Goal: Task Accomplishment & Management: Use online tool/utility

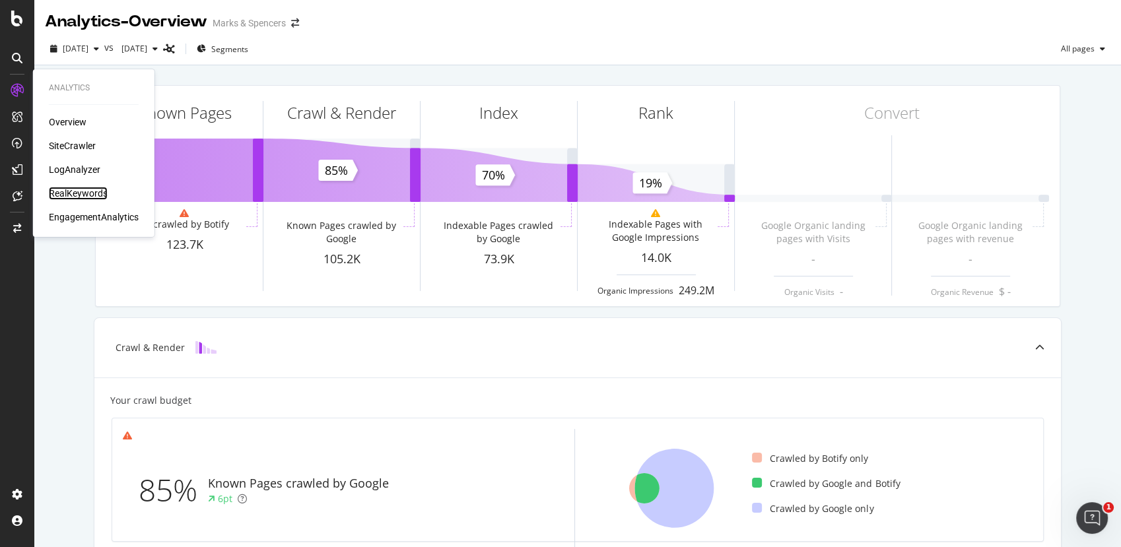
click at [84, 194] on div "RealKeywords" at bounding box center [78, 193] width 59 height 13
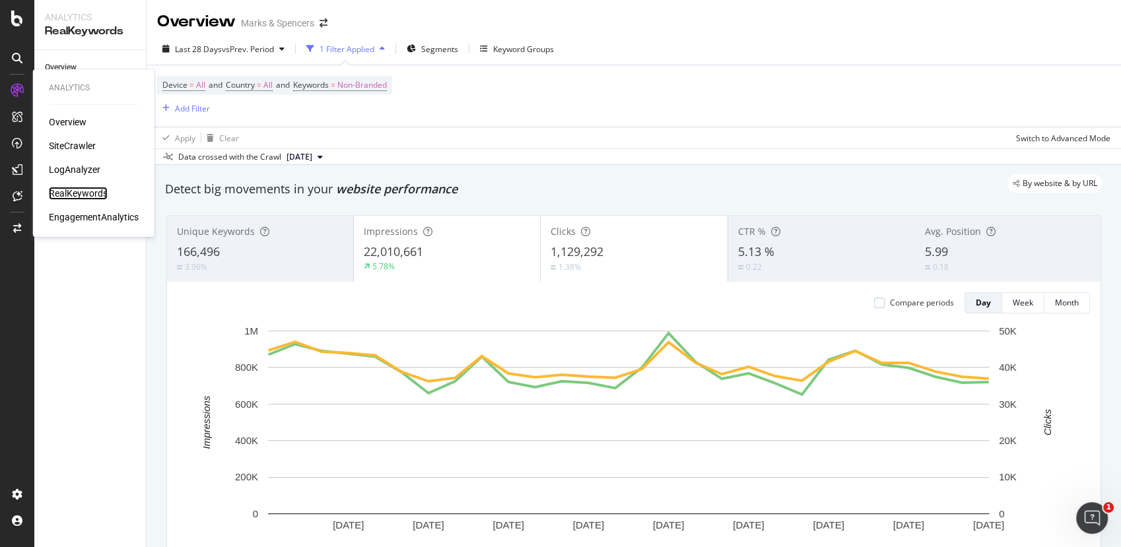
click at [61, 194] on div "RealKeywords" at bounding box center [78, 193] width 59 height 13
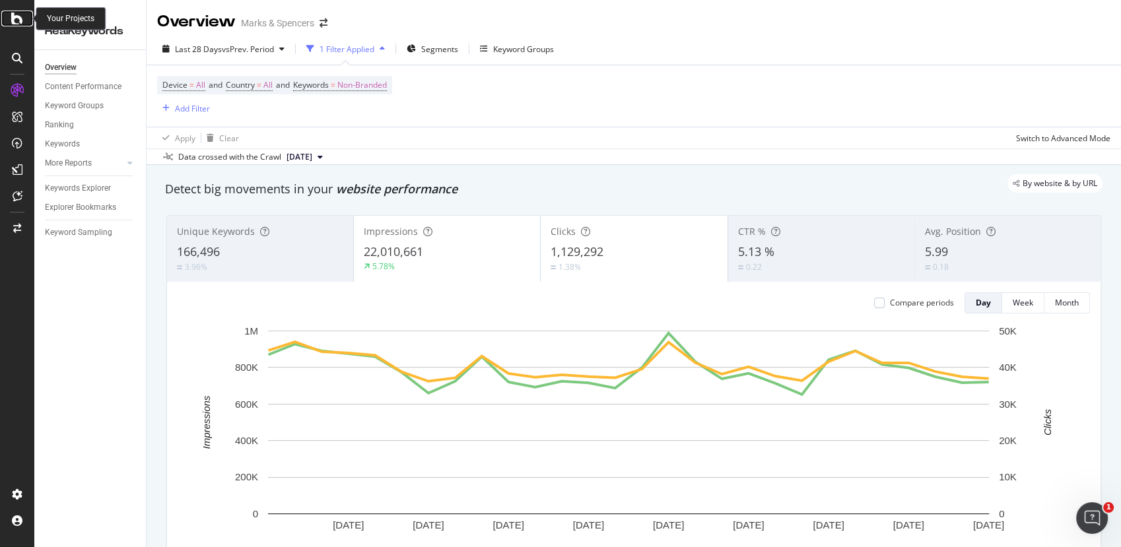
click at [13, 18] on icon at bounding box center [17, 19] width 12 height 16
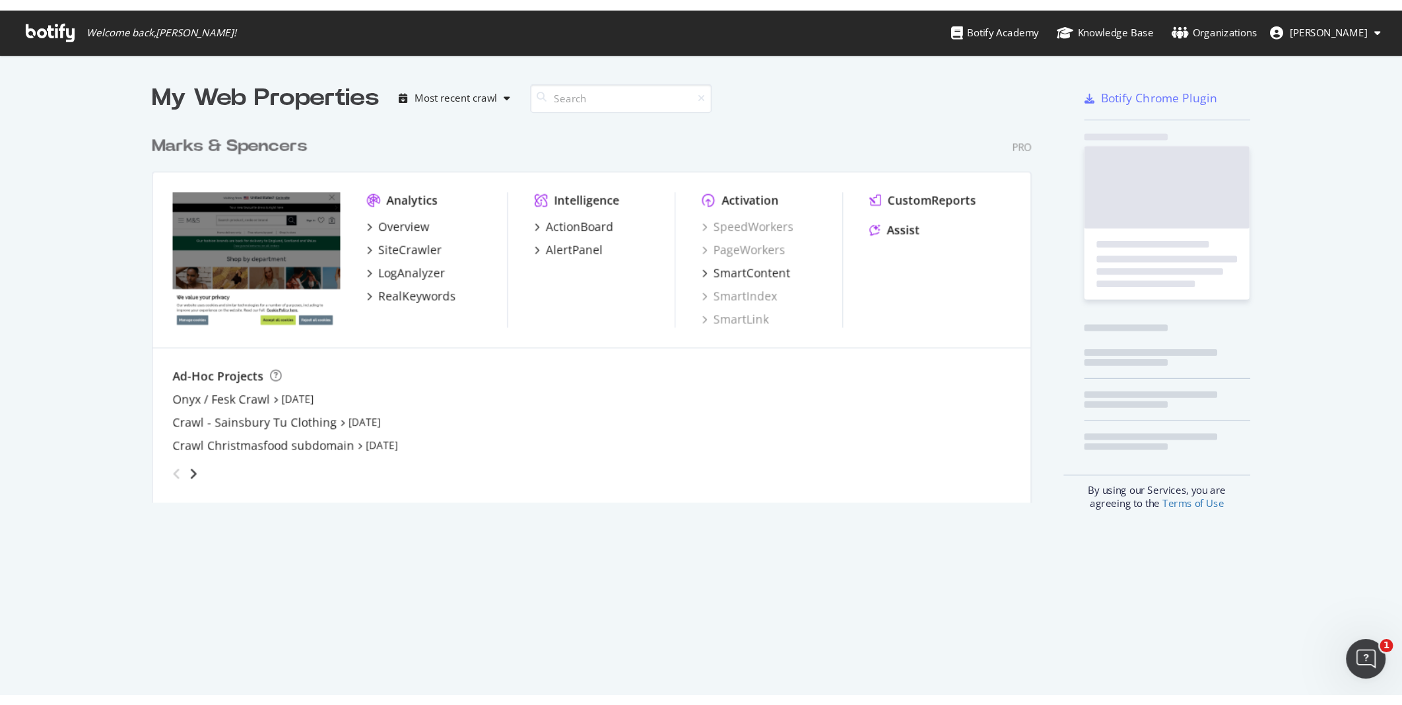
scroll to position [536, 1098]
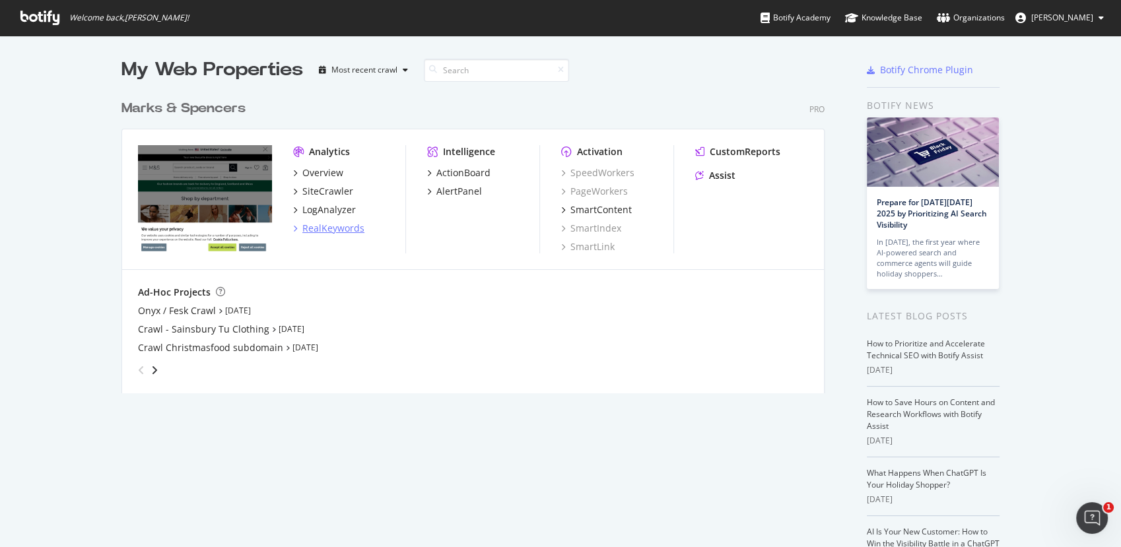
click at [335, 227] on div "RealKeywords" at bounding box center [333, 228] width 62 height 13
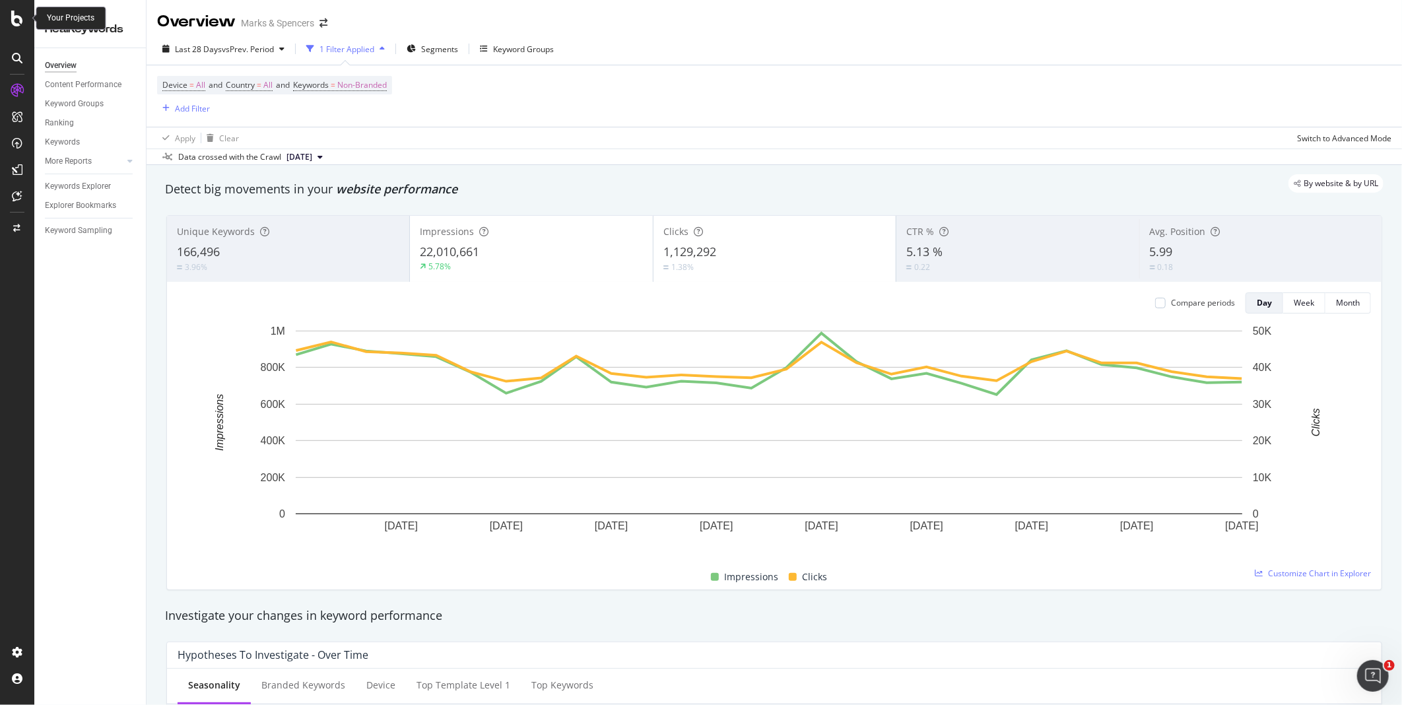
click at [16, 11] on icon at bounding box center [17, 19] width 12 height 16
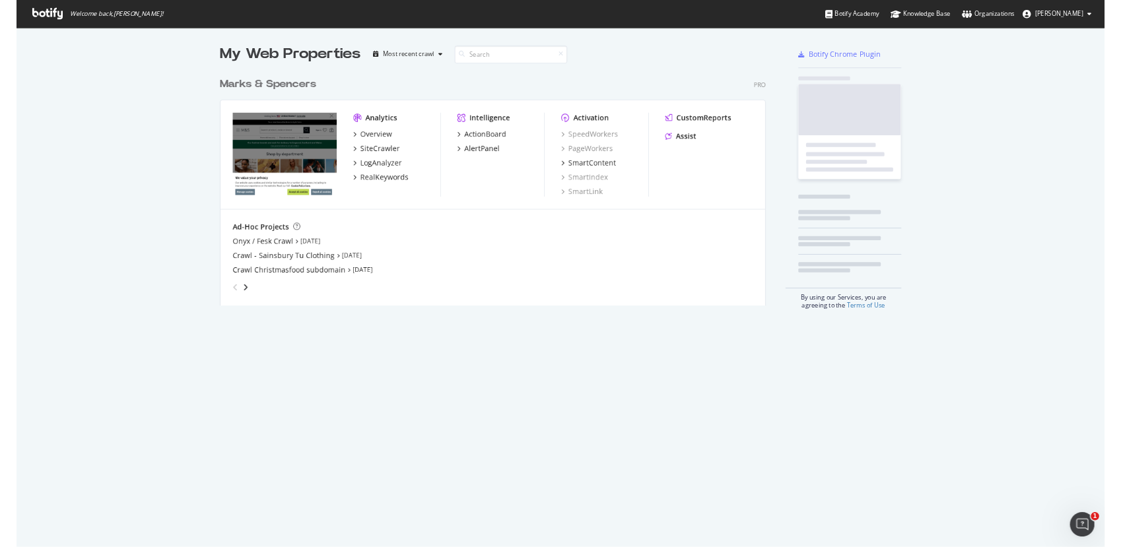
scroll to position [694, 1380]
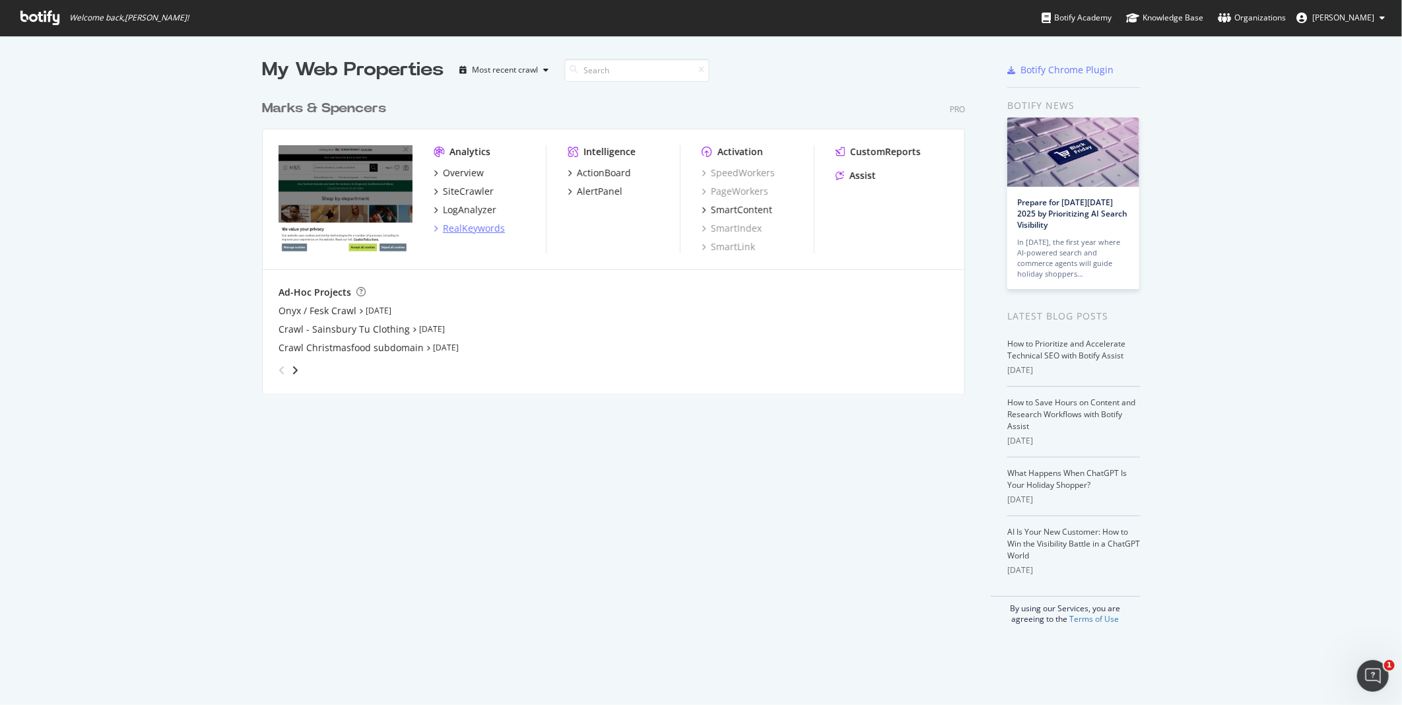
click at [458, 229] on div "RealKeywords" at bounding box center [474, 228] width 62 height 13
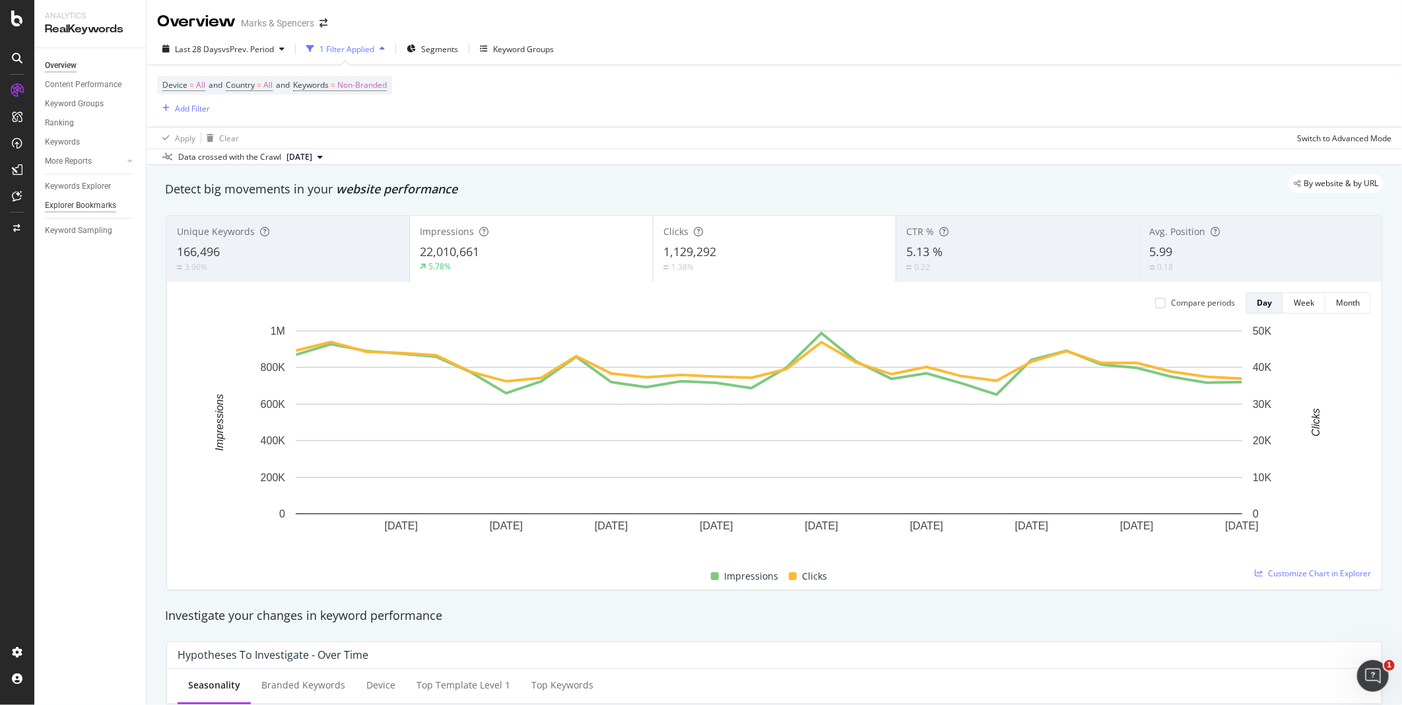
click at [103, 210] on div "Explorer Bookmarks" at bounding box center [80, 206] width 71 height 14
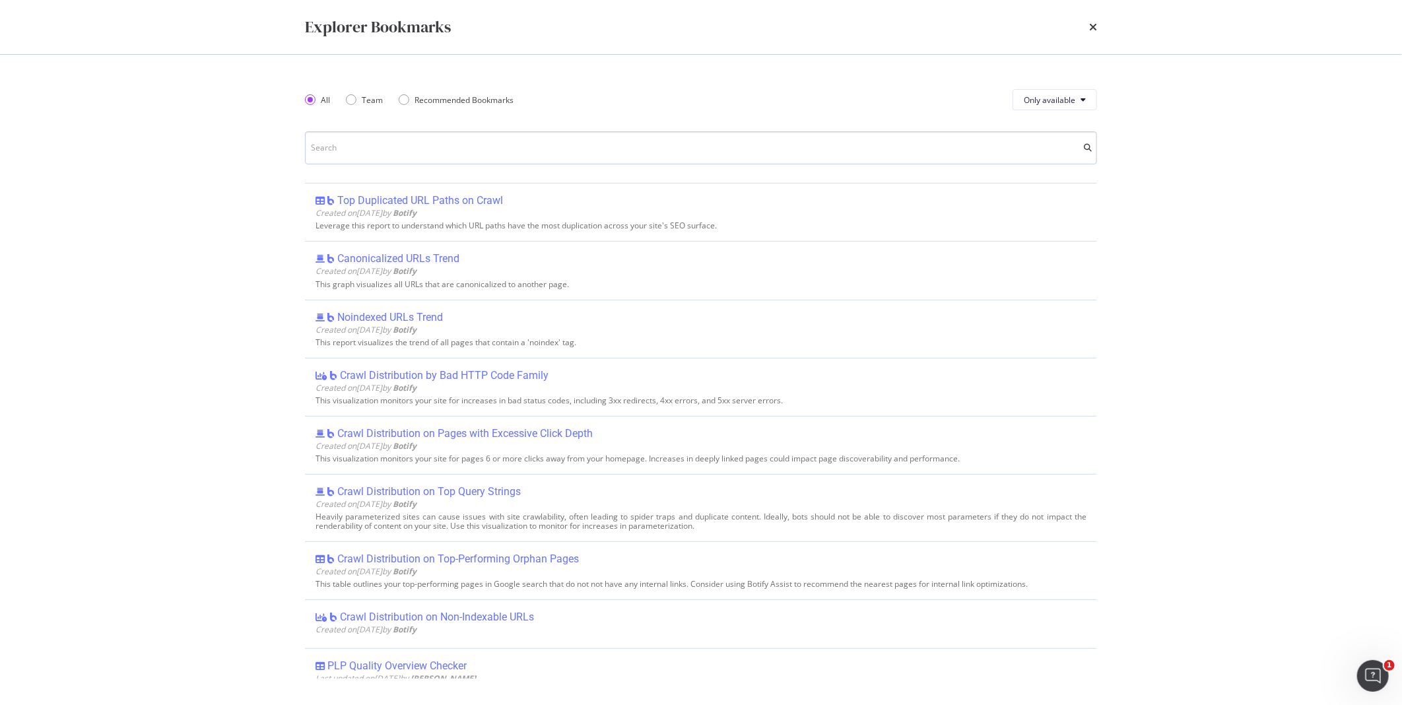
click at [436, 137] on input "modal" at bounding box center [701, 147] width 792 height 33
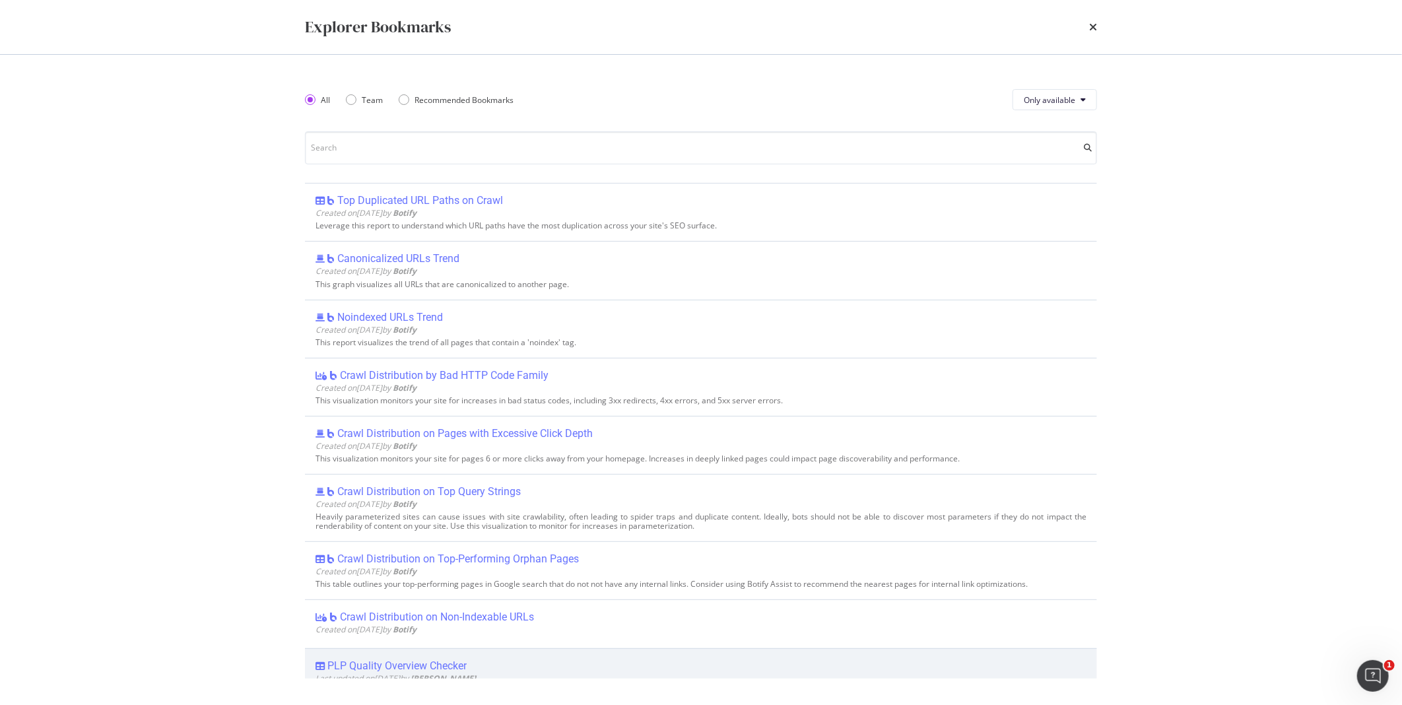
click at [427, 546] on div "PLP Quality Overview Checker Last updated on 2025 Sep 22nd by Andrea Scalia" at bounding box center [701, 672] width 792 height 49
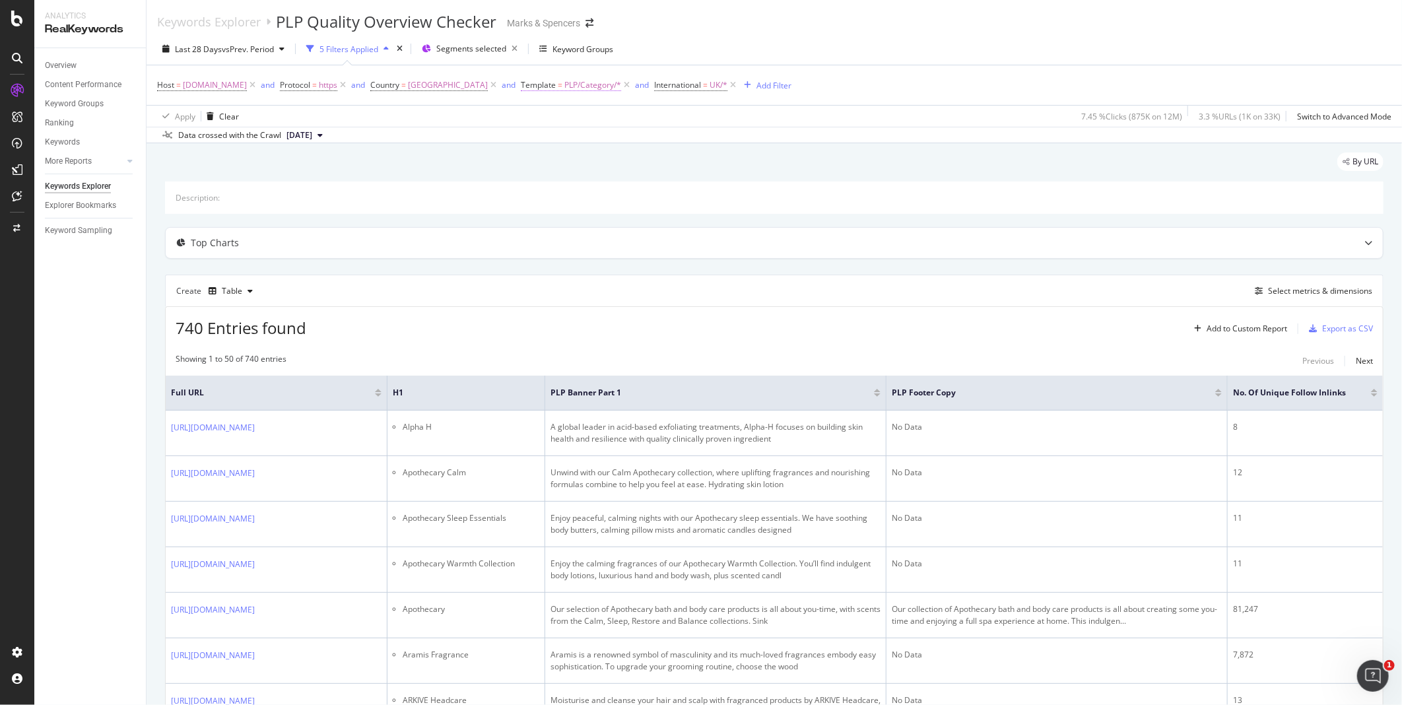
click at [617, 90] on span "PLP/Category/*" at bounding box center [592, 85] width 57 height 18
click at [784, 159] on div "By URL" at bounding box center [774, 166] width 1218 height 29
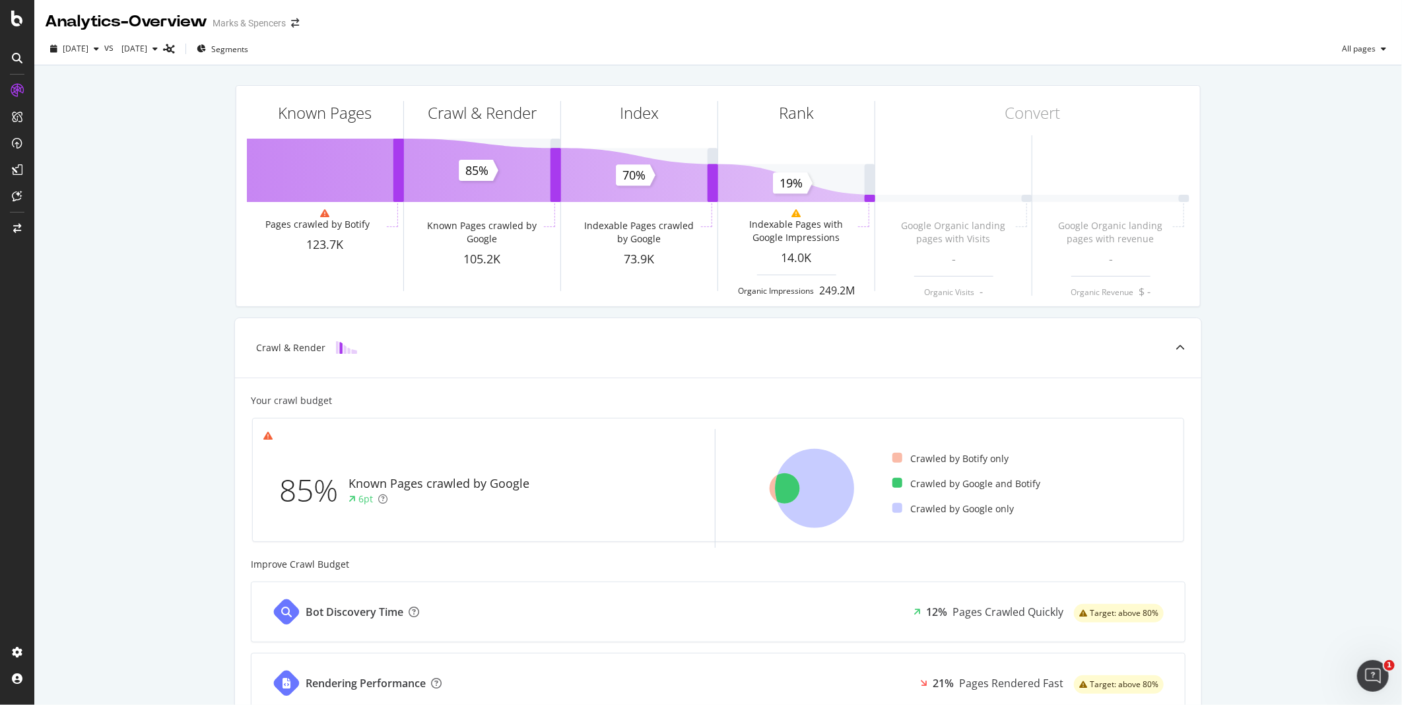
click at [16, 28] on div at bounding box center [17, 352] width 34 height 705
click at [16, 20] on icon at bounding box center [17, 19] width 12 height 16
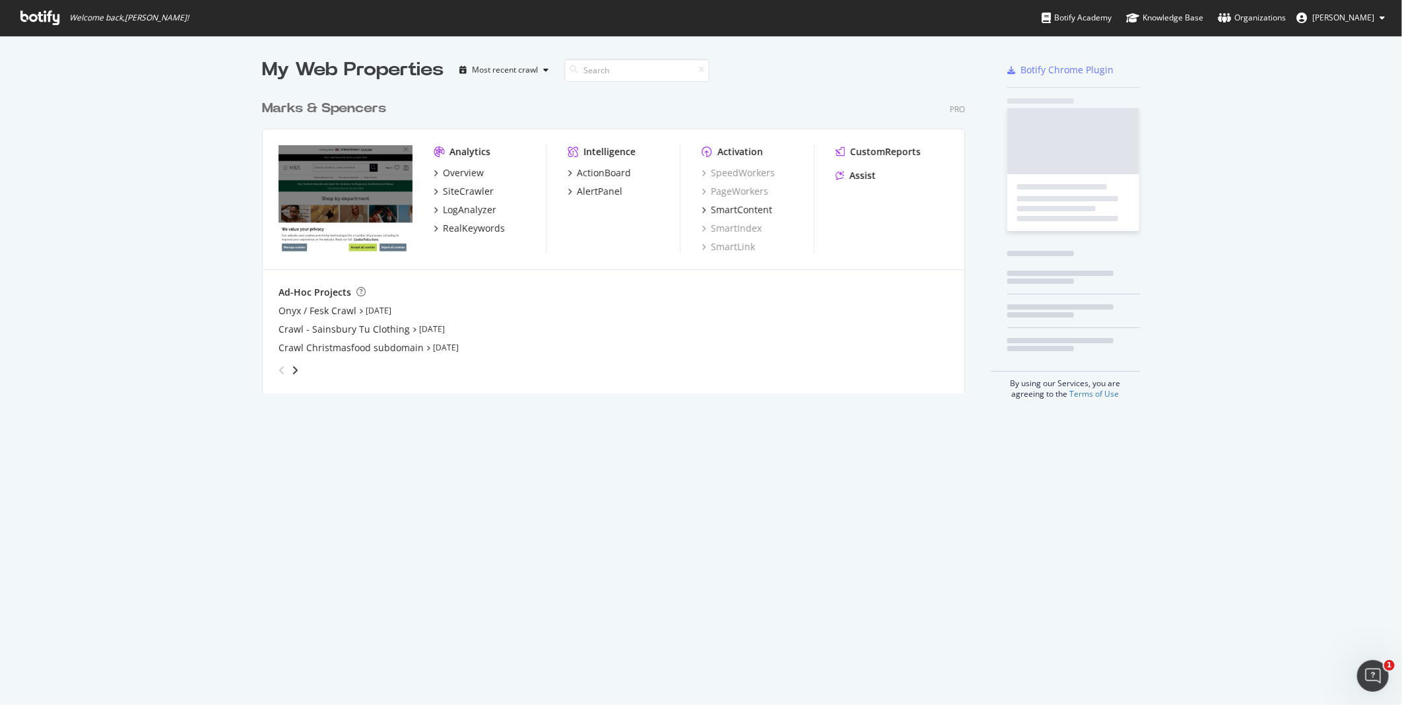
scroll to position [694, 1380]
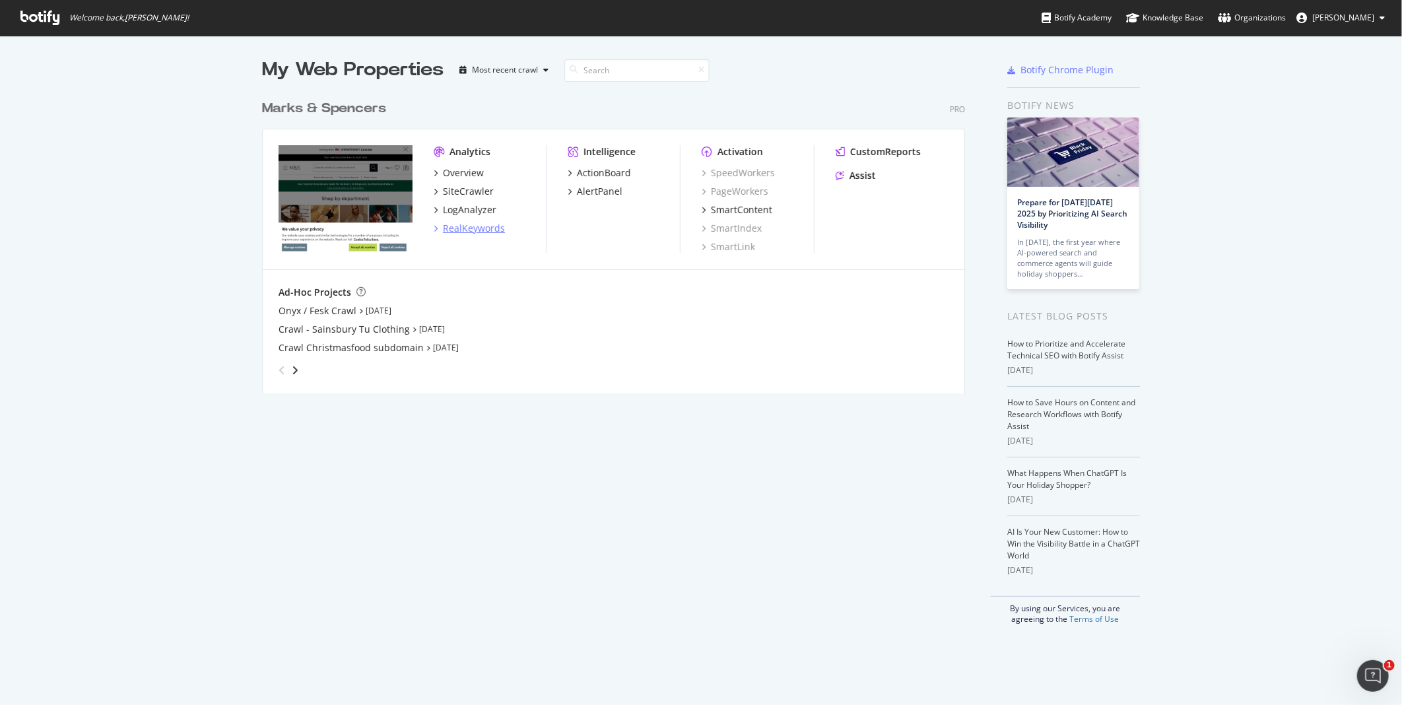
click at [472, 228] on div "RealKeywords" at bounding box center [474, 228] width 62 height 13
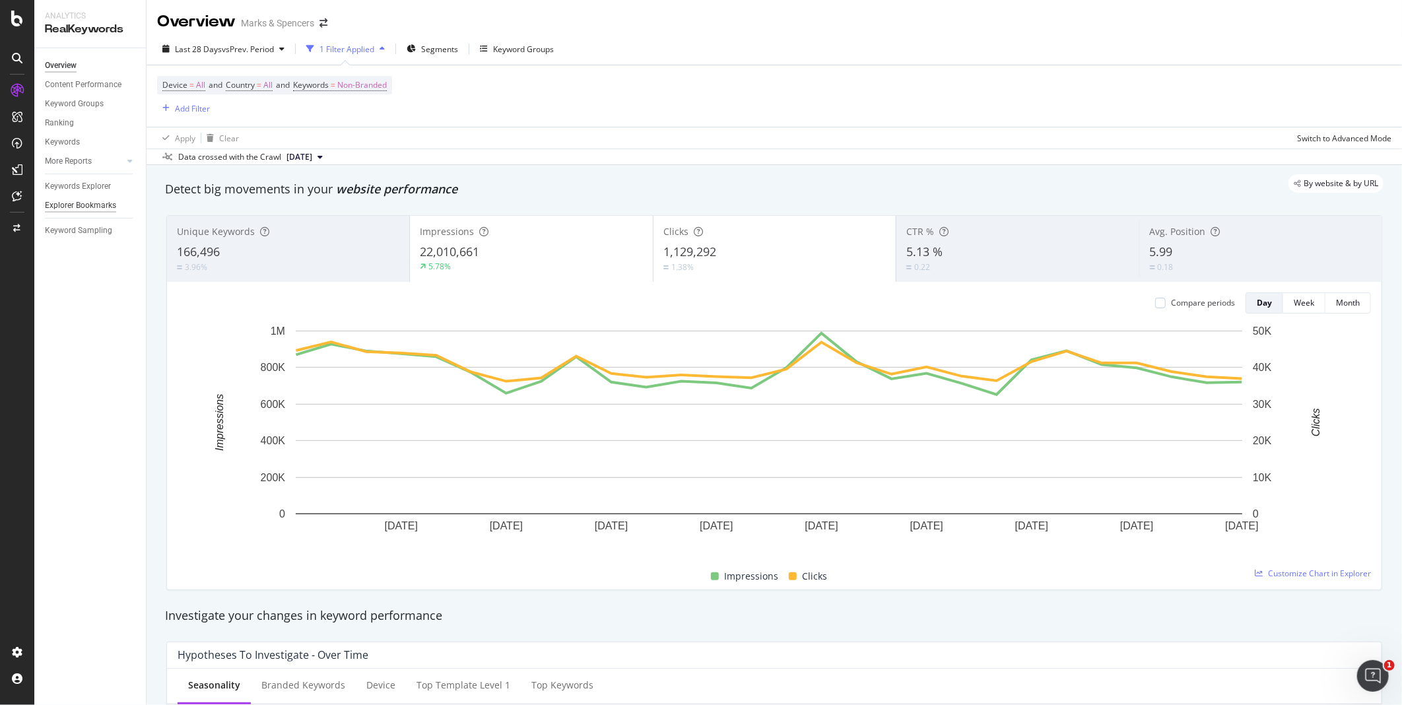
click at [78, 205] on div "Explorer Bookmarks" at bounding box center [80, 206] width 71 height 14
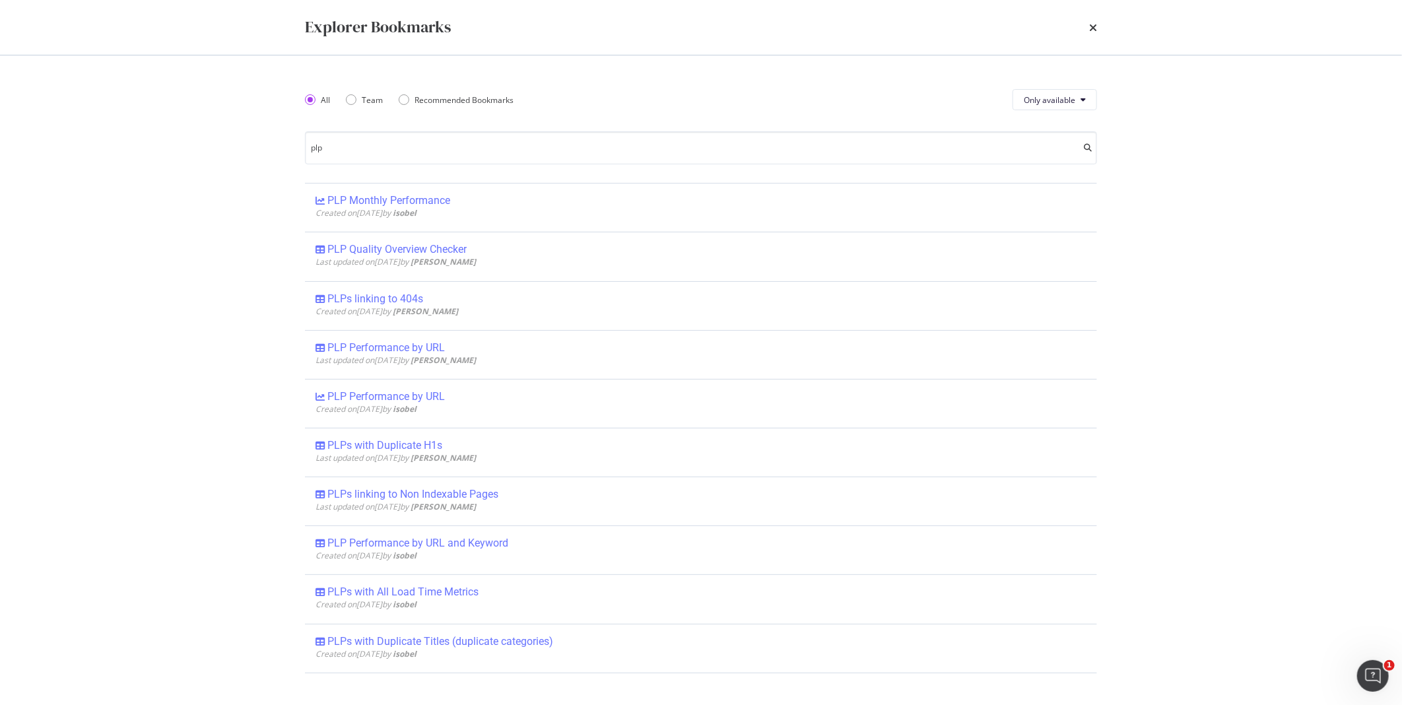
type input "plp"
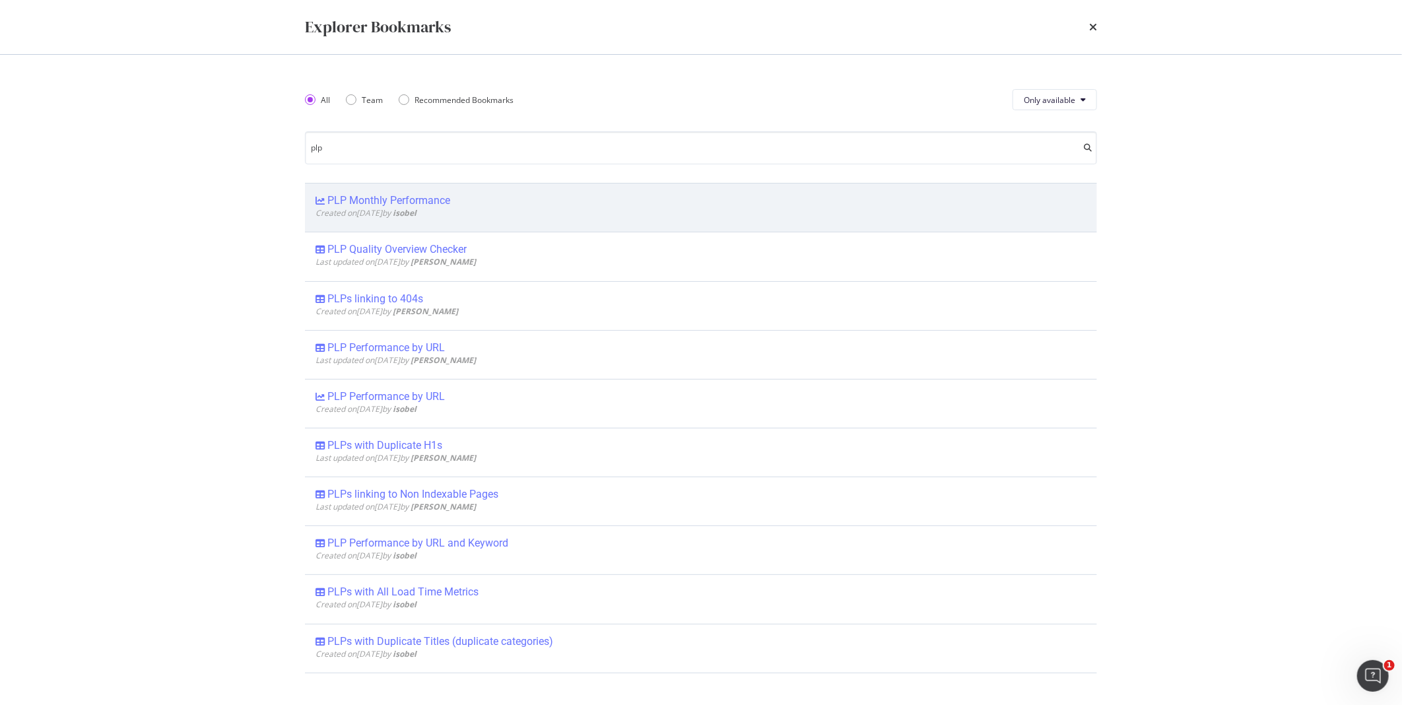
click at [358, 203] on div "PLP Monthly Performance" at bounding box center [388, 200] width 123 height 13
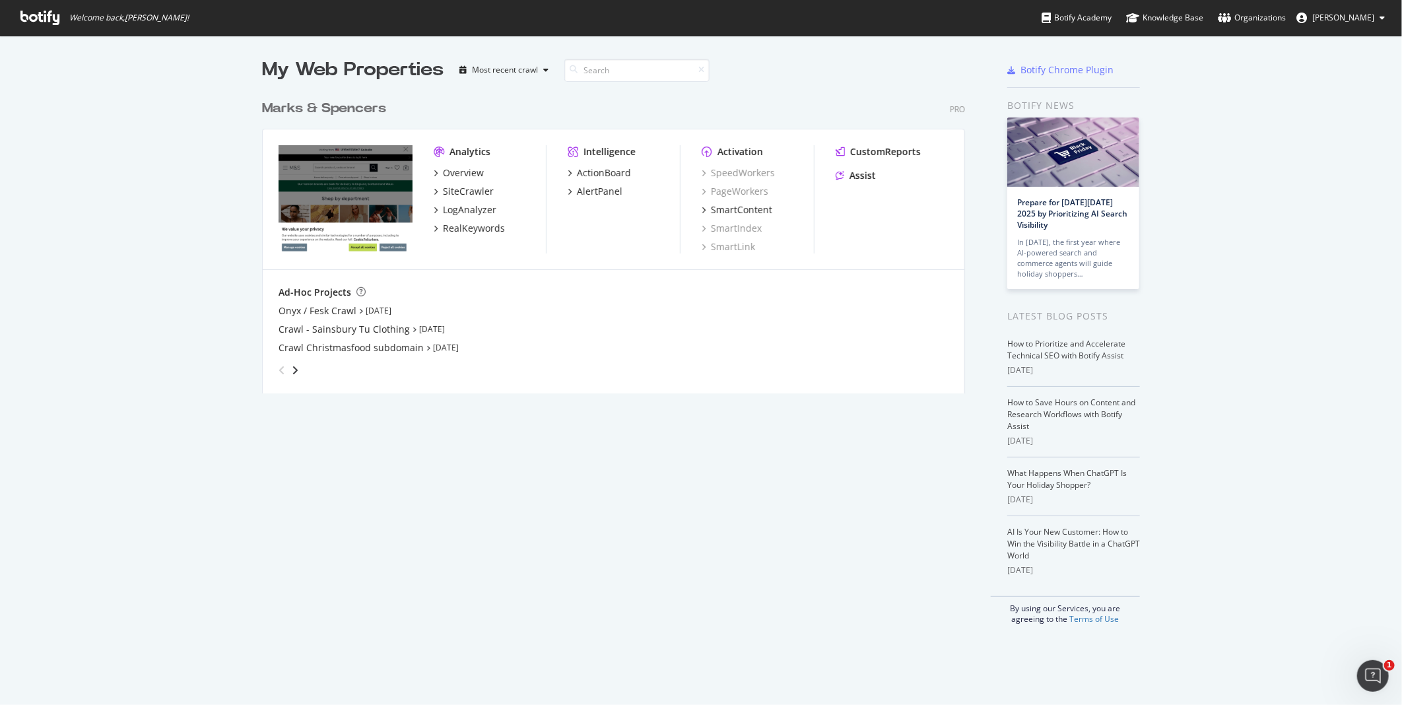
scroll to position [694, 1380]
click at [478, 226] on div "RealKeywords" at bounding box center [474, 228] width 62 height 13
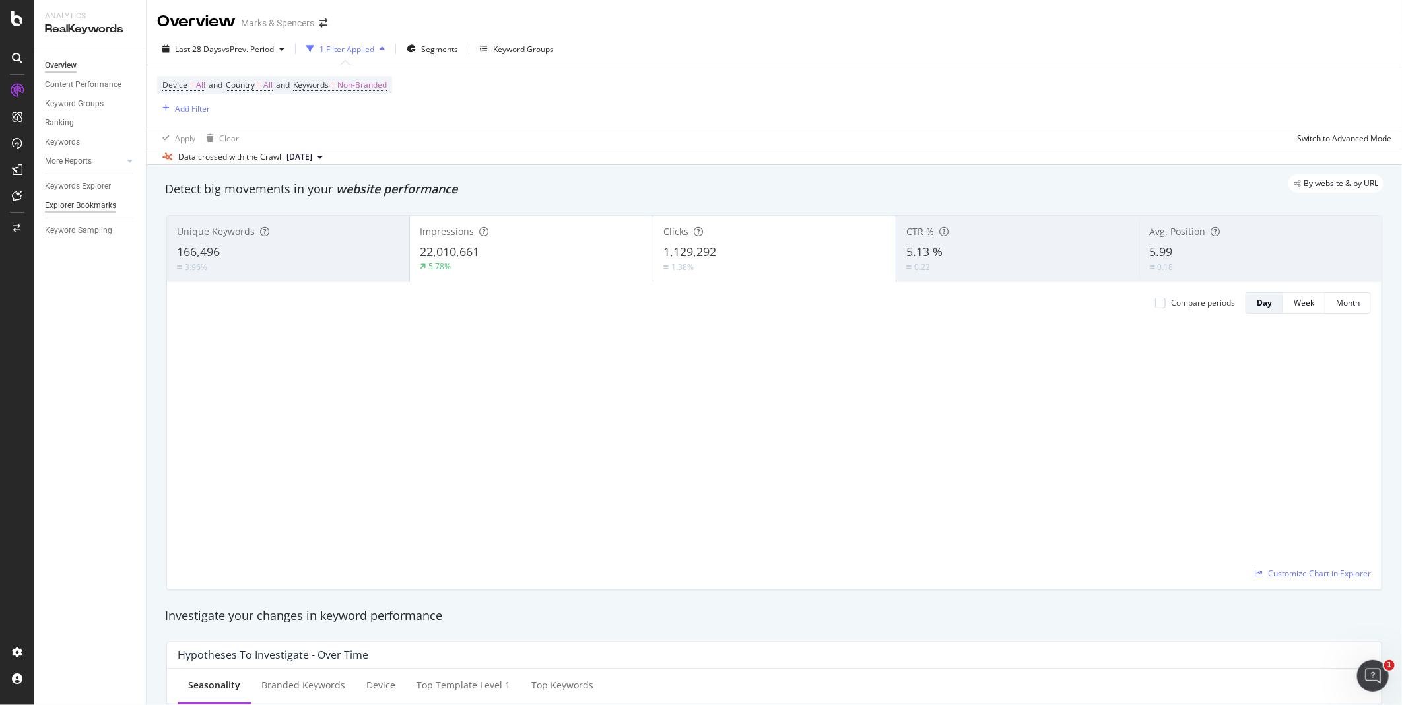
click at [80, 203] on div "Explorer Bookmarks" at bounding box center [80, 206] width 71 height 14
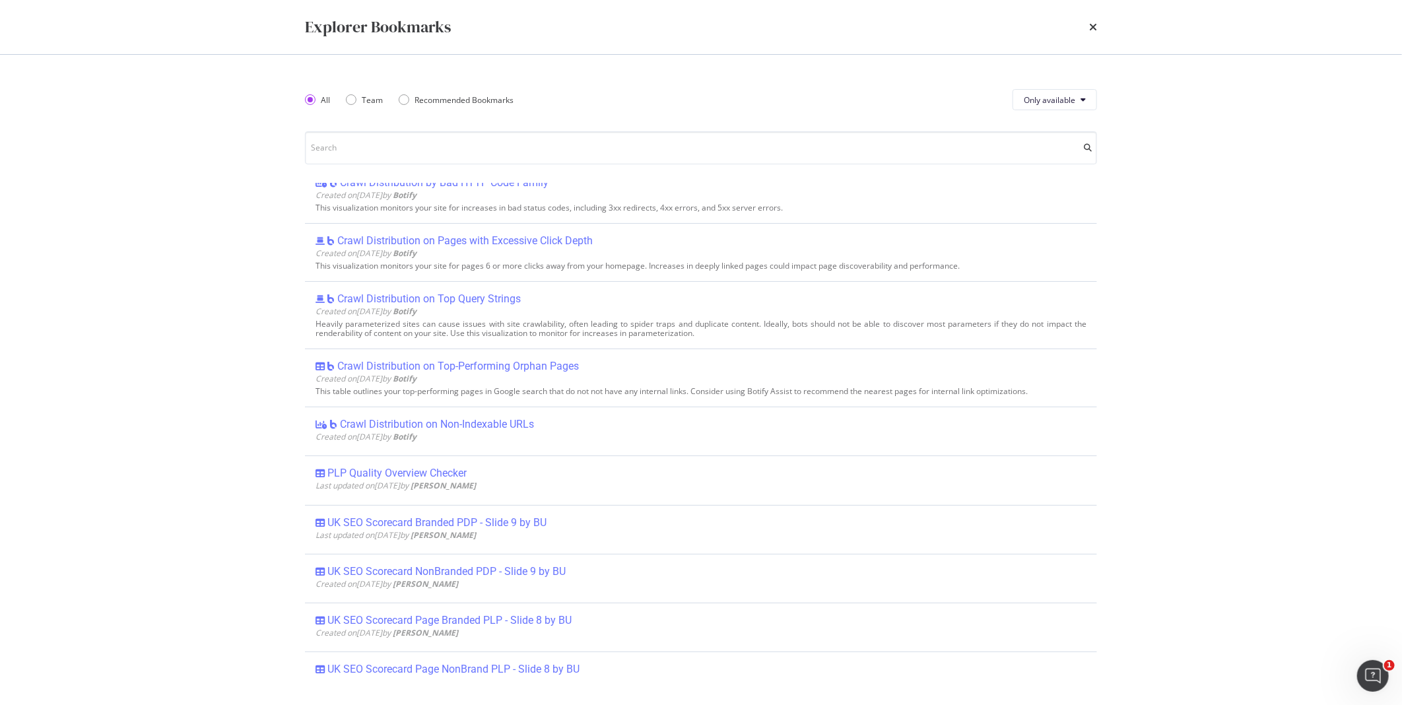
scroll to position [207, 0]
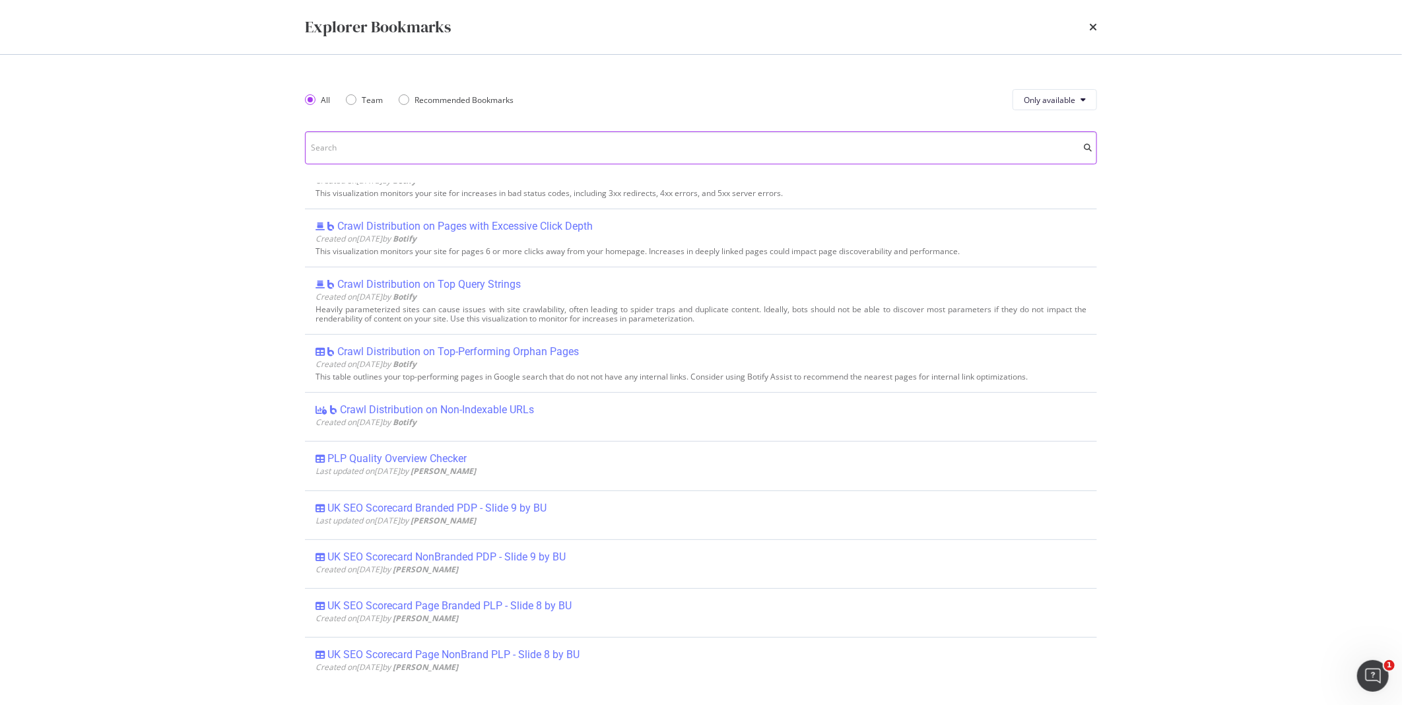
click at [429, 147] on input "modal" at bounding box center [701, 147] width 792 height 33
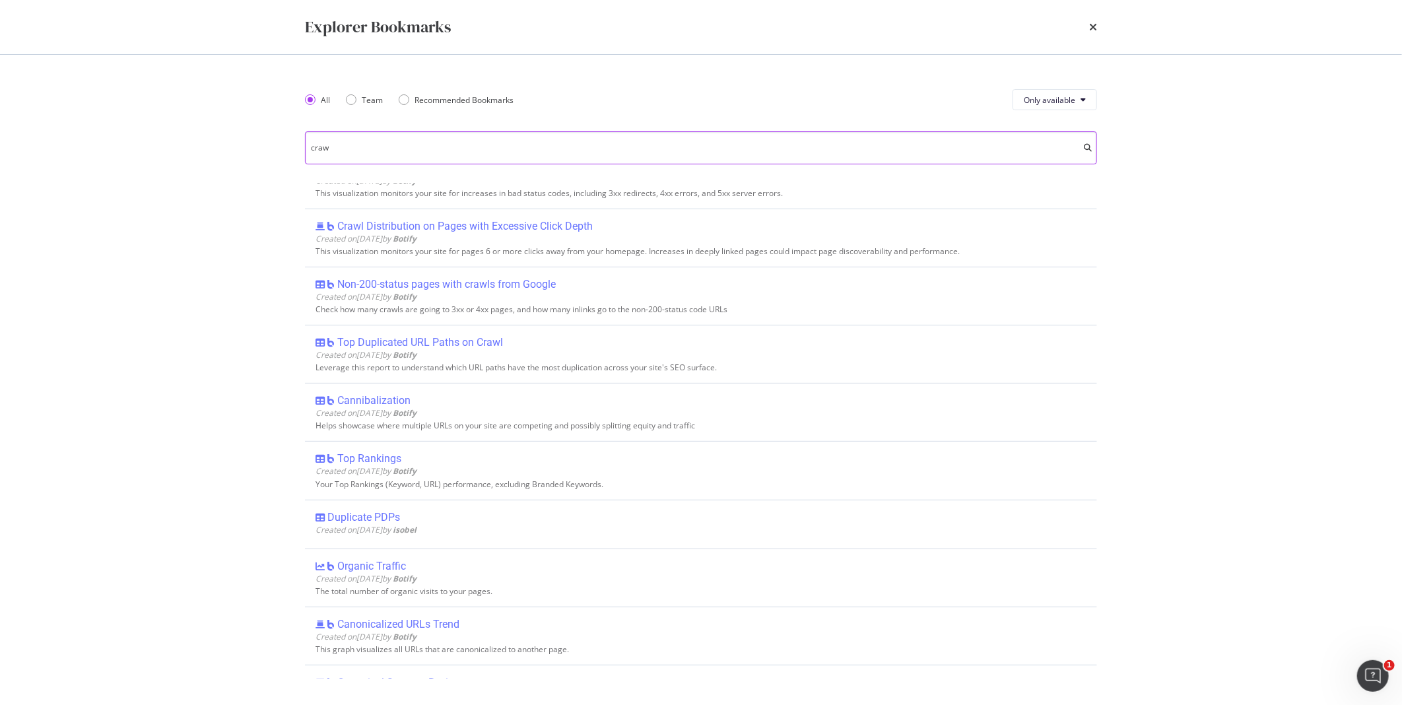
scroll to position [0, 0]
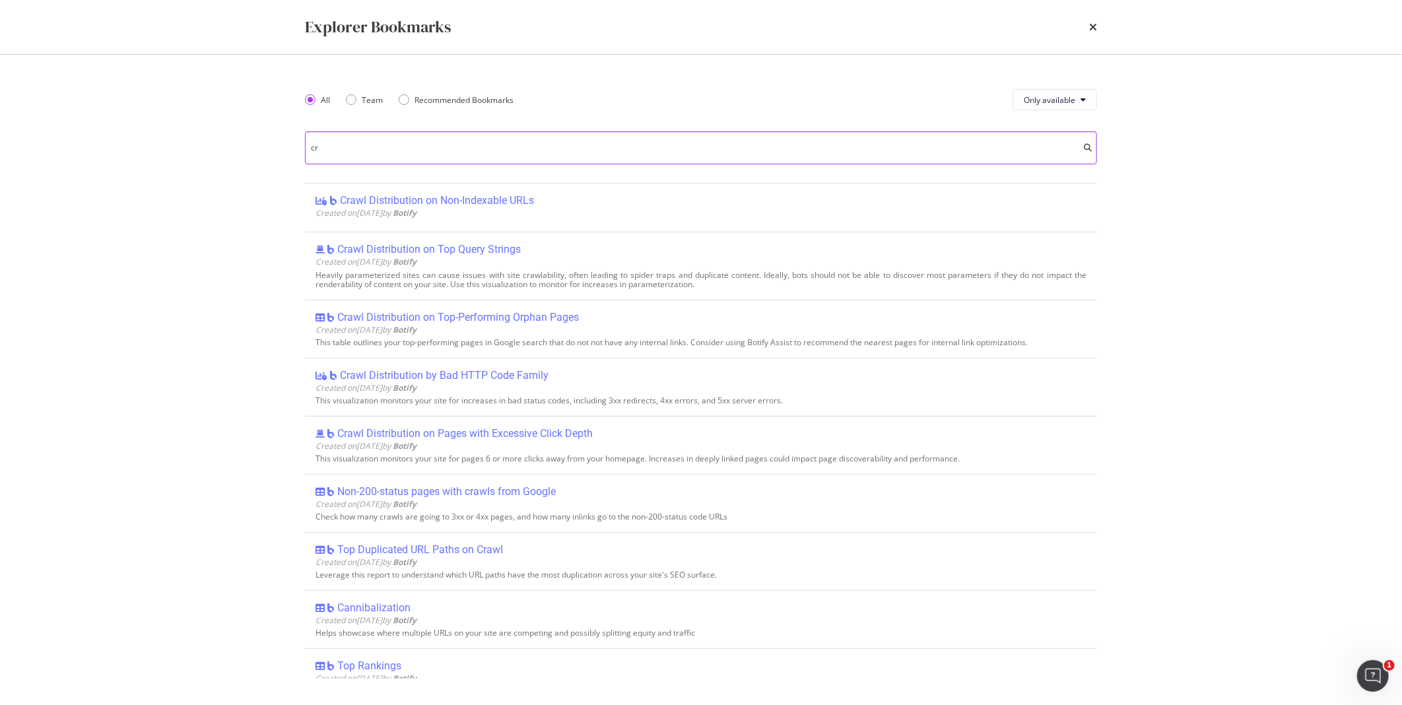
type input "c"
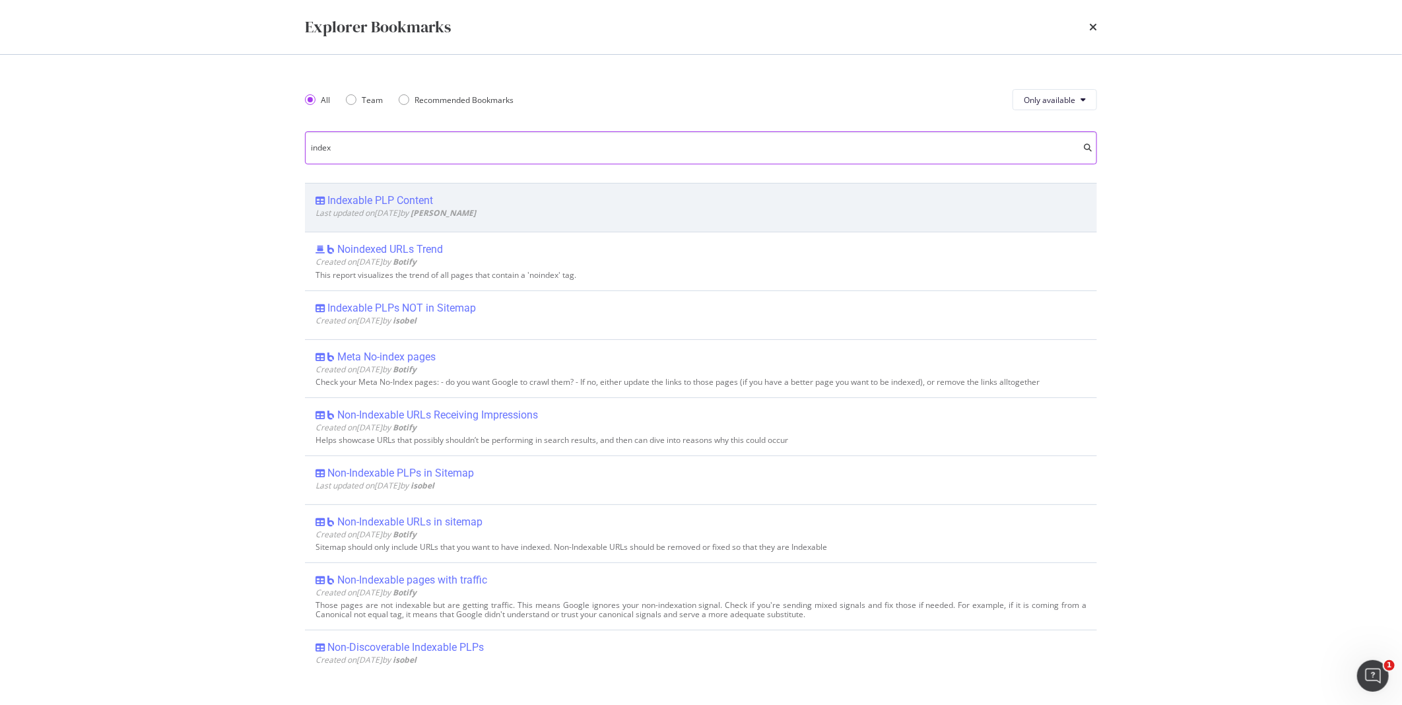
type input "index"
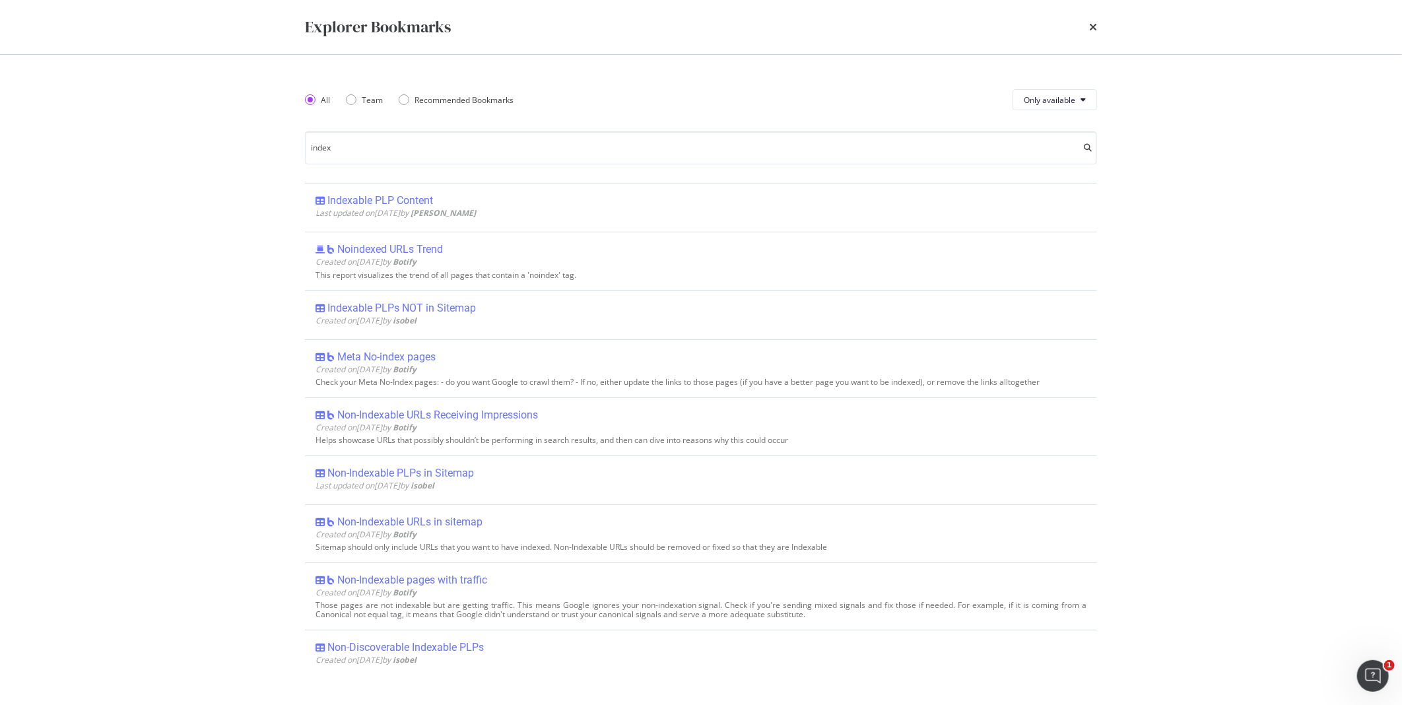
drag, startPoint x: 412, startPoint y: 198, endPoint x: 280, endPoint y: 318, distance: 179.0
click at [280, 318] on div "All Team Recommended Bookmarks Only available index Indexable PLP Content Last …" at bounding box center [701, 380] width 845 height 650
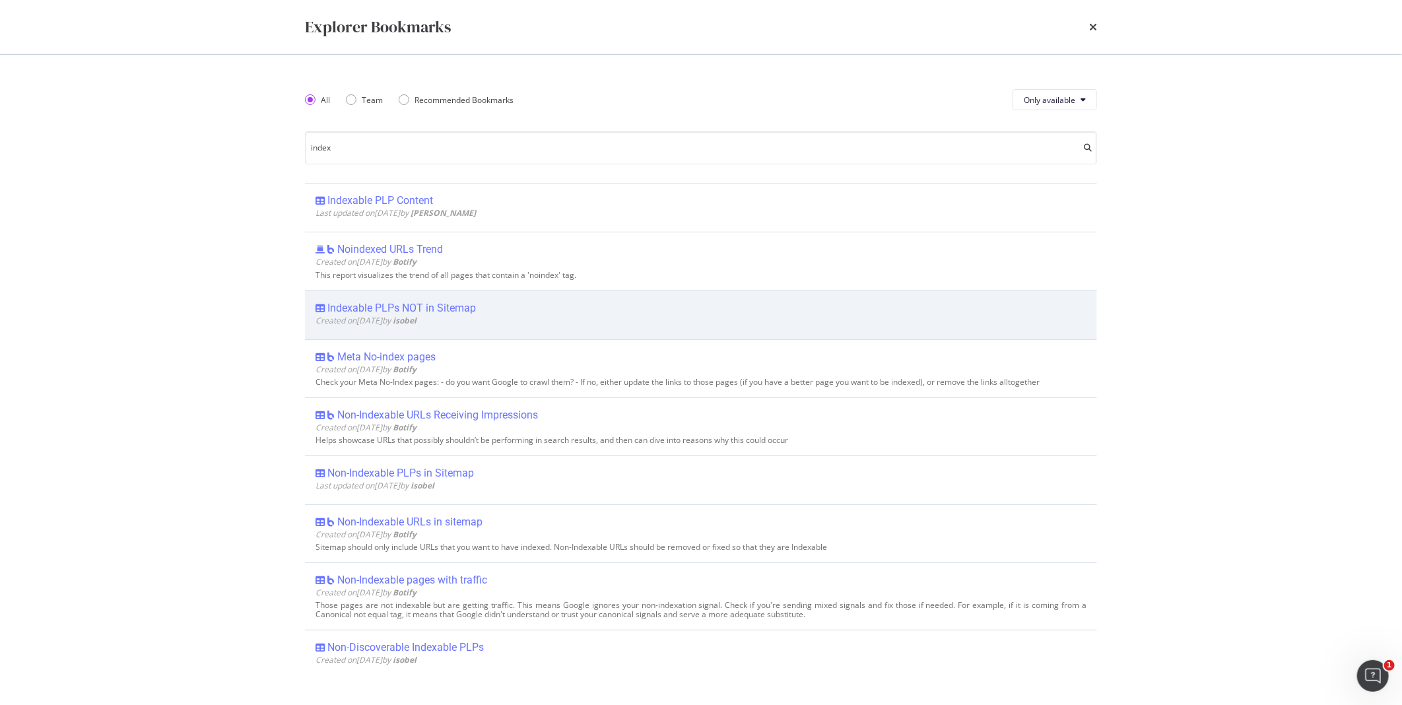
click at [389, 304] on div "Indexable PLPs NOT in Sitemap" at bounding box center [401, 308] width 148 height 13
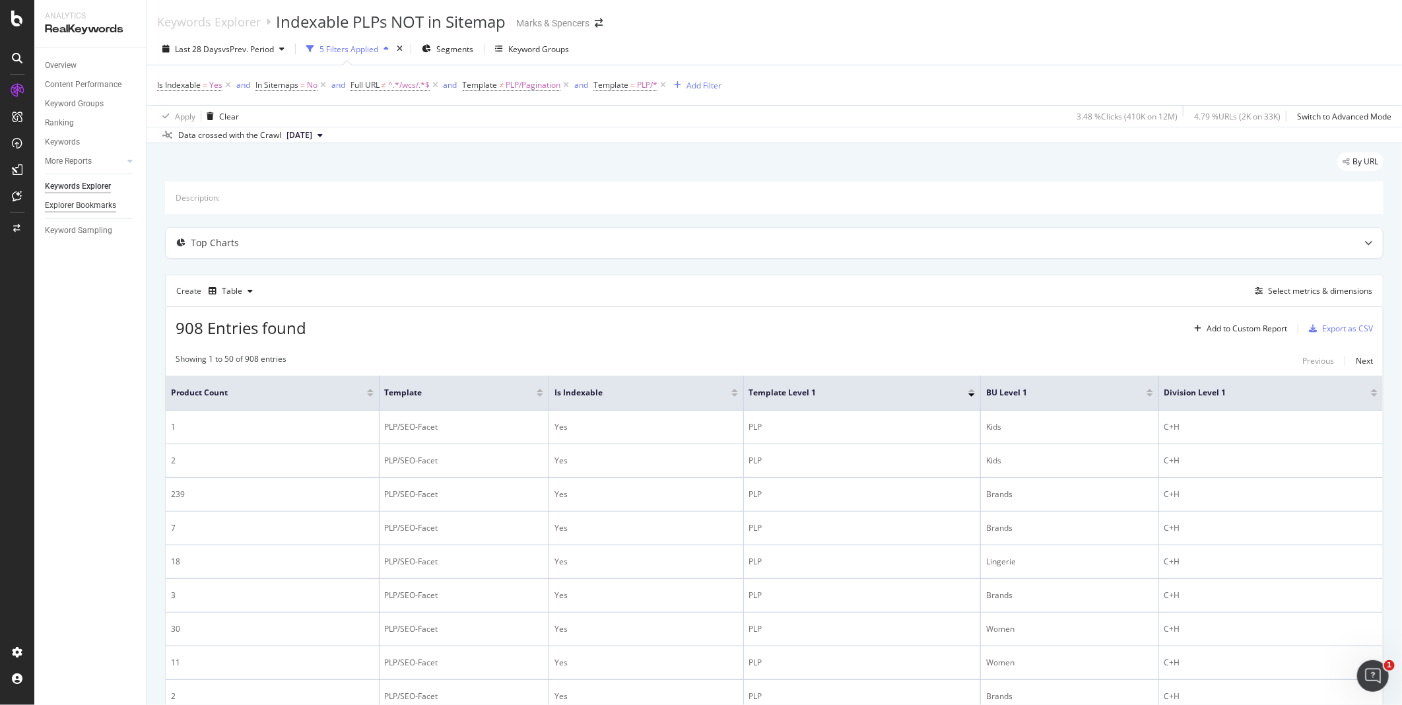
click at [110, 203] on div "Explorer Bookmarks" at bounding box center [80, 206] width 71 height 14
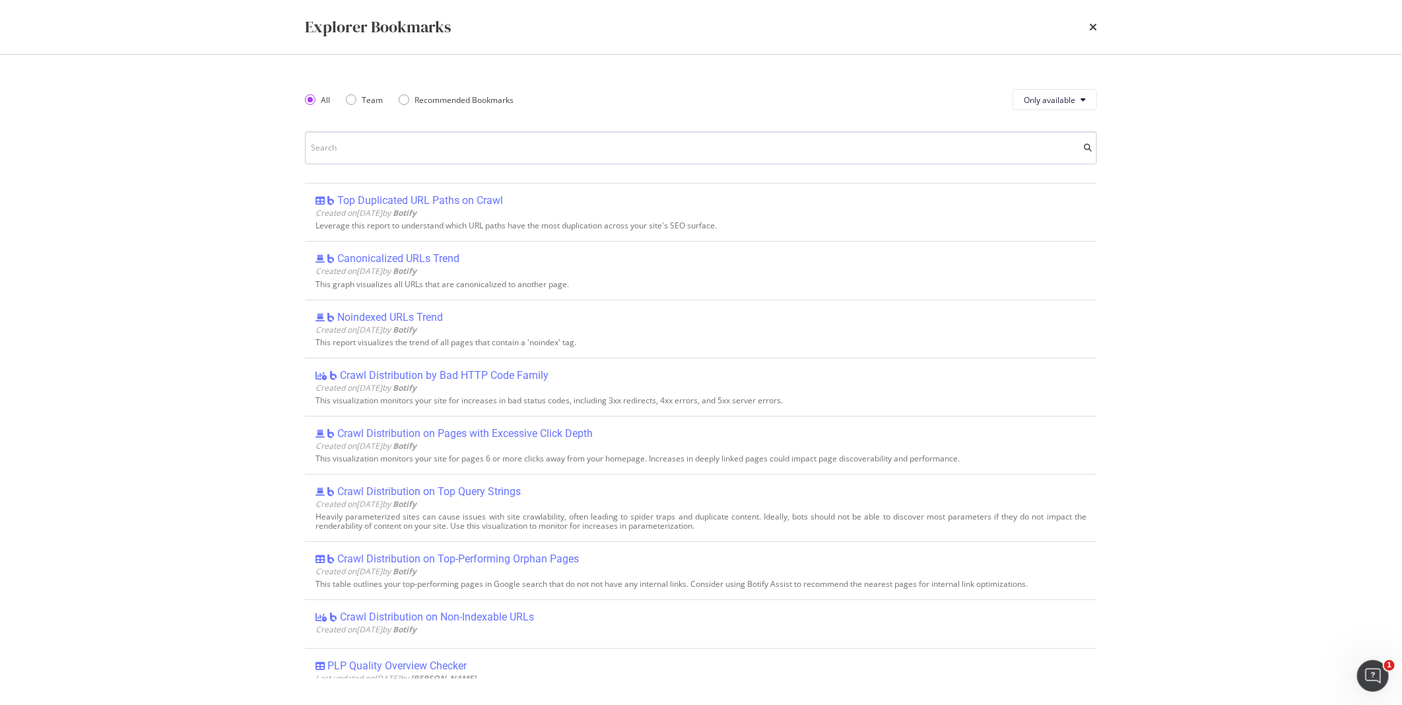
click at [440, 140] on input "modal" at bounding box center [701, 147] width 792 height 33
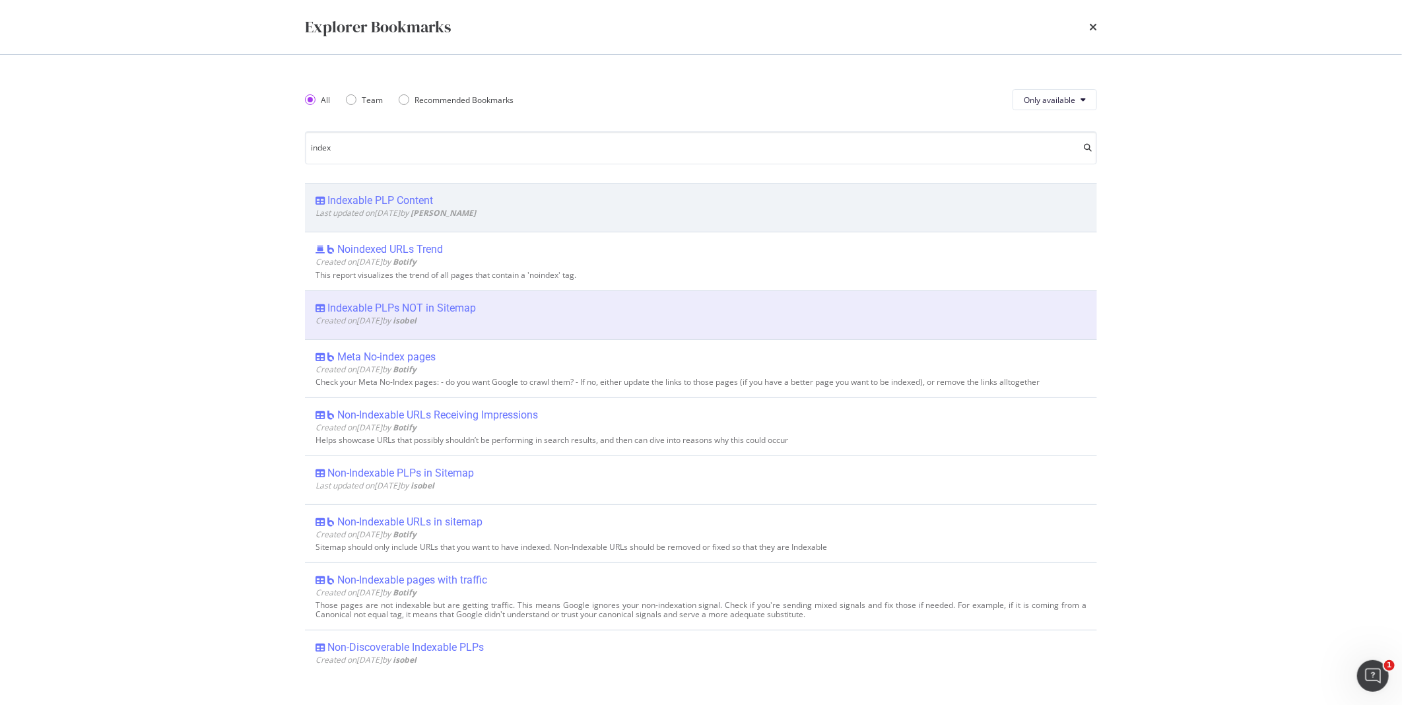
type input "index"
click at [412, 191] on div "Indexable PLP Content Last updated on 2024 Jan 25th by Francesca Dunn" at bounding box center [701, 207] width 792 height 49
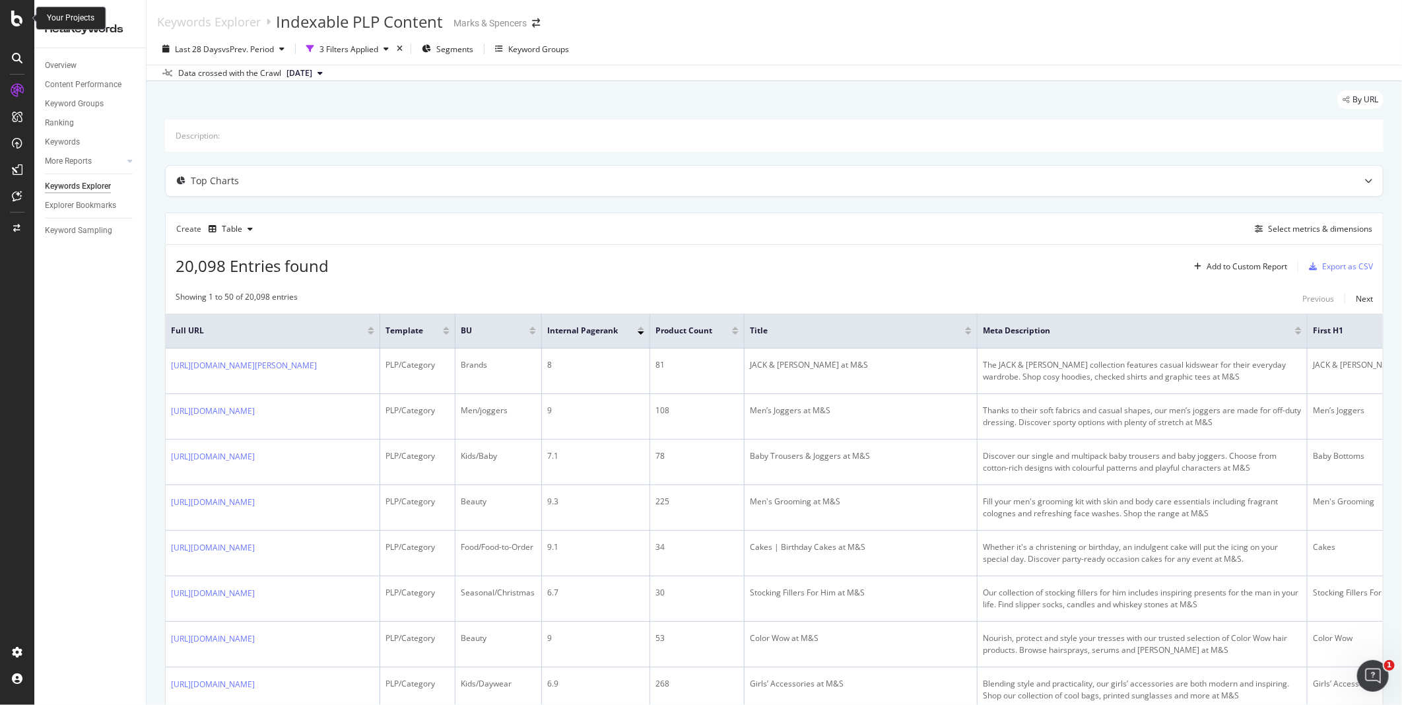
click at [14, 24] on icon at bounding box center [17, 19] width 12 height 16
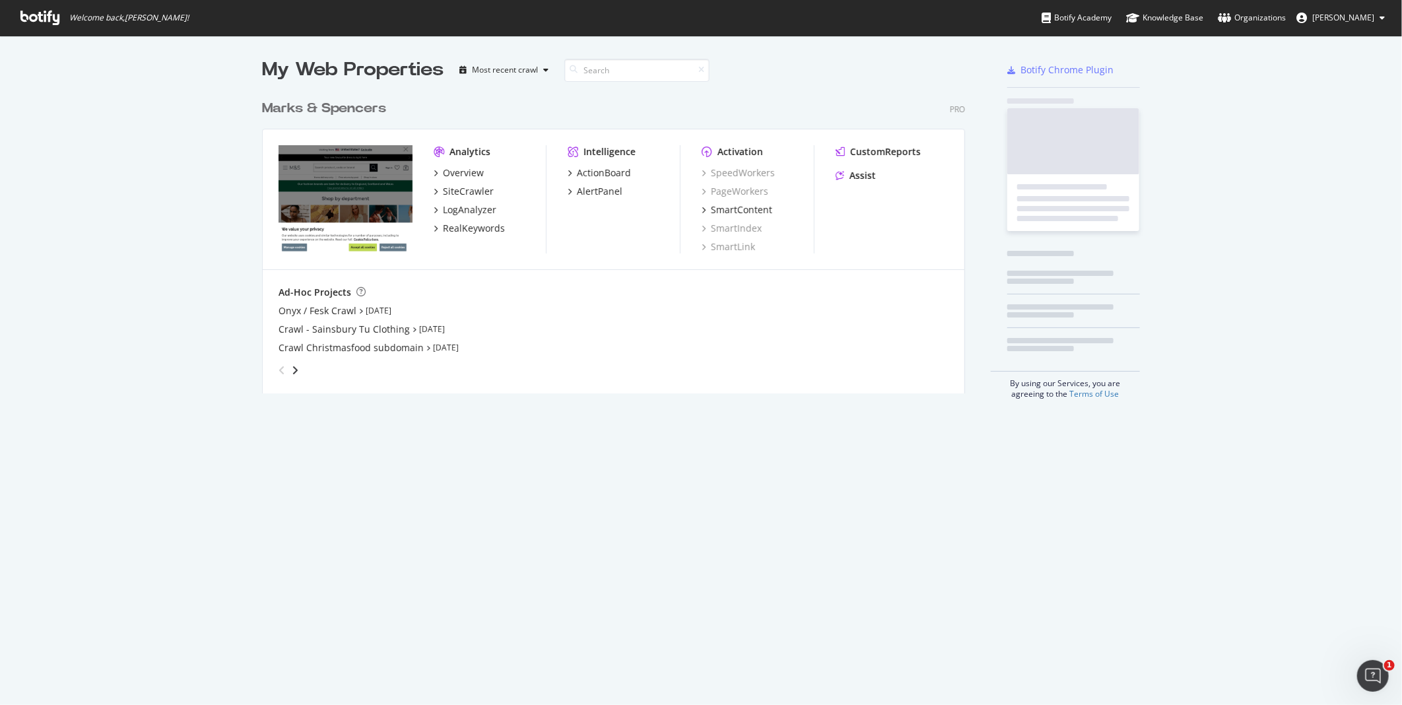
scroll to position [694, 1380]
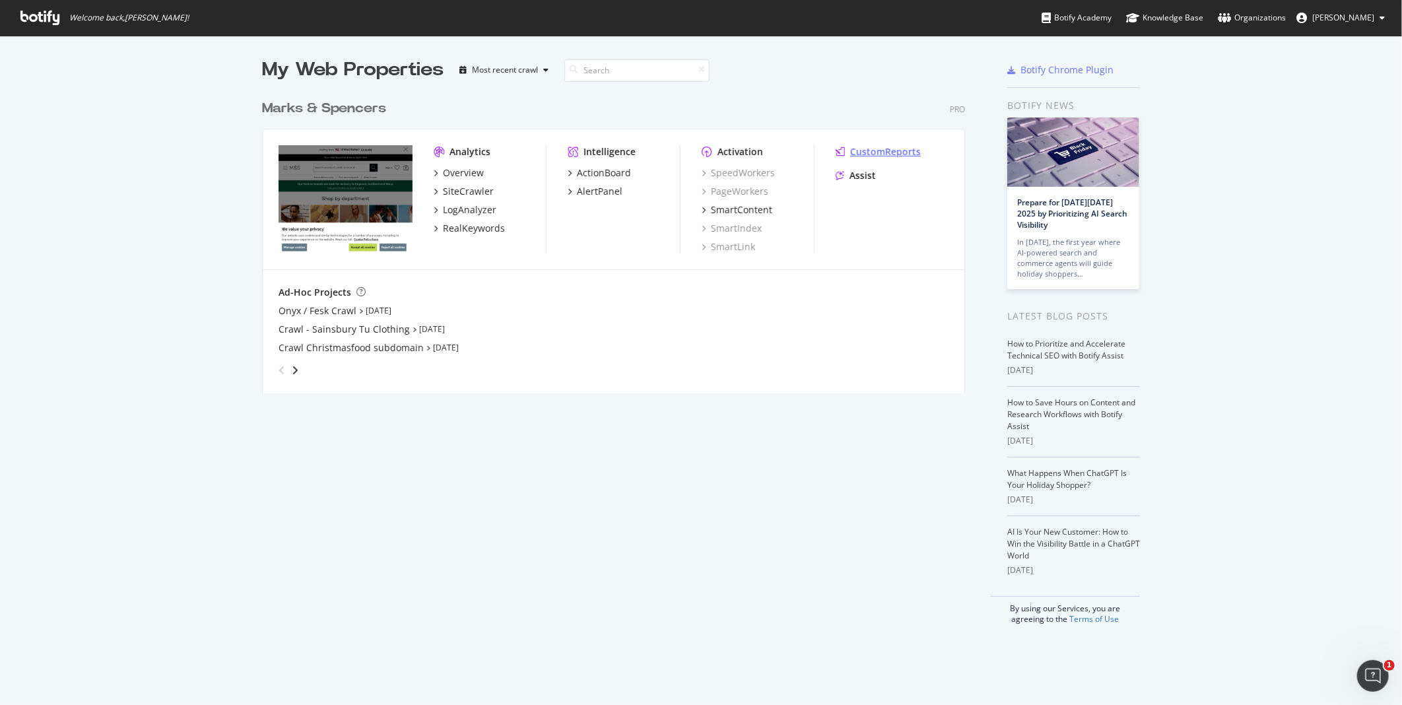
click at [867, 156] on div "CustomReports" at bounding box center [885, 151] width 71 height 13
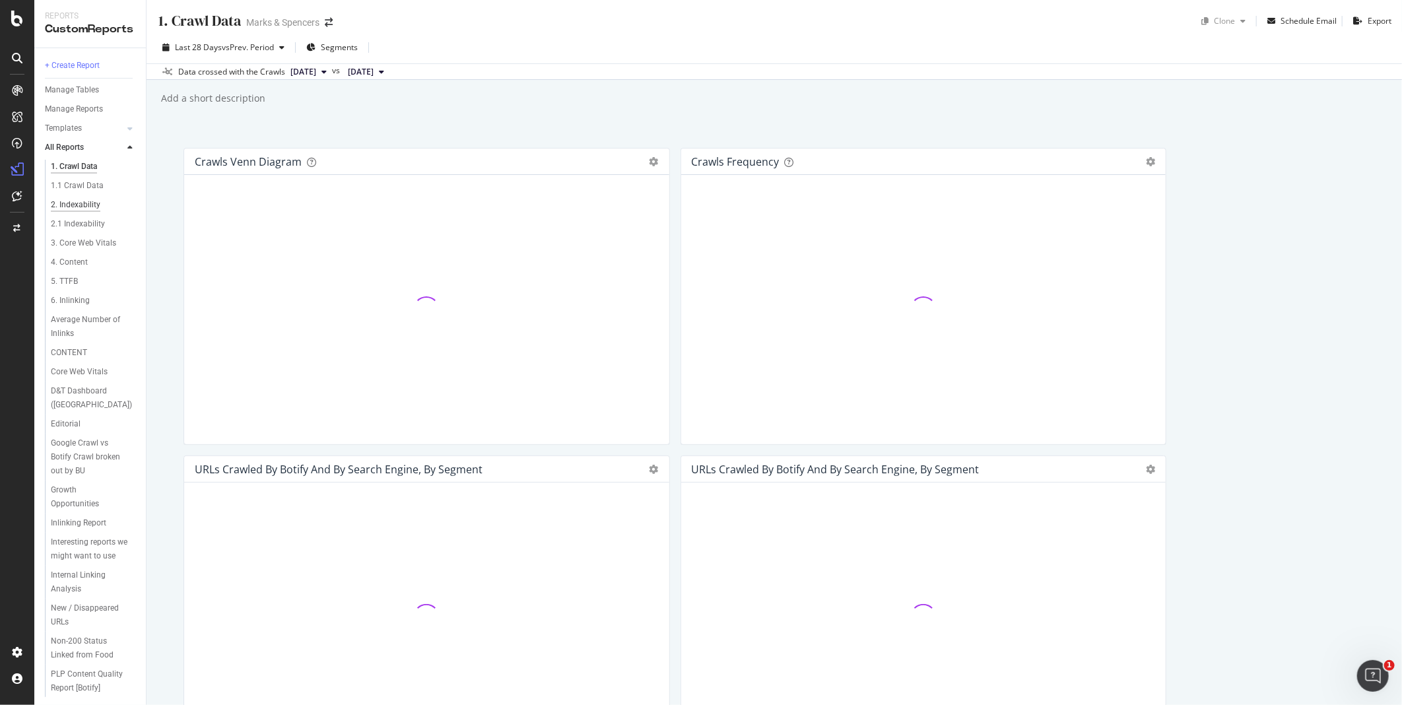
click at [75, 201] on div "2. Indexability" at bounding box center [75, 205] width 49 height 14
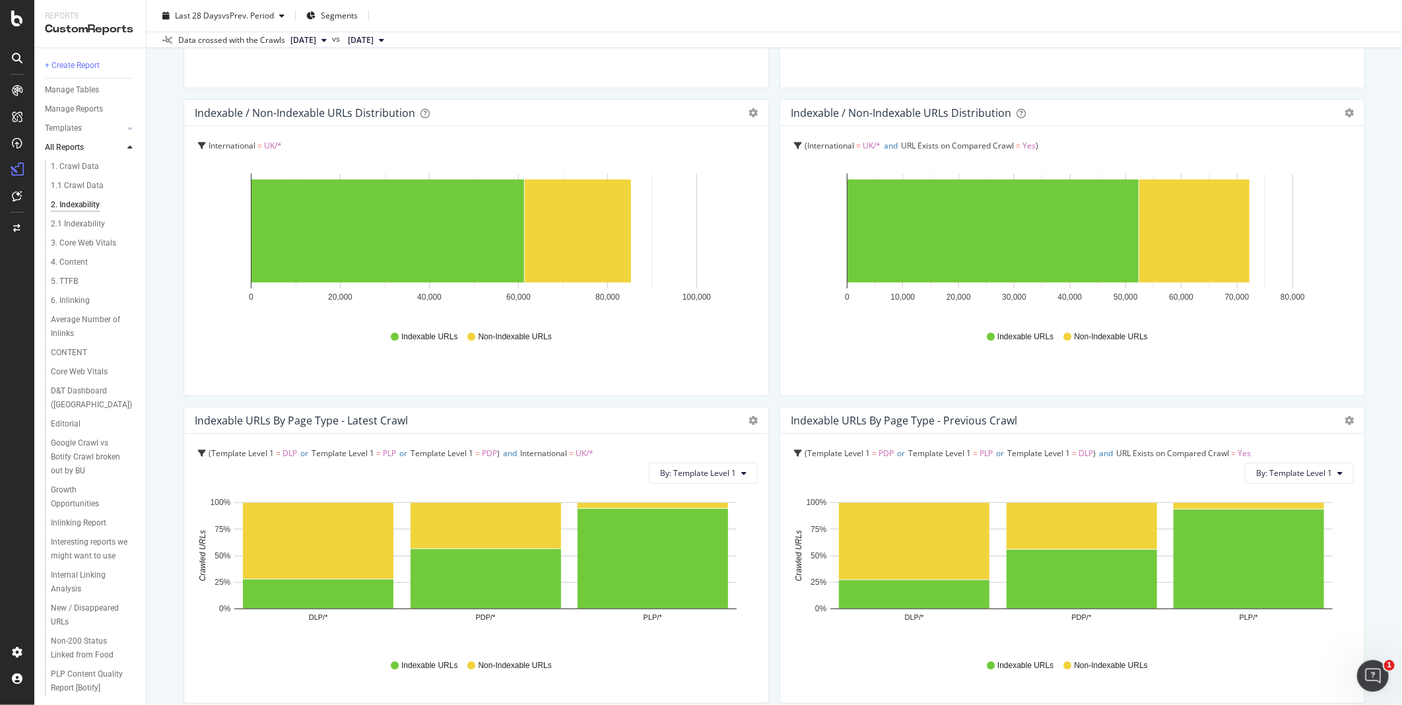
scroll to position [241, 0]
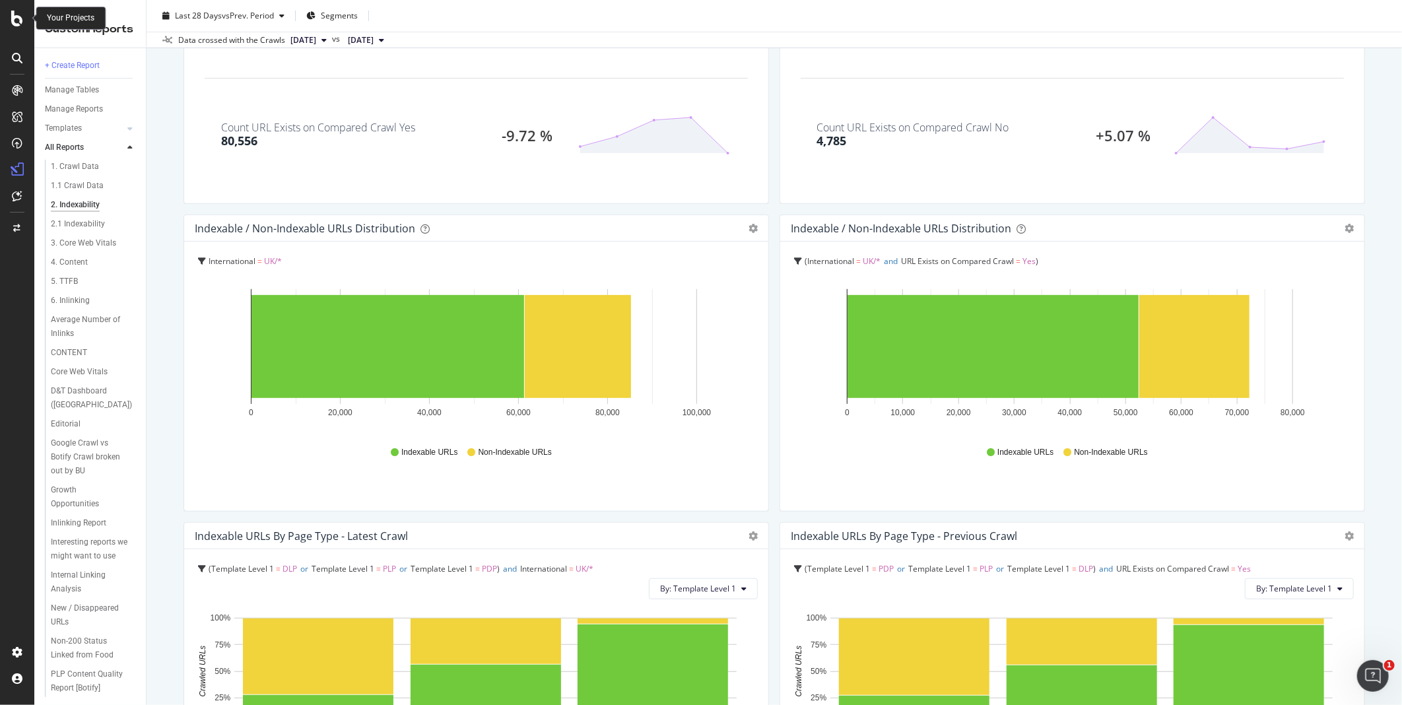
click at [16, 20] on icon at bounding box center [17, 19] width 12 height 16
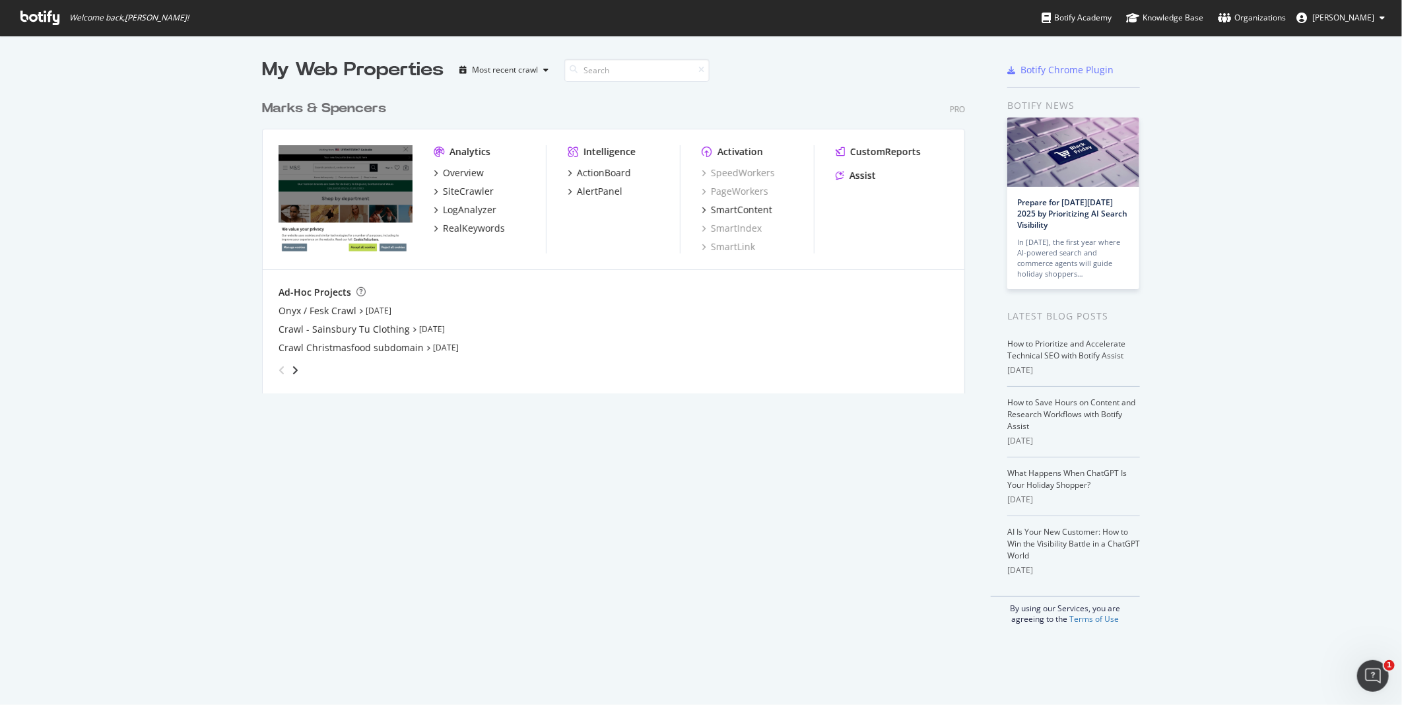
scroll to position [694, 1380]
click at [20, 14] on icon at bounding box center [39, 18] width 39 height 15
click at [434, 174] on icon "grid" at bounding box center [436, 173] width 4 height 7
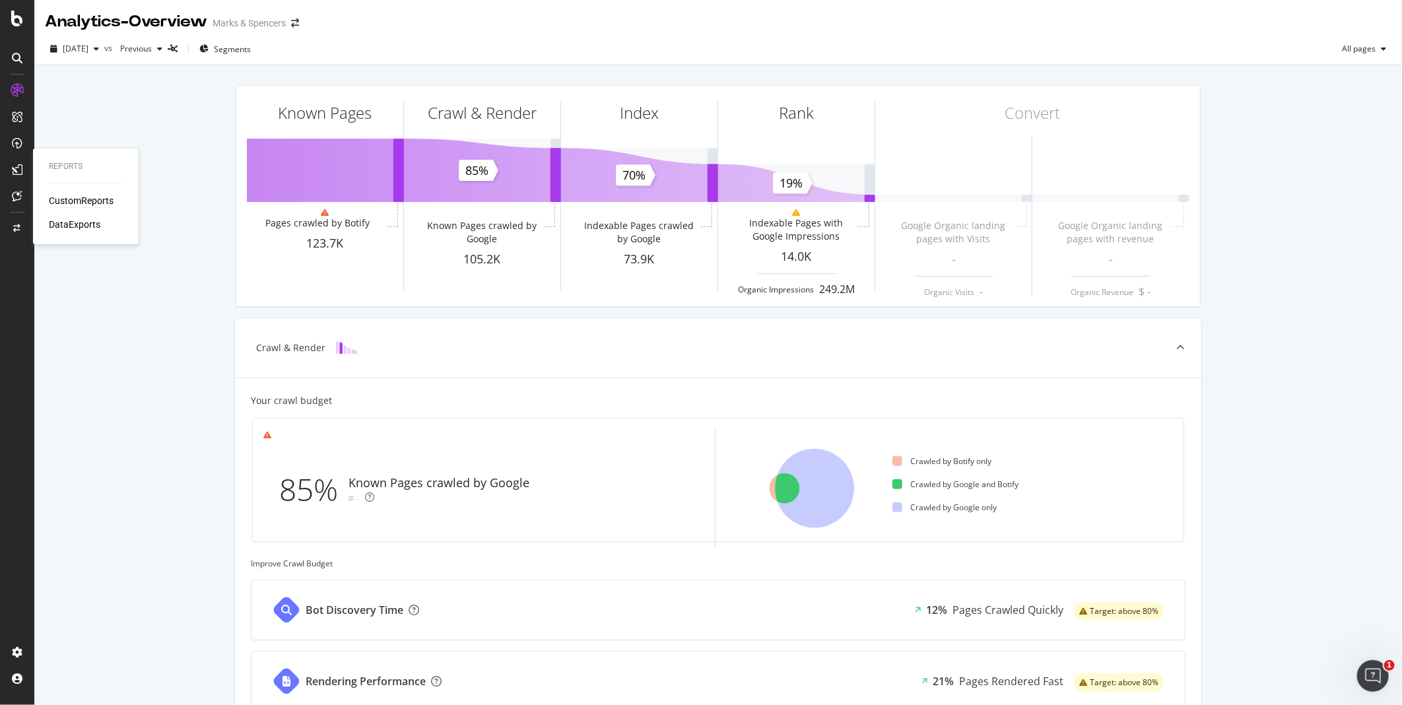
click at [80, 196] on div "CustomReports" at bounding box center [81, 201] width 65 height 13
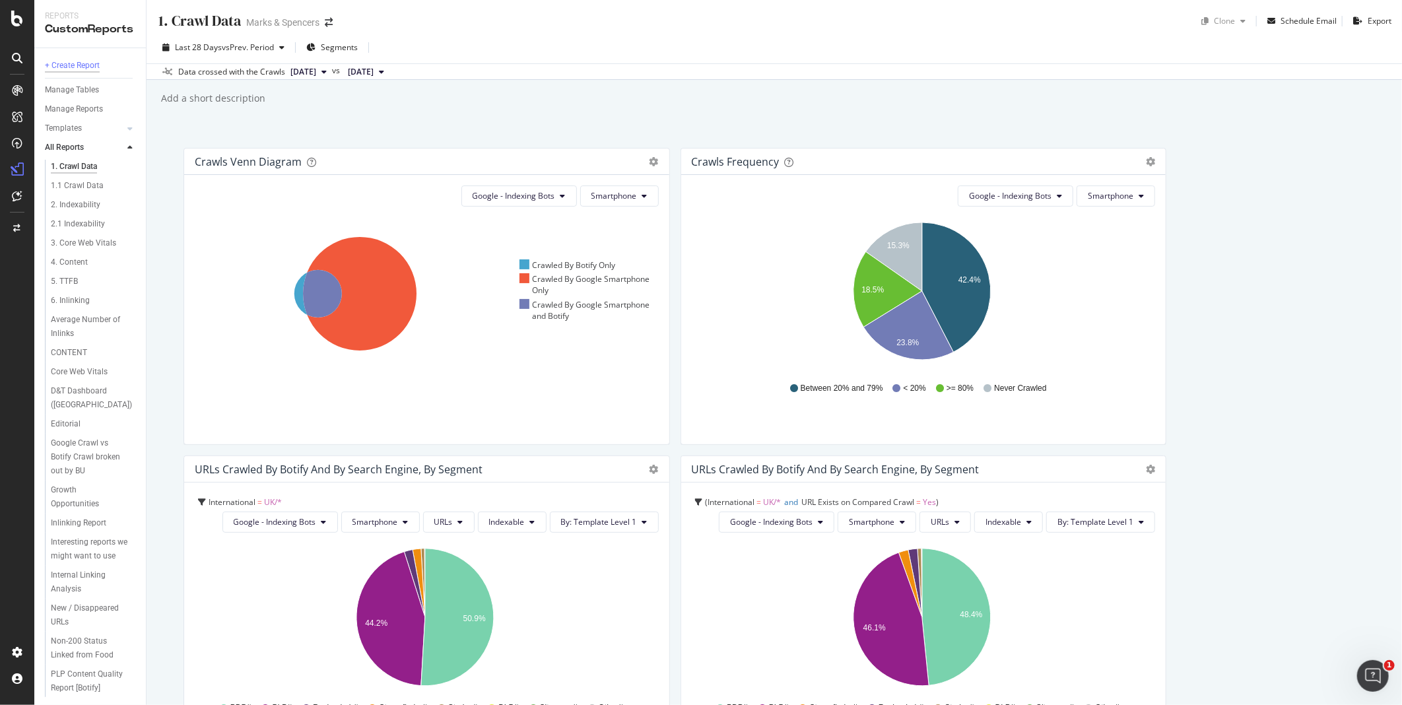
click at [55, 67] on div "+ Create Report" at bounding box center [72, 66] width 55 height 14
click at [81, 67] on div "+ Create Report" at bounding box center [72, 66] width 55 height 14
click at [51, 61] on div "+ Create Report" at bounding box center [72, 66] width 55 height 14
click at [79, 61] on div "+ Create Report" at bounding box center [72, 66] width 55 height 14
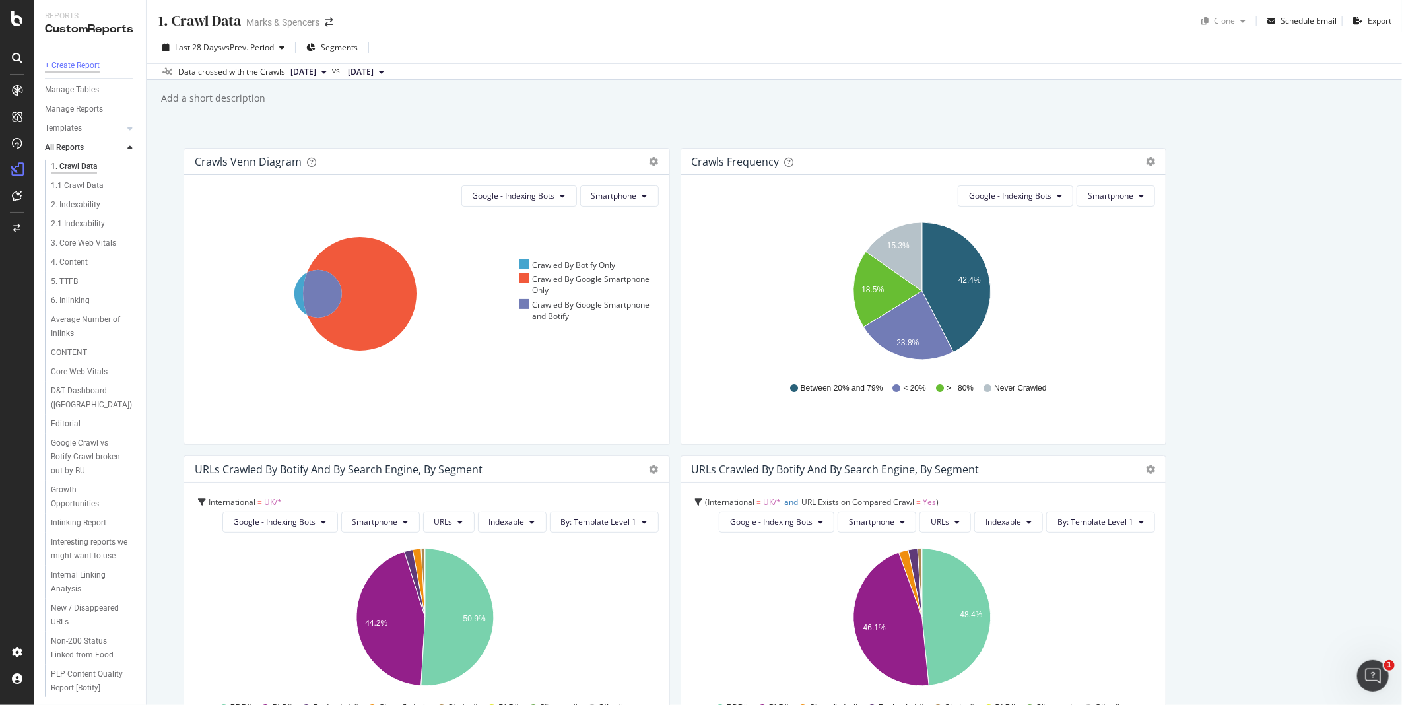
click at [67, 62] on div "+ Create Report" at bounding box center [72, 66] width 55 height 14
click at [48, 63] on div "+ Create Report" at bounding box center [72, 66] width 55 height 14
click at [63, 67] on div "+ Create Report" at bounding box center [72, 66] width 55 height 14
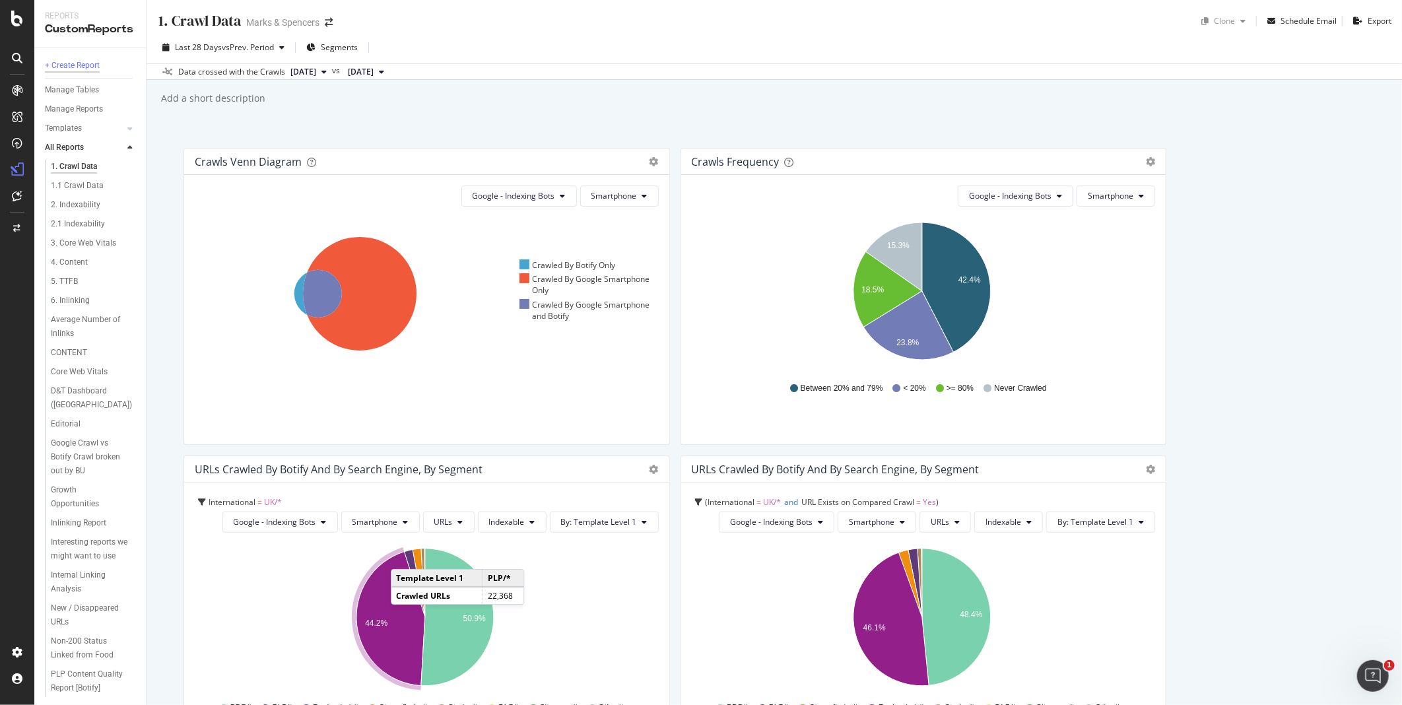
click at [47, 68] on div "+ Create Report" at bounding box center [72, 66] width 55 height 14
click at [77, 63] on div "+ Create Report" at bounding box center [72, 66] width 55 height 14
click at [67, 121] on div "Overview" at bounding box center [68, 121] width 38 height 13
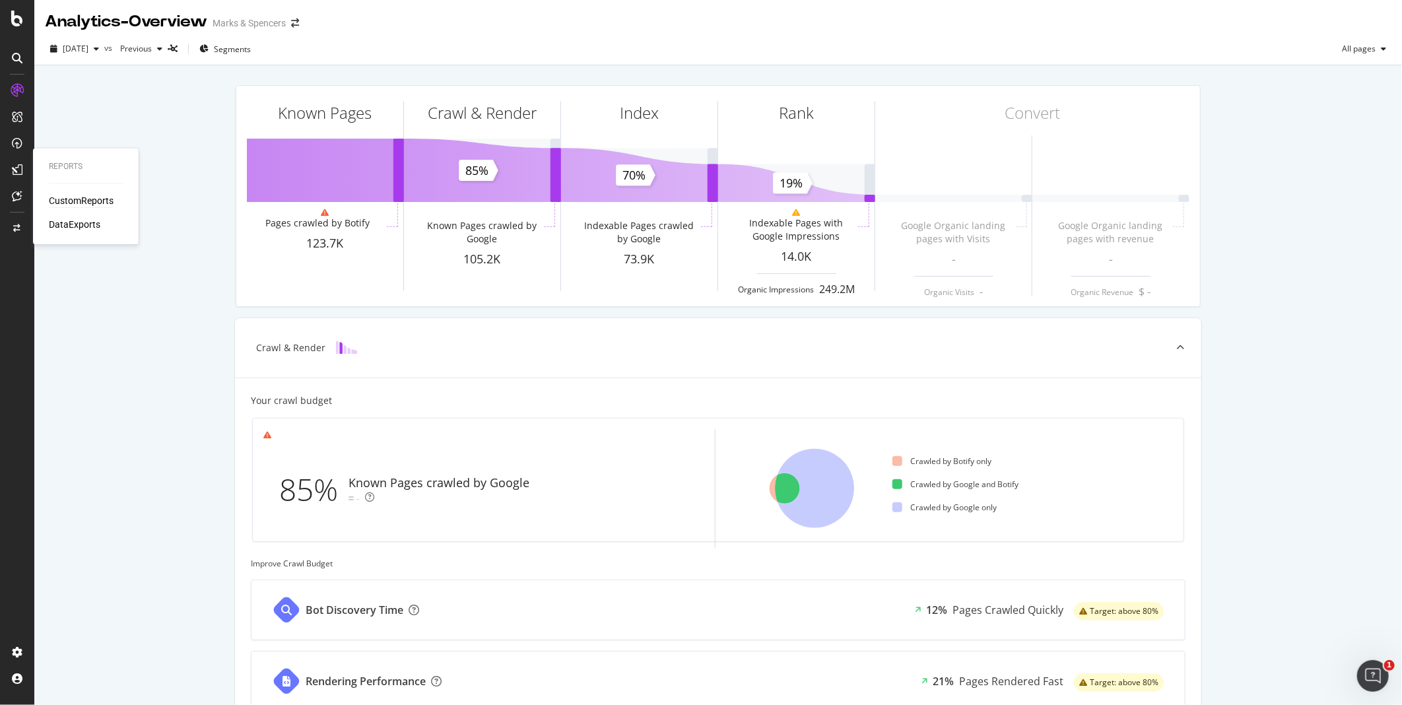
click at [65, 199] on div "CustomReports" at bounding box center [81, 201] width 65 height 13
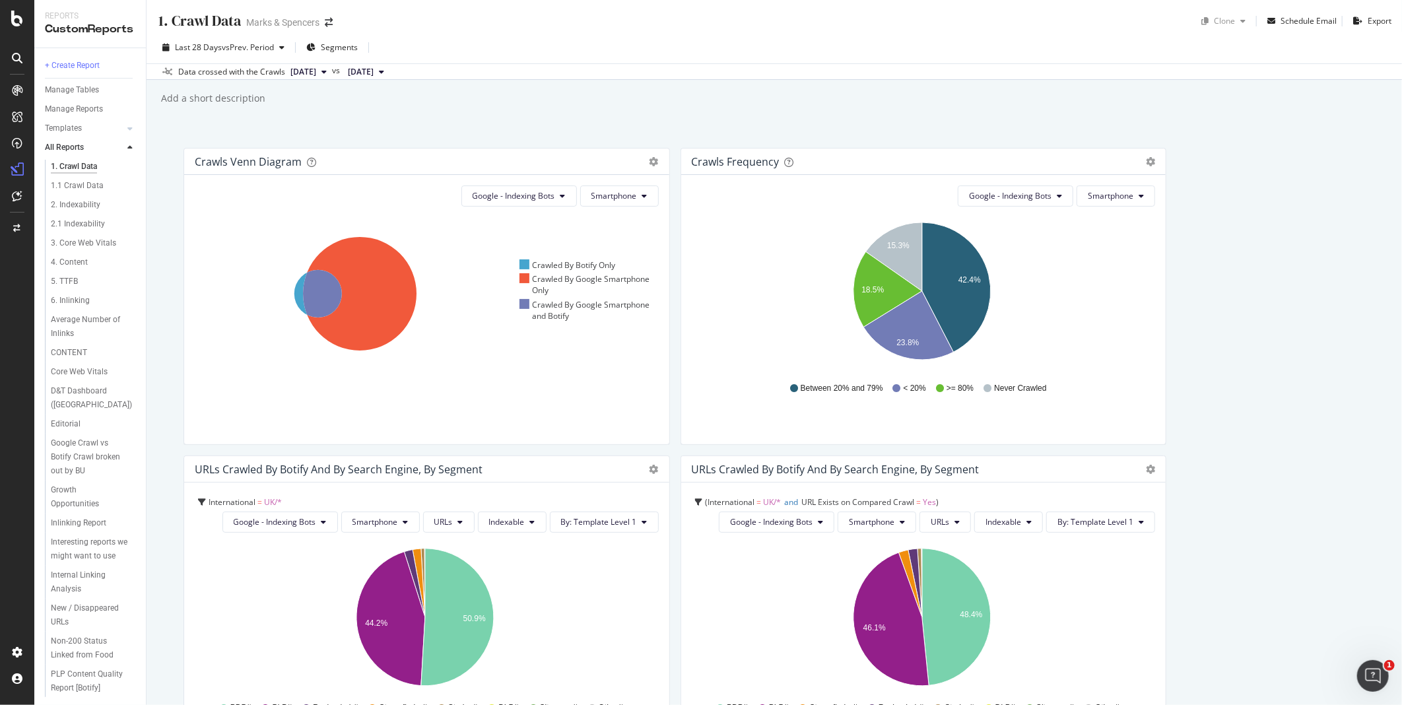
click at [130, 147] on icon at bounding box center [129, 148] width 5 height 8
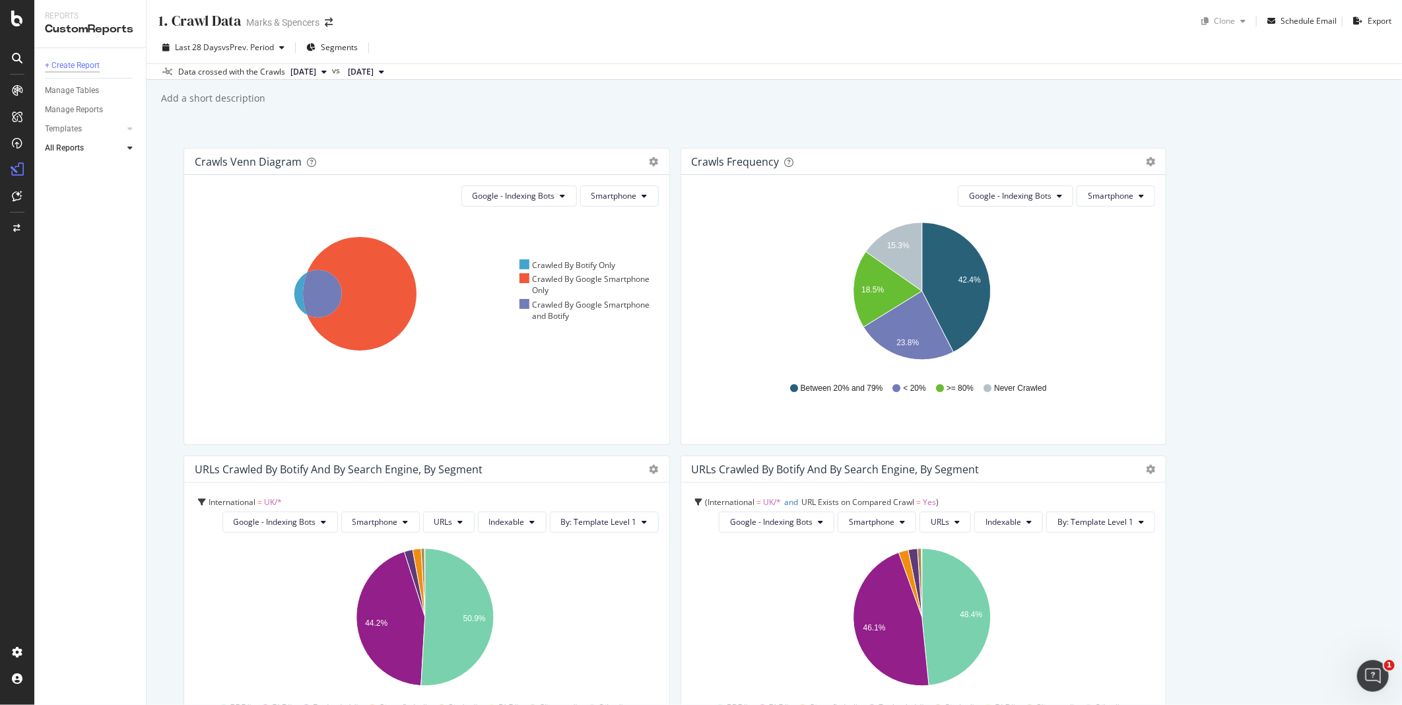
click at [67, 69] on div "+ Create Report" at bounding box center [72, 66] width 55 height 14
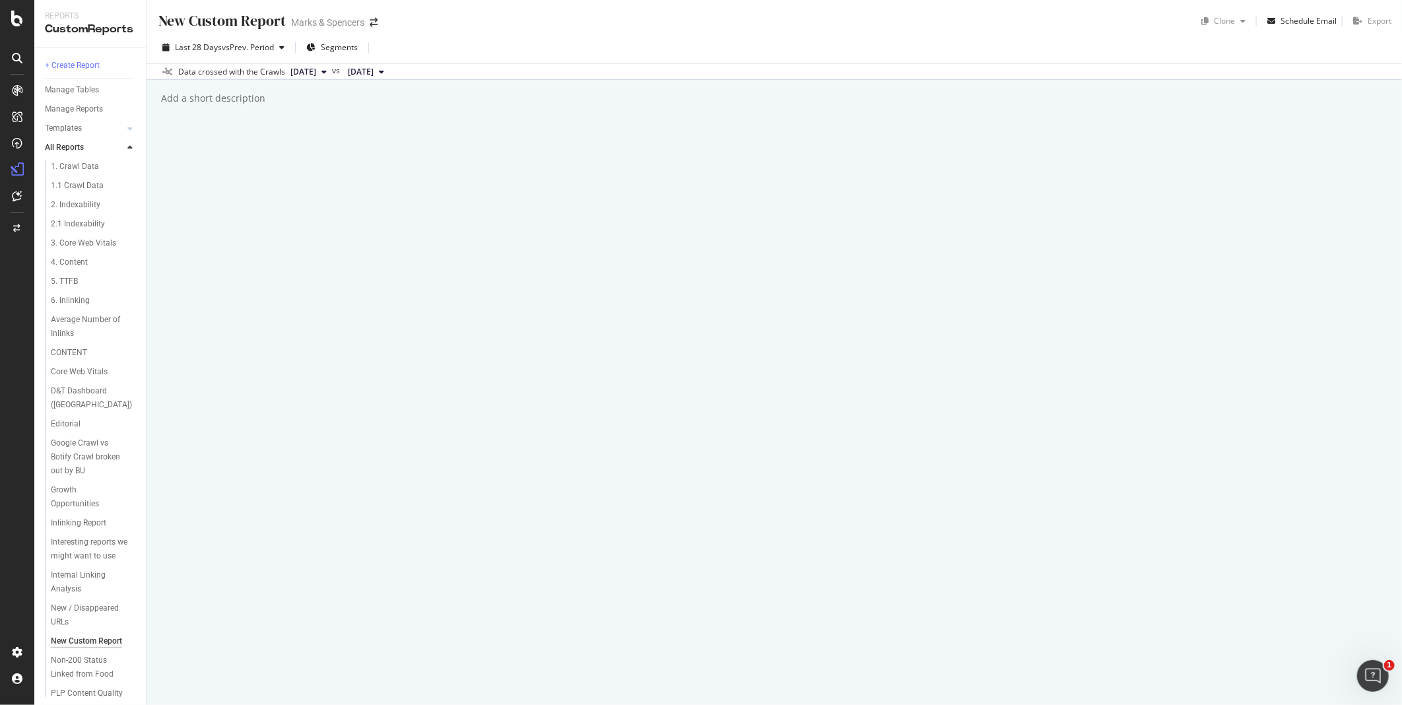
click at [176, 18] on div "New Custom Report" at bounding box center [221, 21] width 129 height 20
click at [322, 47] on div "Segments" at bounding box center [331, 48] width 51 height 20
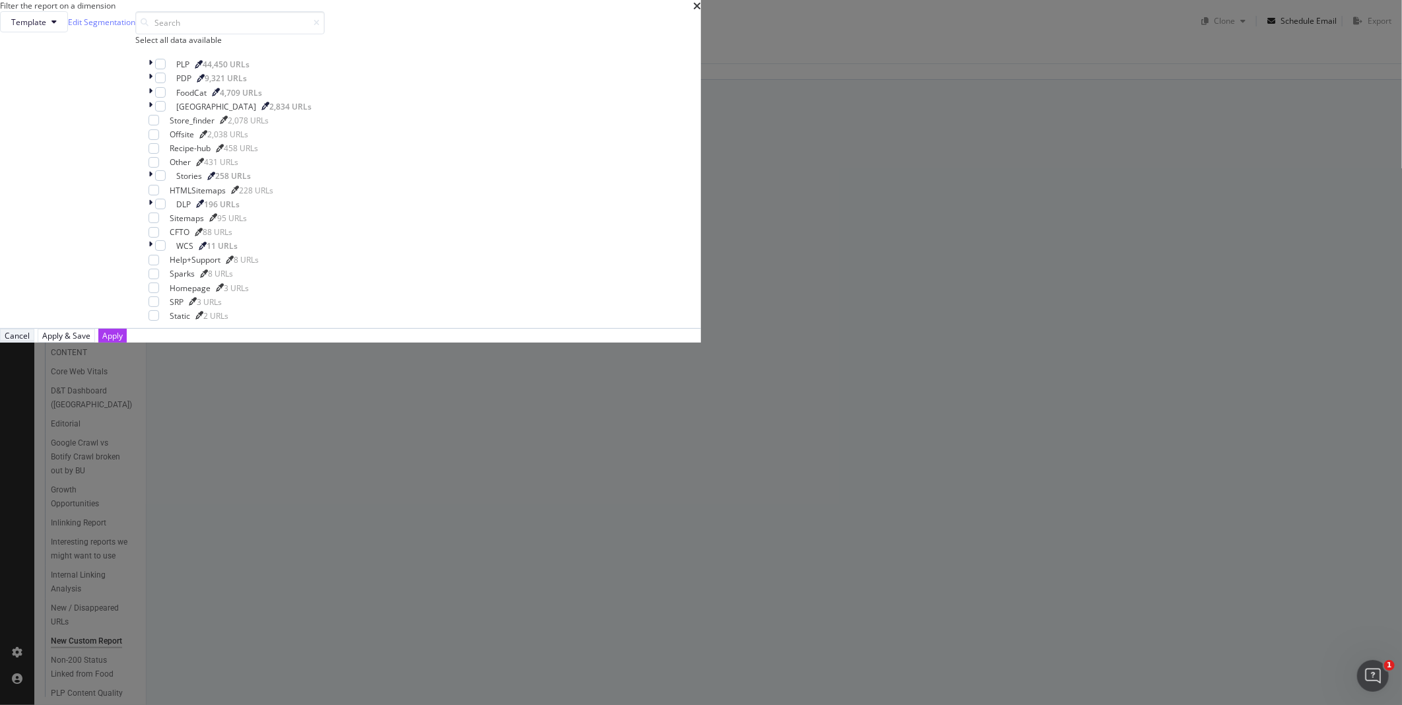
click at [30, 341] on div "Cancel" at bounding box center [17, 335] width 25 height 11
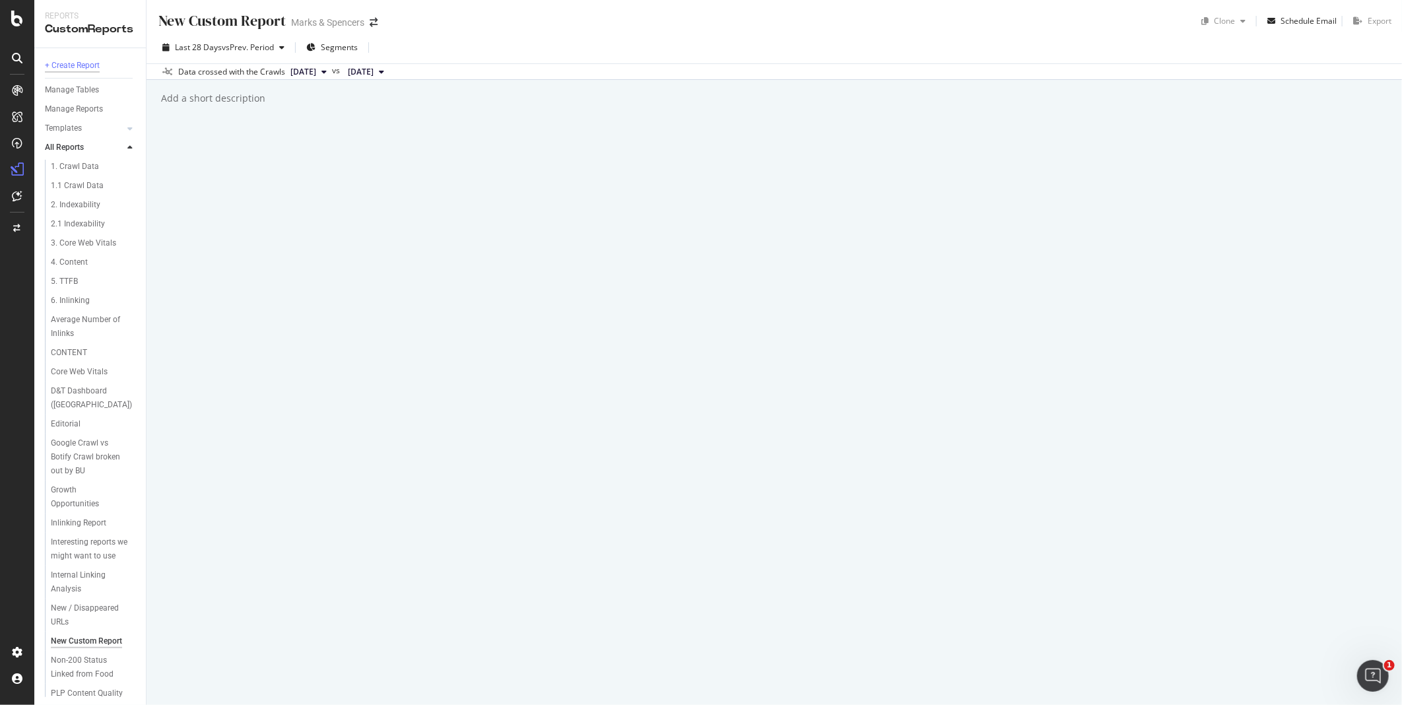
click at [82, 66] on div "+ Create Report" at bounding box center [72, 66] width 55 height 14
click at [321, 48] on div "Segments" at bounding box center [331, 48] width 51 height 20
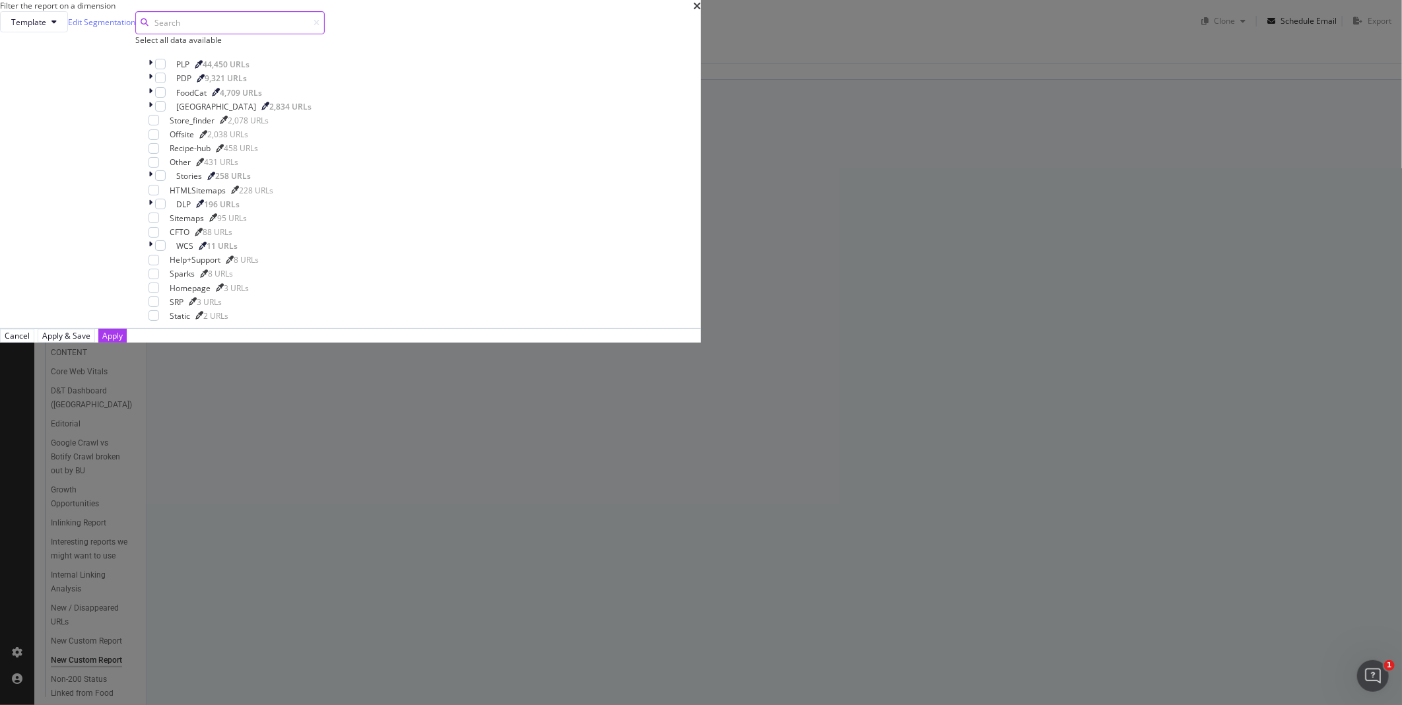
click at [325, 34] on input "modal" at bounding box center [229, 22] width 189 height 23
click at [166, 69] on div "modal" at bounding box center [160, 64] width 11 height 11
click at [152, 70] on icon "modal" at bounding box center [150, 64] width 4 height 11
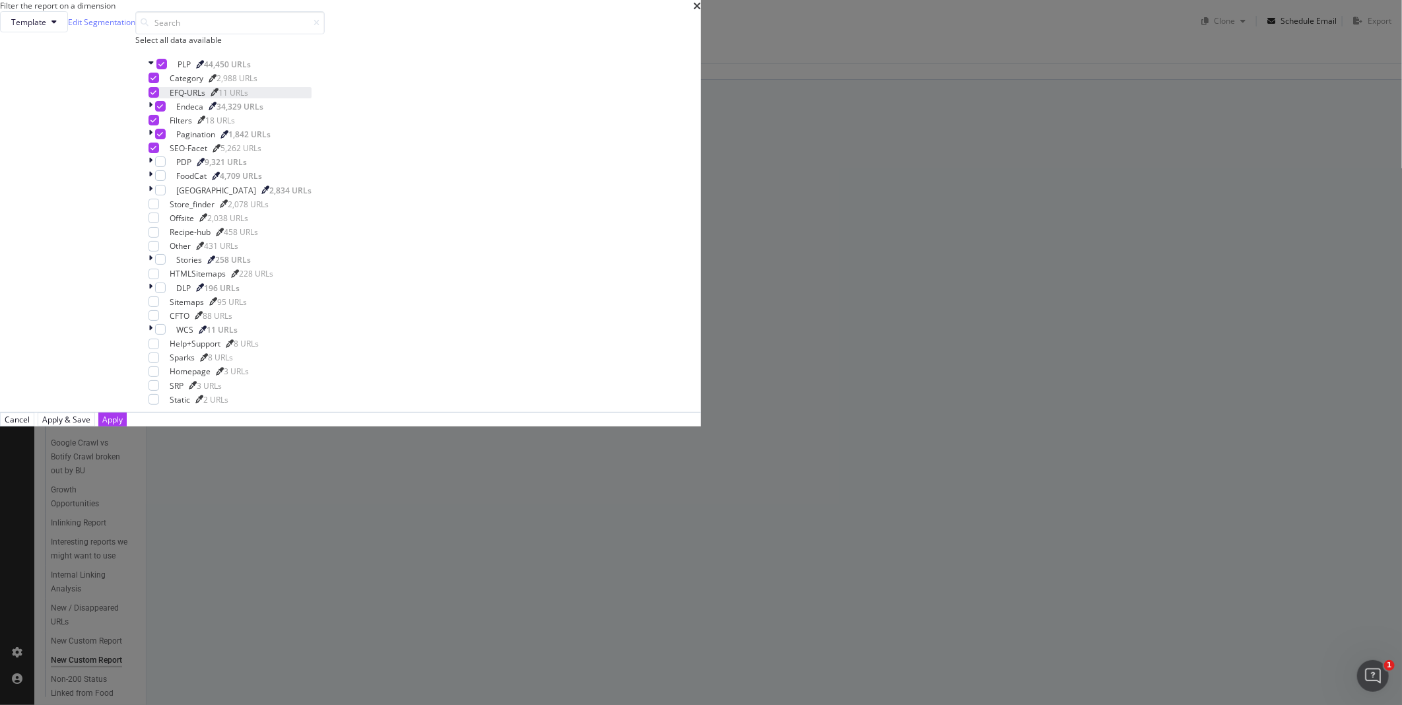
click at [157, 96] on icon "modal" at bounding box center [154, 92] width 6 height 7
click at [166, 112] on div "modal" at bounding box center [160, 106] width 11 height 11
click at [159, 125] on div "modal" at bounding box center [153, 120] width 11 height 11
click at [166, 139] on div "modal" at bounding box center [160, 134] width 11 height 11
click at [157, 151] on icon "modal" at bounding box center [154, 148] width 6 height 7
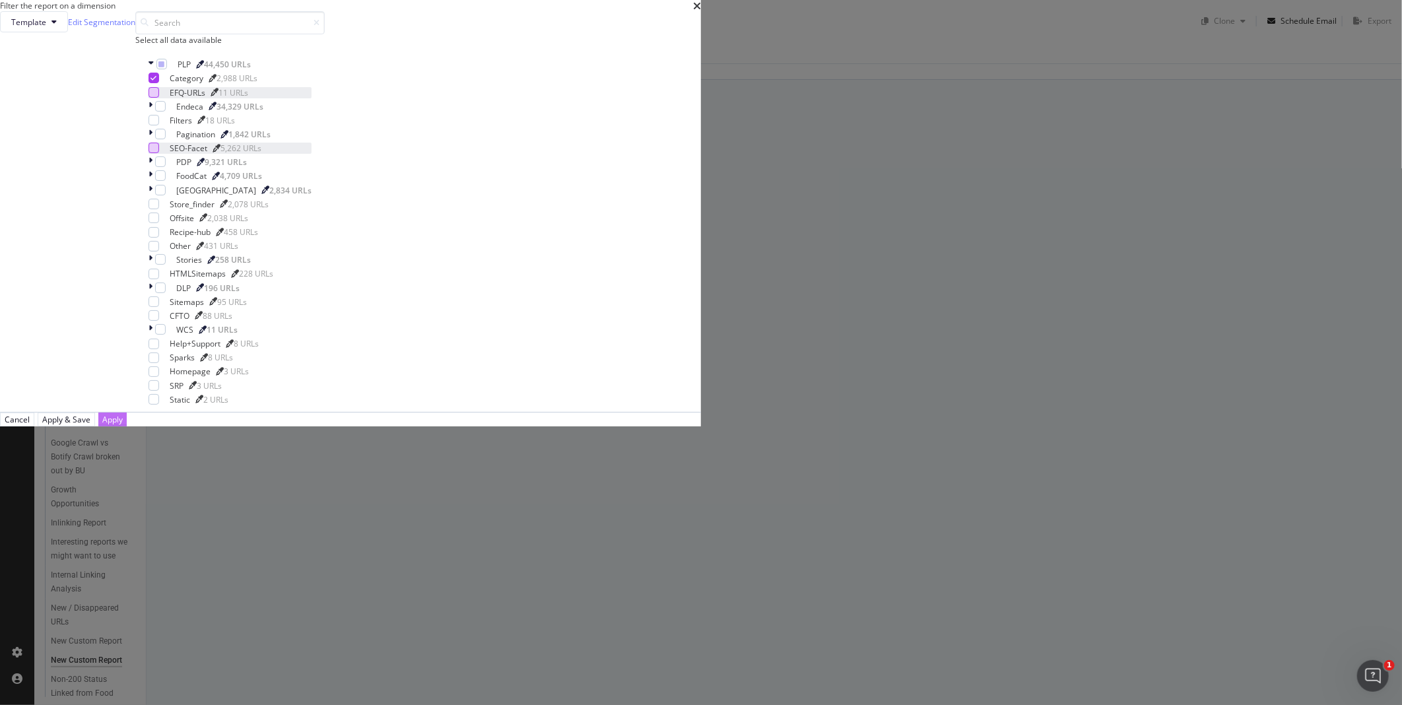
click at [123, 425] on div "Apply" at bounding box center [112, 419] width 20 height 11
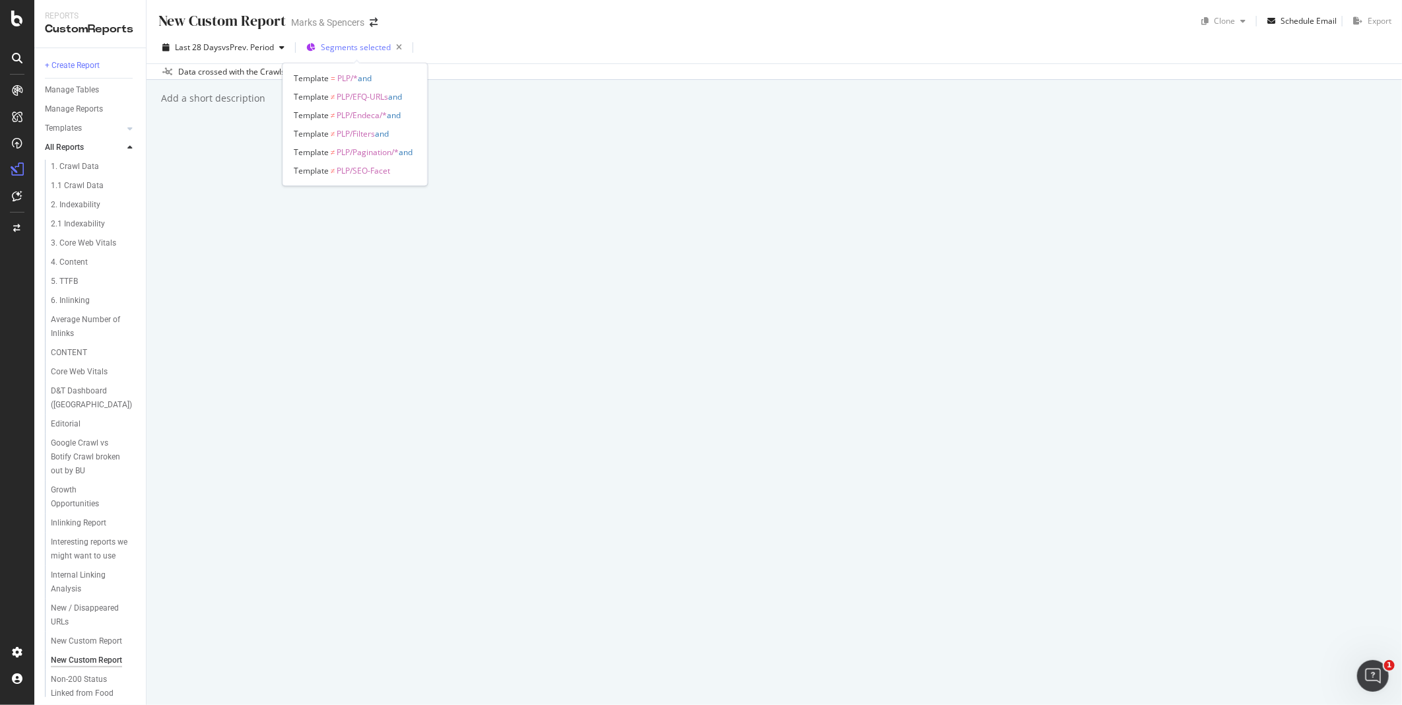
click at [381, 46] on span "Segments selected" at bounding box center [356, 47] width 70 height 11
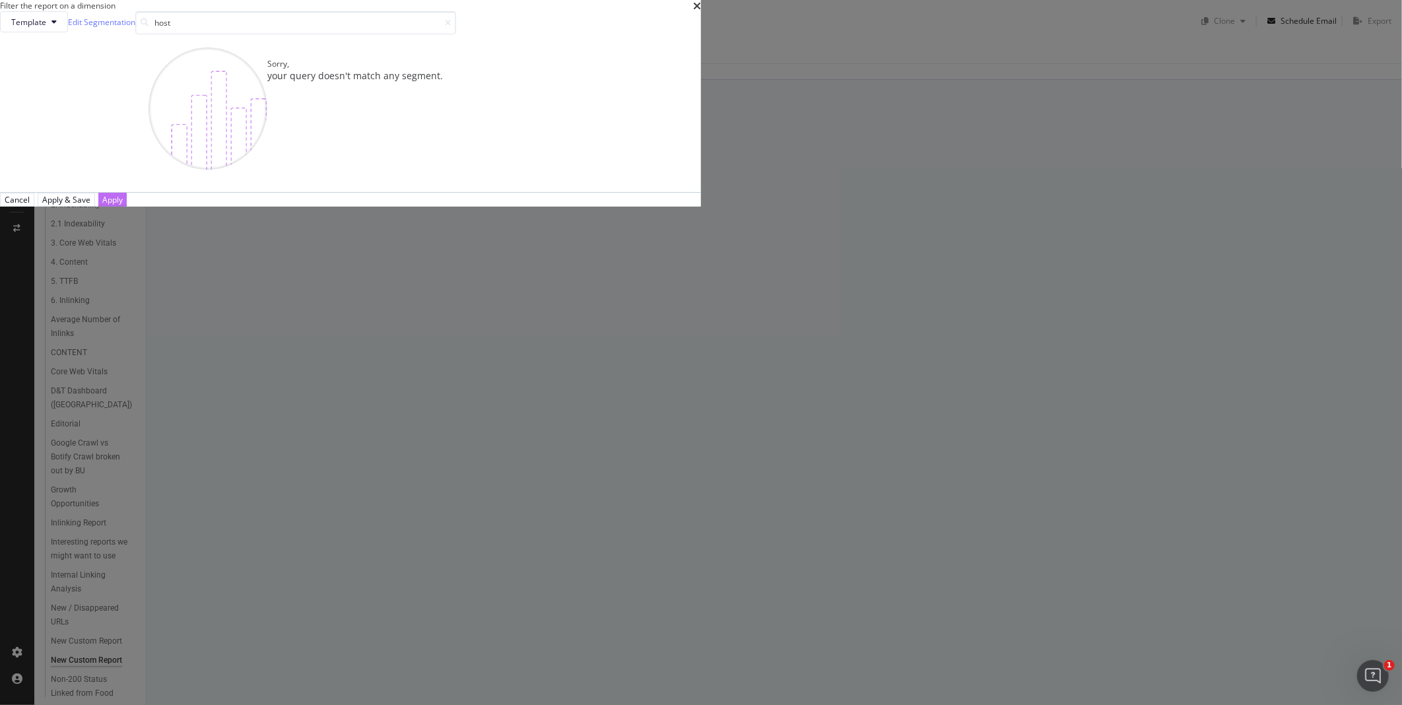
type input "host"
click at [127, 207] on button "Apply" at bounding box center [112, 200] width 28 height 14
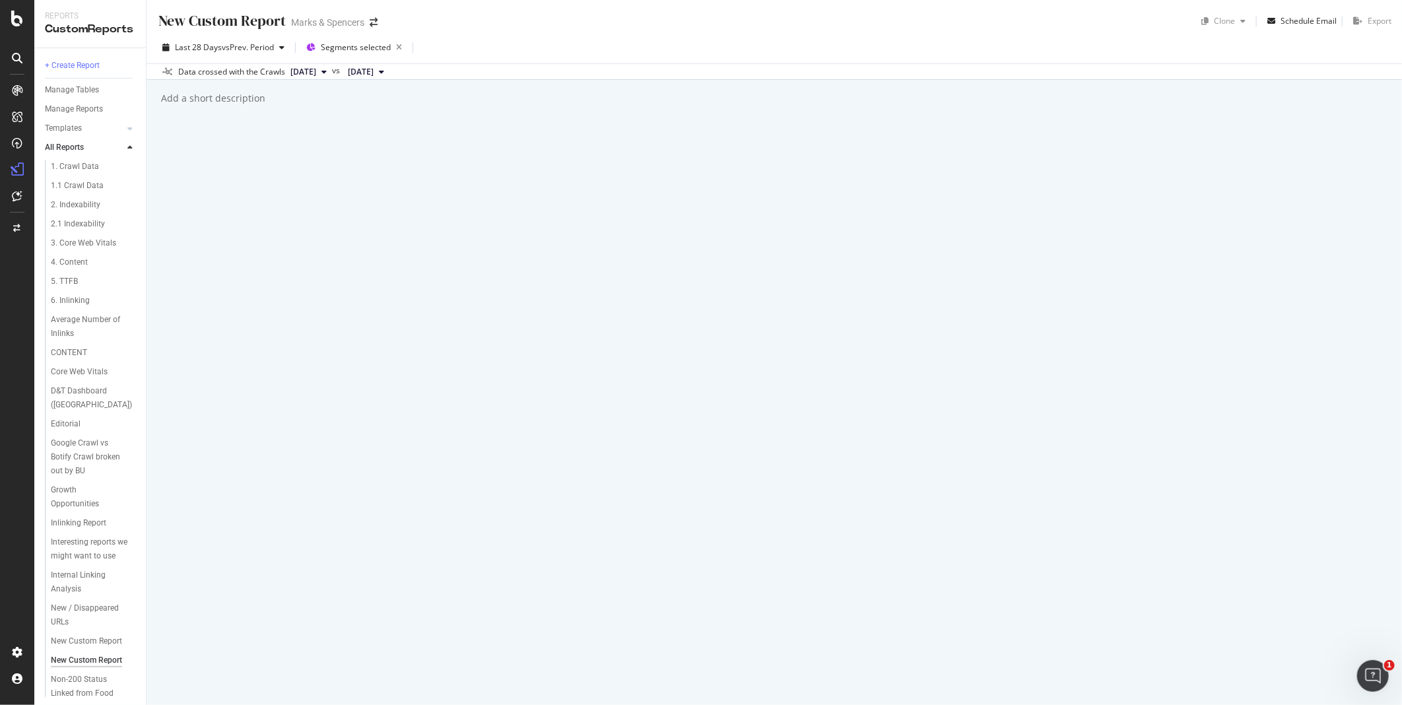
click at [463, 71] on div "Data crossed with the Crawls 2025 Sep. 27th vs 2025 Aug. 30th" at bounding box center [774, 71] width 1255 height 16
click at [247, 44] on span "vs Prev. Period" at bounding box center [248, 47] width 52 height 11
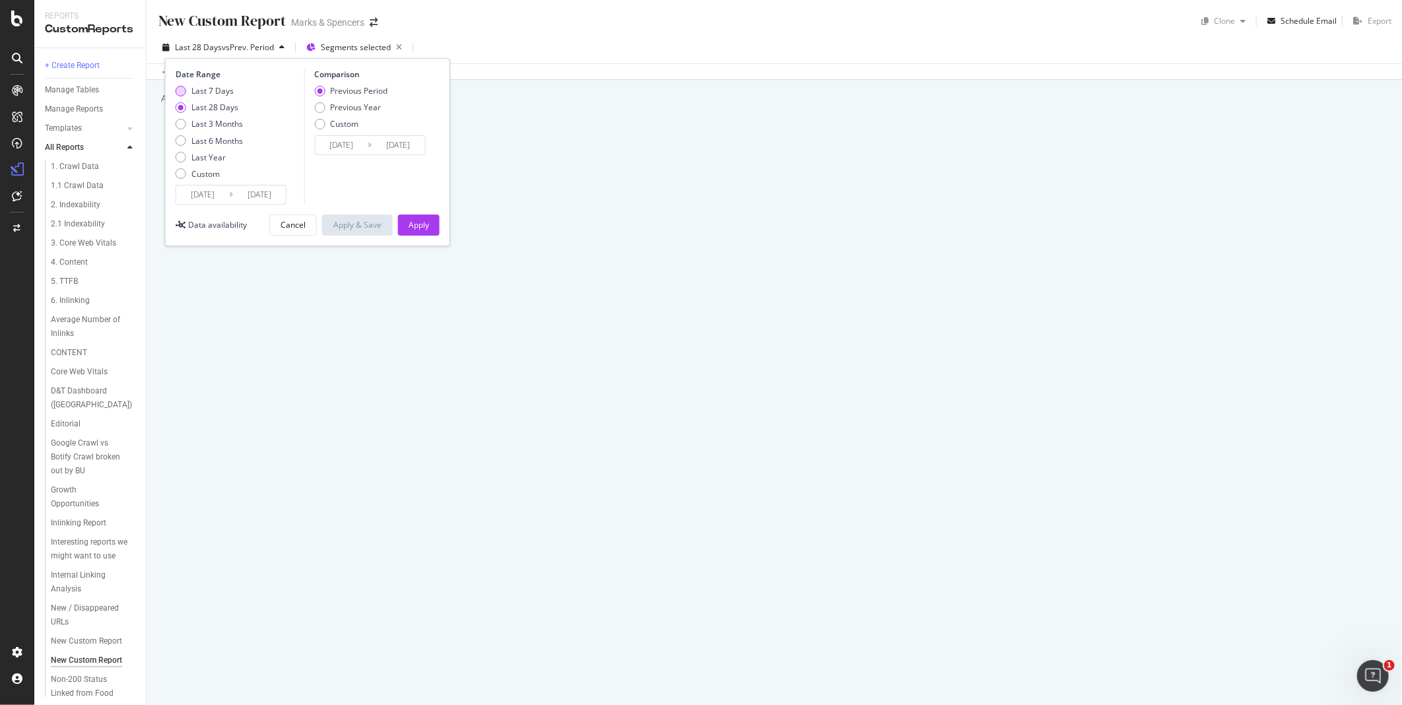
click at [218, 91] on div "Last 7 Days" at bounding box center [212, 90] width 42 height 11
type input "2025/09/24"
type input "2025/09/17"
type input "2025/09/23"
click at [410, 227] on div "Apply" at bounding box center [419, 224] width 20 height 11
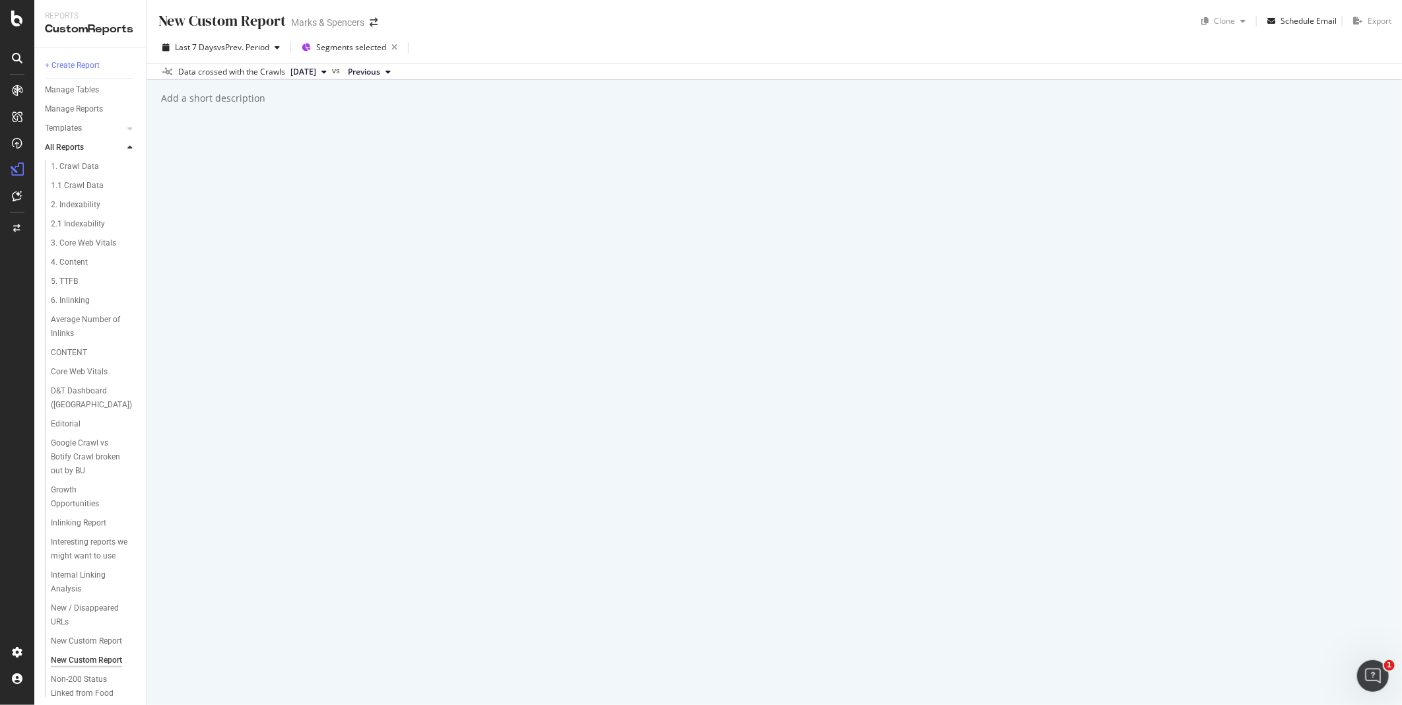
click at [209, 97] on div "Add a short description" at bounding box center [213, 98] width 106 height 13
click at [436, 47] on div "Last 7 Days vs Prev. Period Segments selected" at bounding box center [774, 50] width 1255 height 26
click at [374, 43] on span "Segments selected" at bounding box center [351, 47] width 70 height 11
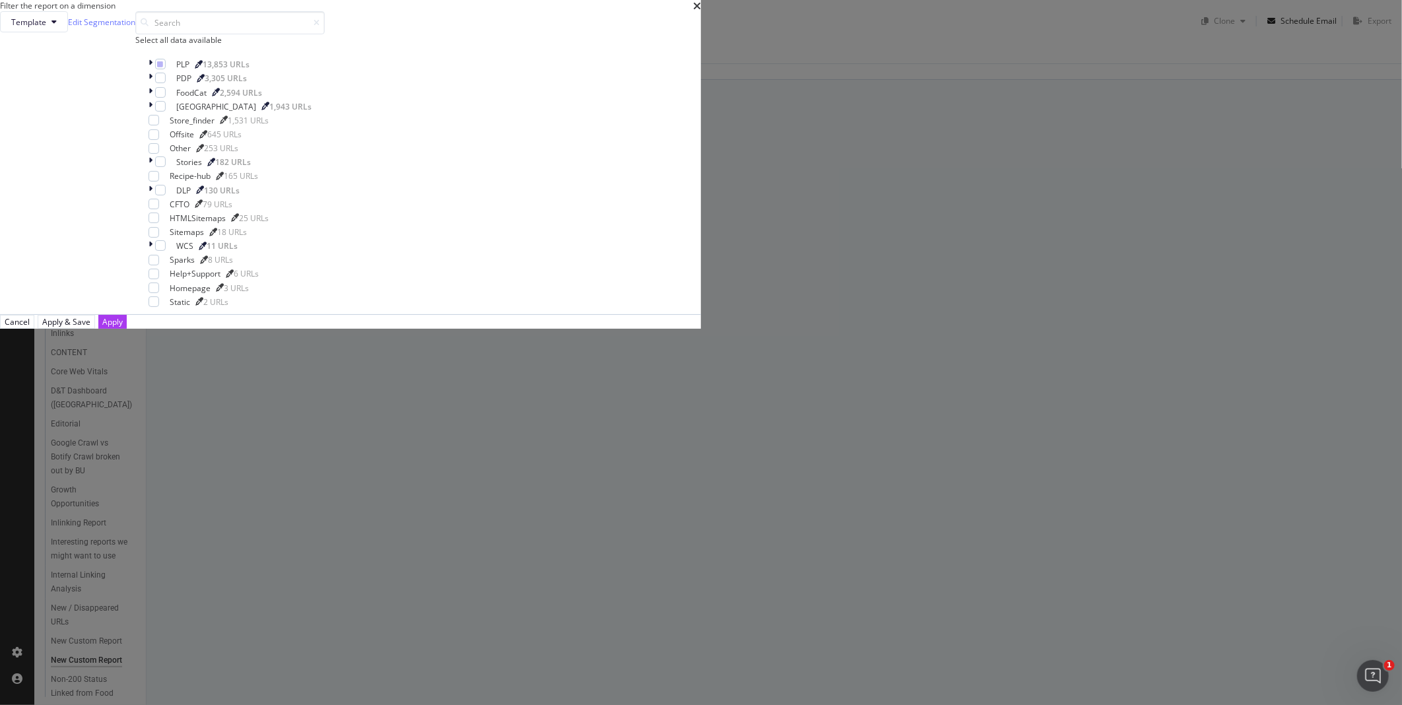
click at [570, 284] on div "Template Edit Segmentation Select all data available PLP 13,853 URLs PDP 3,305 …" at bounding box center [350, 162] width 701 height 303
click at [152, 70] on icon "modal" at bounding box center [150, 64] width 4 height 11
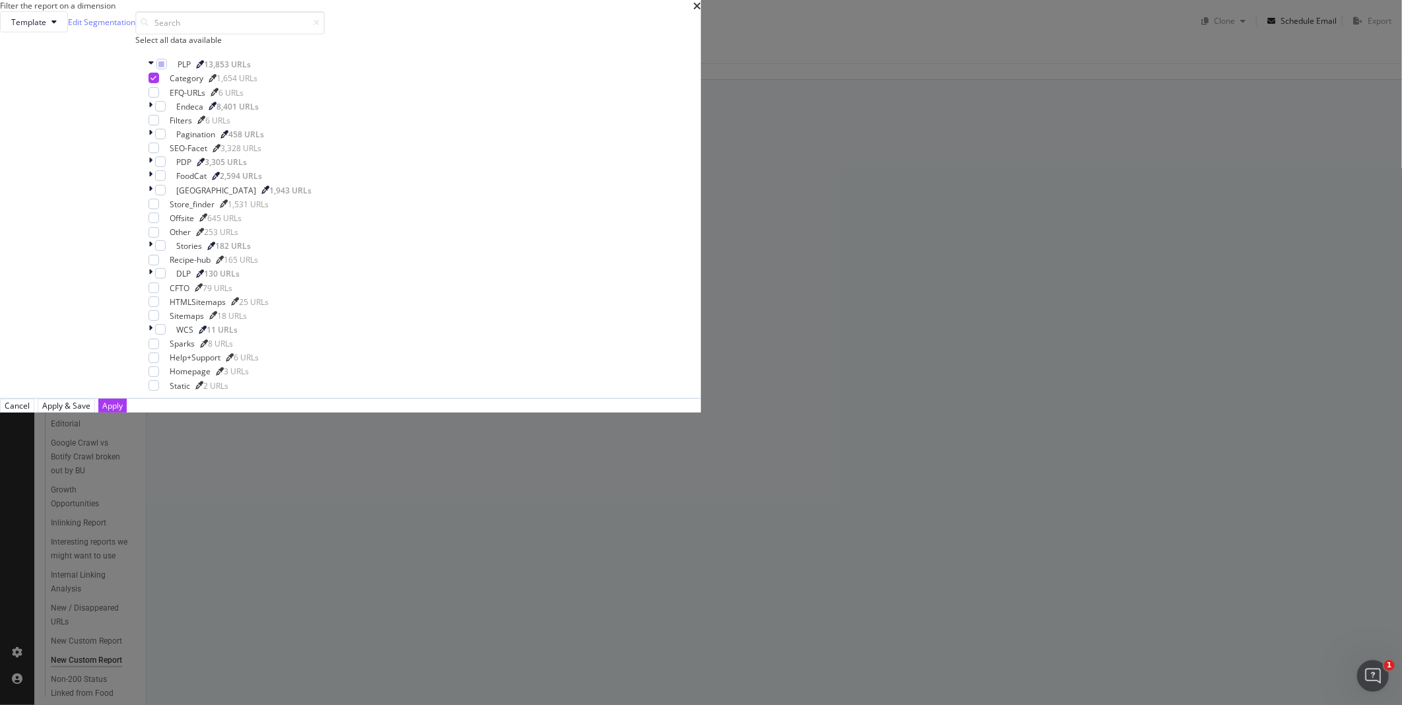
scroll to position [137, 0]
click at [123, 412] on div "Apply" at bounding box center [112, 405] width 20 height 13
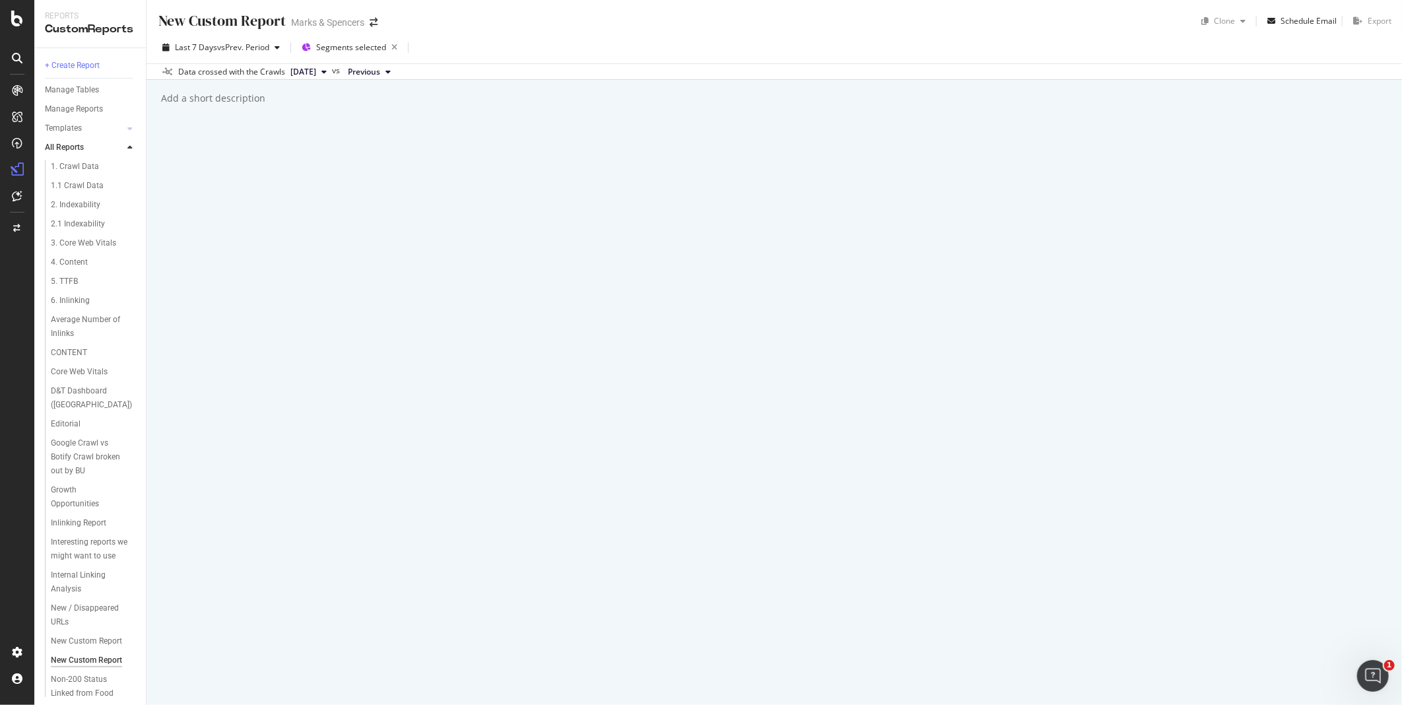
click at [396, 69] on button "Previous" at bounding box center [369, 72] width 53 height 16
click at [726, 255] on div "New Custom Report New Custom Report Marks & Spencers Clone Schedule Email Expor…" at bounding box center [774, 352] width 1255 height 705
click at [279, 49] on icon "button" at bounding box center [277, 48] width 5 height 8
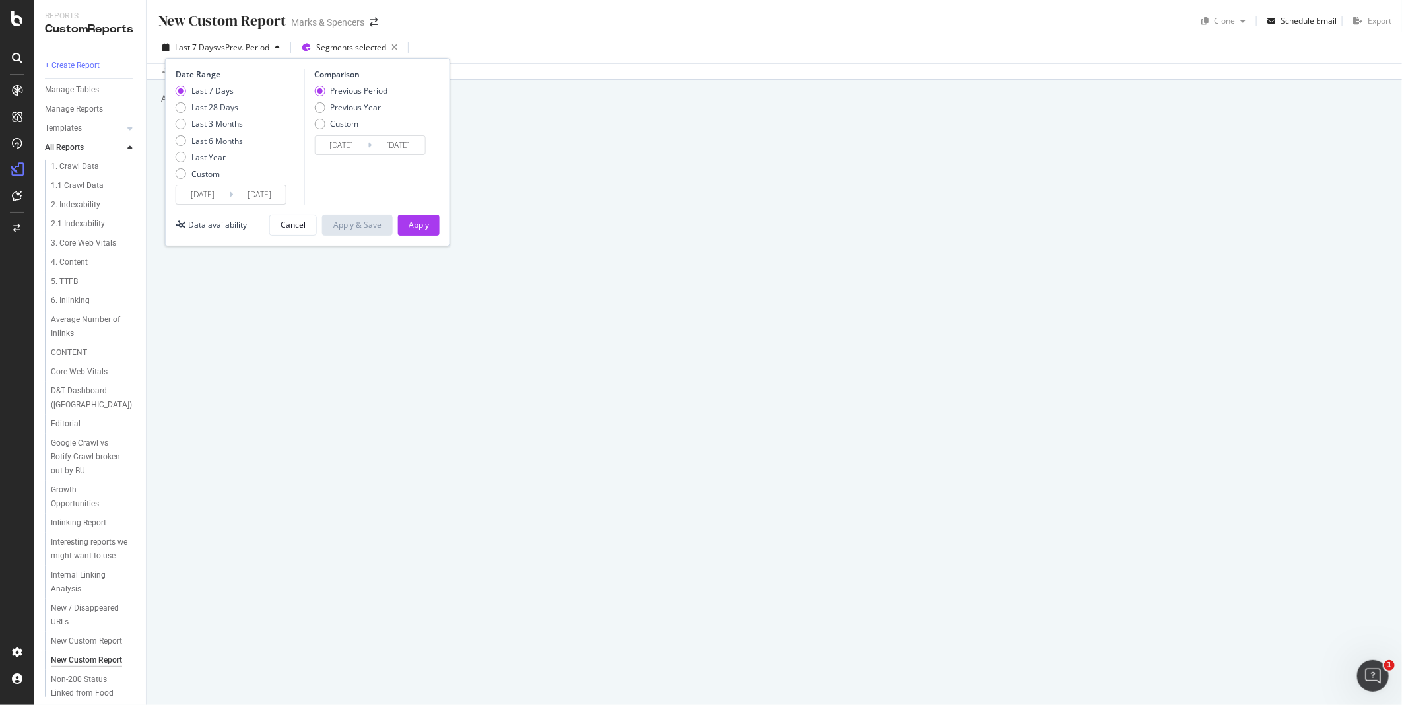
click at [676, 162] on div "New Custom Report New Custom Report Marks & Spencers Clone Schedule Email Expor…" at bounding box center [774, 352] width 1255 height 705
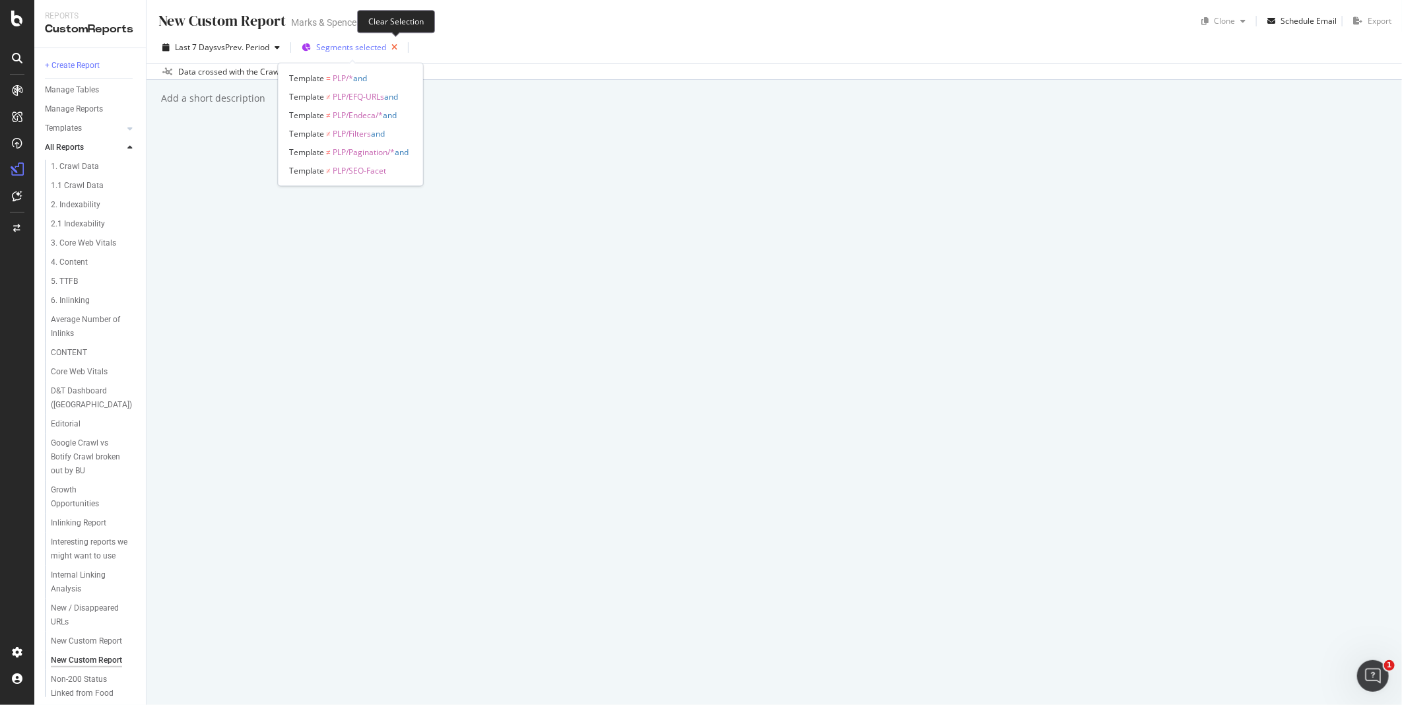
click at [395, 44] on icon "button" at bounding box center [394, 47] width 16 height 18
click at [339, 51] on span "Segments" at bounding box center [334, 47] width 37 height 11
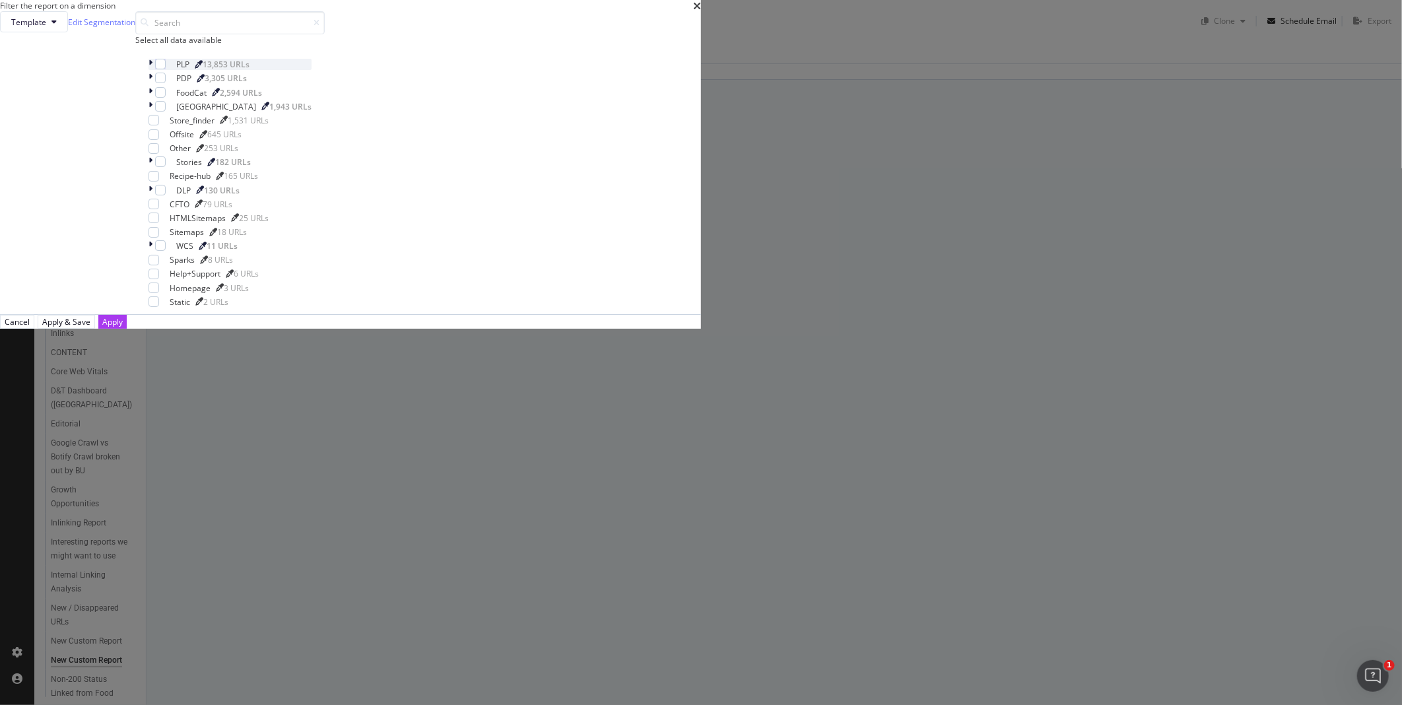
click at [152, 70] on icon "modal" at bounding box center [150, 64] width 4 height 11
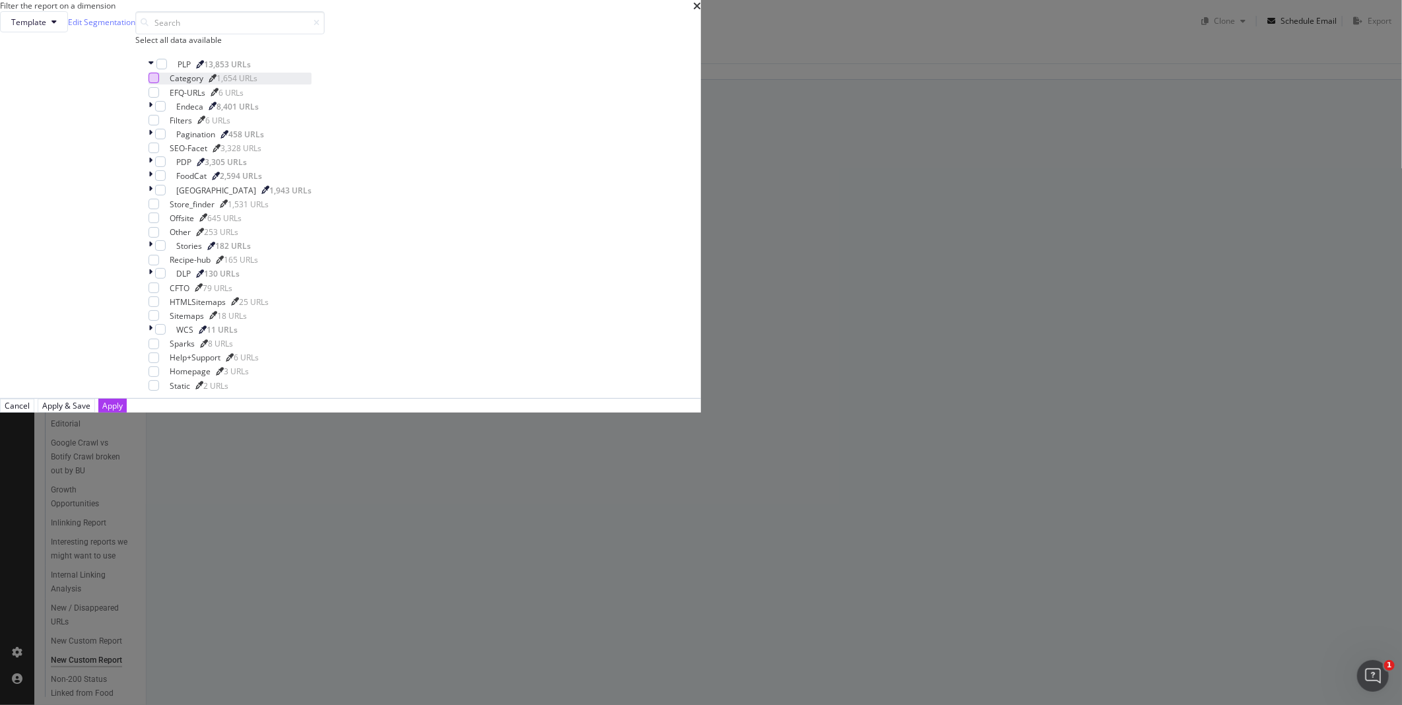
click at [159, 83] on div "modal" at bounding box center [153, 78] width 11 height 11
click at [123, 411] on div "Apply" at bounding box center [112, 405] width 20 height 11
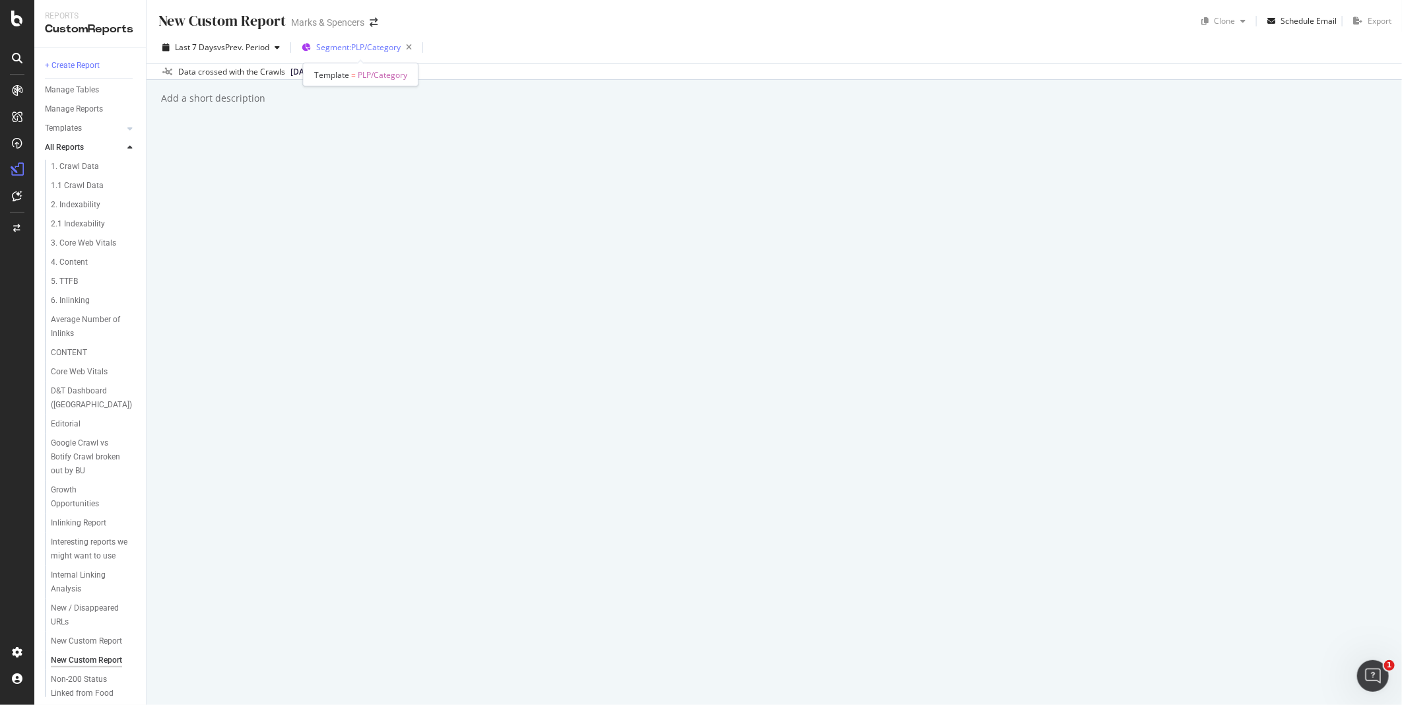
click at [355, 47] on span "Segment: PLP/Category" at bounding box center [358, 47] width 84 height 11
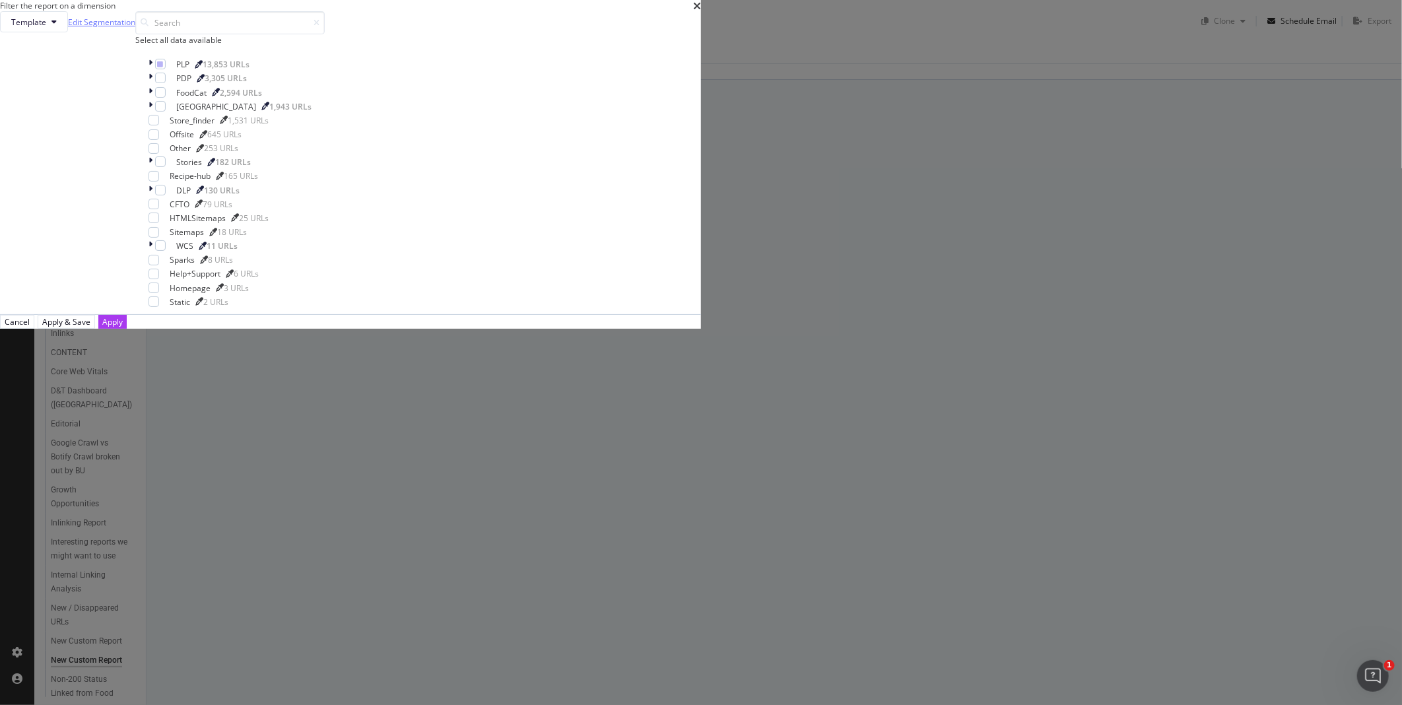
click at [135, 29] on link "Edit Segmentation" at bounding box center [101, 22] width 67 height 14
click at [46, 28] on span "Template" at bounding box center [28, 21] width 35 height 11
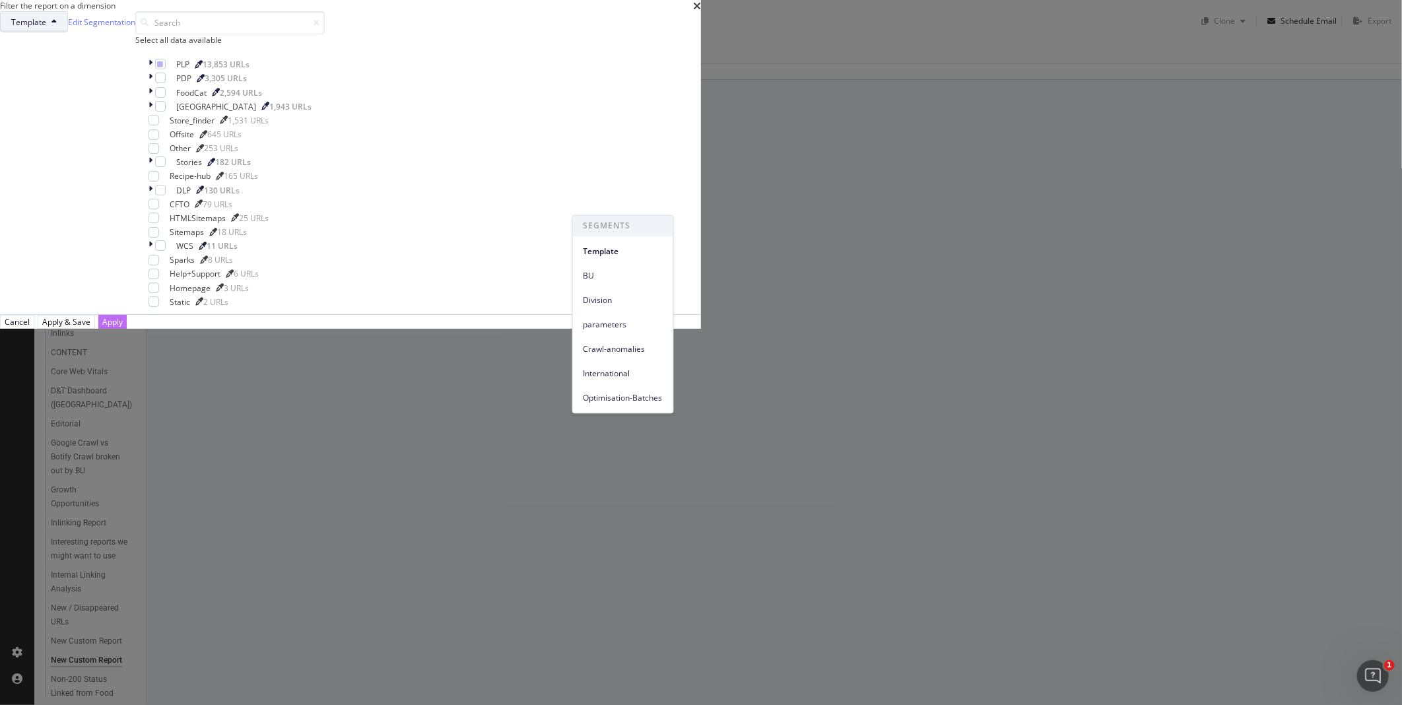
click at [123, 327] on div "Apply" at bounding box center [112, 321] width 20 height 11
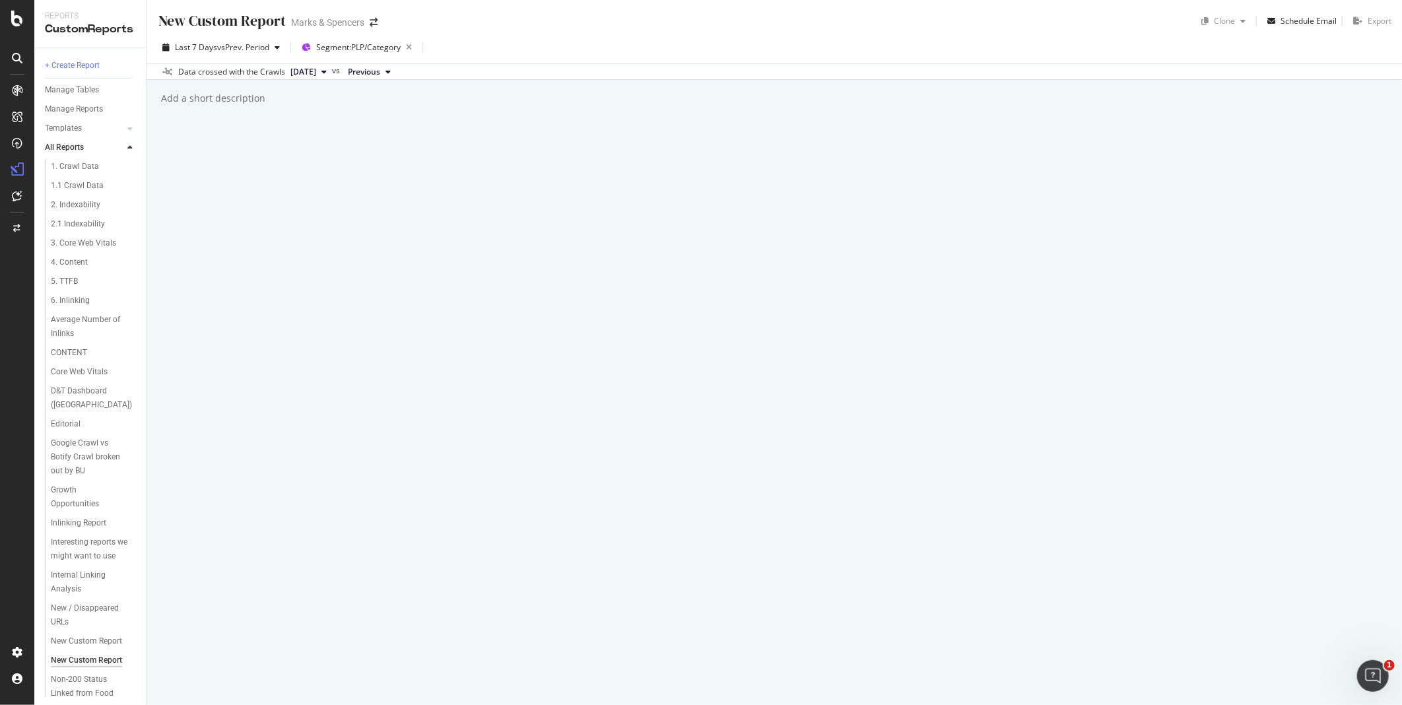
click at [440, 44] on div "Last 7 Days vs Prev. Period Segment: PLP/Category" at bounding box center [774, 50] width 1255 height 26
click at [206, 96] on div "Add a short description" at bounding box center [213, 98] width 106 height 13
click at [156, 99] on div "New Custom Report New Custom Report Marks & Spencers Clone Schedule Email Expor…" at bounding box center [774, 352] width 1255 height 705
click at [166, 97] on div "Add a short description" at bounding box center [213, 98] width 106 height 13
click at [20, 61] on icon at bounding box center [17, 58] width 11 height 11
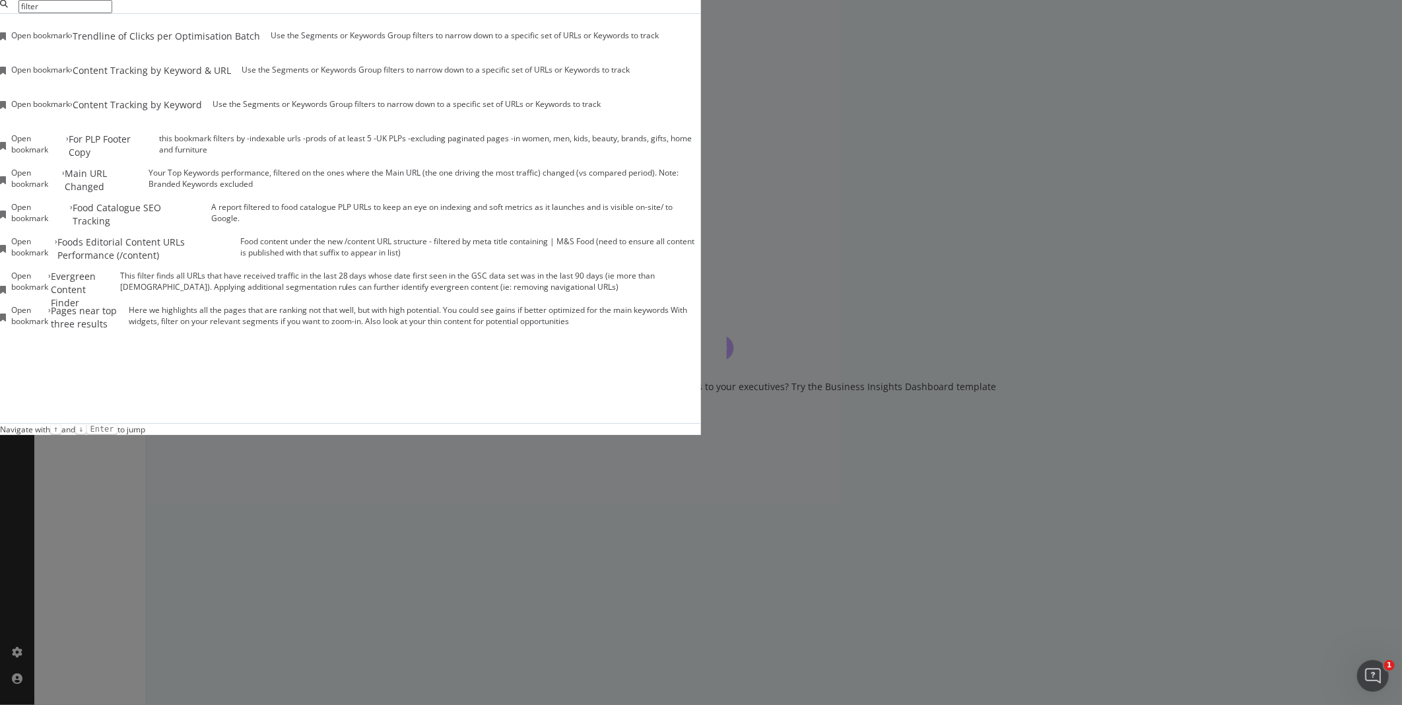
type input "filter"
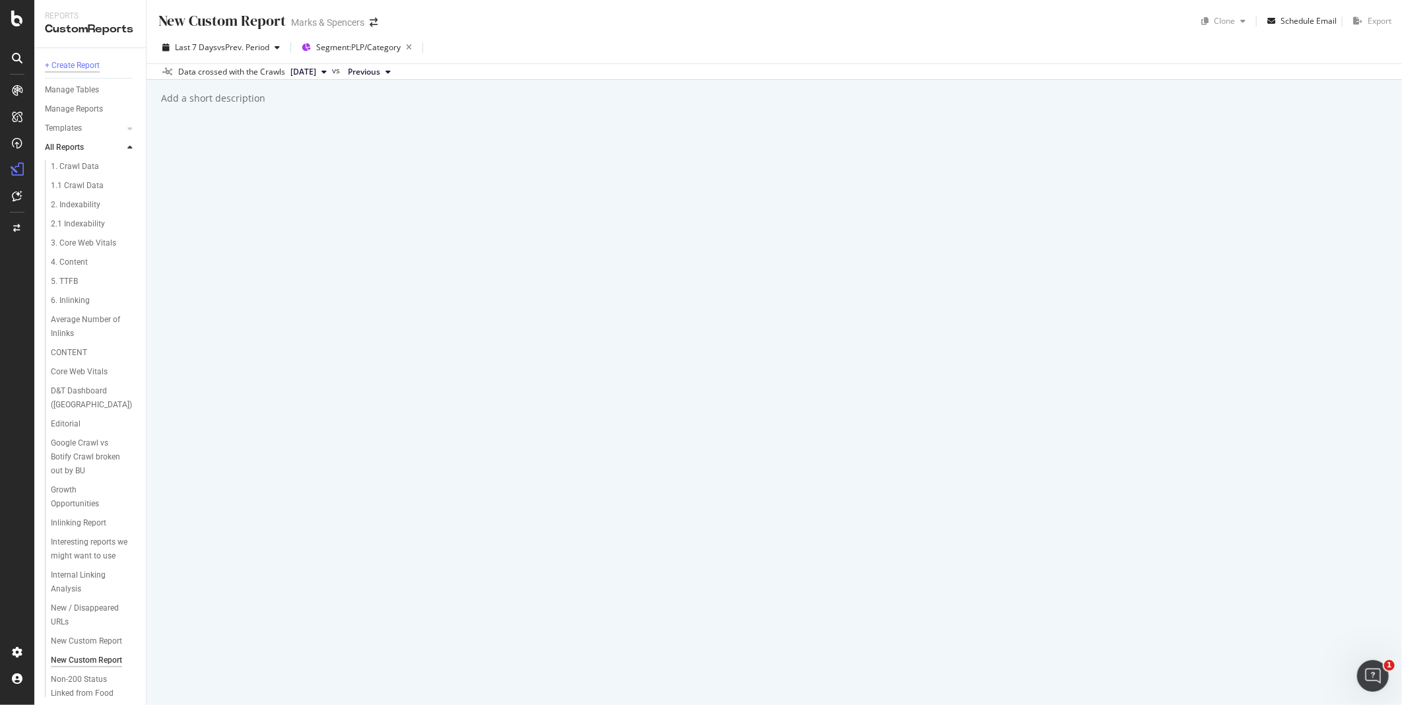
click at [81, 59] on div "+ Create Report" at bounding box center [72, 66] width 55 height 14
click at [428, 354] on div "New Custom Report New Custom Report Marks & Spencers Clone Schedule Email Expor…" at bounding box center [774, 352] width 1255 height 705
click at [93, 193] on div "RealKeywords" at bounding box center [78, 193] width 59 height 13
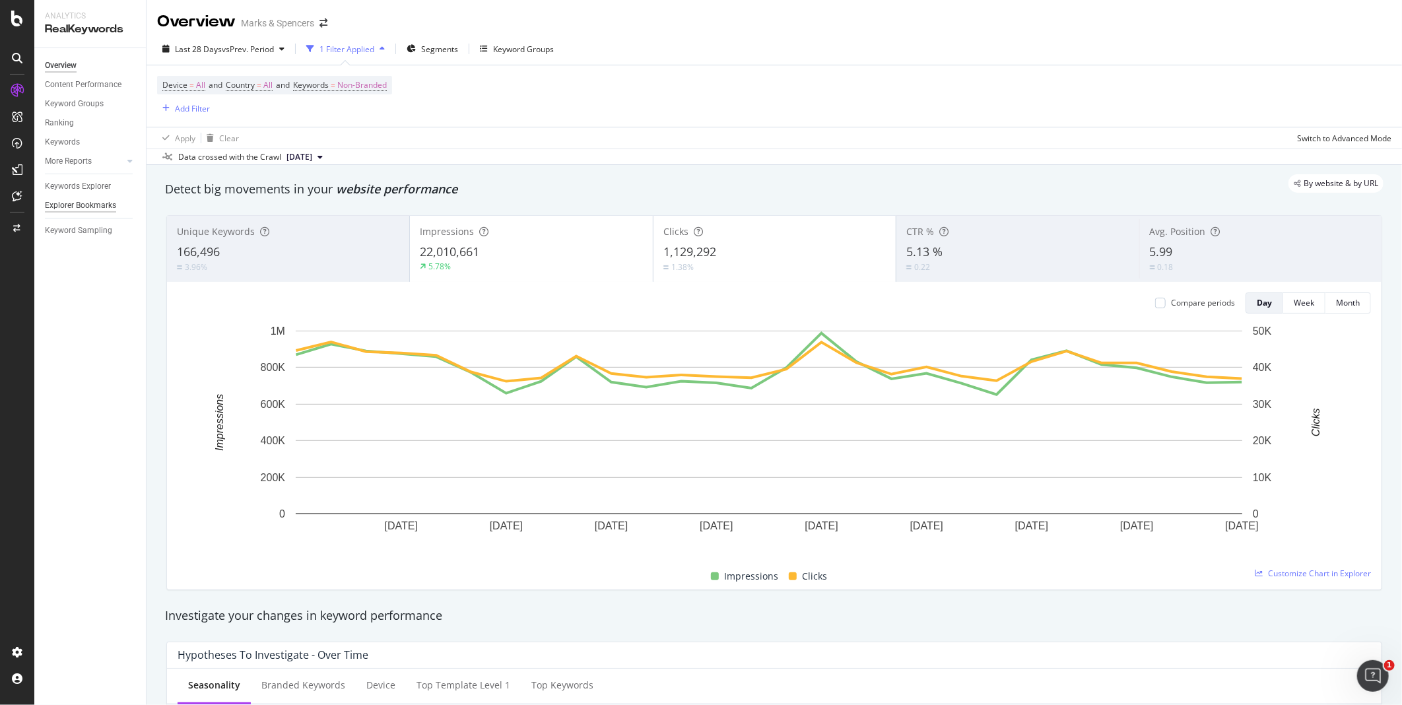
click at [71, 199] on div "Explorer Bookmarks" at bounding box center [80, 206] width 71 height 14
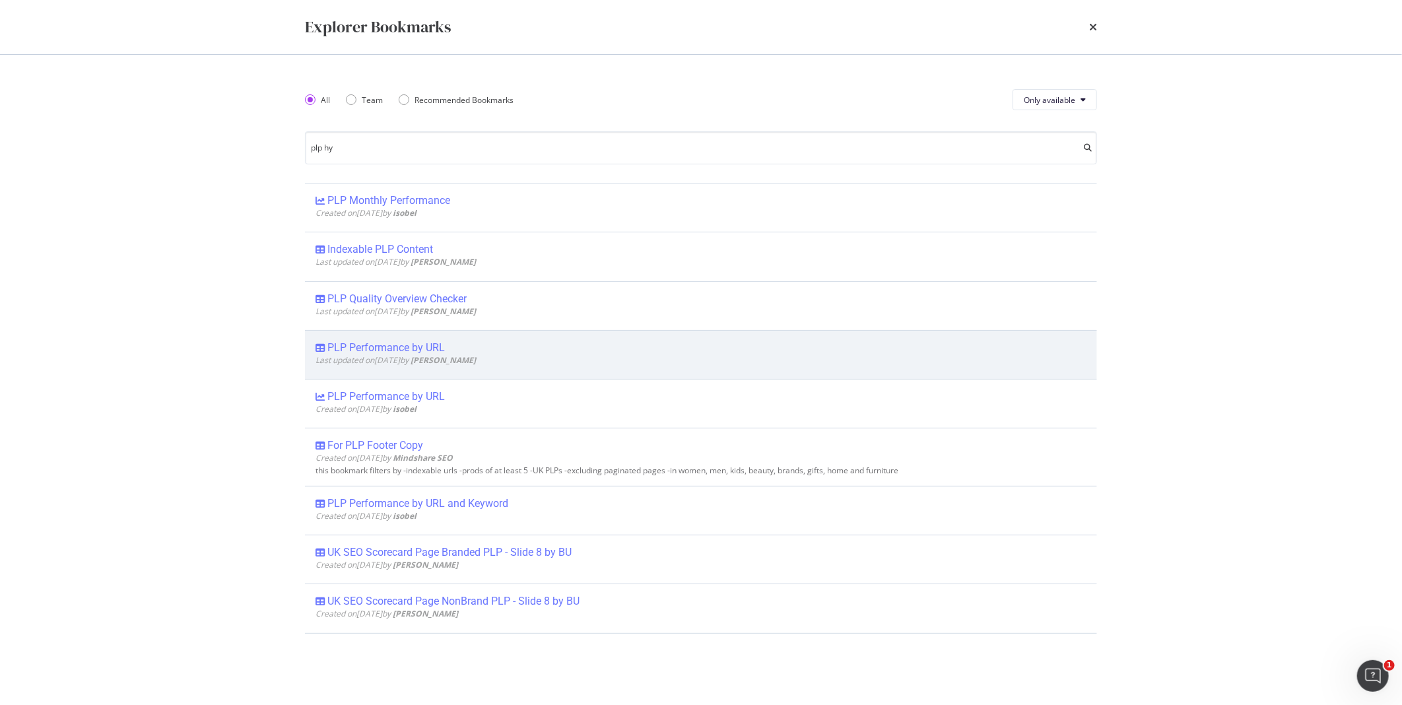
type input "plp hy"
click at [423, 348] on div "PLP Performance by URL" at bounding box center [385, 347] width 117 height 13
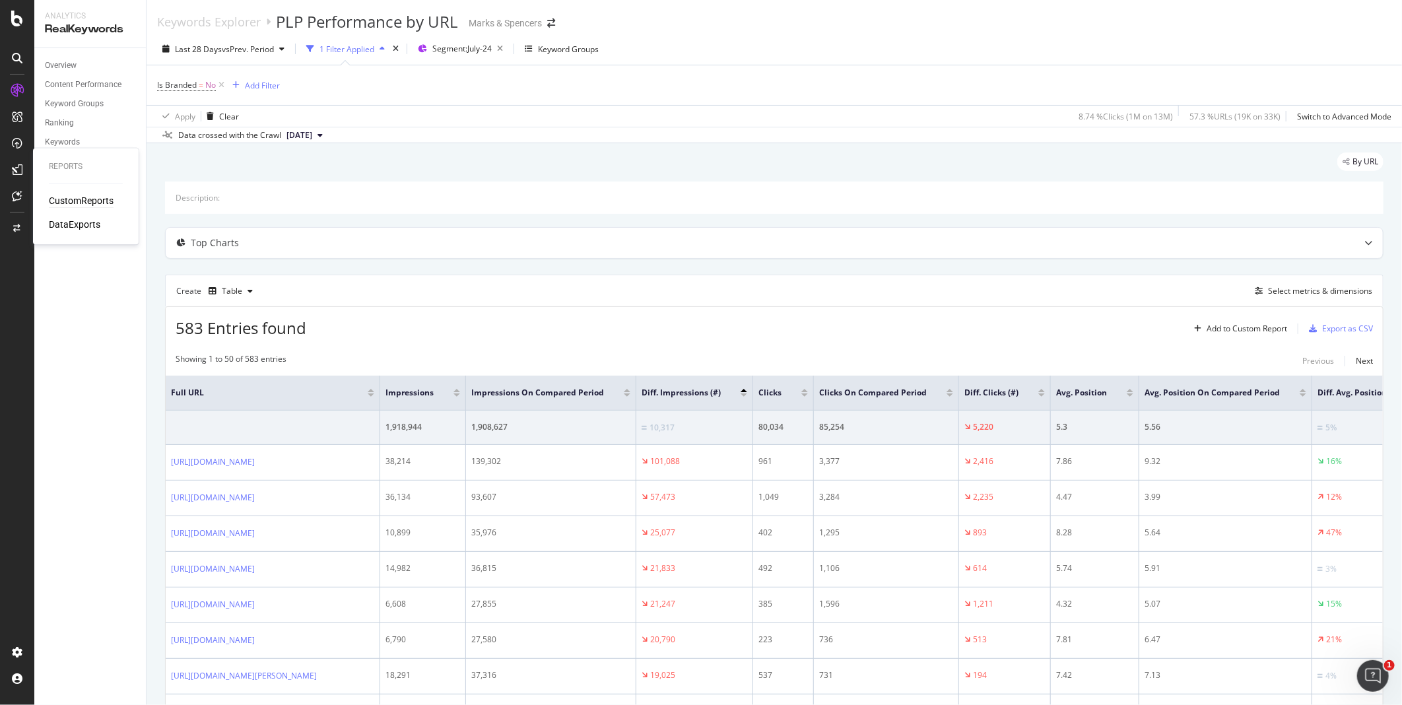
click at [71, 201] on div "CustomReports" at bounding box center [81, 201] width 65 height 13
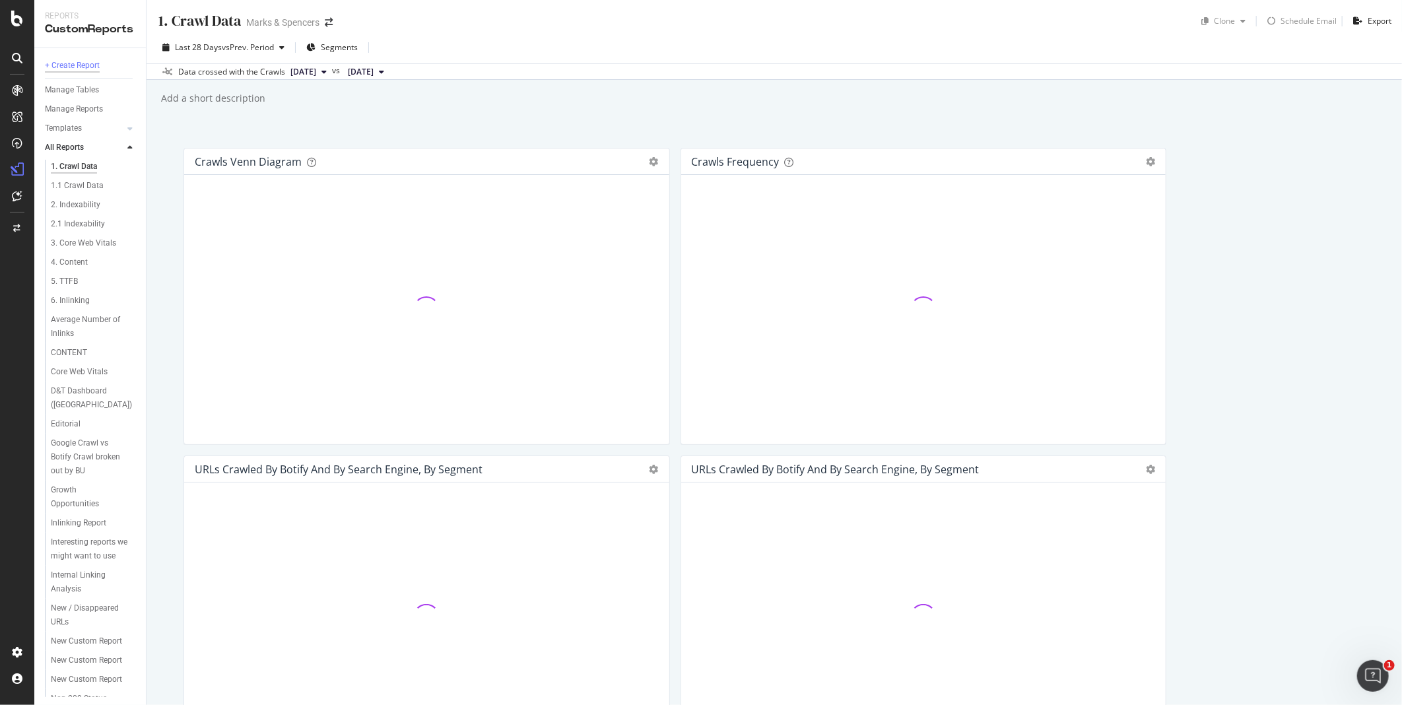
click at [67, 63] on div "+ Create Report" at bounding box center [72, 66] width 55 height 14
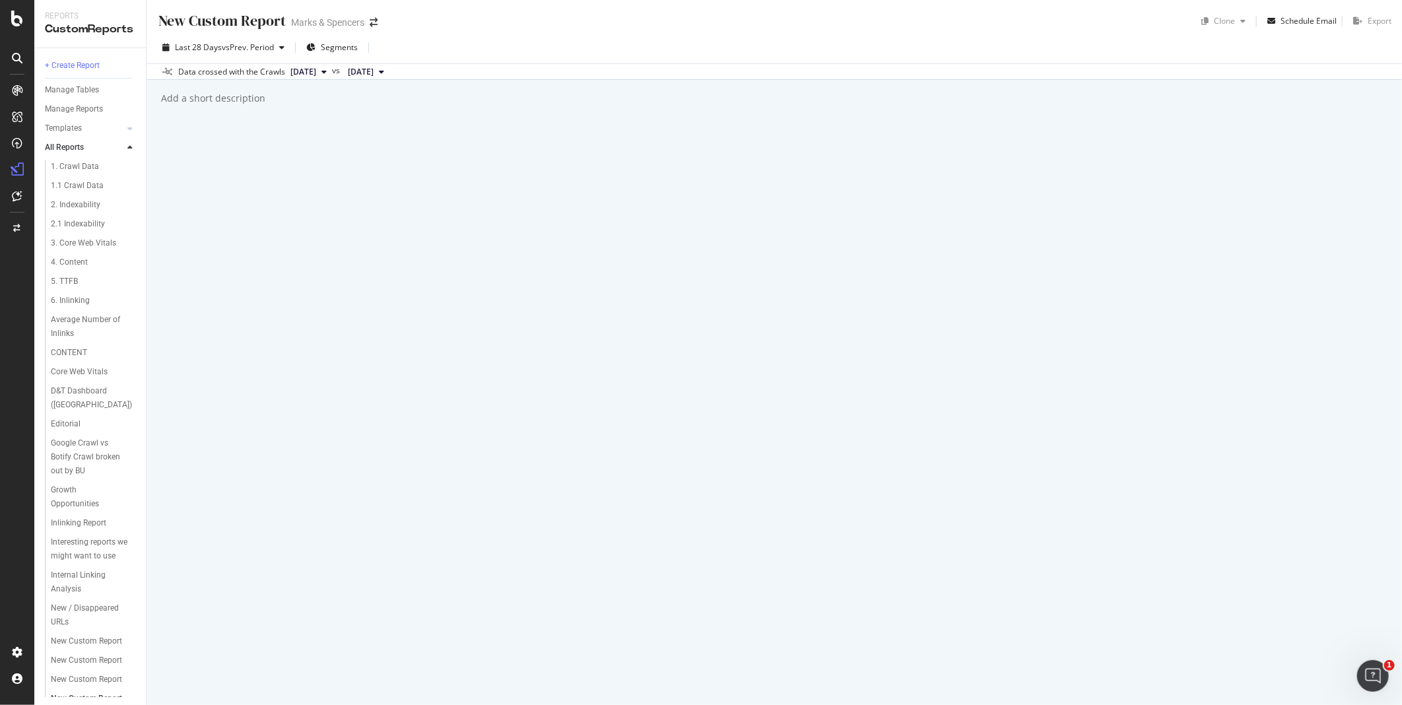
click at [636, 66] on div "Data crossed with the Crawls 2025 Sep. 27th vs 2025 Aug. 30th" at bounding box center [774, 71] width 1255 height 16
click at [341, 44] on span "Segments" at bounding box center [339, 47] width 37 height 11
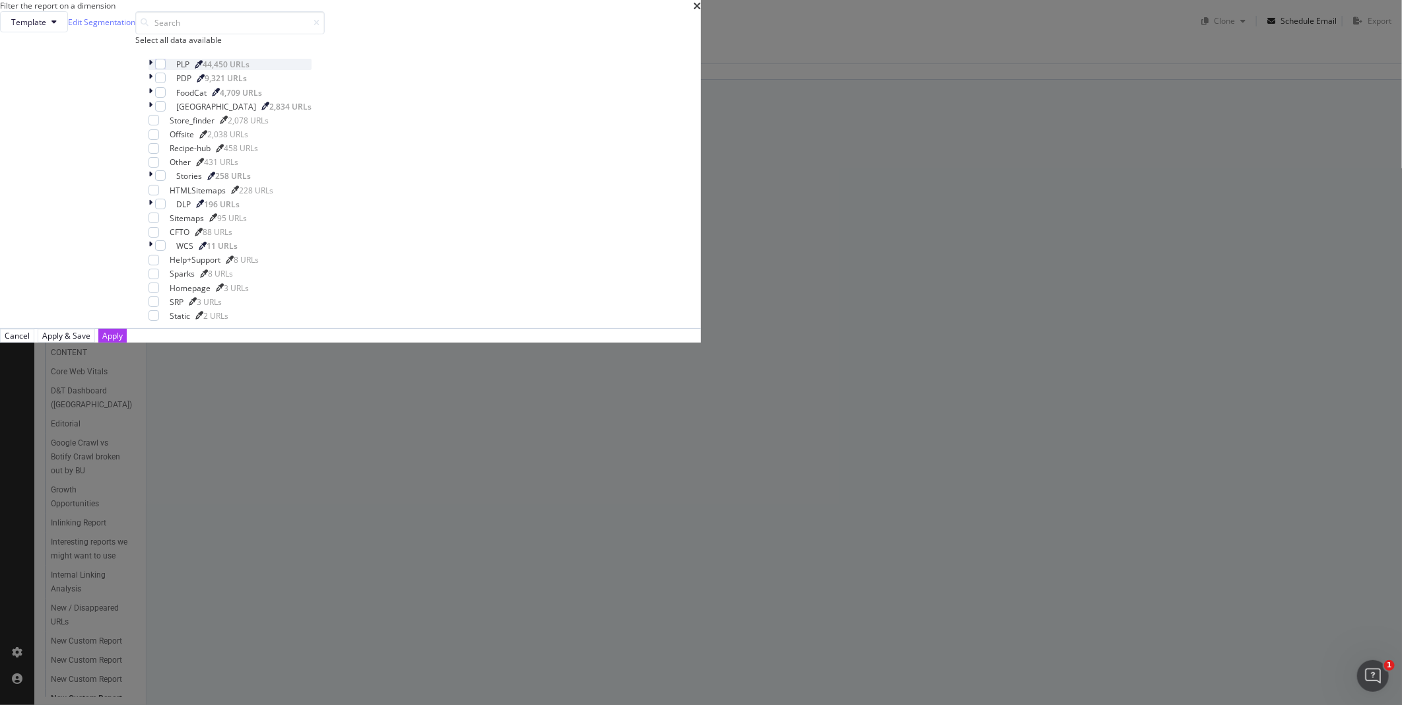
click at [152, 70] on icon "modal" at bounding box center [150, 64] width 4 height 11
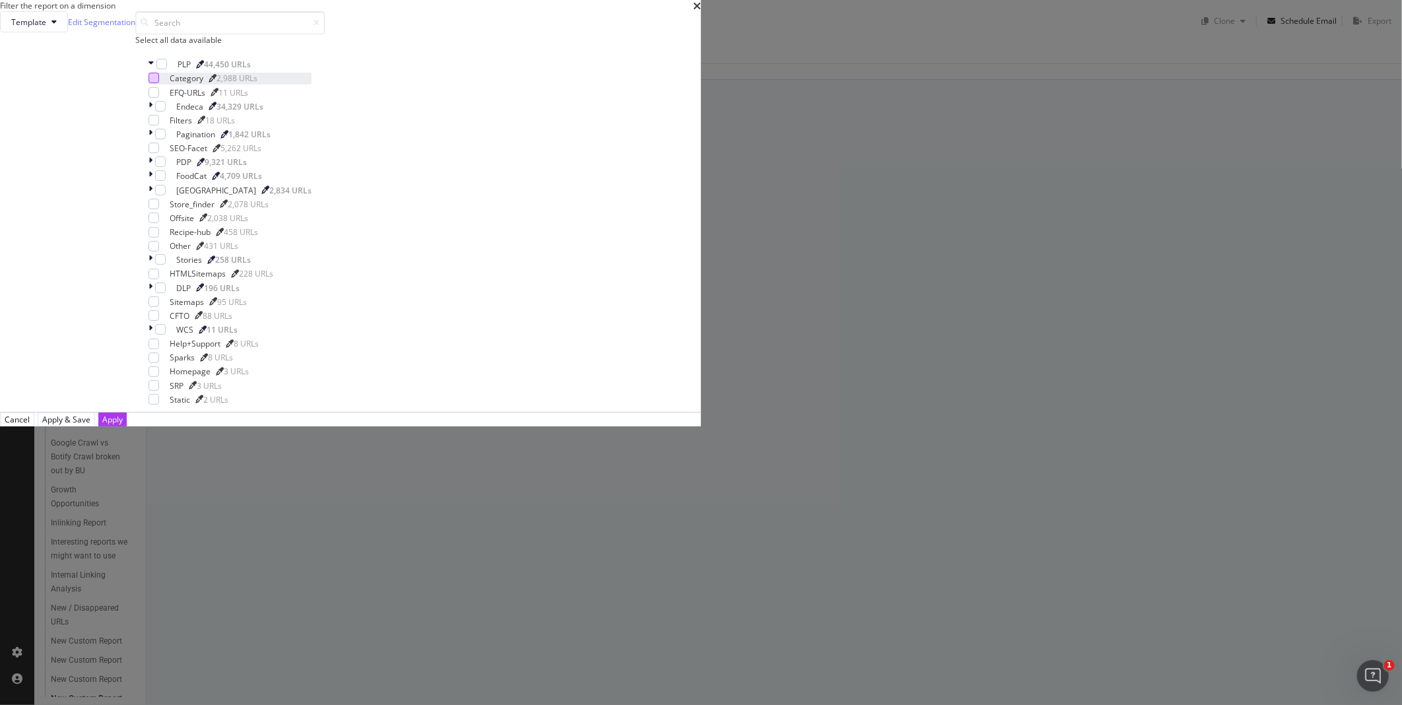
click at [159, 83] on div "modal" at bounding box center [153, 78] width 11 height 11
click at [127, 426] on button "Apply" at bounding box center [112, 419] width 28 height 14
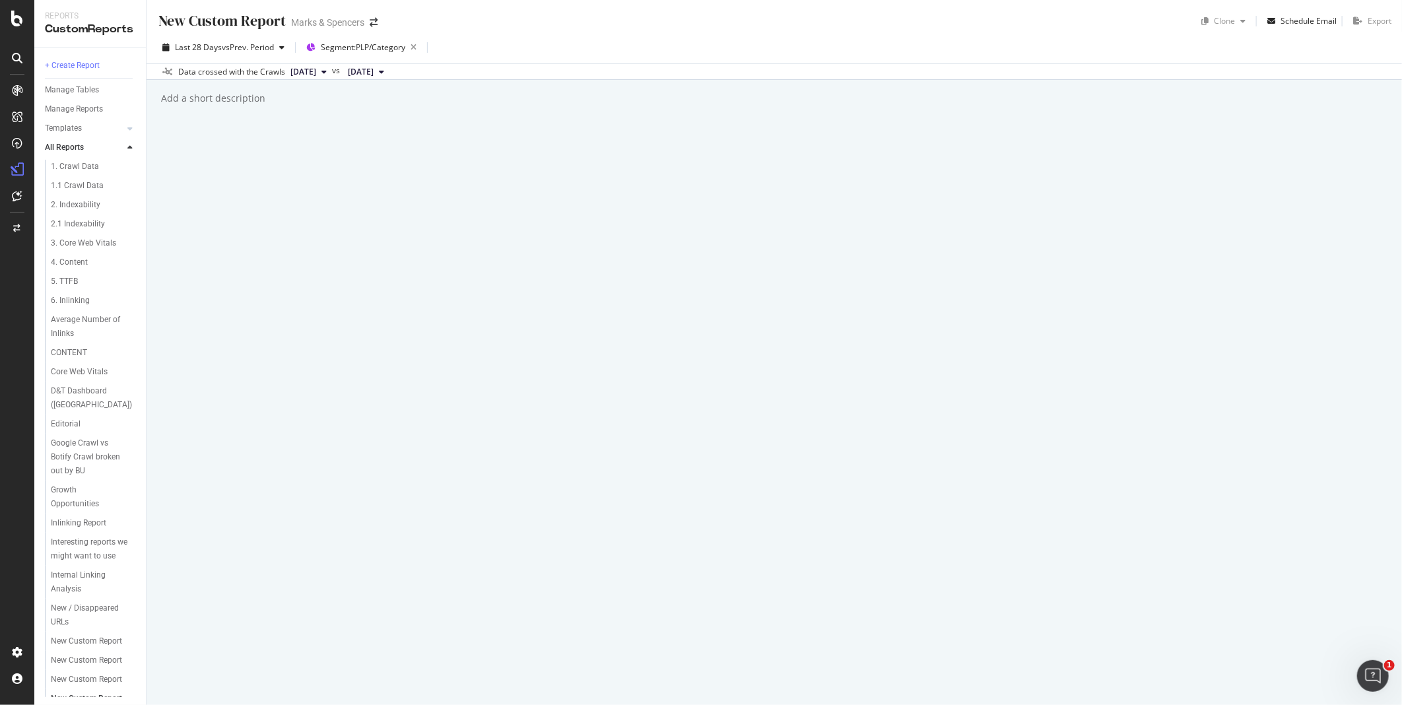
click at [1101, 75] on div "Data crossed with the Crawls 2025 Sep. 27th vs 2025 Aug. 30th" at bounding box center [774, 71] width 1255 height 16
click at [441, 50] on div "Last 28 Days vs Prev. Period Segment: PLP/Category" at bounding box center [774, 50] width 1255 height 26
click at [273, 20] on div "New Custom Report" at bounding box center [221, 21] width 129 height 20
click at [203, 20] on div "New Custom Report" at bounding box center [221, 21] width 129 height 20
click at [332, 77] on button "2025 Sep. 27th" at bounding box center [308, 72] width 47 height 16
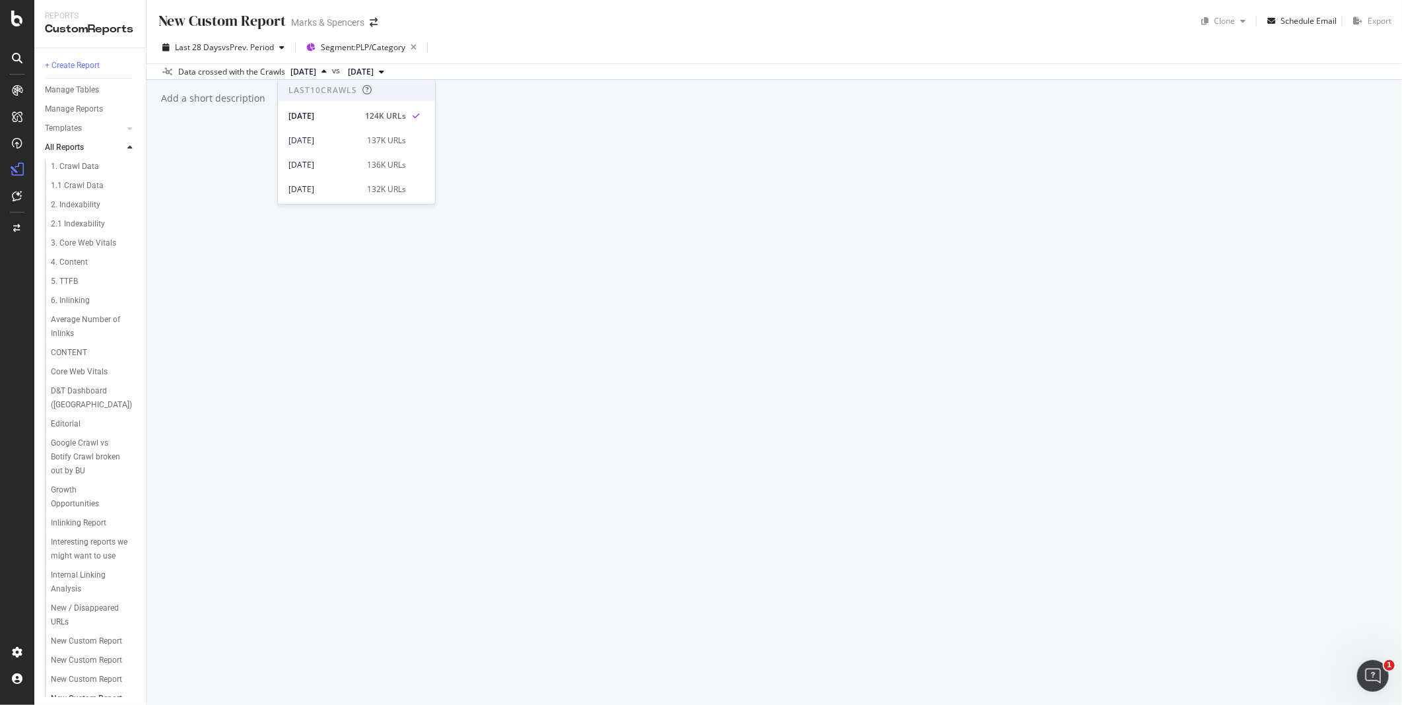
click at [332, 77] on button "2025 Sep. 27th" at bounding box center [308, 72] width 47 height 16
click at [66, 201] on div "CustomReports" at bounding box center [81, 201] width 65 height 13
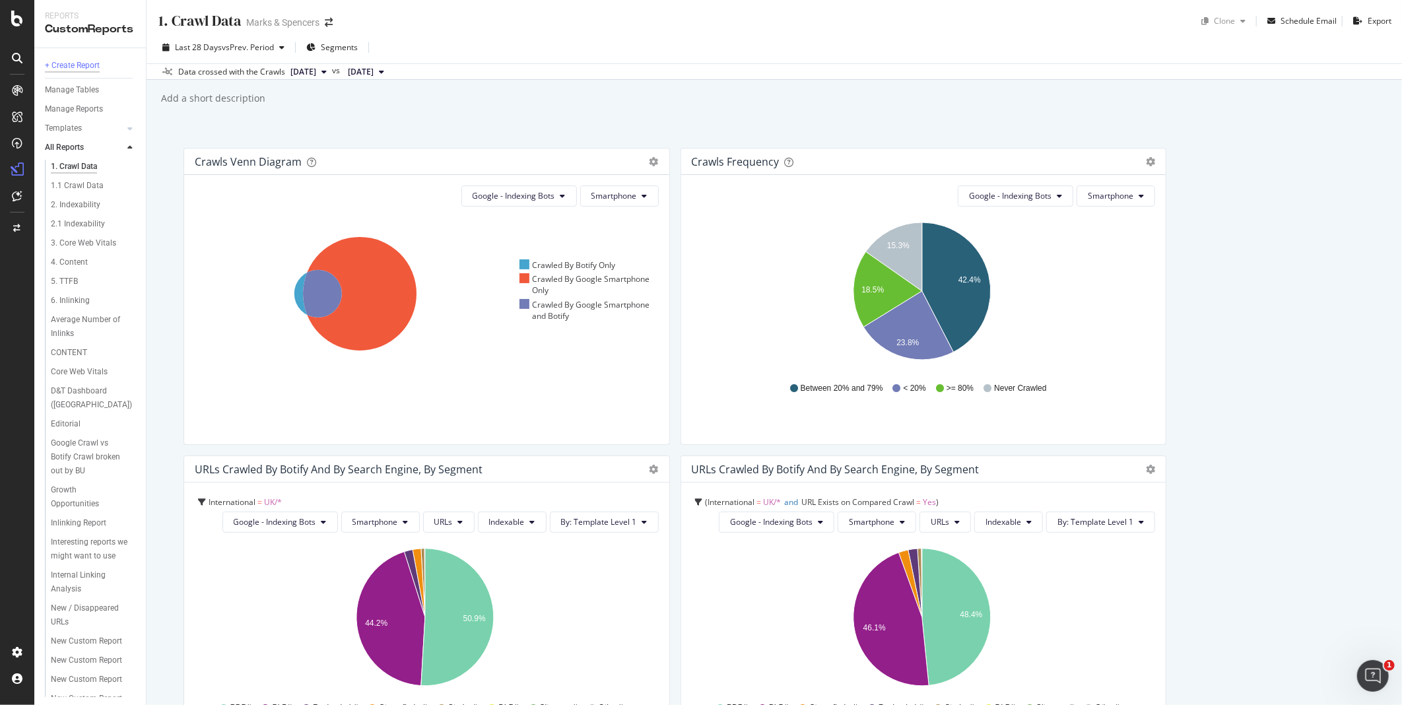
click at [61, 66] on div "+ Create Report" at bounding box center [72, 66] width 55 height 14
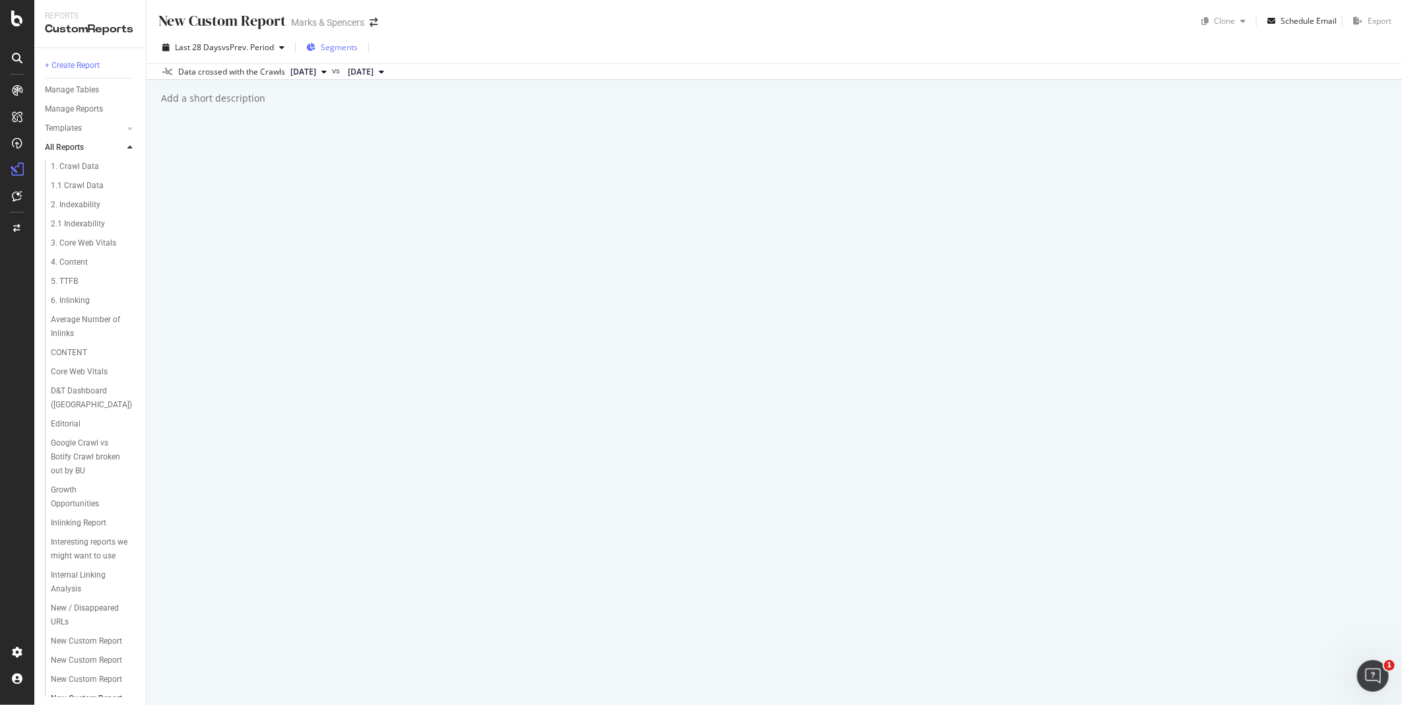
click at [350, 44] on span "Segments" at bounding box center [339, 47] width 37 height 11
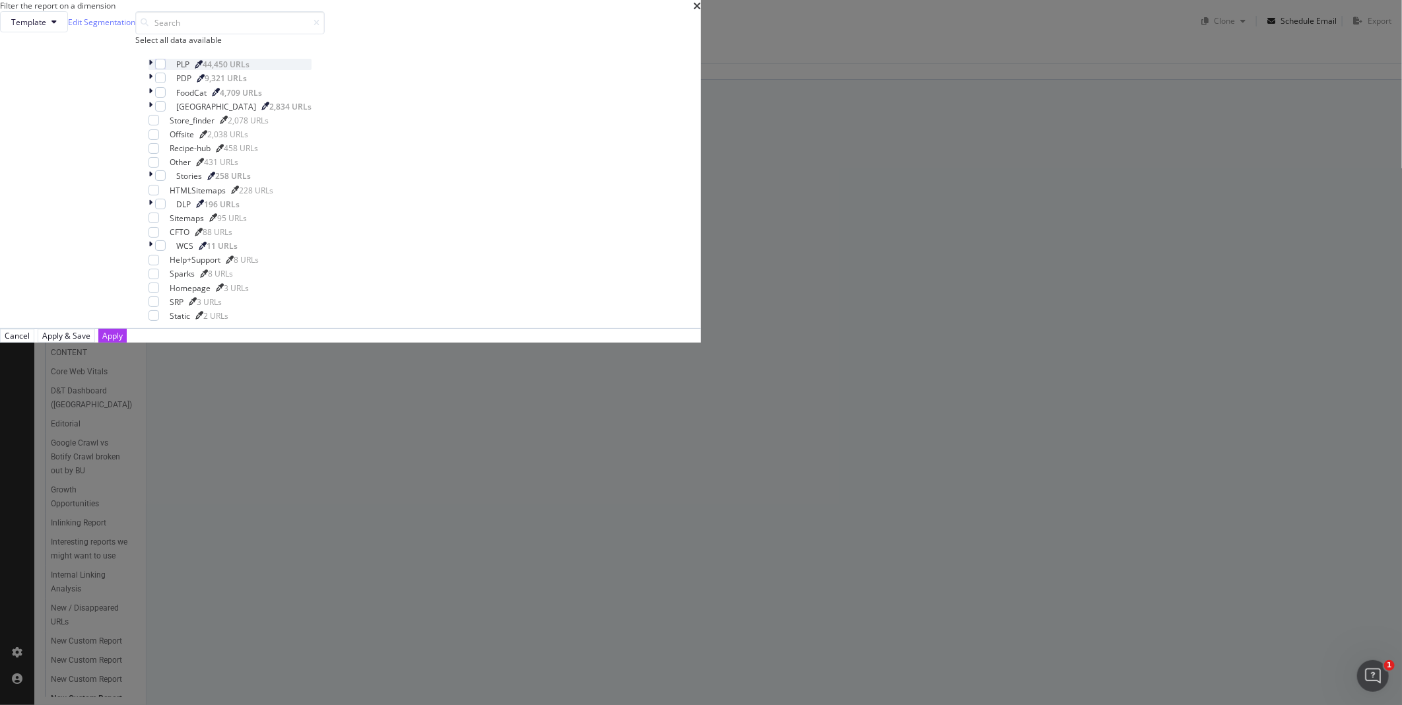
click at [155, 70] on div "modal" at bounding box center [151, 64] width 7 height 11
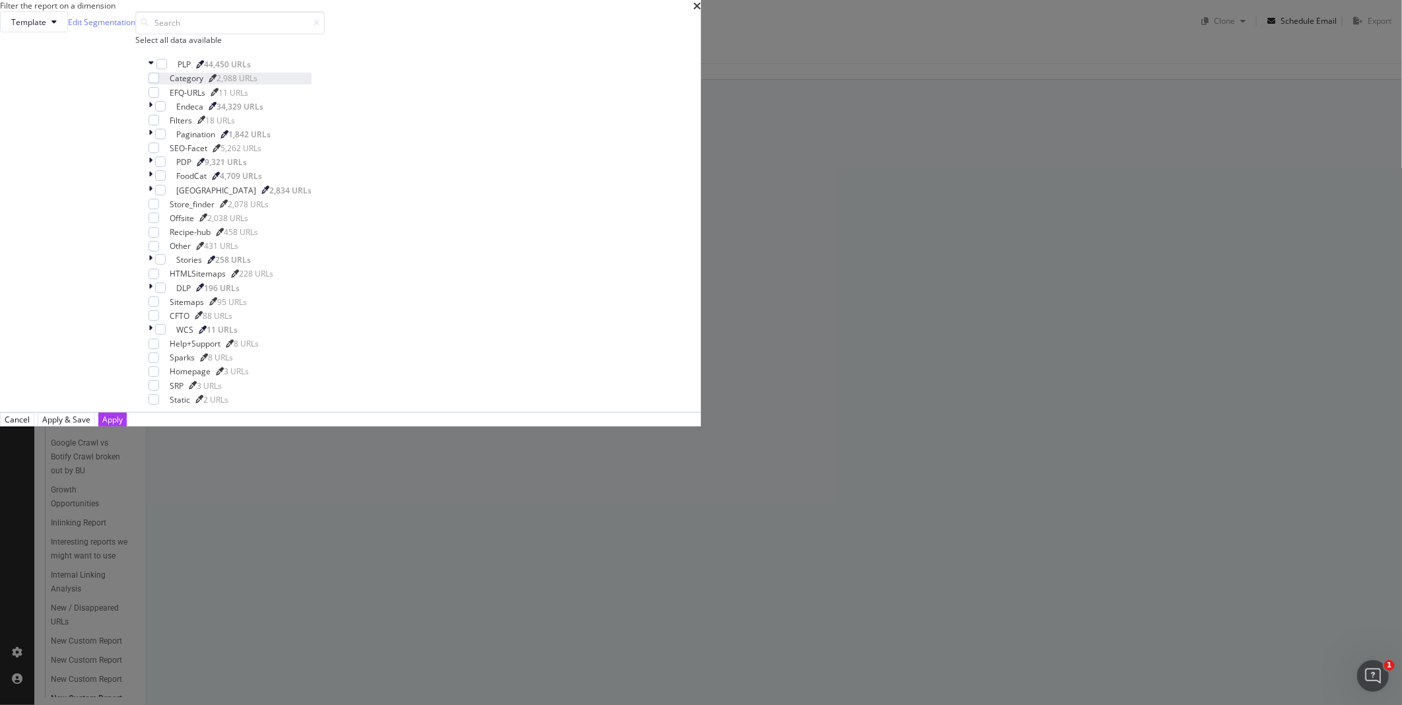
click at [312, 84] on div "Category 2,988 URLs" at bounding box center [229, 78] width 163 height 11
click at [90, 425] on div "Apply & Save" at bounding box center [66, 419] width 48 height 11
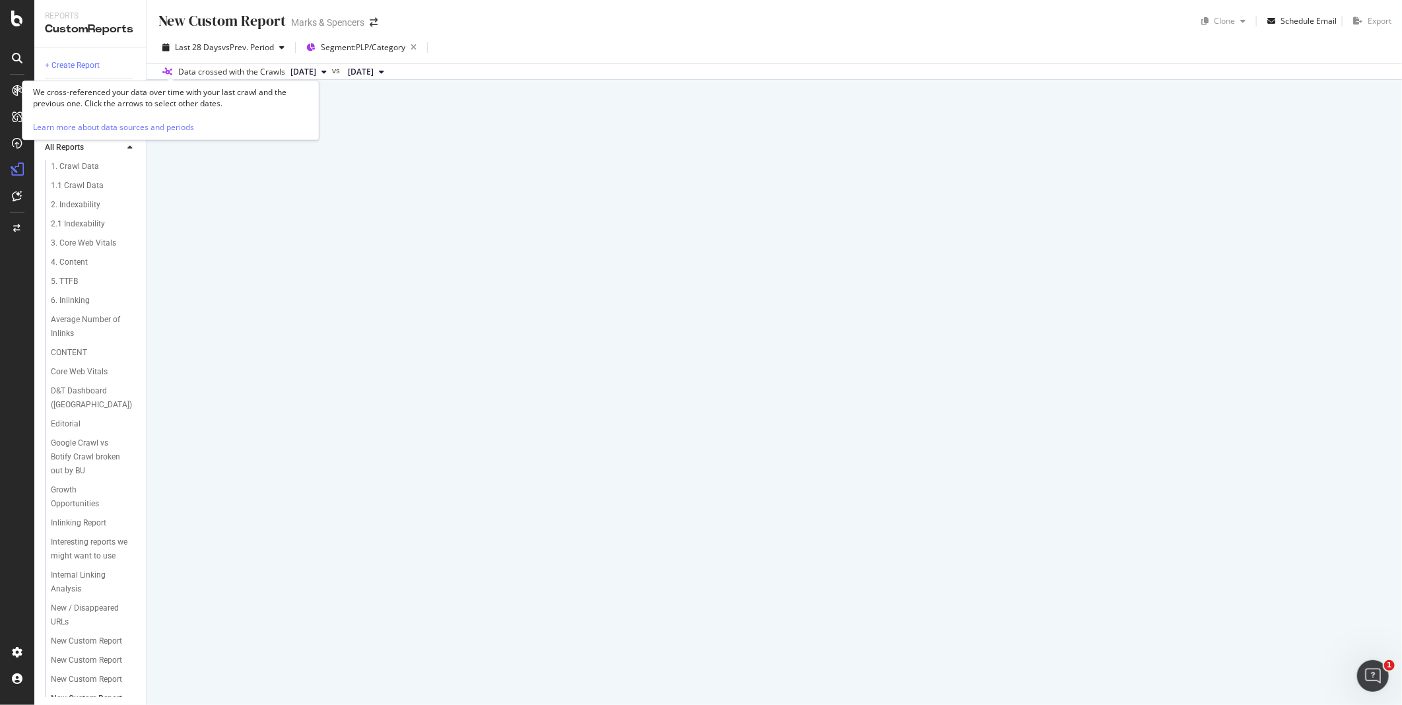
click at [170, 74] on icon at bounding box center [168, 72] width 10 height 8
click at [235, 101] on div "Add a short description" at bounding box center [213, 98] width 106 height 13
click at [207, 99] on div "Add a short description" at bounding box center [213, 98] width 106 height 13
click at [202, 20] on div "New Custom Report" at bounding box center [221, 21] width 129 height 20
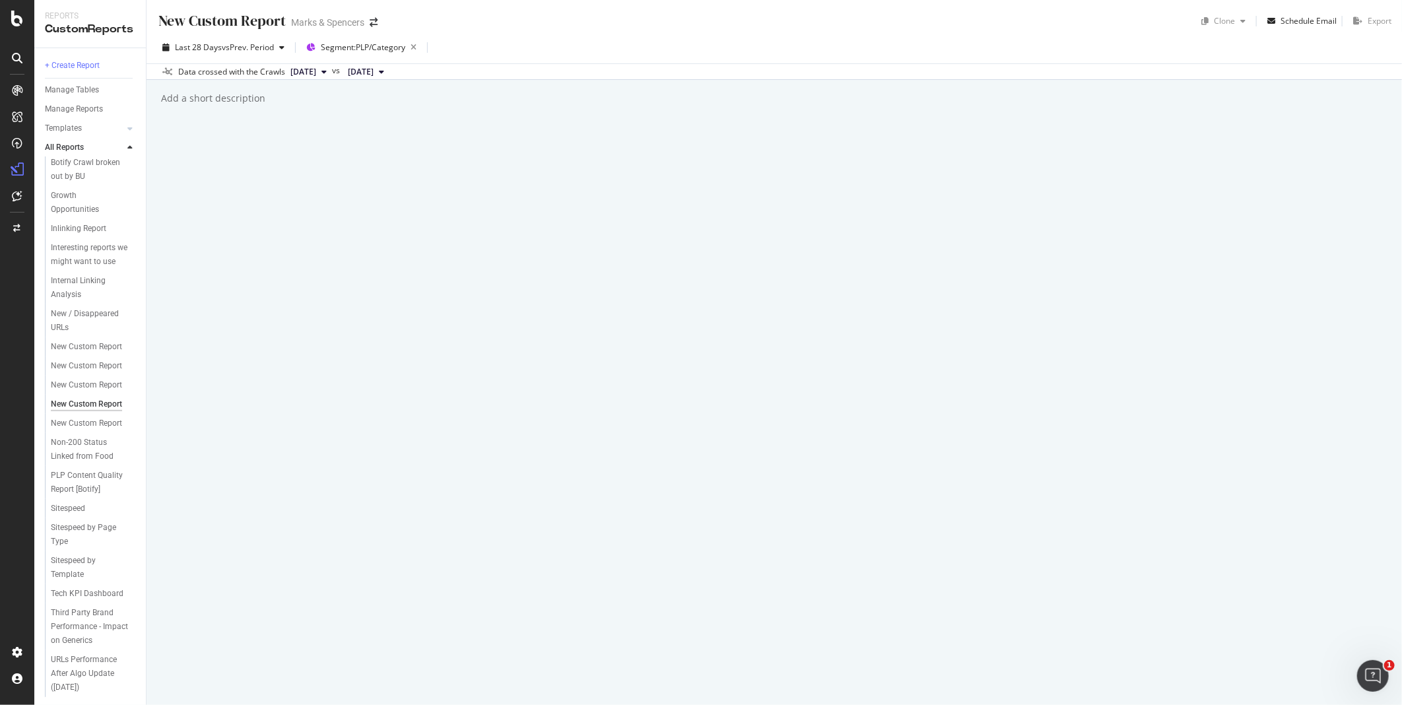
scroll to position [344, 0]
click at [333, 43] on span "Segment: PLP/Category" at bounding box center [363, 47] width 84 height 11
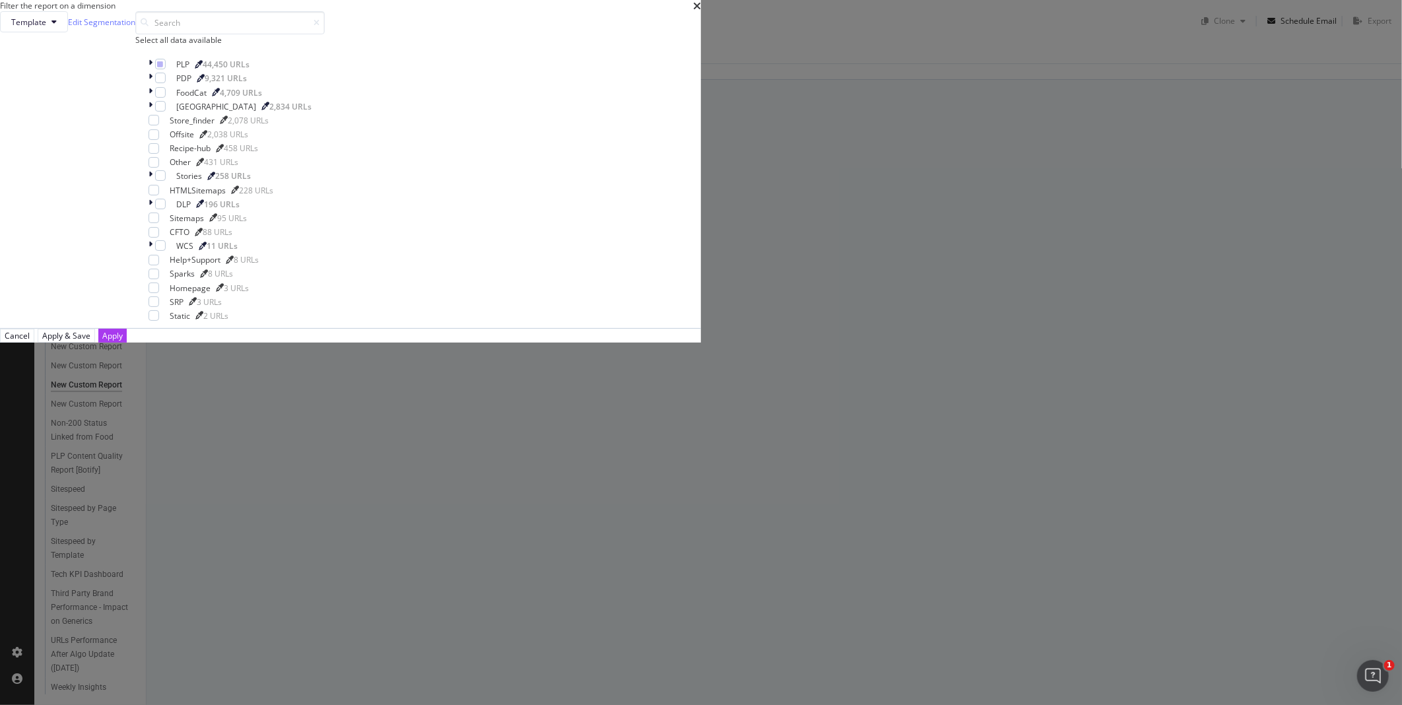
scroll to position [0, 0]
click at [325, 34] on input "modal" at bounding box center [229, 22] width 189 height 23
click at [68, 32] on button "Template" at bounding box center [34, 21] width 68 height 21
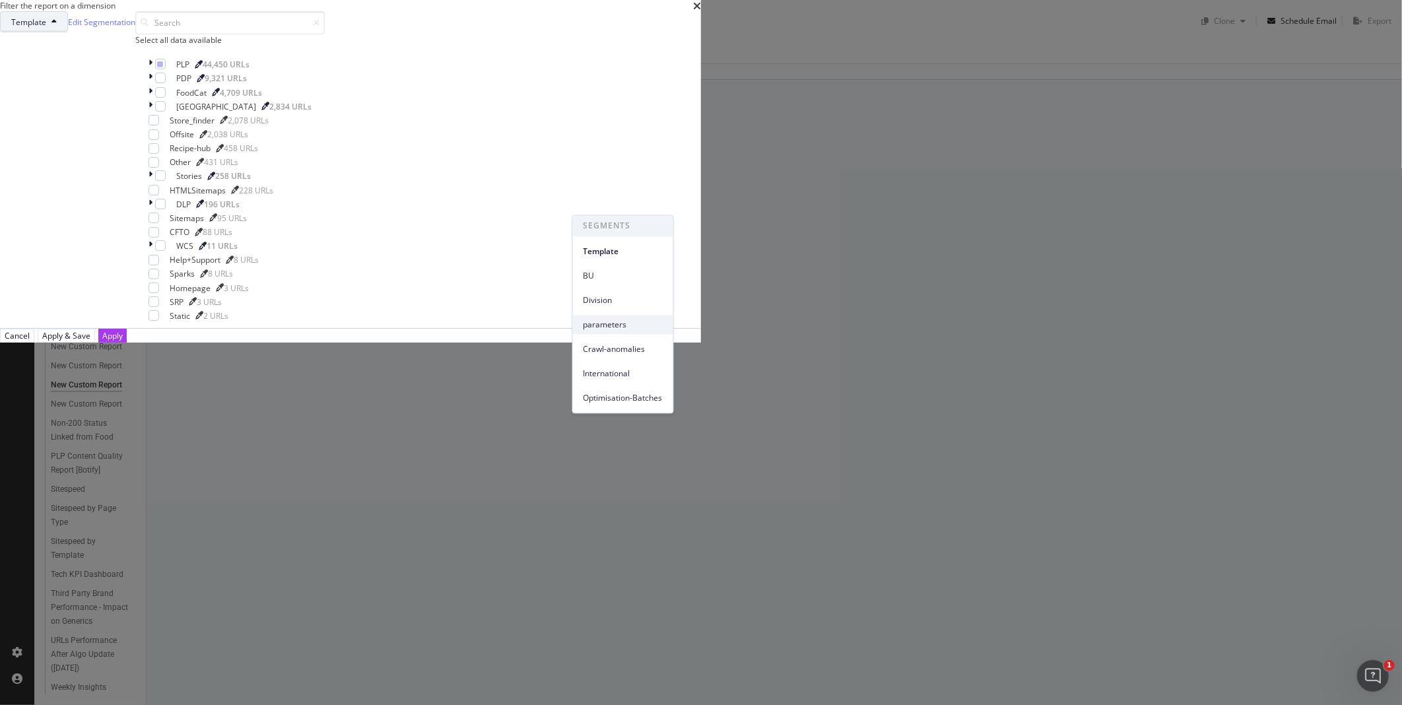
click at [625, 326] on span "parameters" at bounding box center [622, 325] width 79 height 12
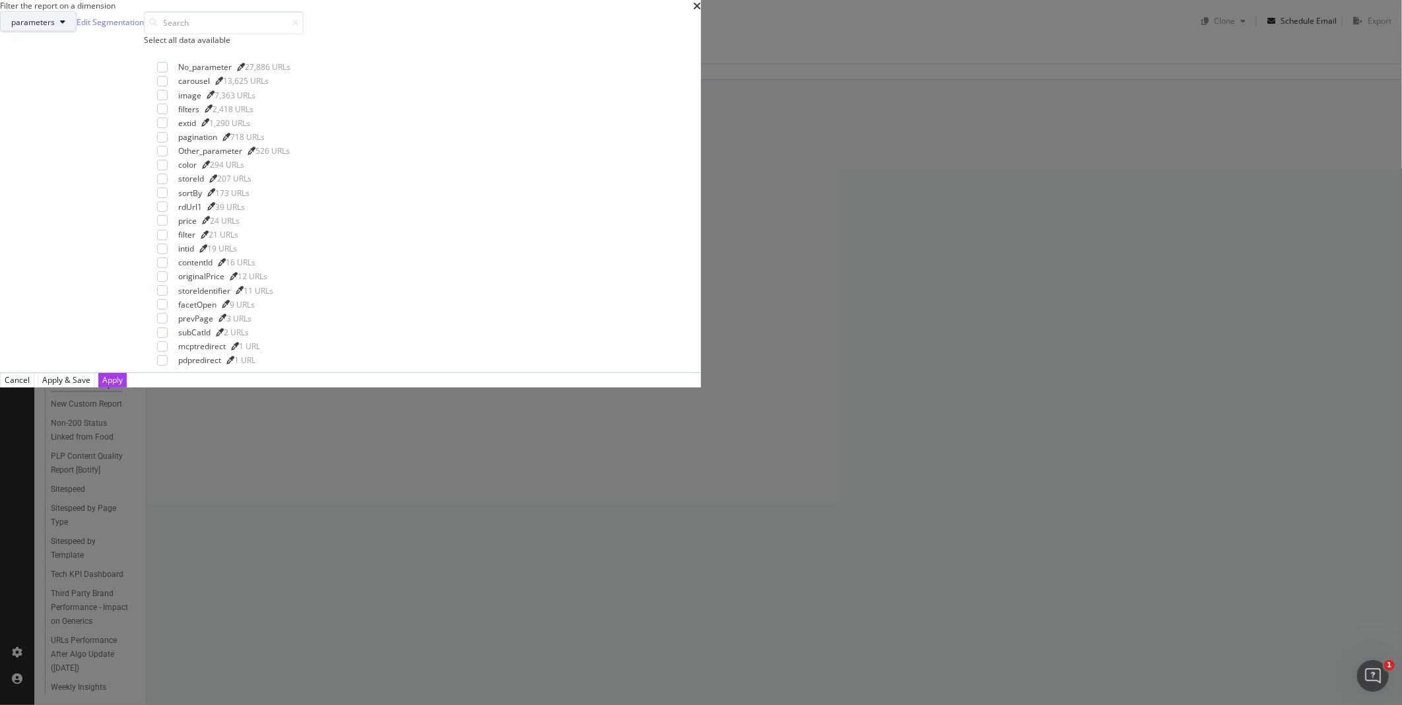
click at [65, 26] on icon "modal" at bounding box center [62, 22] width 5 height 8
click at [304, 34] on input "modal" at bounding box center [224, 22] width 160 height 23
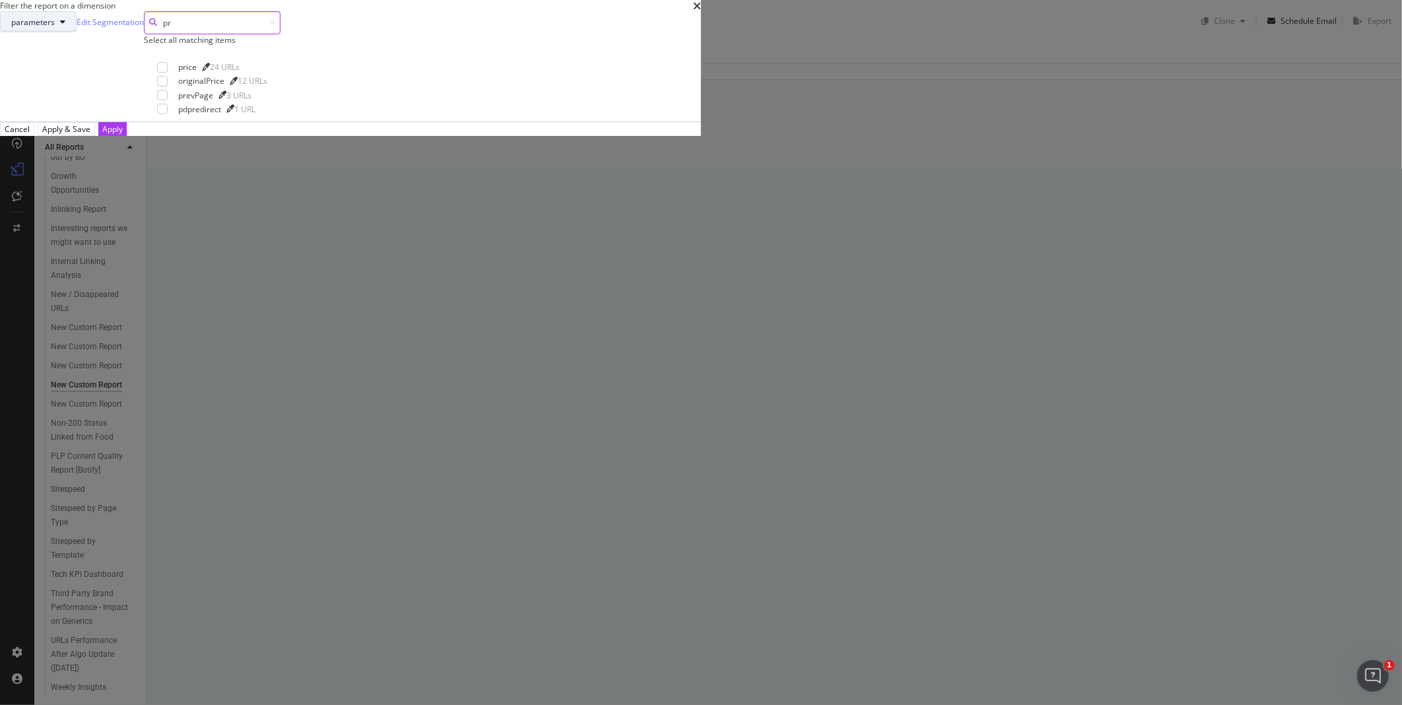
type input "pr"
click at [77, 32] on button "parameters" at bounding box center [38, 21] width 77 height 21
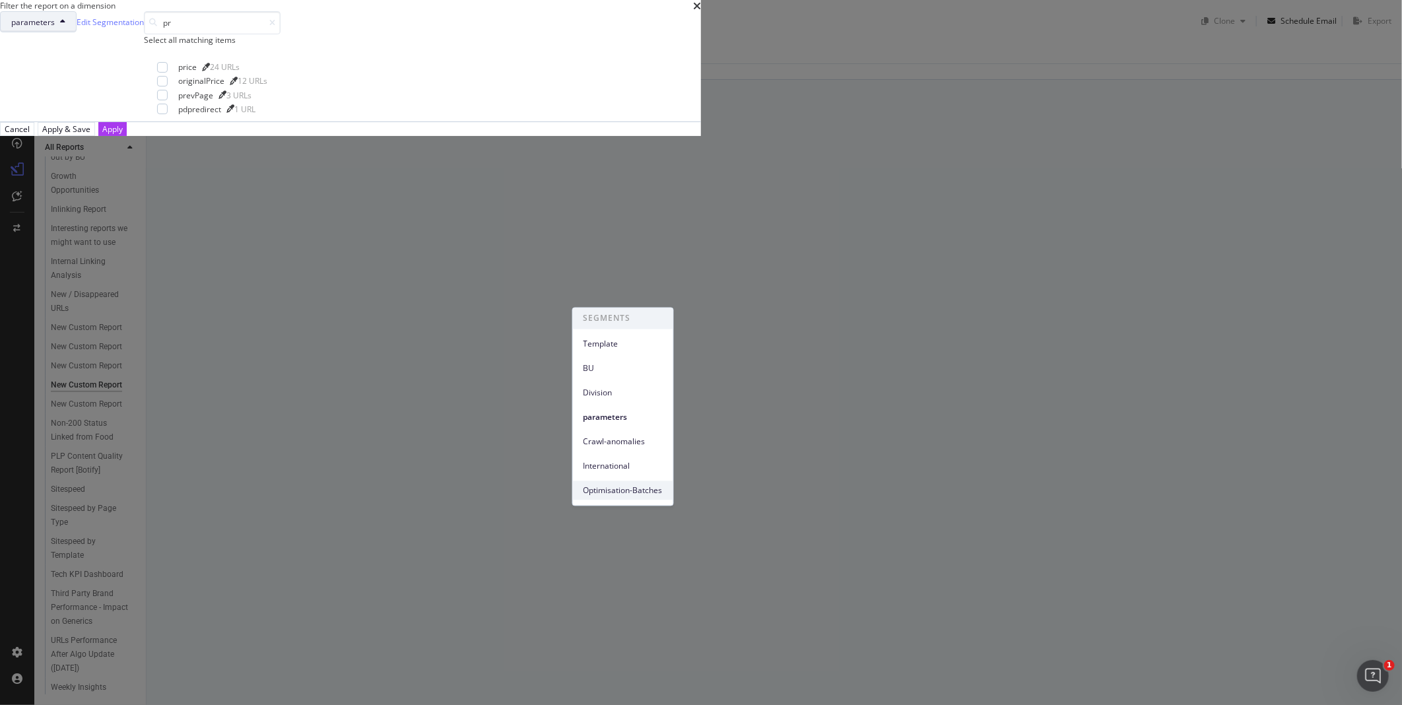
click at [595, 484] on span "Optimisation-Batches" at bounding box center [622, 490] width 79 height 12
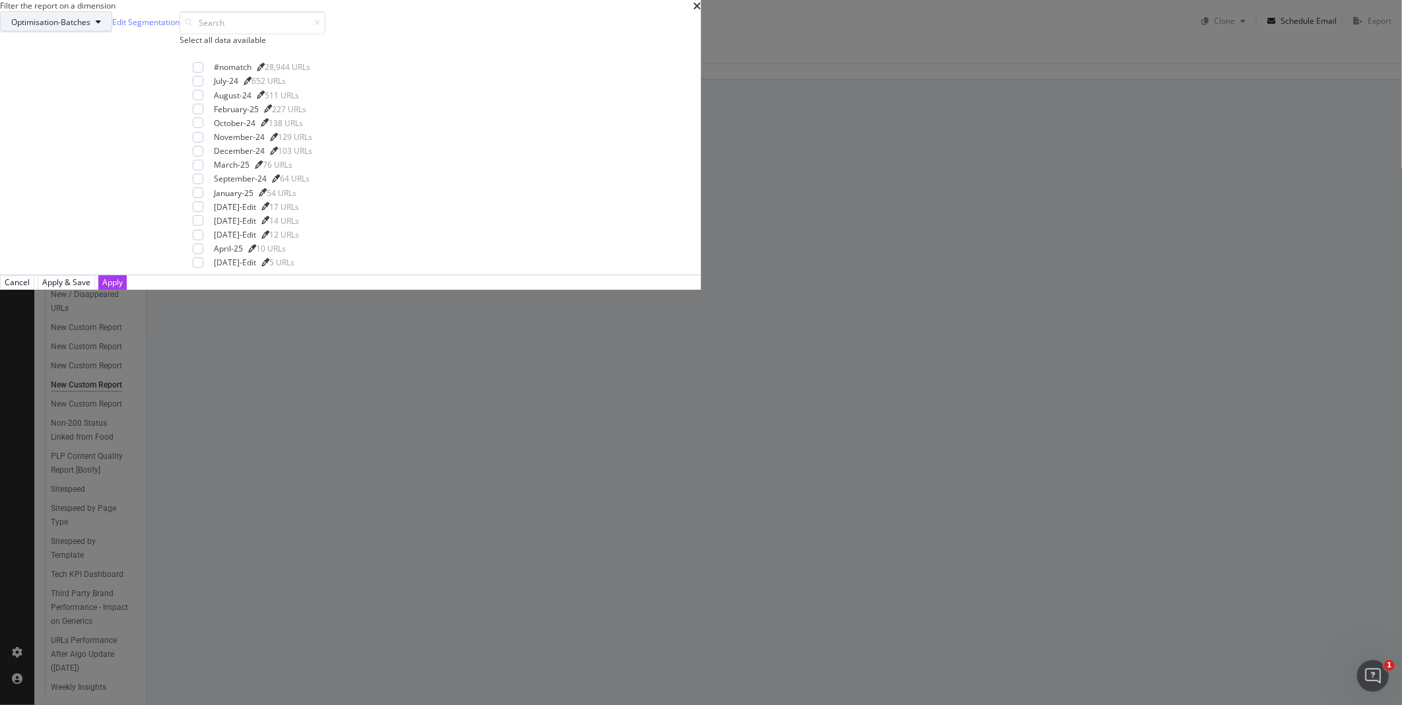
click at [90, 28] on span "Optimisation-Batches" at bounding box center [50, 21] width 79 height 11
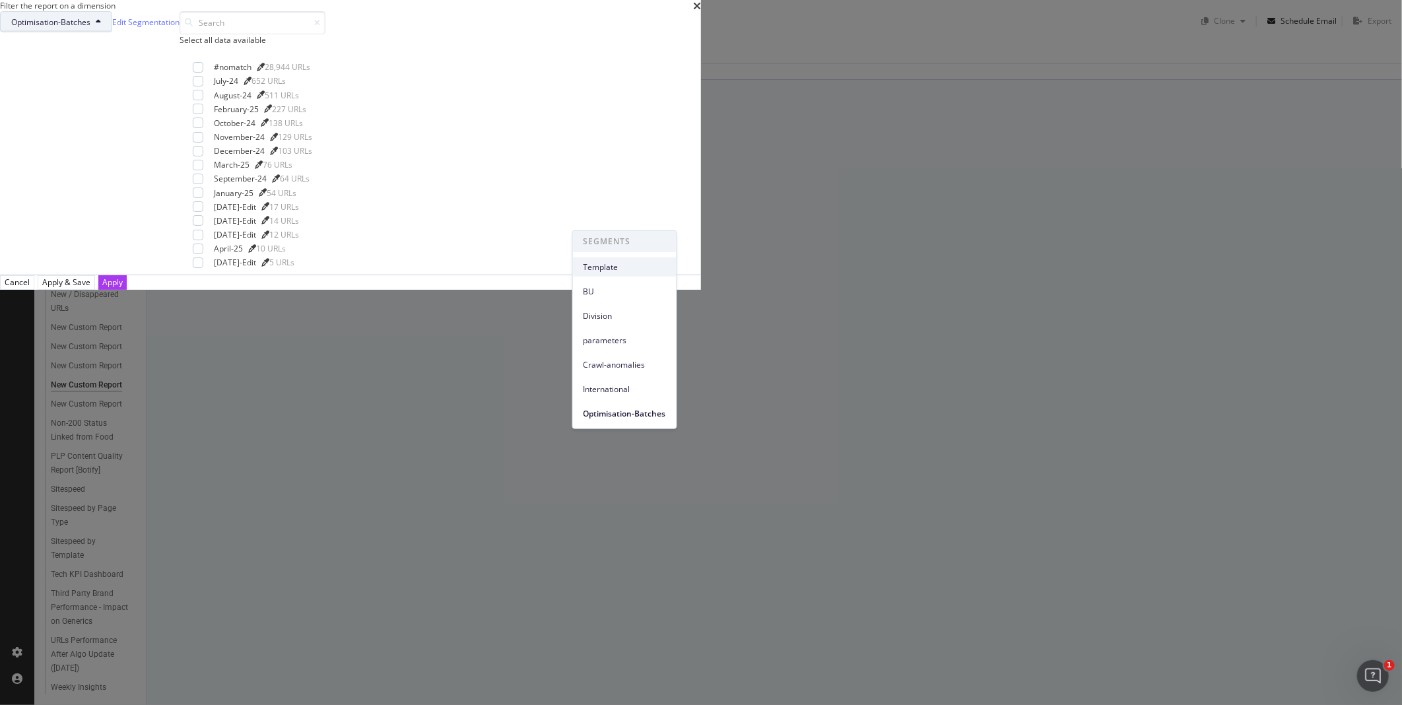
click at [602, 261] on span "Template" at bounding box center [624, 267] width 82 height 12
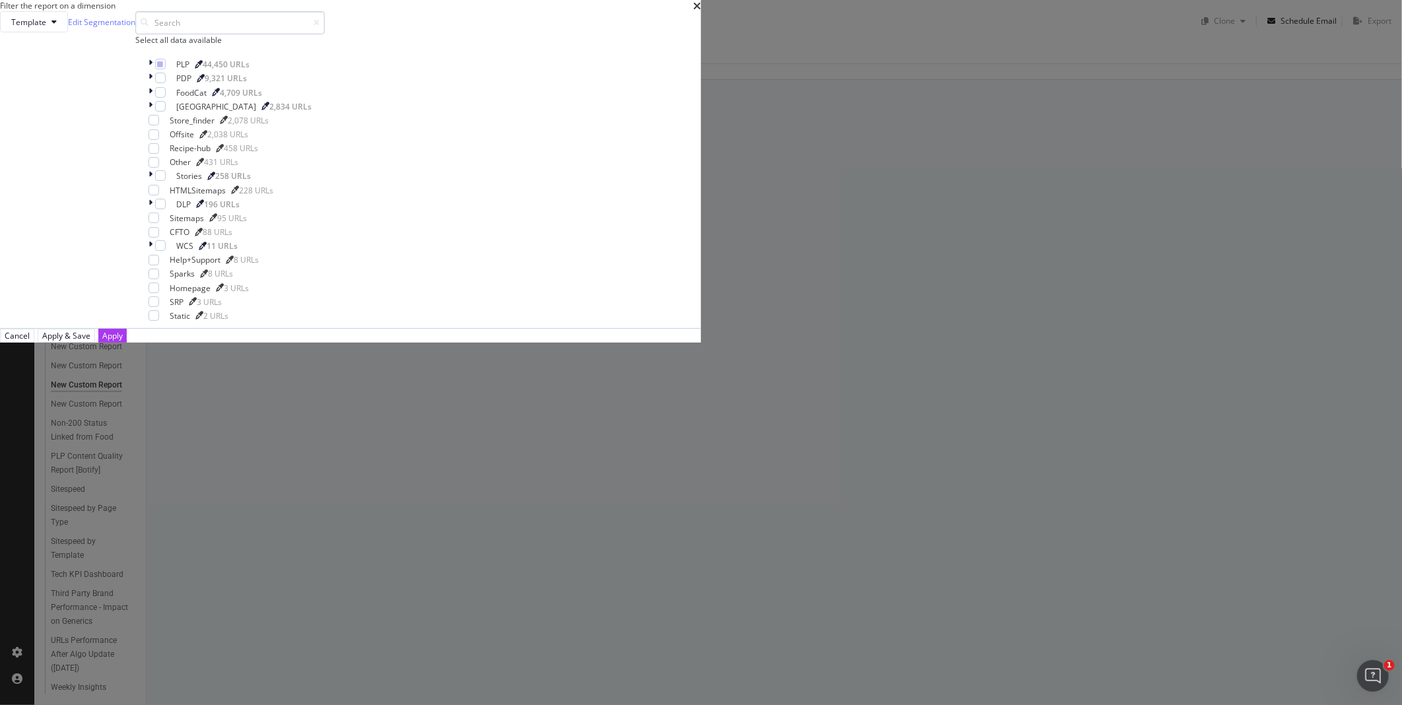
click at [325, 34] on input "modal" at bounding box center [229, 22] width 189 height 23
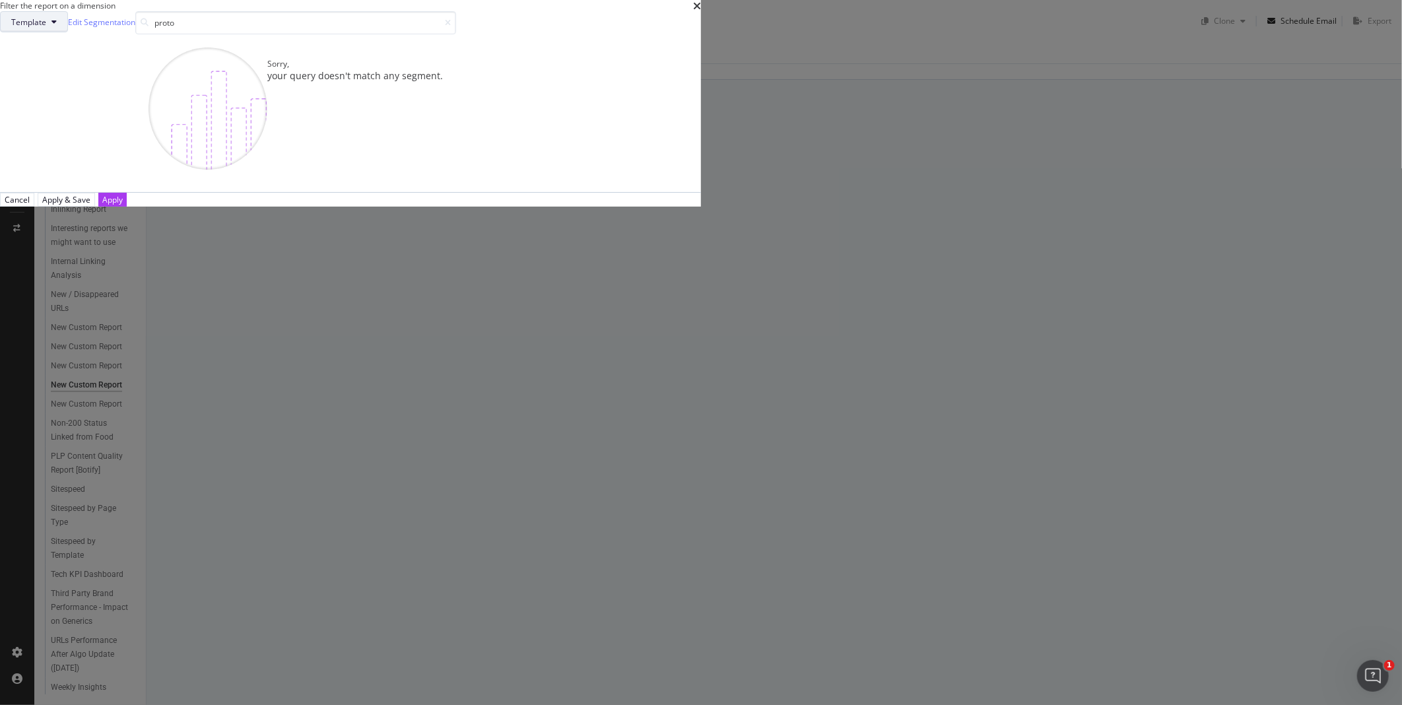
type input "proto"
click at [68, 32] on button "Template" at bounding box center [34, 21] width 68 height 21
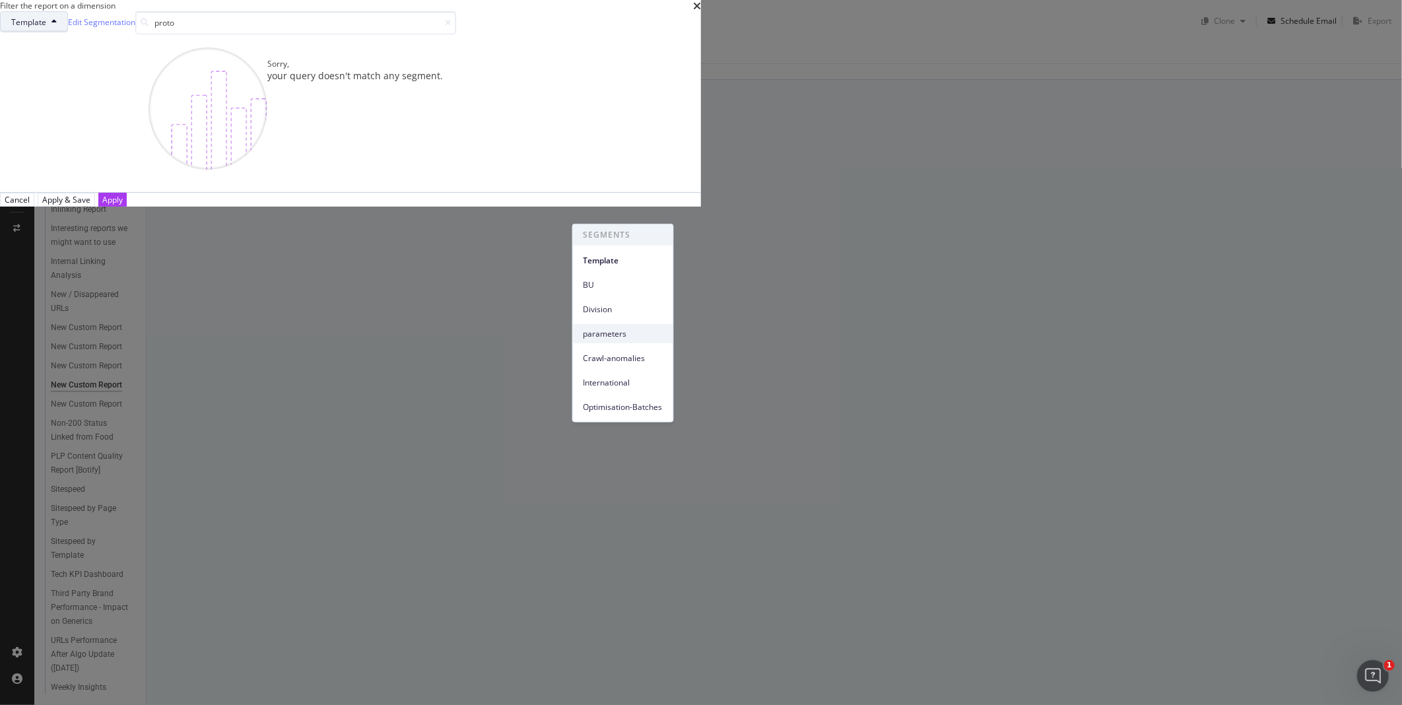
click at [605, 327] on span "parameters" at bounding box center [622, 333] width 79 height 12
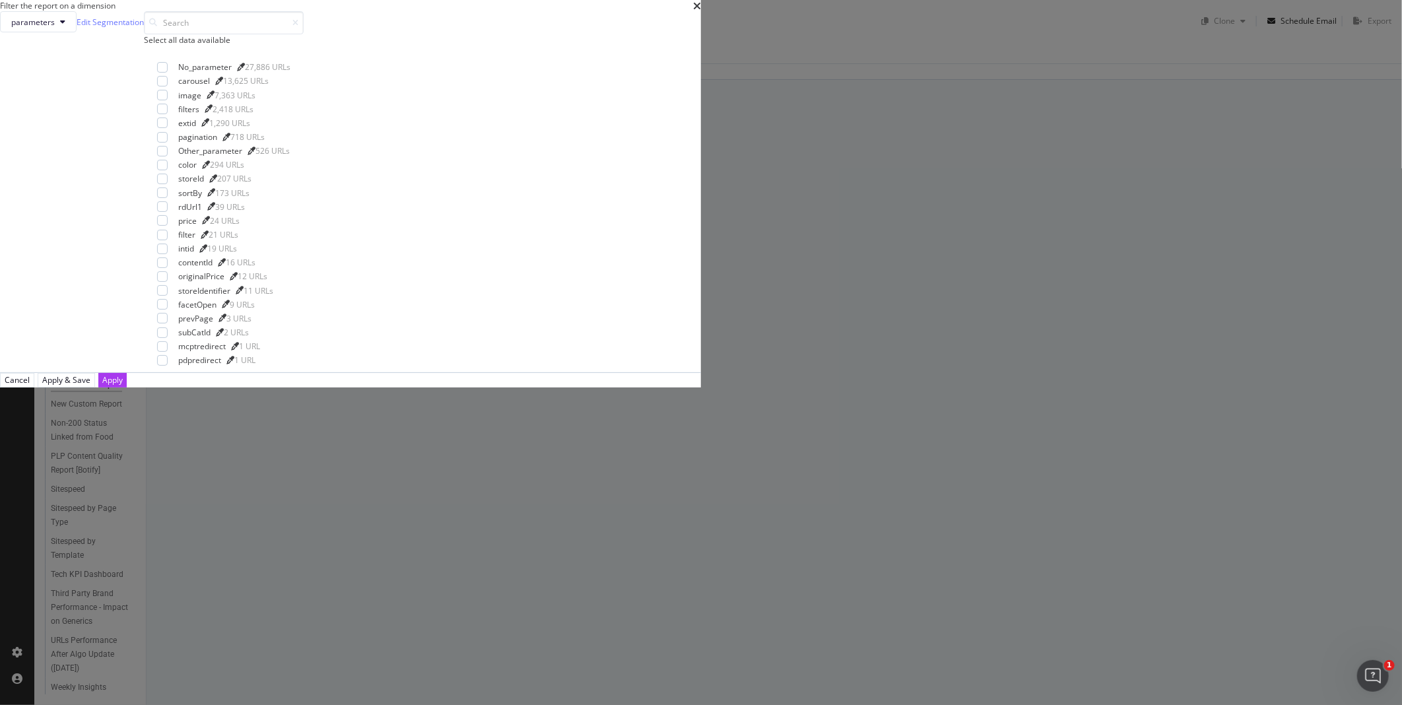
drag, startPoint x: 691, startPoint y: 556, endPoint x: 703, endPoint y: 261, distance: 295.9
click at [701, 266] on div "Filter the report on a dimension parameters Edit Segmentation Select all data a…" at bounding box center [350, 193] width 701 height 387
click at [144, 29] on link "Edit Segmentation" at bounding box center [110, 22] width 67 height 14
click at [304, 34] on input "modal" at bounding box center [224, 22] width 160 height 23
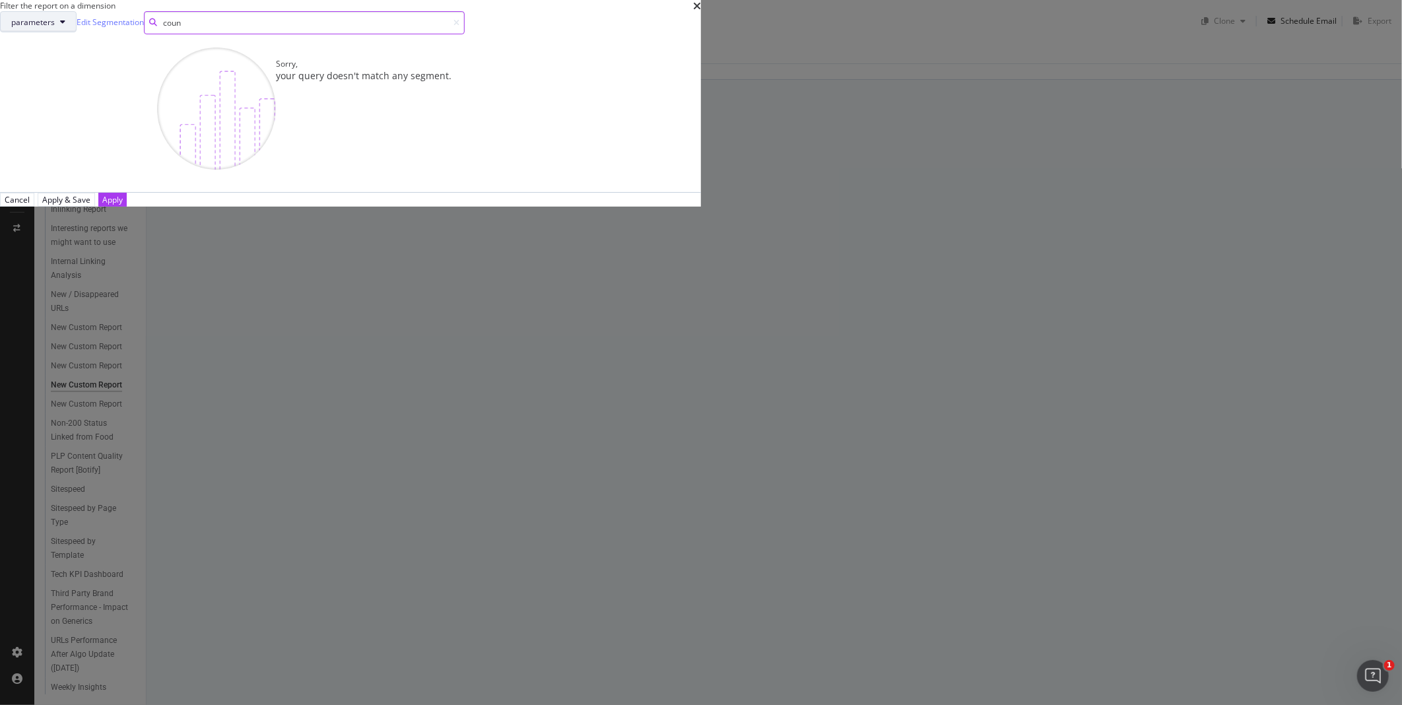
type input "coun"
click at [77, 32] on button "parameters" at bounding box center [38, 21] width 77 height 21
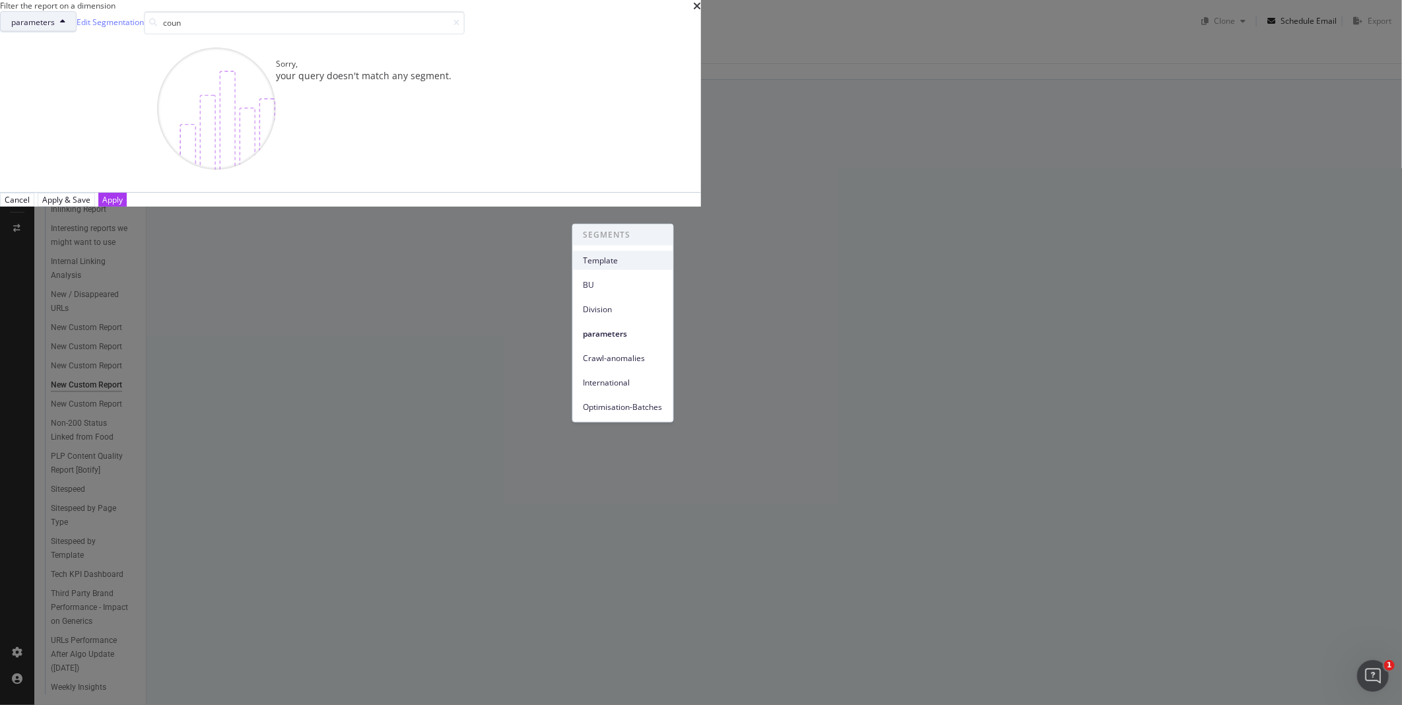
click at [616, 259] on span "Template" at bounding box center [622, 260] width 79 height 12
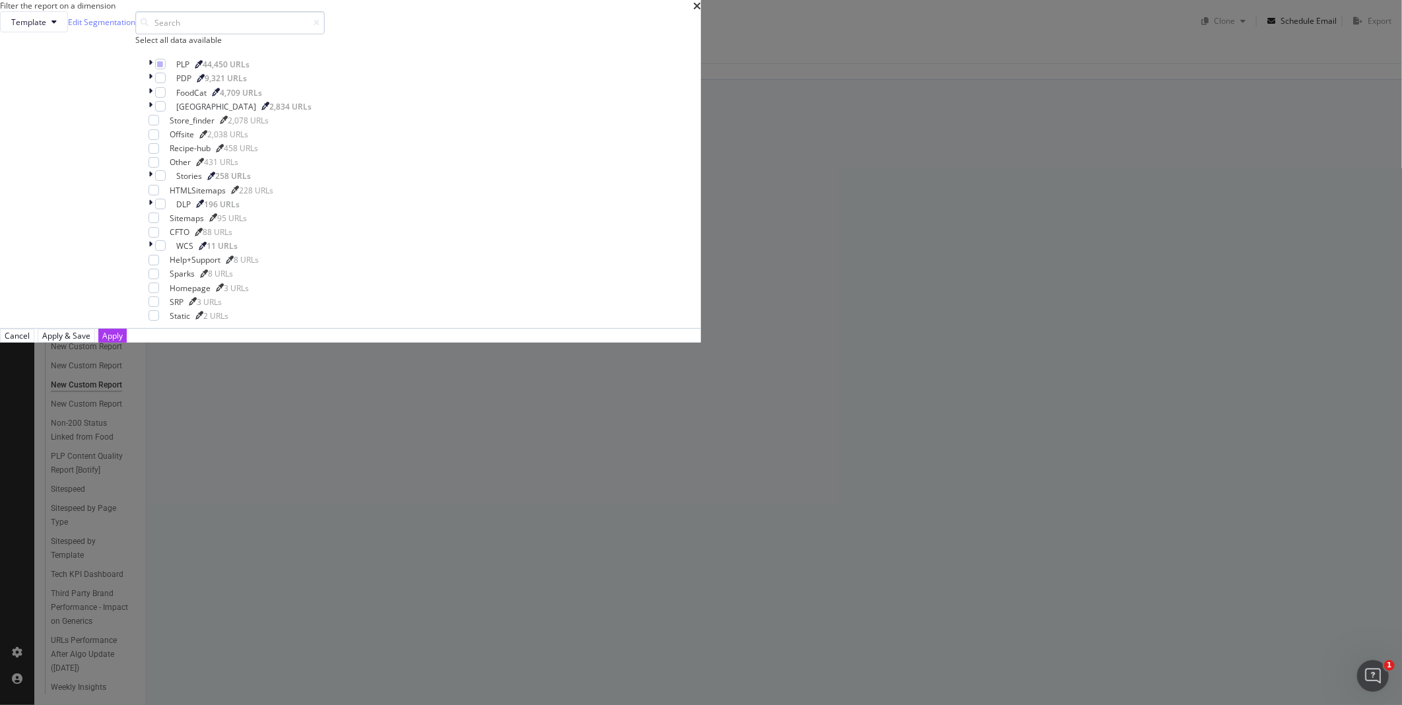
click at [325, 34] on input "modal" at bounding box center [229, 22] width 189 height 23
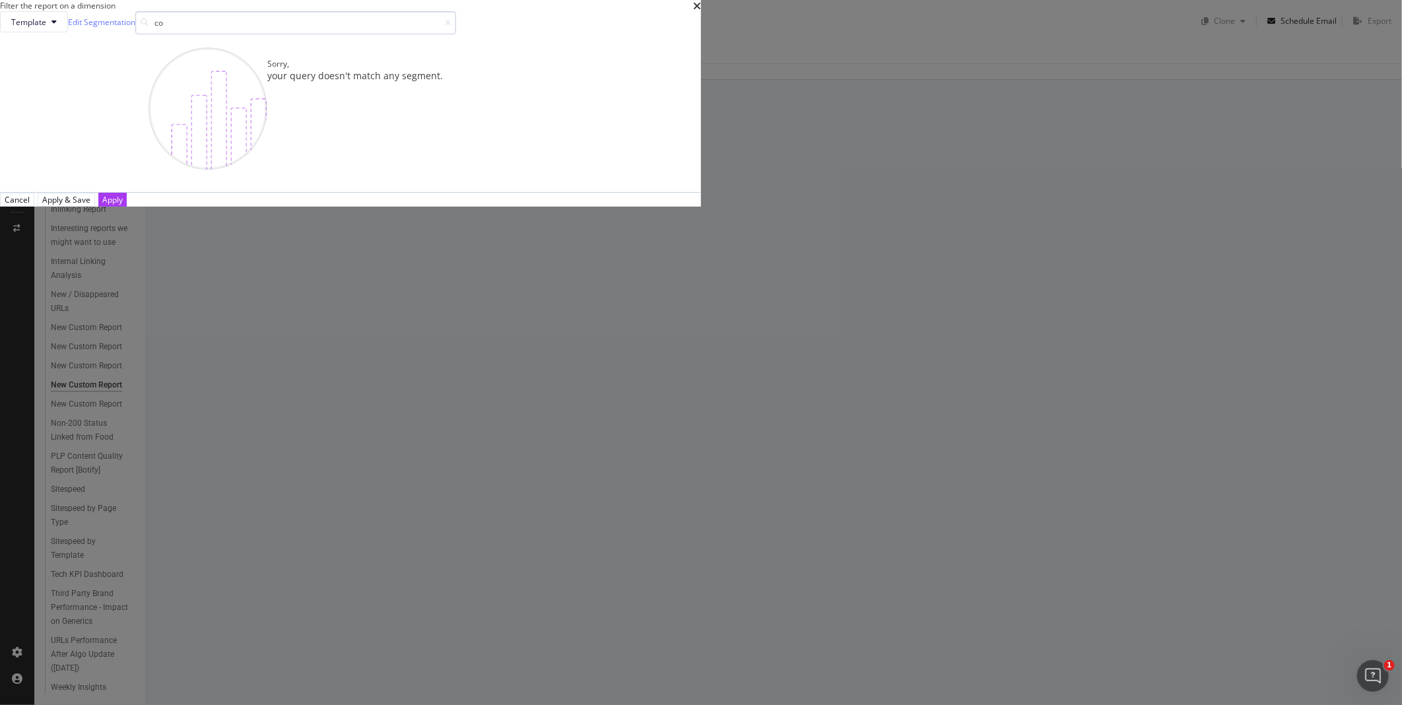
type input "c"
type input "united"
click at [68, 32] on button "Template" at bounding box center [34, 21] width 68 height 21
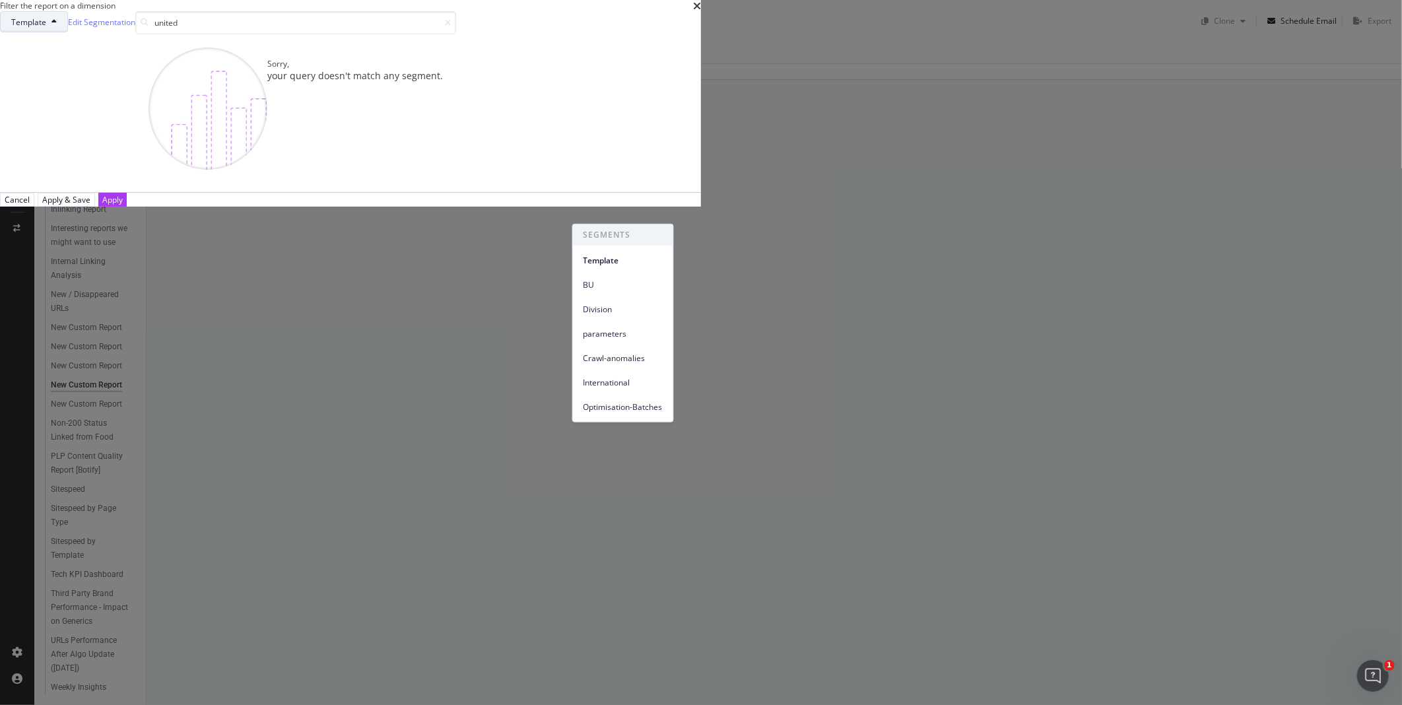
click at [449, 331] on div "Filter the report on a dimension Template Edit Segmentation united Sorry, your …" at bounding box center [701, 352] width 1402 height 705
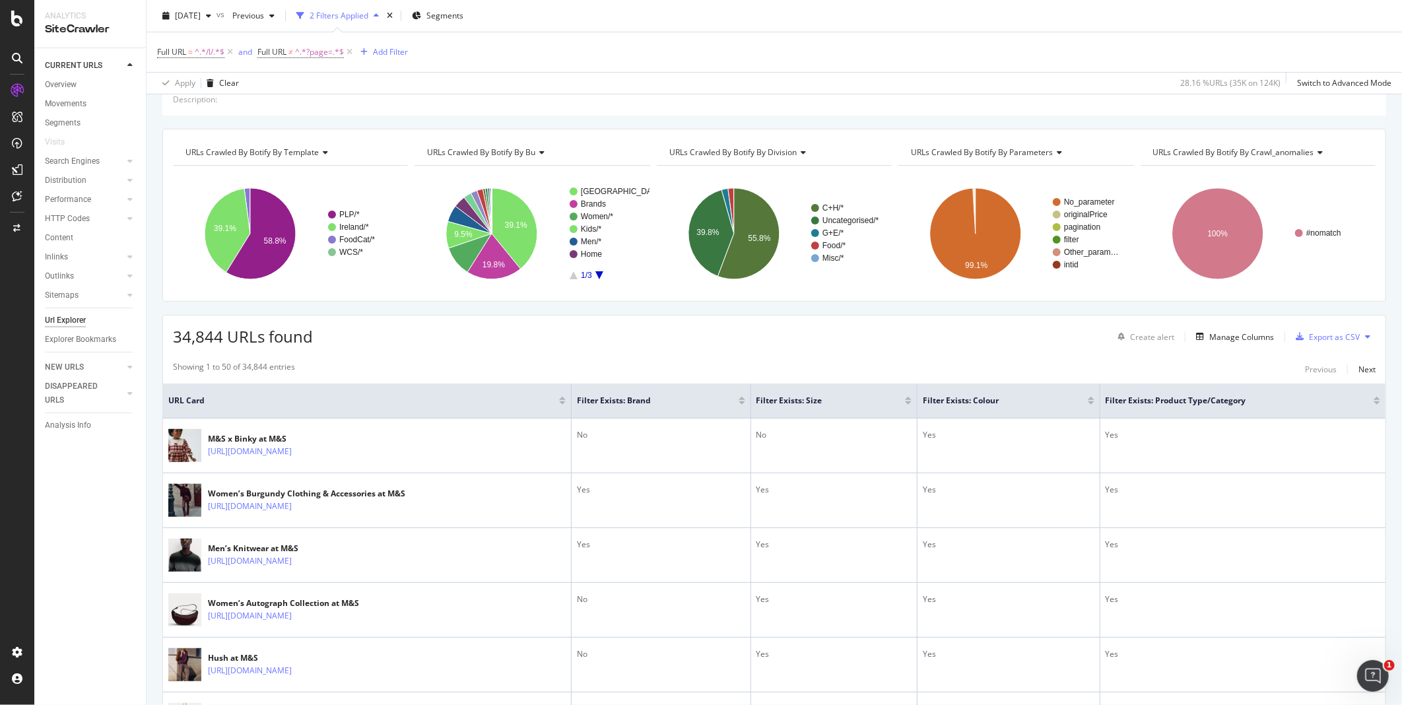
scroll to position [57, 0]
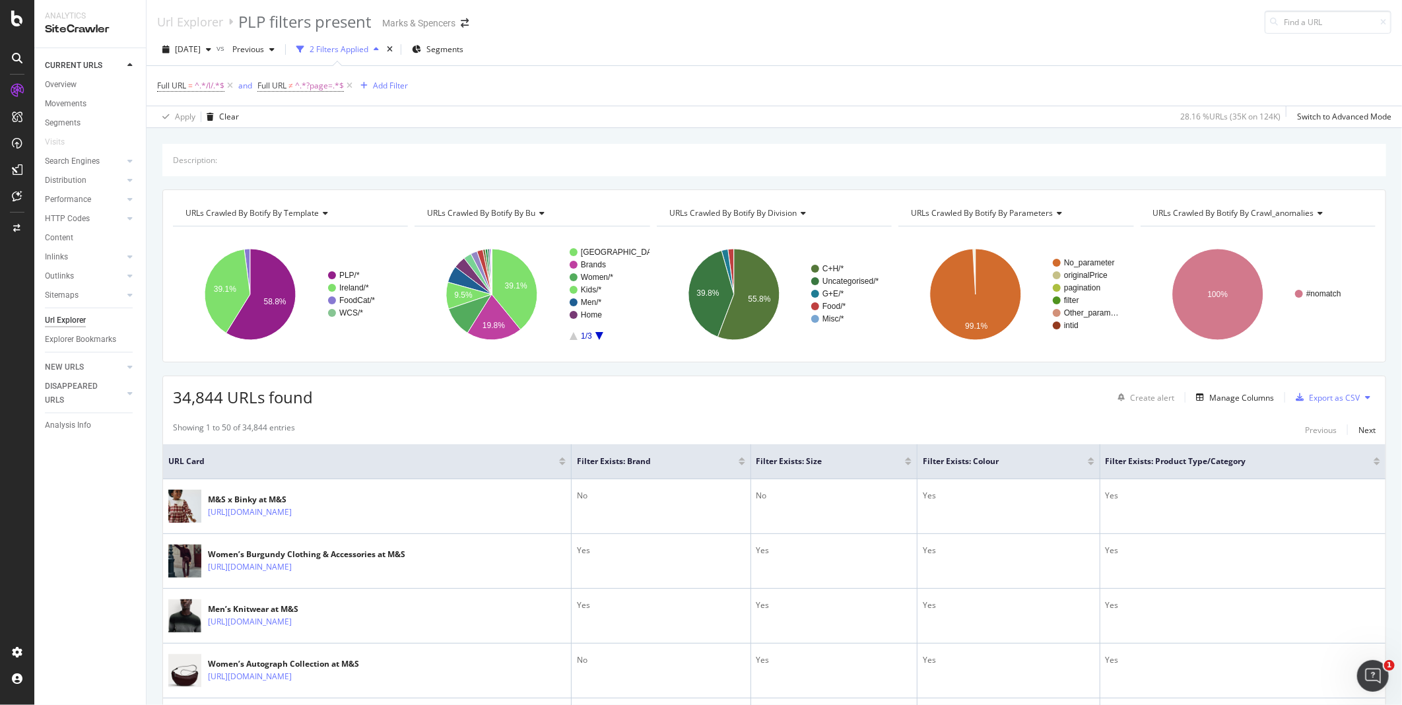
scroll to position [57, 0]
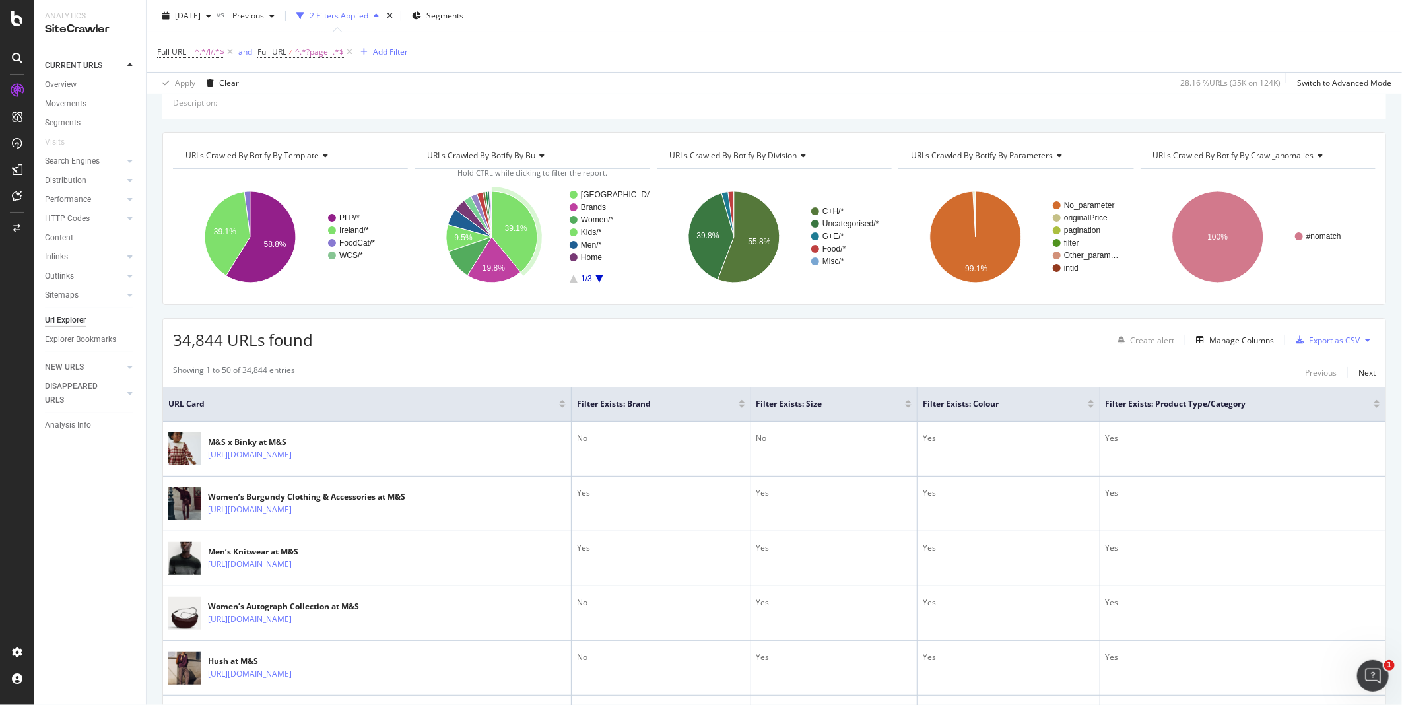
click at [379, 16] on icon "button" at bounding box center [376, 16] width 5 height 8
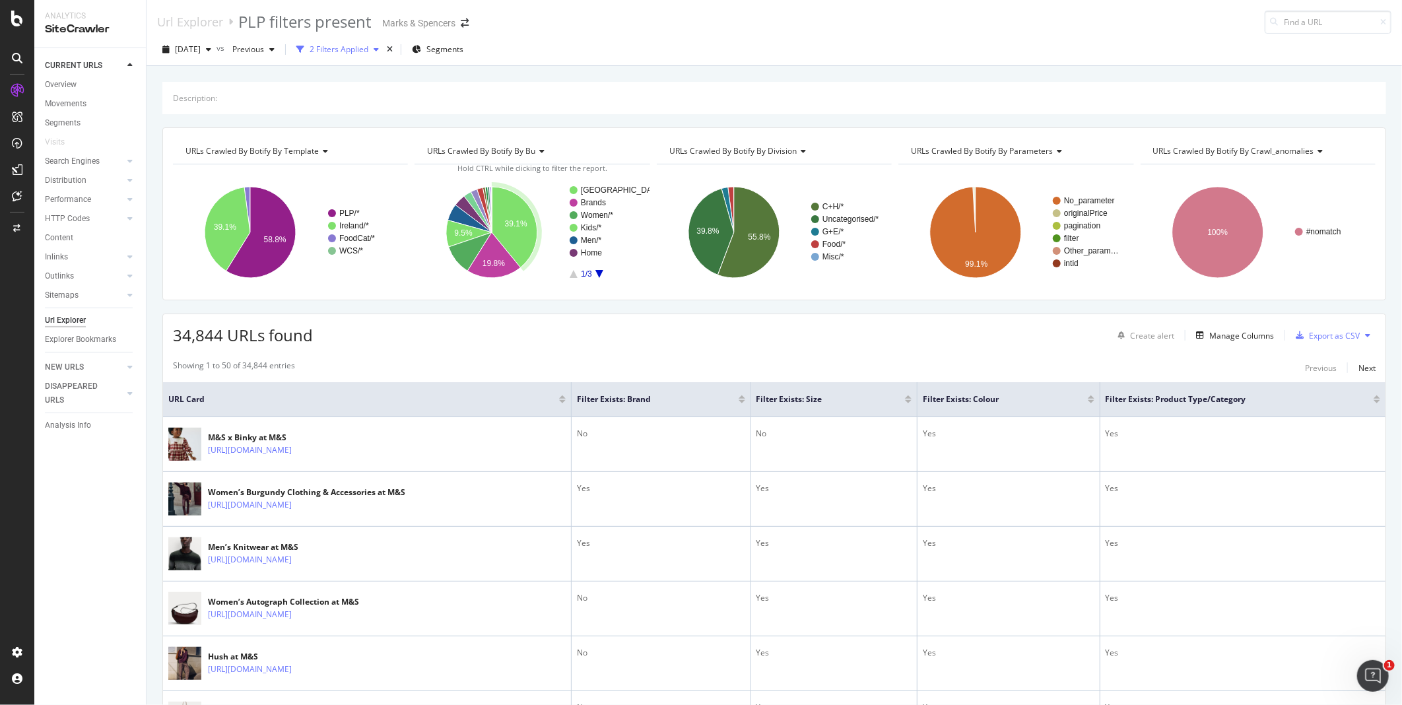
click at [379, 46] on icon "button" at bounding box center [376, 50] width 5 height 8
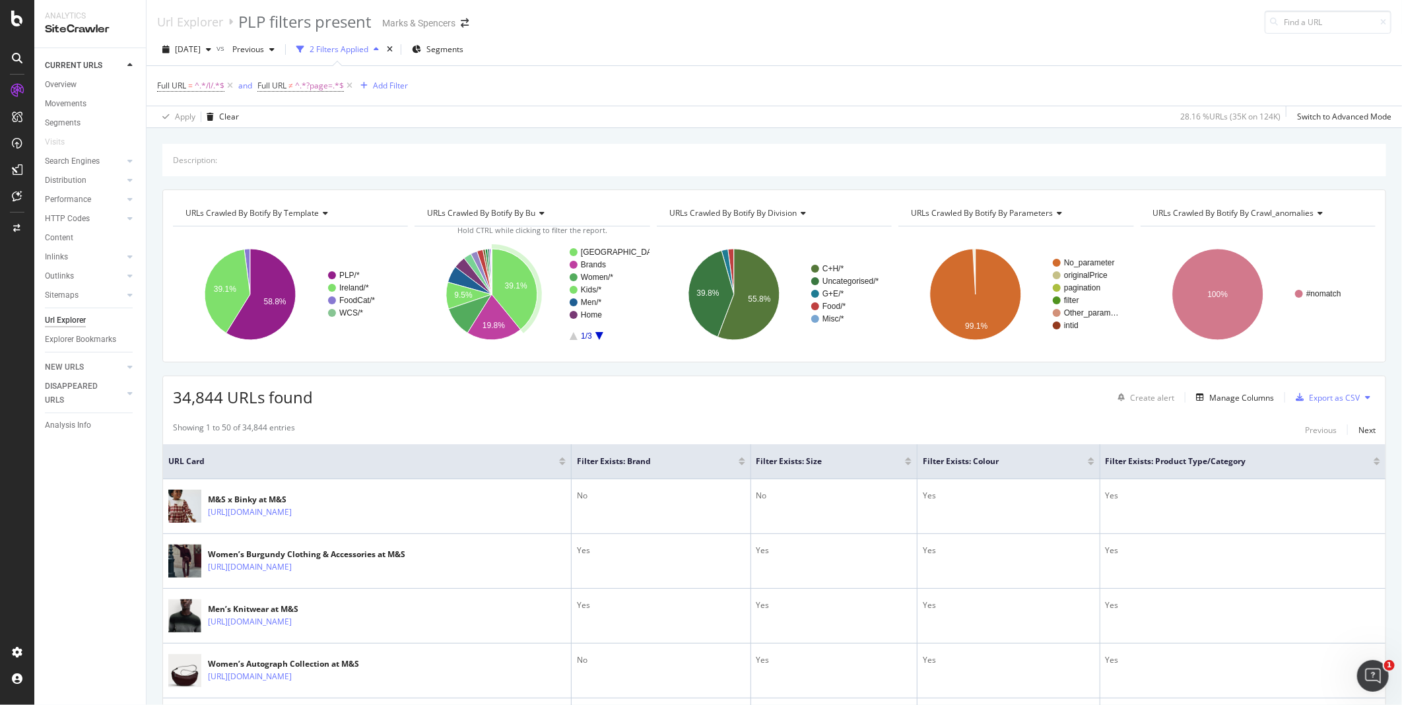
click at [345, 45] on div "2 Filters Applied" at bounding box center [339, 49] width 59 height 11
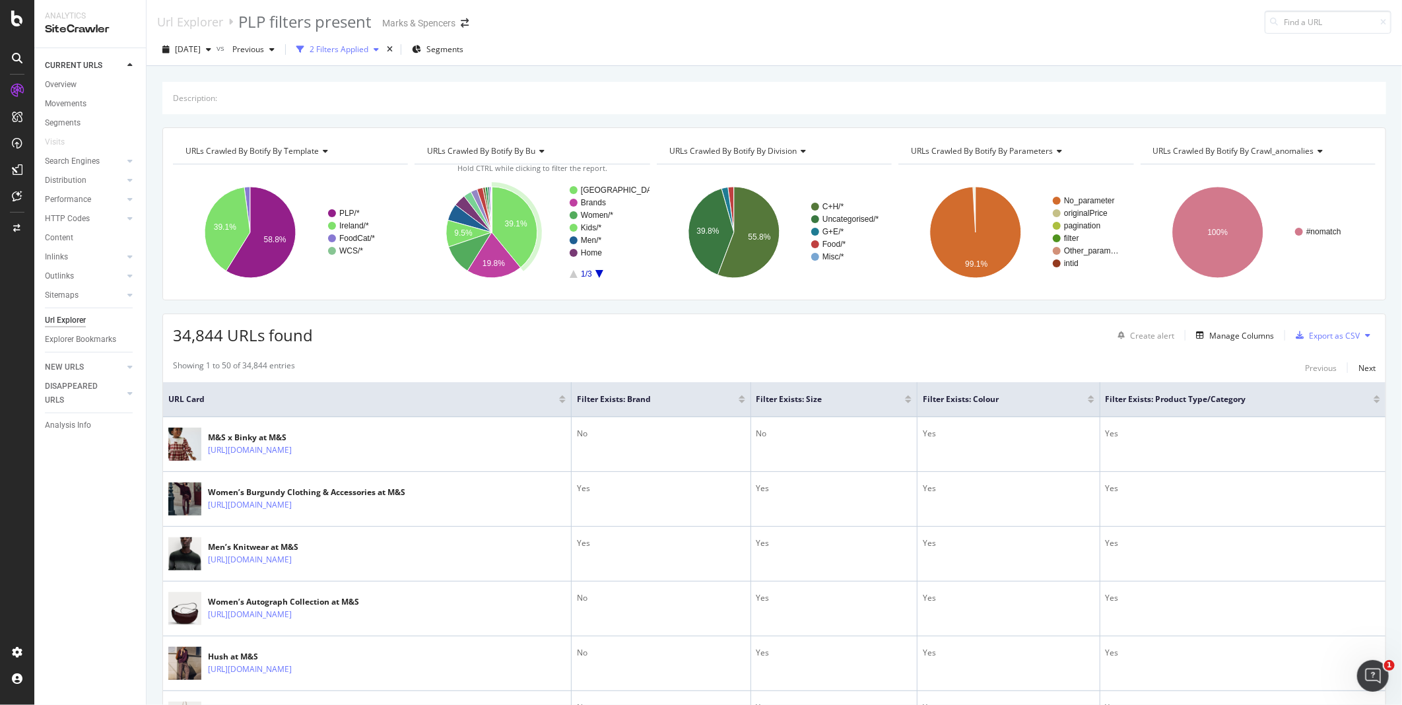
click at [344, 45] on div "2 Filters Applied" at bounding box center [339, 49] width 59 height 11
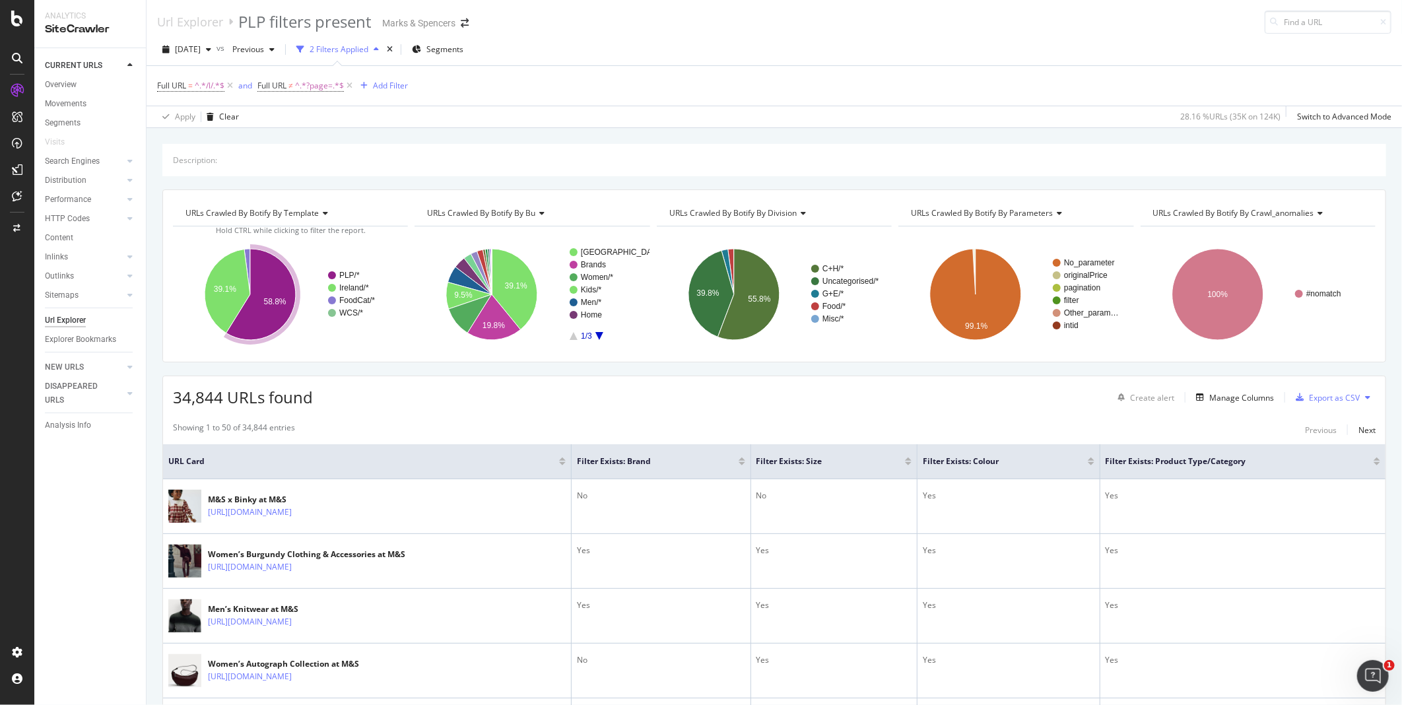
click at [227, 24] on div "Url Explorer PLP filters present" at bounding box center [267, 22] width 220 height 22
click at [262, 20] on div "PLP filters present" at bounding box center [304, 22] width 133 height 22
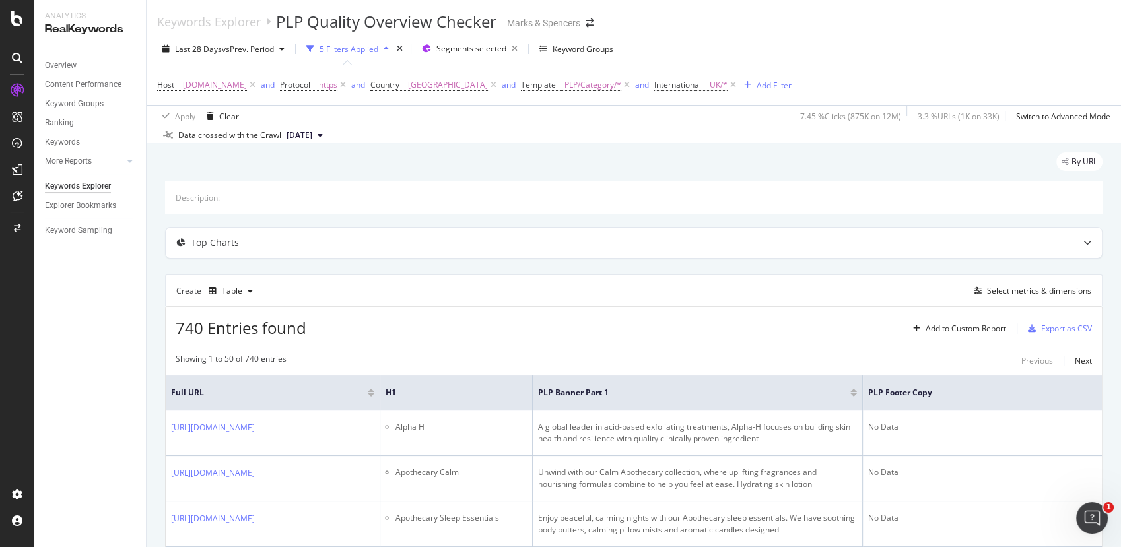
click at [356, 44] on div "5 Filters Applied" at bounding box center [348, 49] width 59 height 11
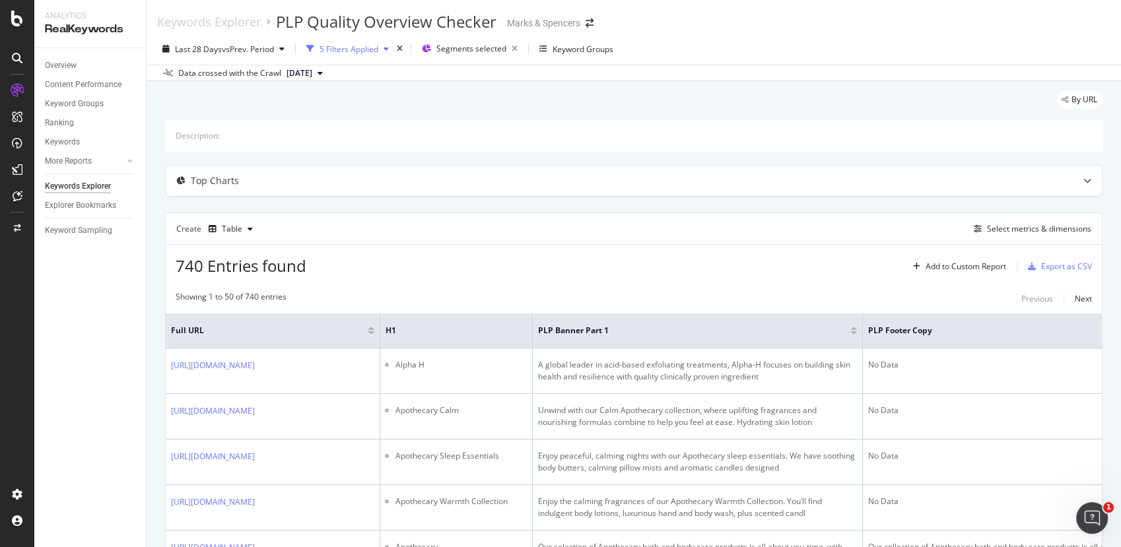
click at [356, 44] on div "5 Filters Applied" at bounding box center [348, 49] width 59 height 11
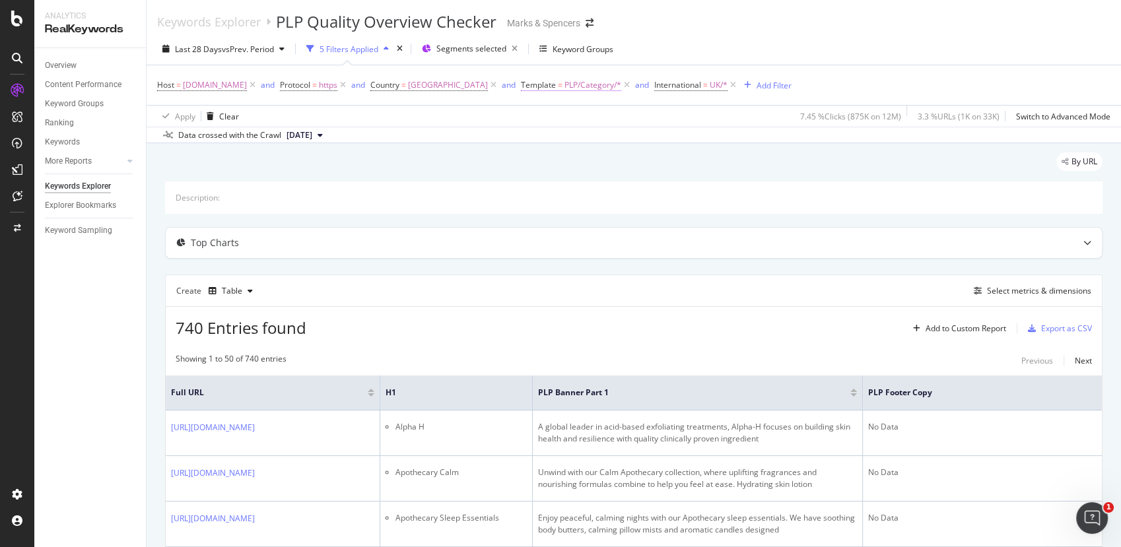
click at [605, 86] on span "PLP/Category/*" at bounding box center [592, 85] width 57 height 18
click at [902, 76] on div "Host = [DOMAIN_NAME] and Protocol = https and Country = [GEOGRAPHIC_DATA] and T…" at bounding box center [633, 85] width 953 height 40
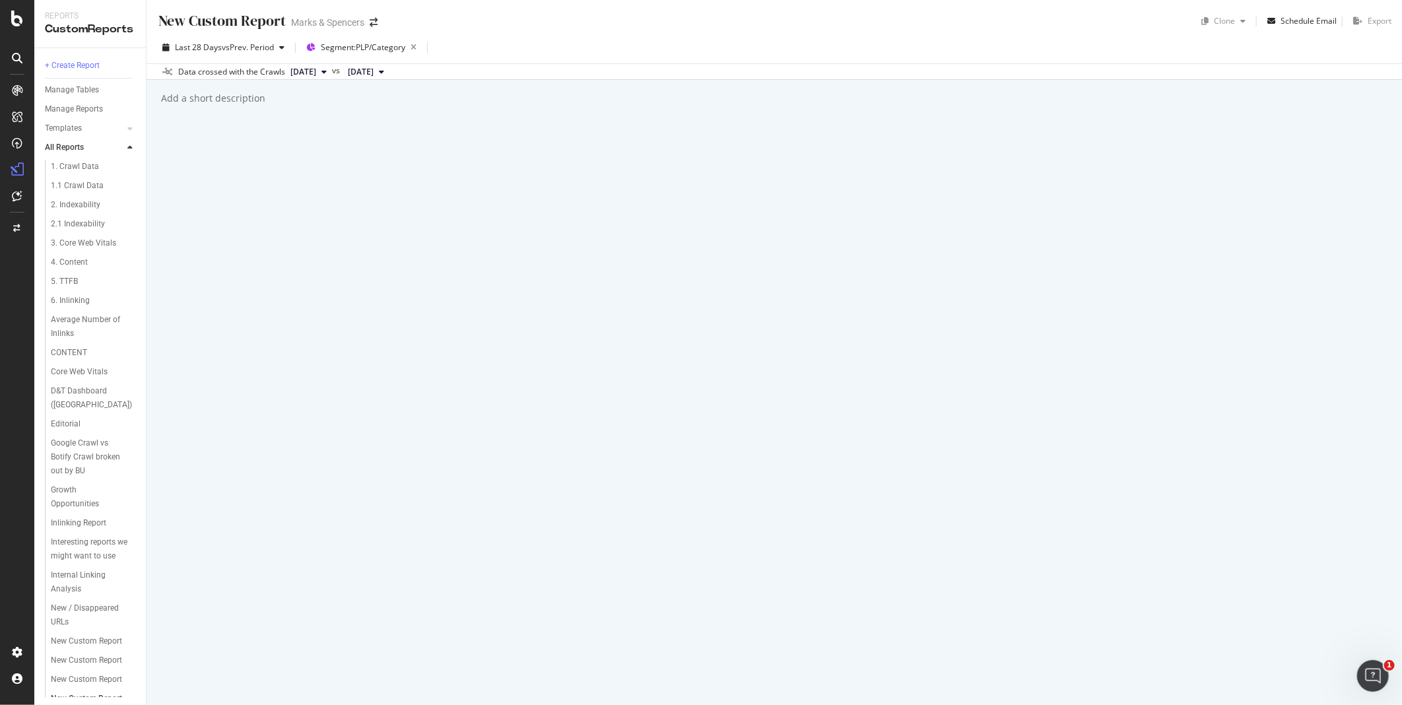
scroll to position [344, 0]
click at [87, 191] on div "RealKeywords" at bounding box center [78, 193] width 59 height 13
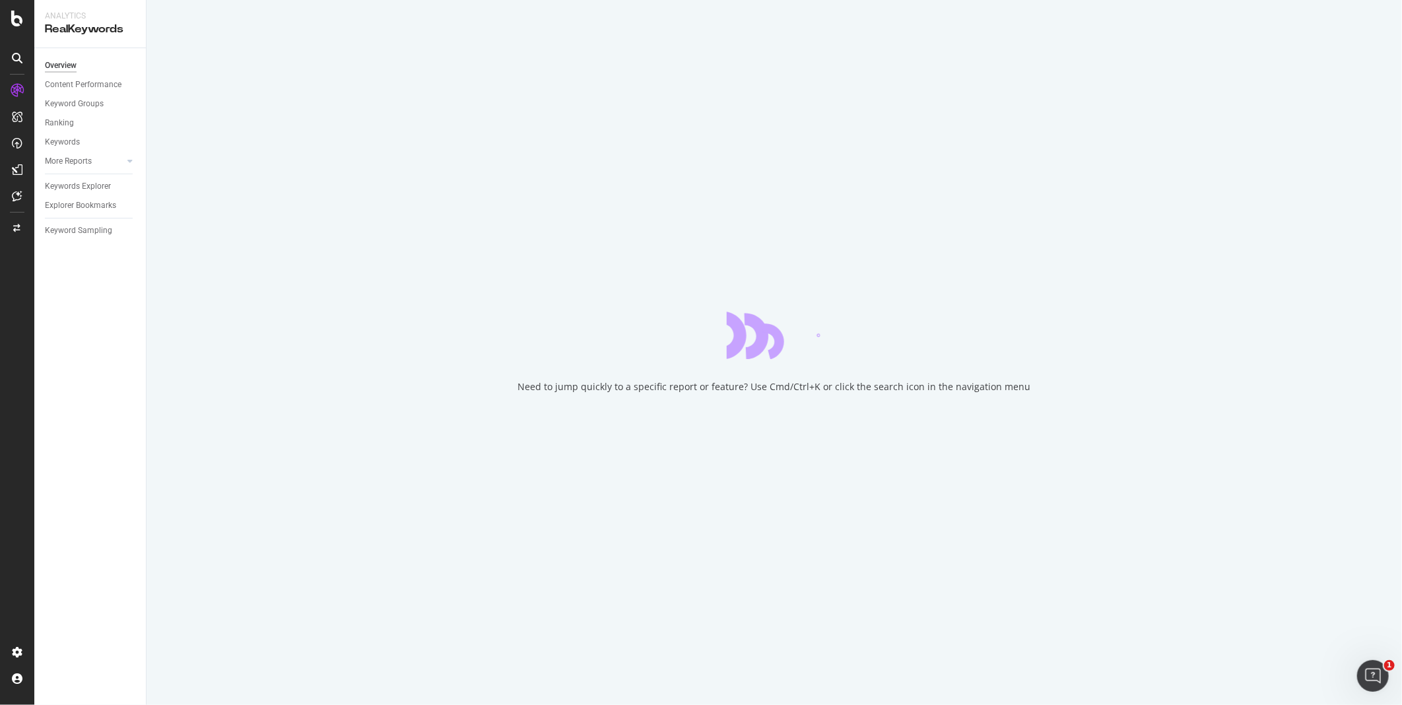
click at [61, 203] on div "Explorer Bookmarks" at bounding box center [80, 206] width 71 height 14
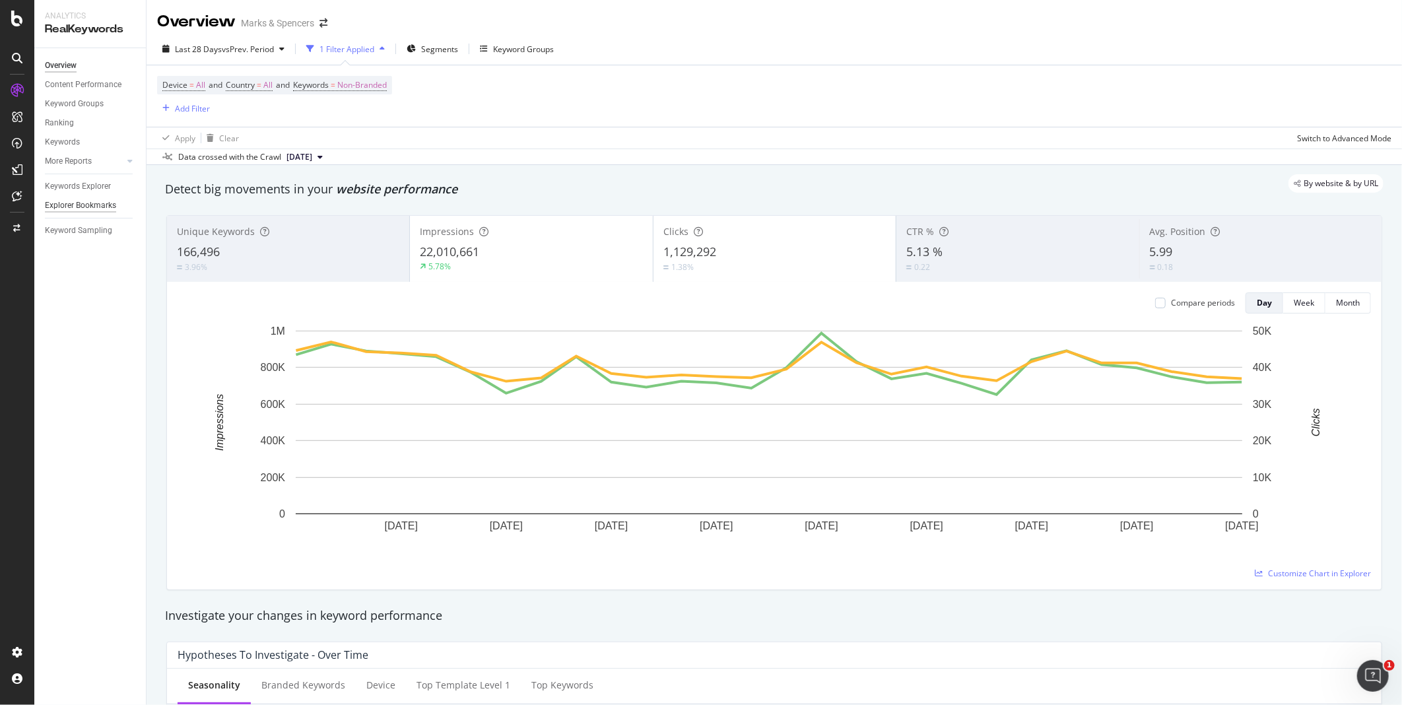
click at [73, 202] on div "Explorer Bookmarks" at bounding box center [80, 206] width 71 height 14
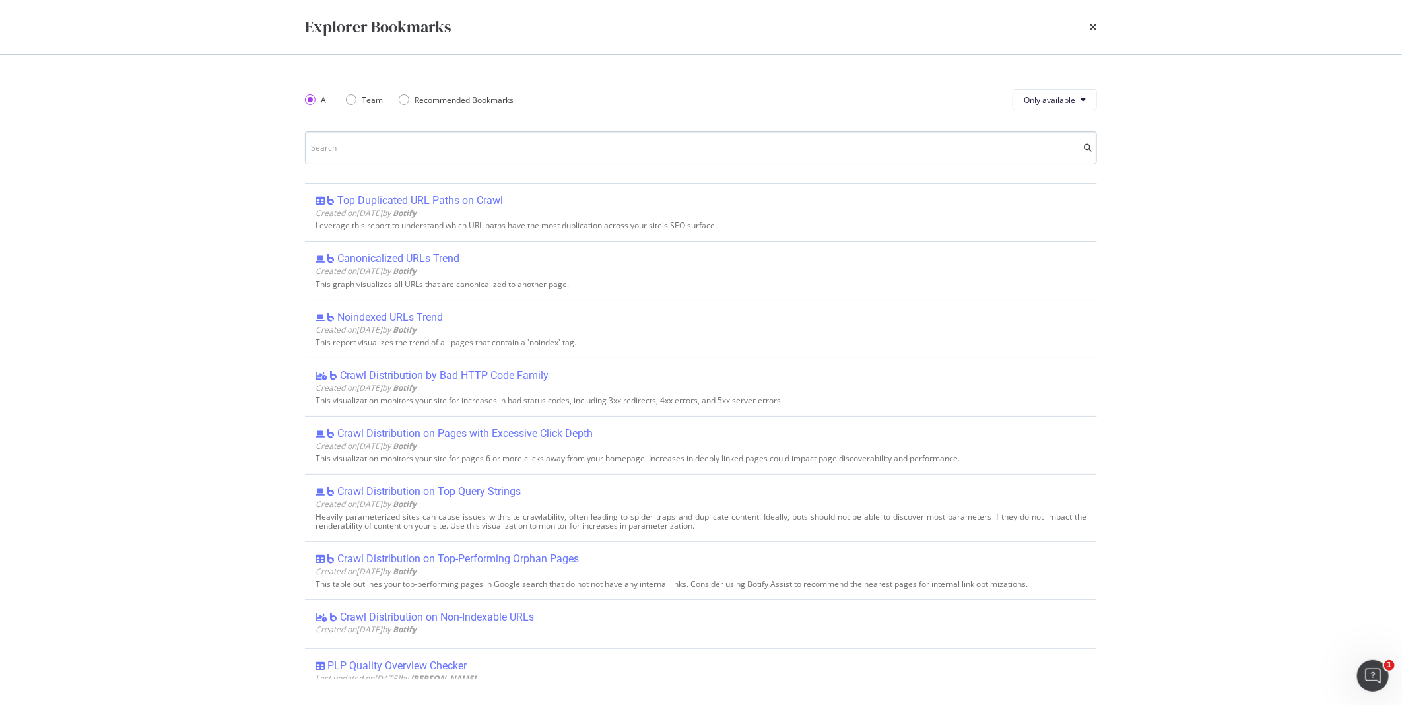
click at [414, 147] on input "modal" at bounding box center [701, 147] width 792 height 33
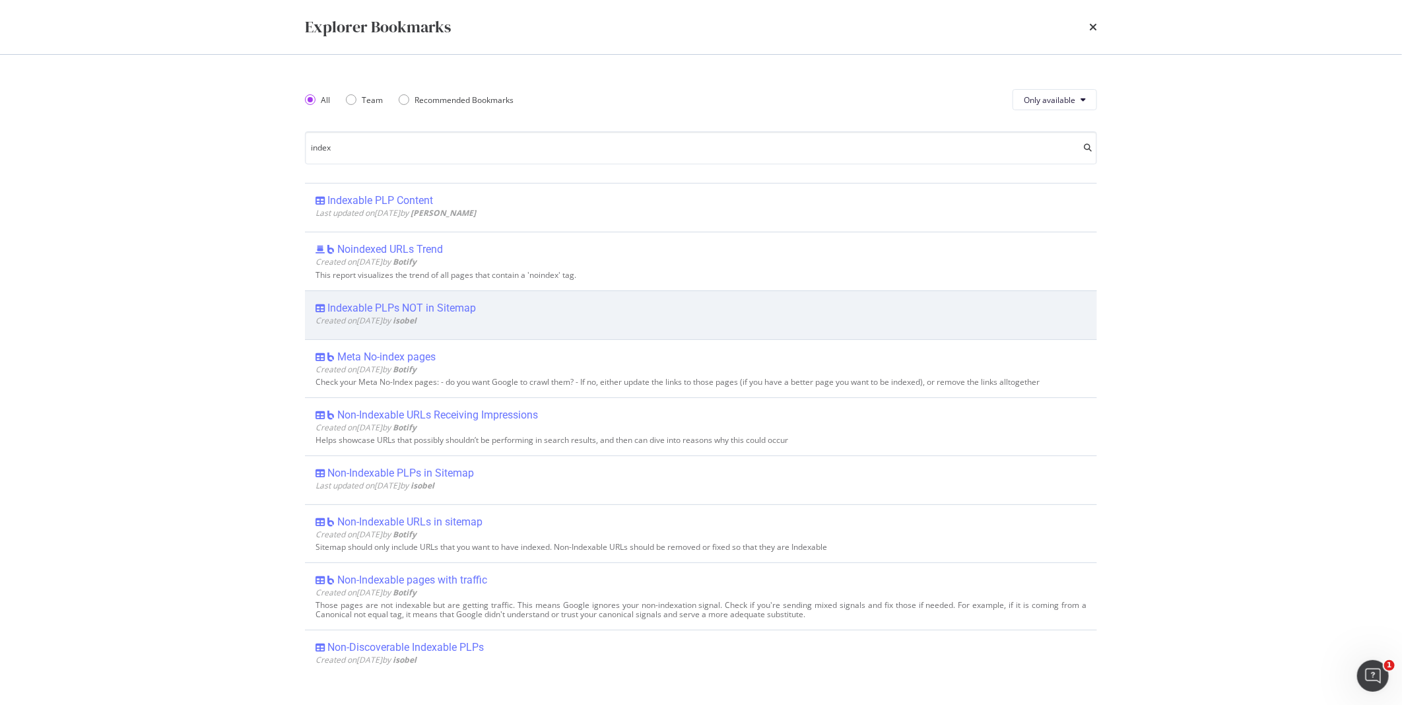
type input "index"
click at [397, 305] on div "Indexable PLPs NOT in Sitemap" at bounding box center [401, 308] width 148 height 13
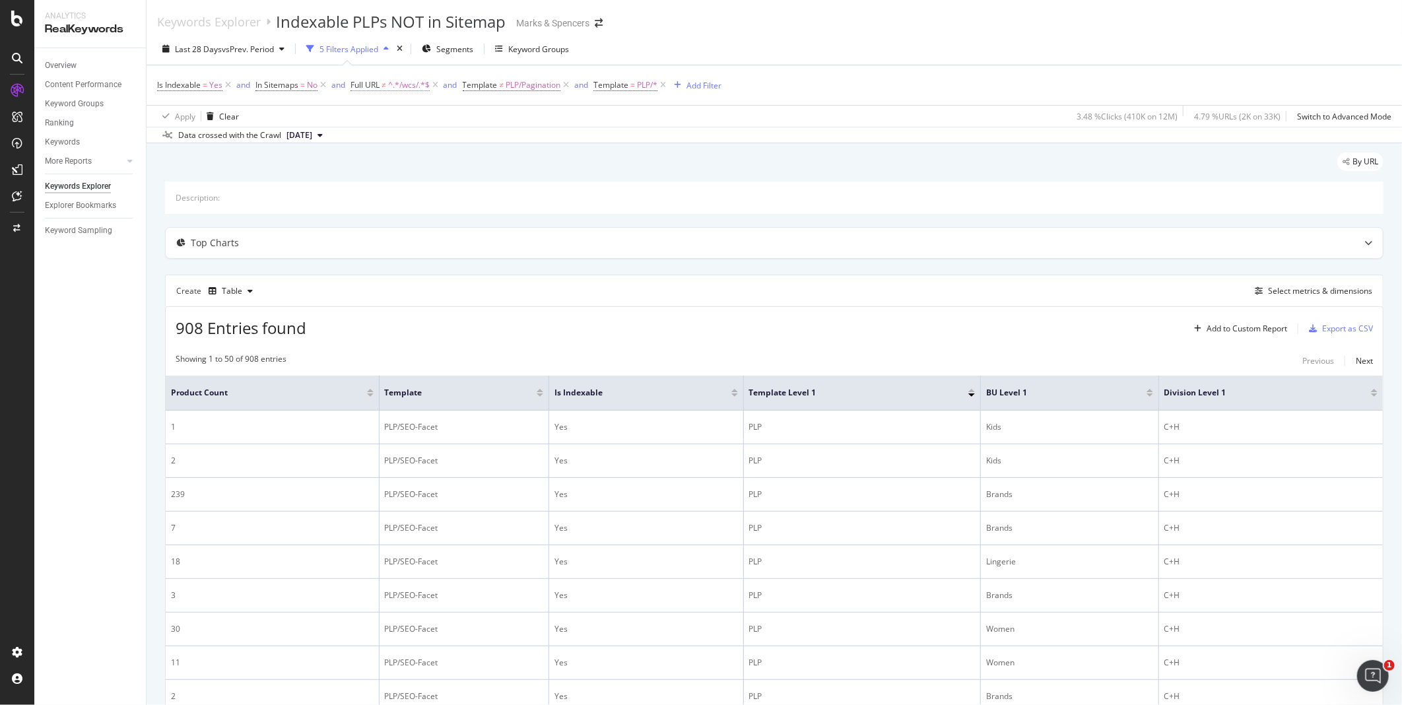
click at [403, 86] on span "^.*/wcs/.*$" at bounding box center [409, 85] width 42 height 18
click at [1304, 289] on div "Select metrics & dimensions" at bounding box center [1320, 290] width 104 height 11
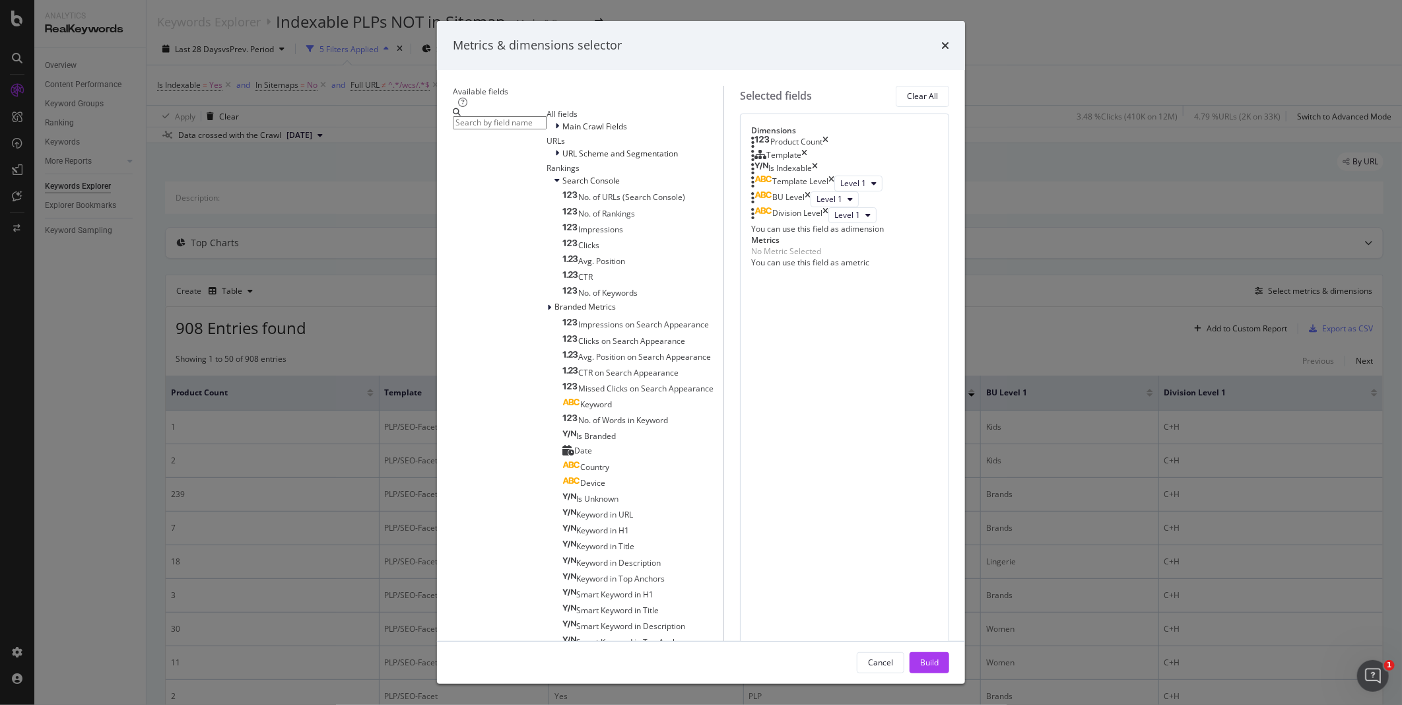
drag, startPoint x: 922, startPoint y: 595, endPoint x: 890, endPoint y: 516, distance: 85.5
click at [890, 516] on div "Metrics & dimensions selector Available fields All fields Main Crawl Fields URL…" at bounding box center [701, 352] width 528 height 663
click at [896, 652] on button "Cancel" at bounding box center [881, 662] width 48 height 21
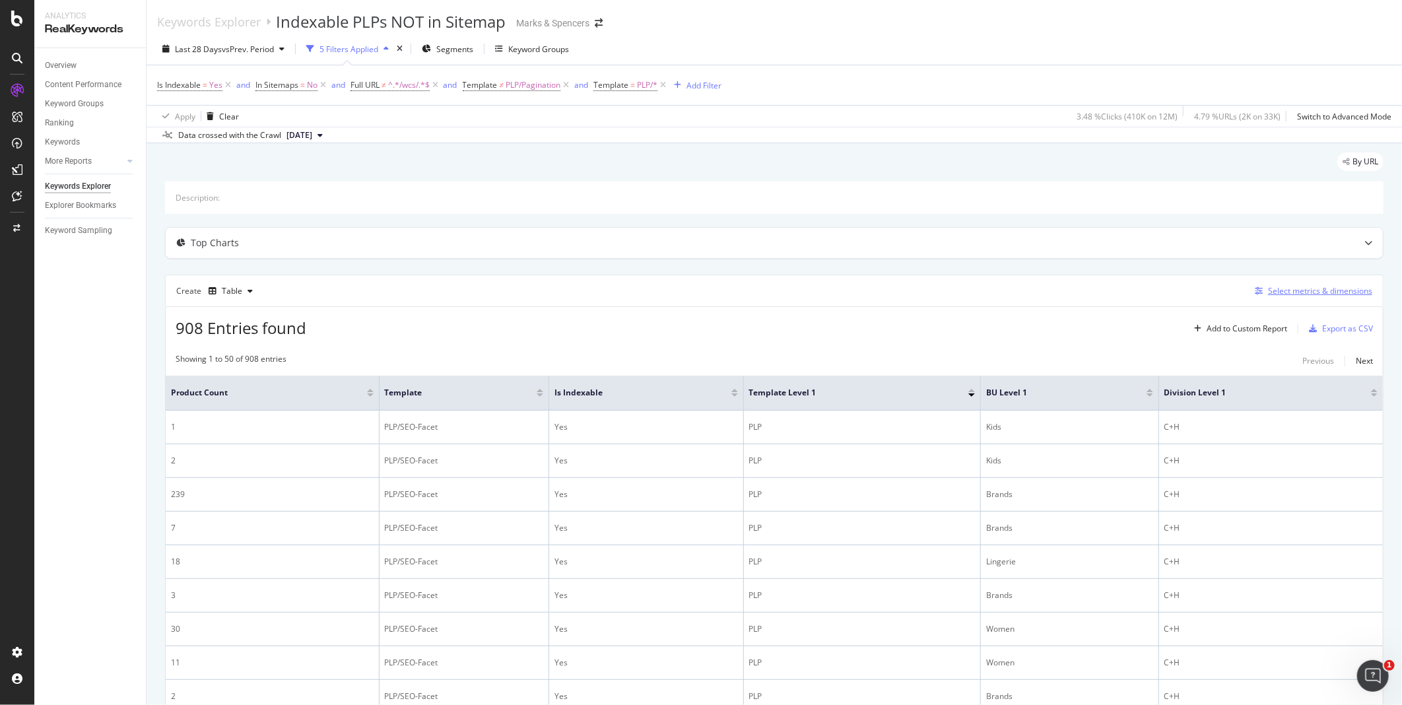
click at [1285, 299] on button "Select metrics & dimensions" at bounding box center [1310, 291] width 123 height 16
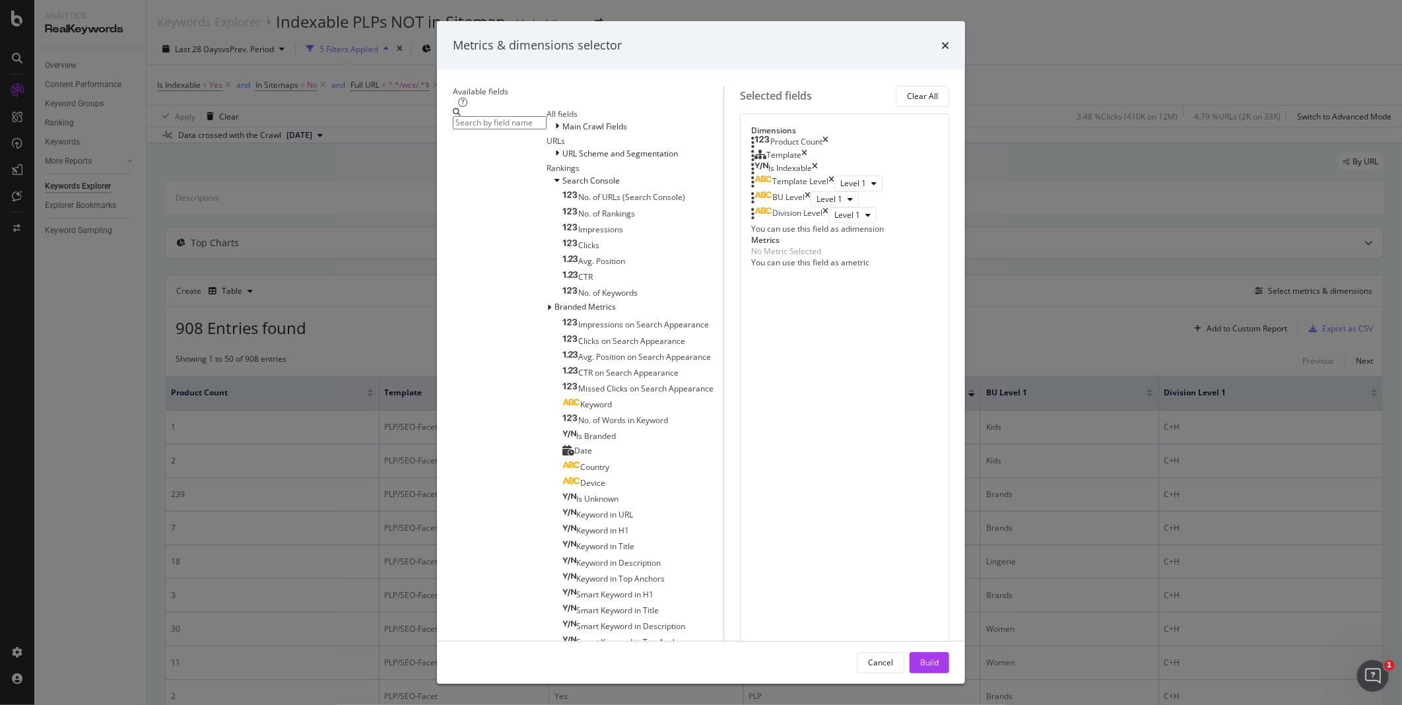
click at [460, 129] on input "modal" at bounding box center [500, 122] width 94 height 13
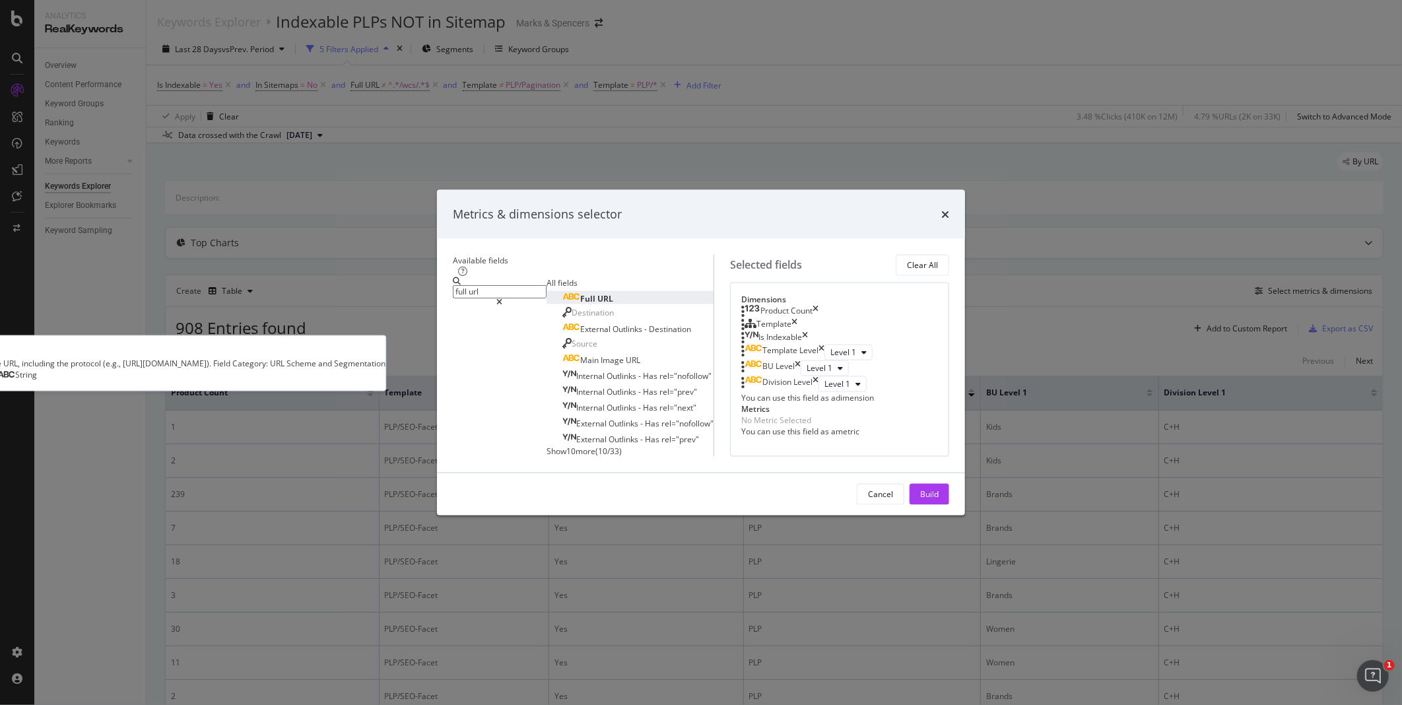
type input "full url"
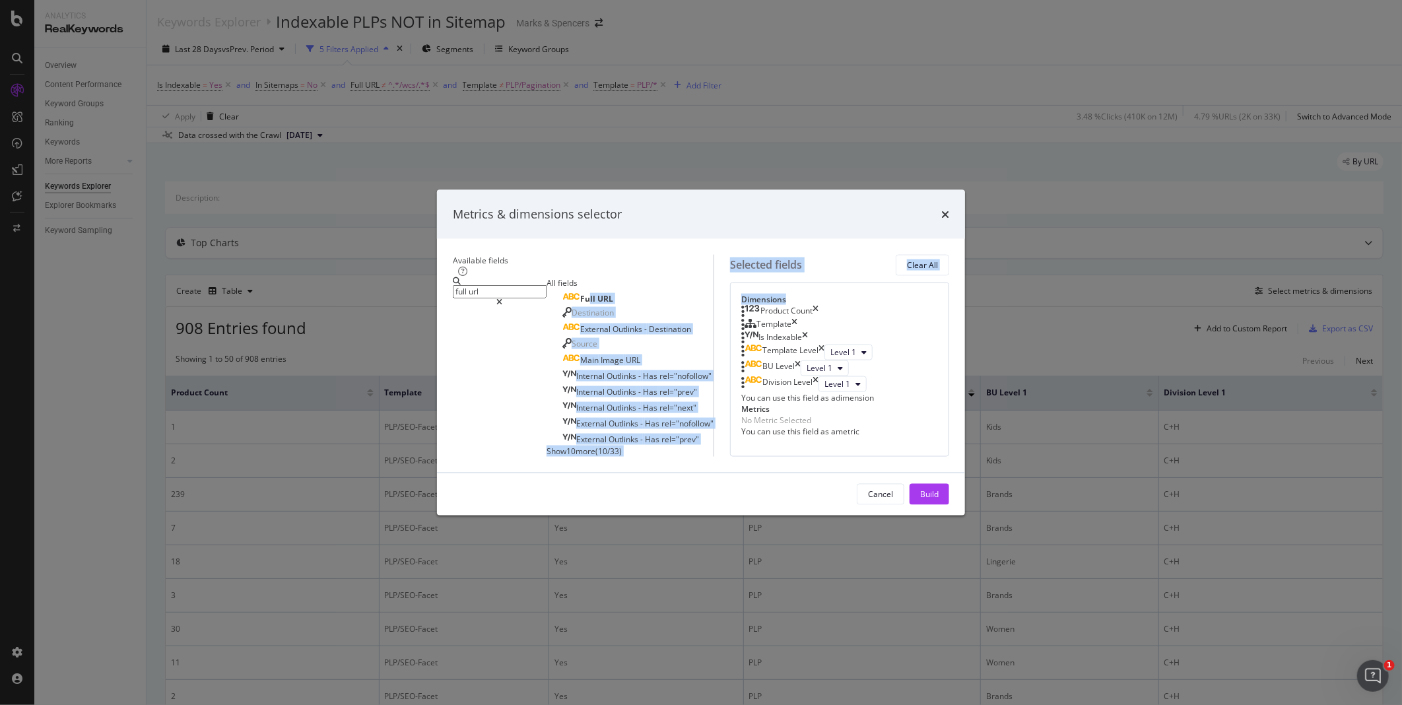
drag, startPoint x: 475, startPoint y: 240, endPoint x: 841, endPoint y: 195, distance: 369.0
click at [841, 254] on div "Available fields full url All fields Full URL Destination External Outlinks - D…" at bounding box center [701, 355] width 496 height 202
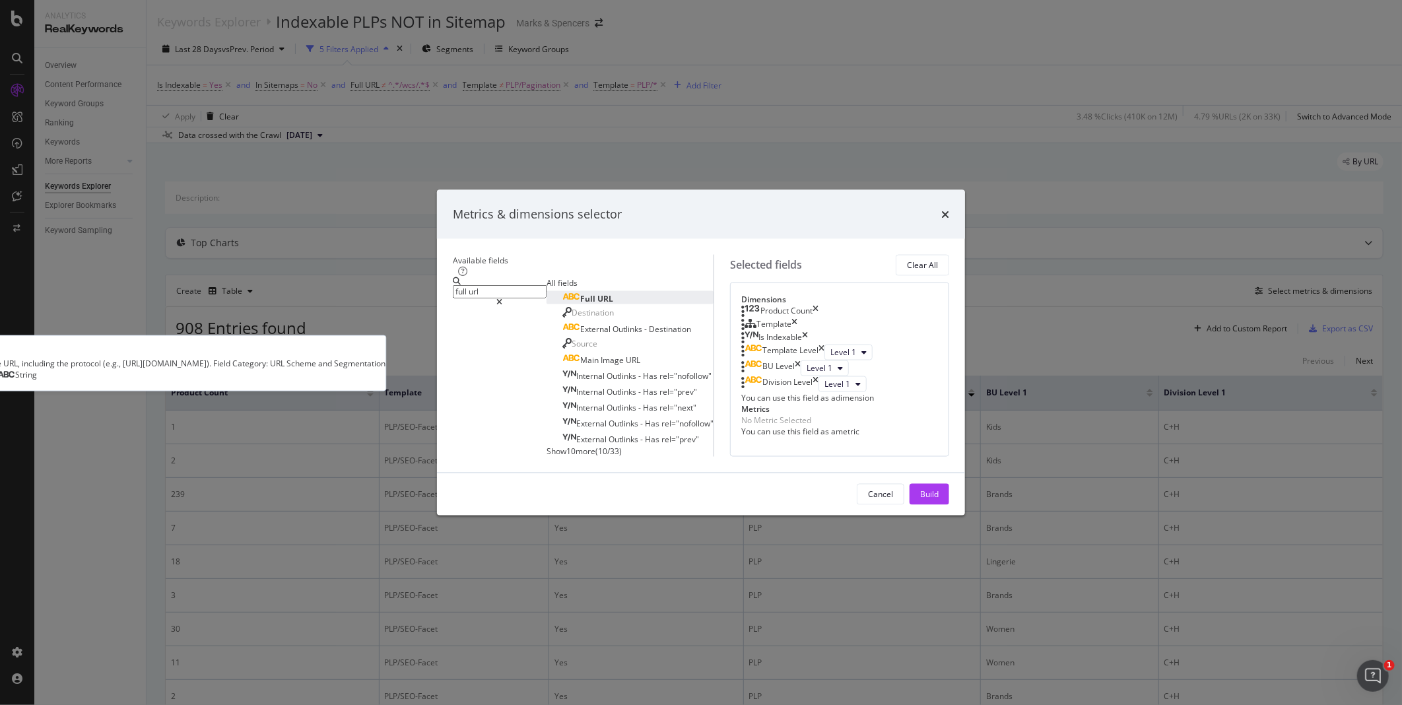
click at [580, 293] on span "Full" at bounding box center [588, 298] width 17 height 11
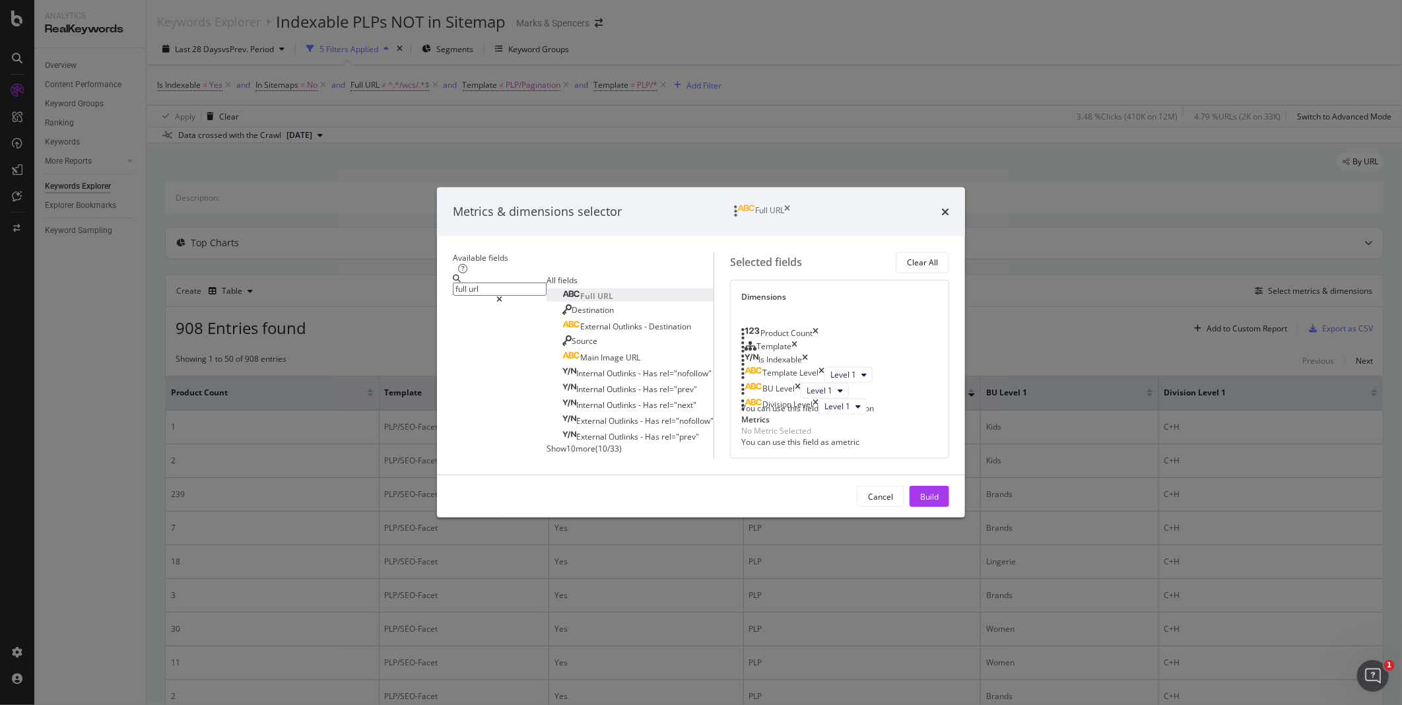
drag, startPoint x: 855, startPoint y: 445, endPoint x: 860, endPoint y: 216, distance: 228.4
click at [860, 216] on body "Analytics RealKeywords Overview Content Performance Keyword Groups Ranking Keyw…" at bounding box center [701, 352] width 1402 height 705
click at [818, 315] on icon "times" at bounding box center [815, 321] width 6 height 13
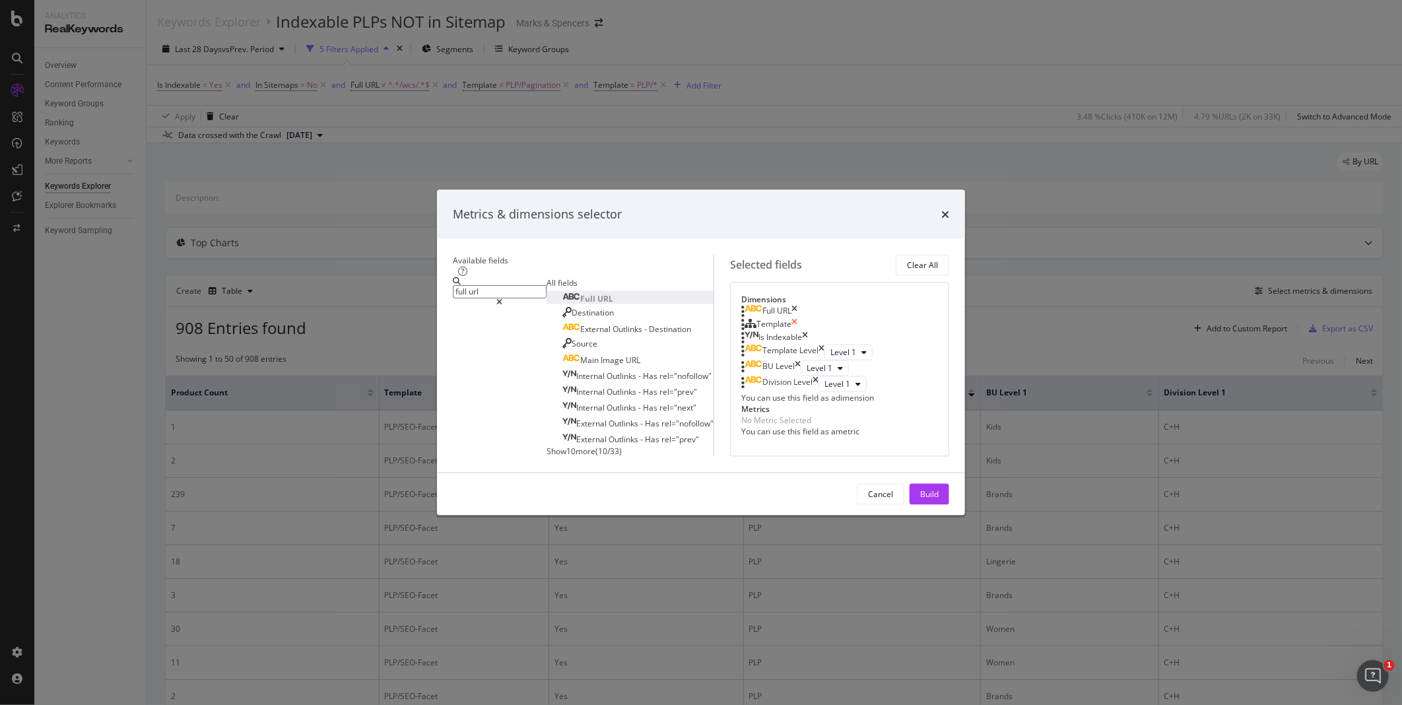
click at [797, 318] on icon "times" at bounding box center [794, 324] width 6 height 13
click at [824, 331] on icon "times" at bounding box center [821, 339] width 6 height 16
click at [801, 331] on div "BU Level" at bounding box center [770, 339] width 59 height 16
click at [801, 331] on icon "times" at bounding box center [798, 339] width 6 height 16
click at [818, 331] on icon "times" at bounding box center [815, 339] width 6 height 16
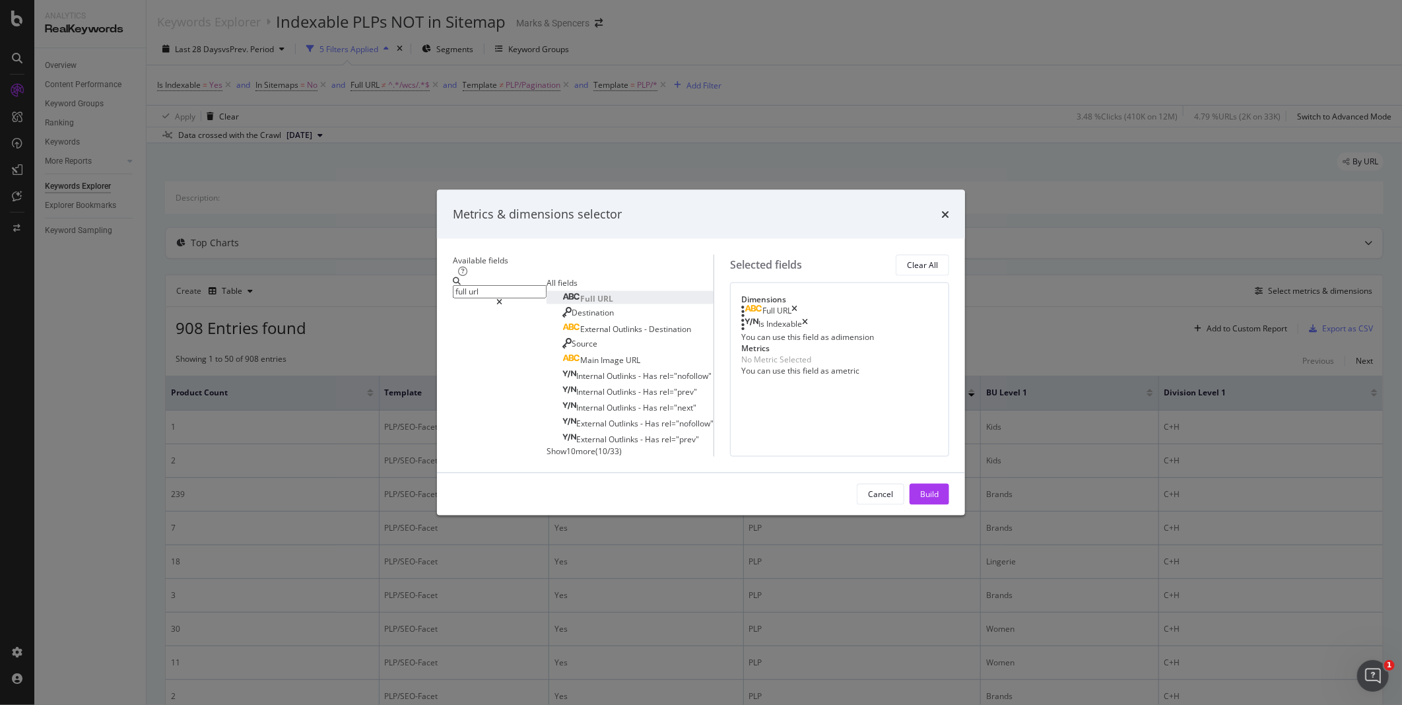
click at [503, 298] on icon "modal" at bounding box center [500, 302] width 6 height 8
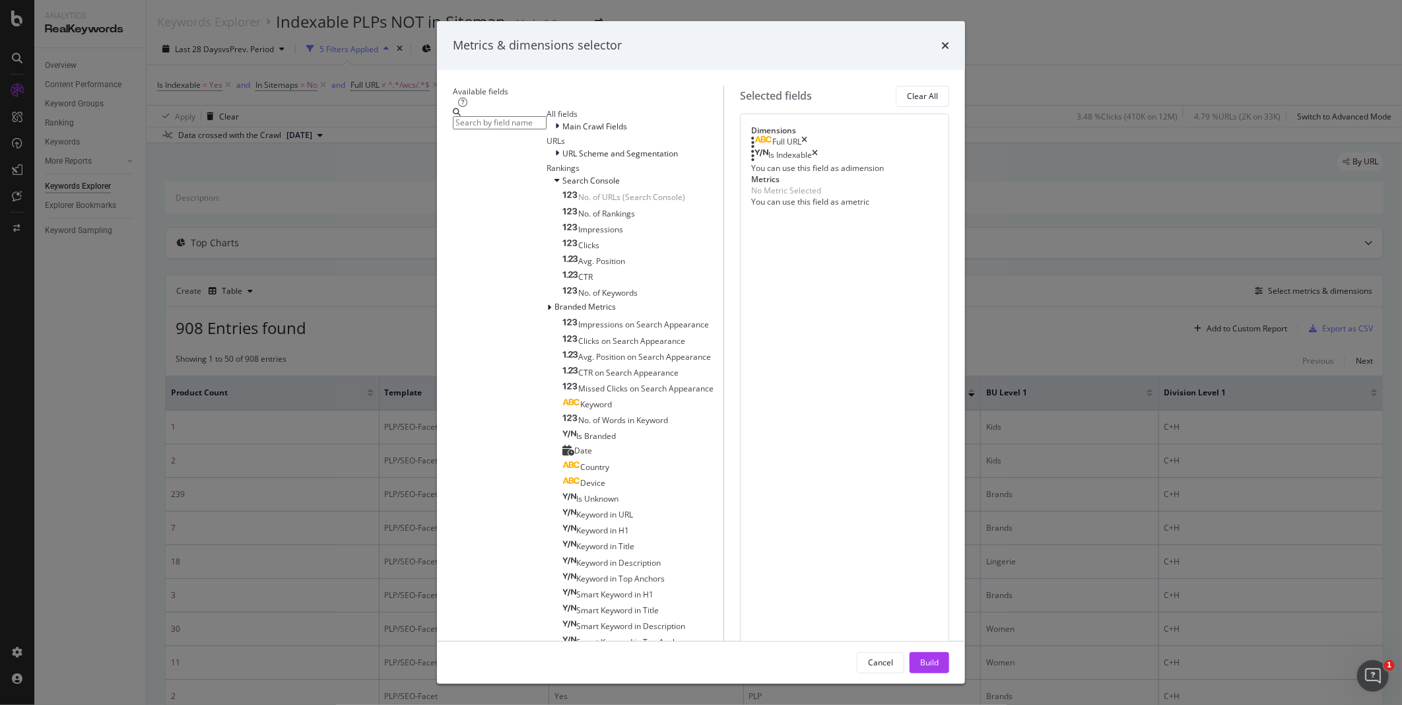
click at [546, 129] on input "modal" at bounding box center [500, 122] width 94 height 13
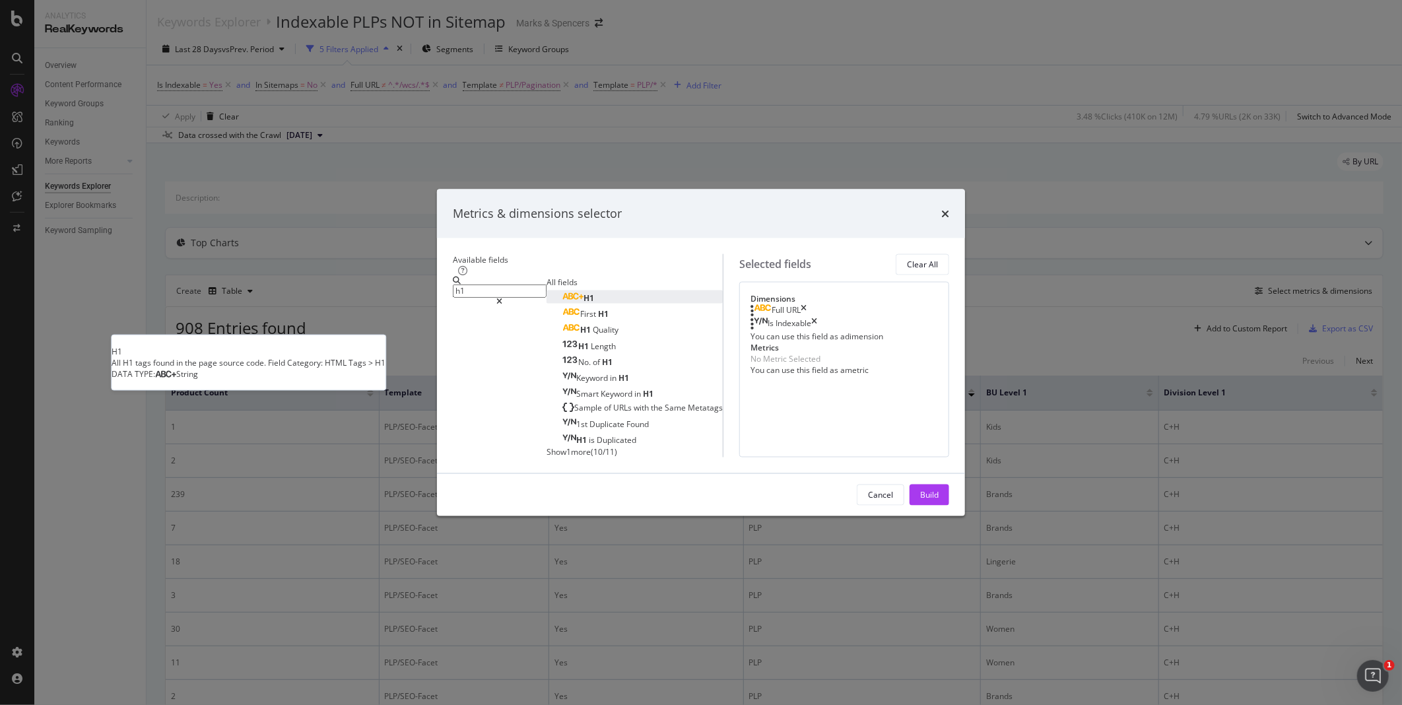
click at [562, 292] on div "H1" at bounding box center [578, 297] width 32 height 11
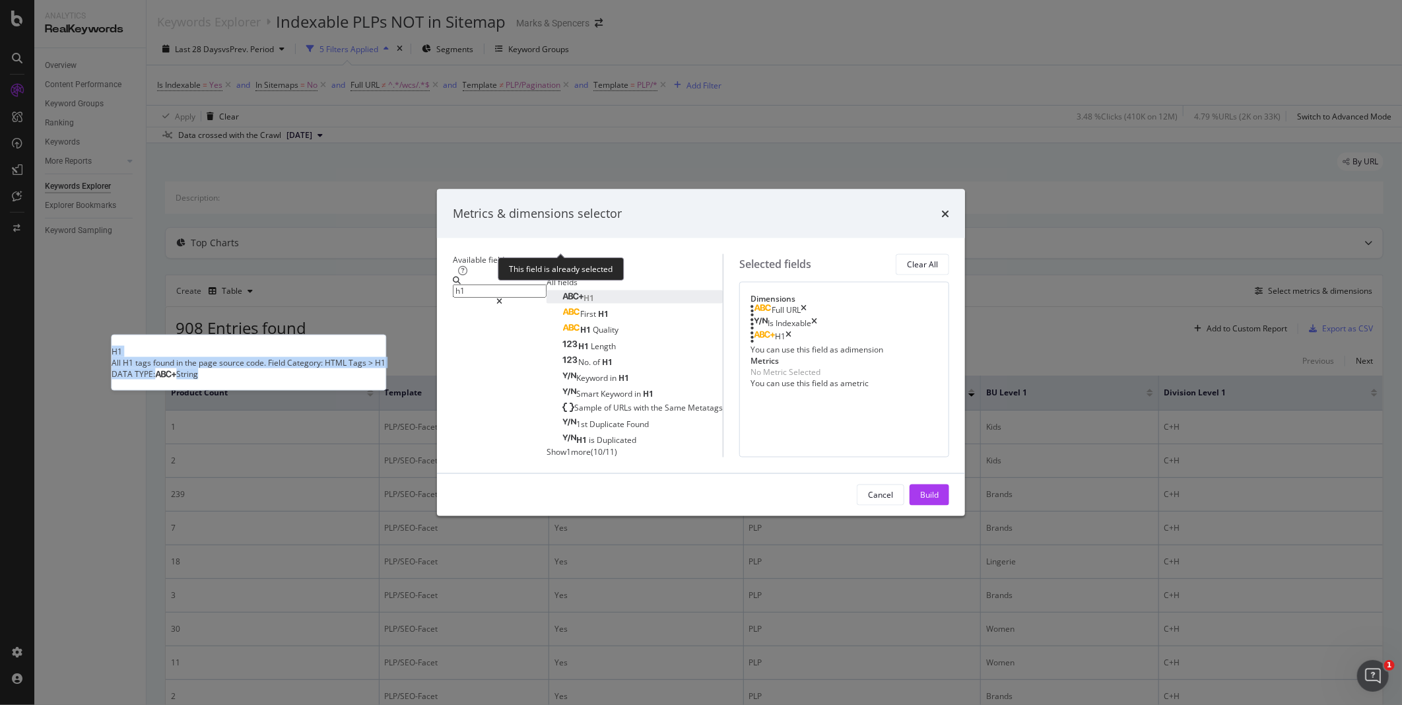
click at [562, 292] on div "H1" at bounding box center [578, 297] width 32 height 11
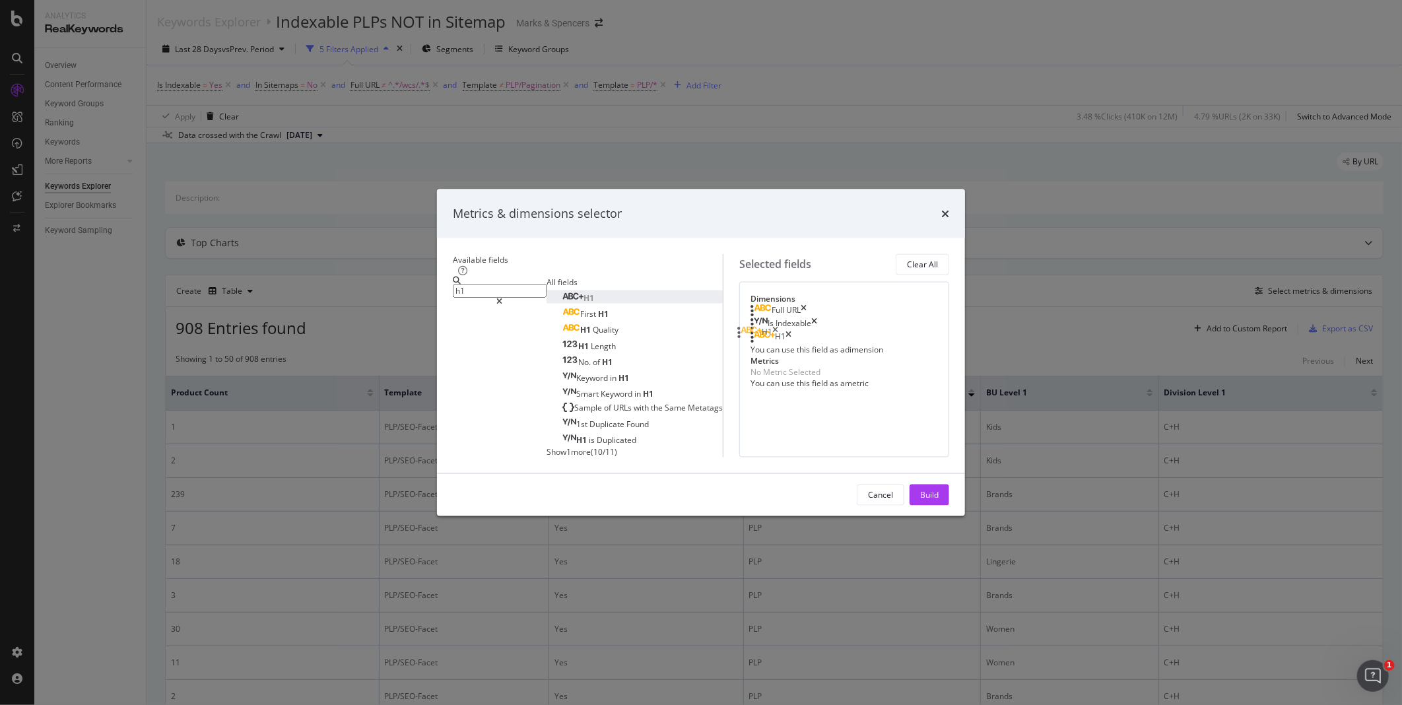
drag, startPoint x: 851, startPoint y: 269, endPoint x: 860, endPoint y: 335, distance: 67.2
click at [860, 335] on body "Analytics RealKeywords Overview Content Performance Keyword Groups Ranking Keyw…" at bounding box center [701, 352] width 1402 height 705
drag, startPoint x: 826, startPoint y: 271, endPoint x: 834, endPoint y: 348, distance: 78.3
click at [834, 348] on body "Analytics RealKeywords Overview Content Performance Keyword Groups Ranking Keyw…" at bounding box center [701, 352] width 1402 height 705
drag, startPoint x: 836, startPoint y: 240, endPoint x: 841, endPoint y: 339, distance: 99.2
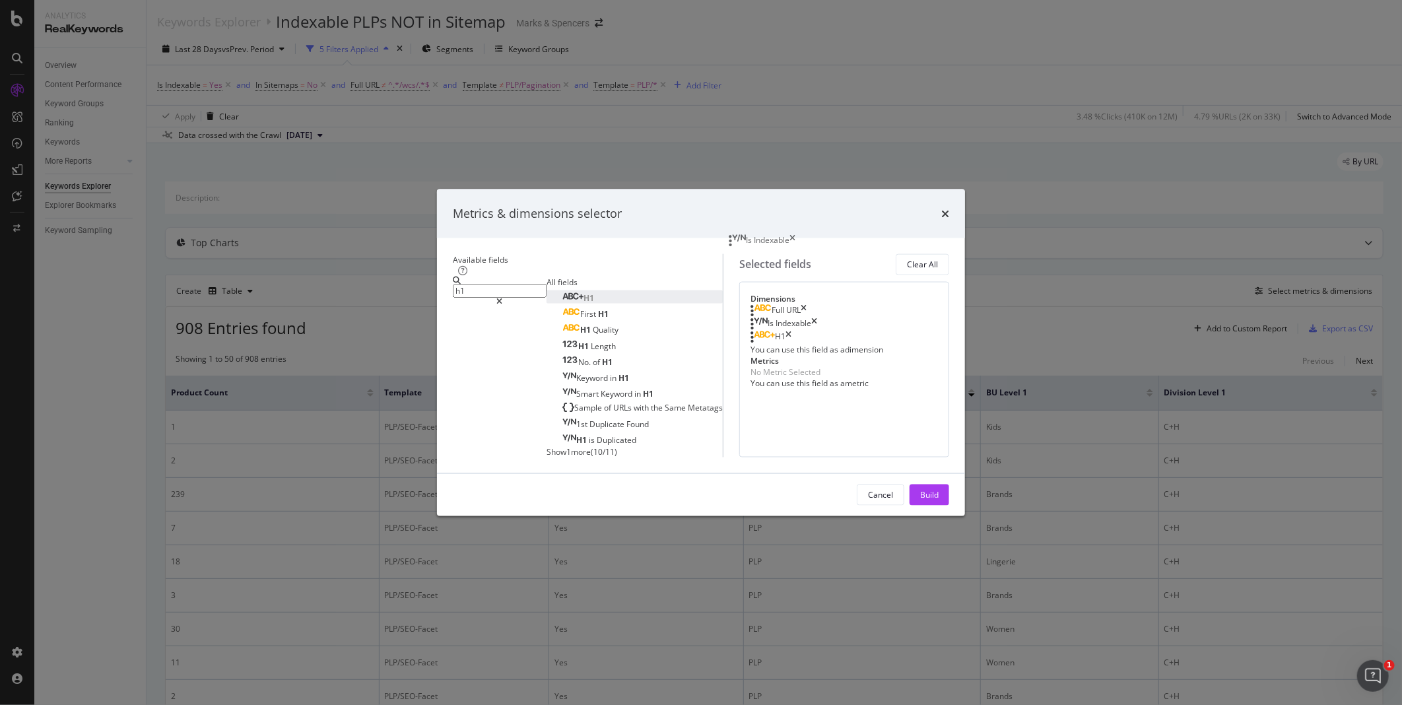
click at [841, 339] on body "Analytics RealKeywords Overview Content Performance Keyword Groups Ranking Keyw…" at bounding box center [701, 352] width 1402 height 705
click at [546, 445] on span "Show 1 more" at bounding box center [568, 450] width 44 height 11
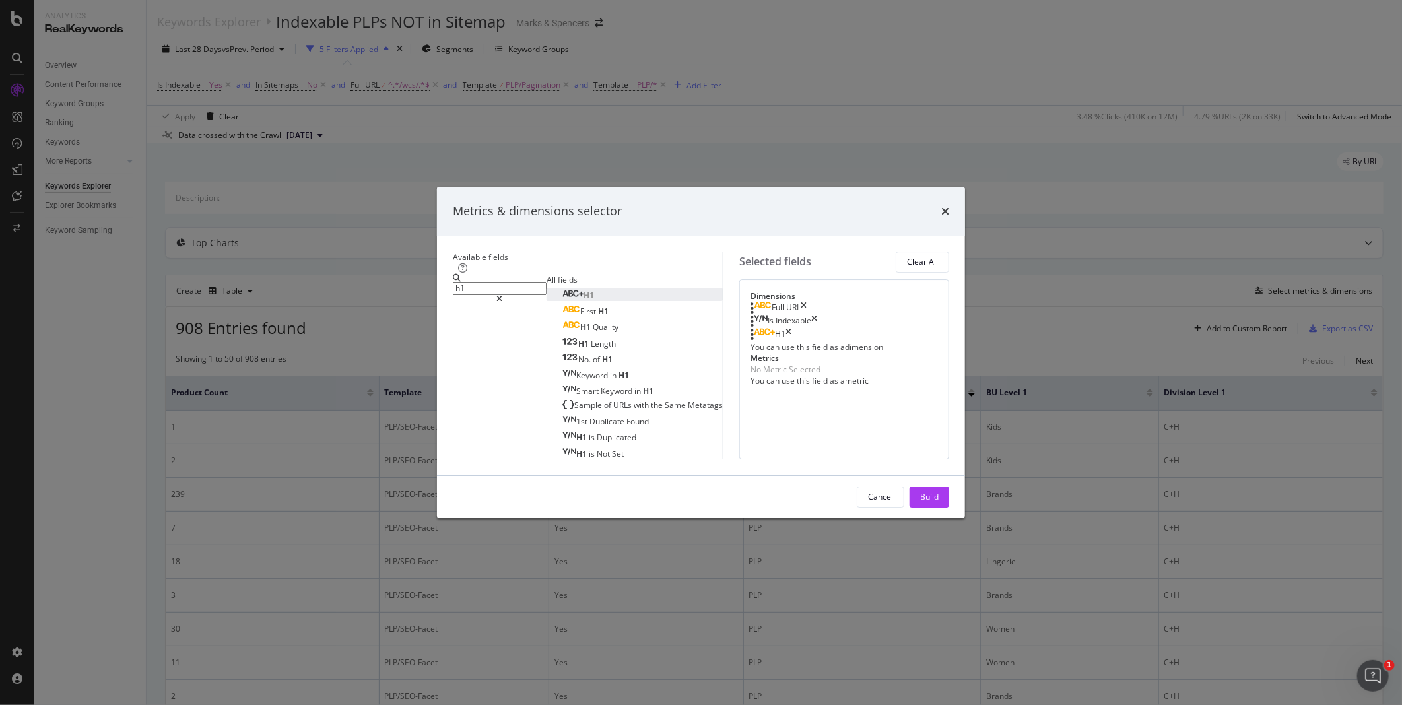
click at [476, 282] on input "h1" at bounding box center [500, 288] width 94 height 13
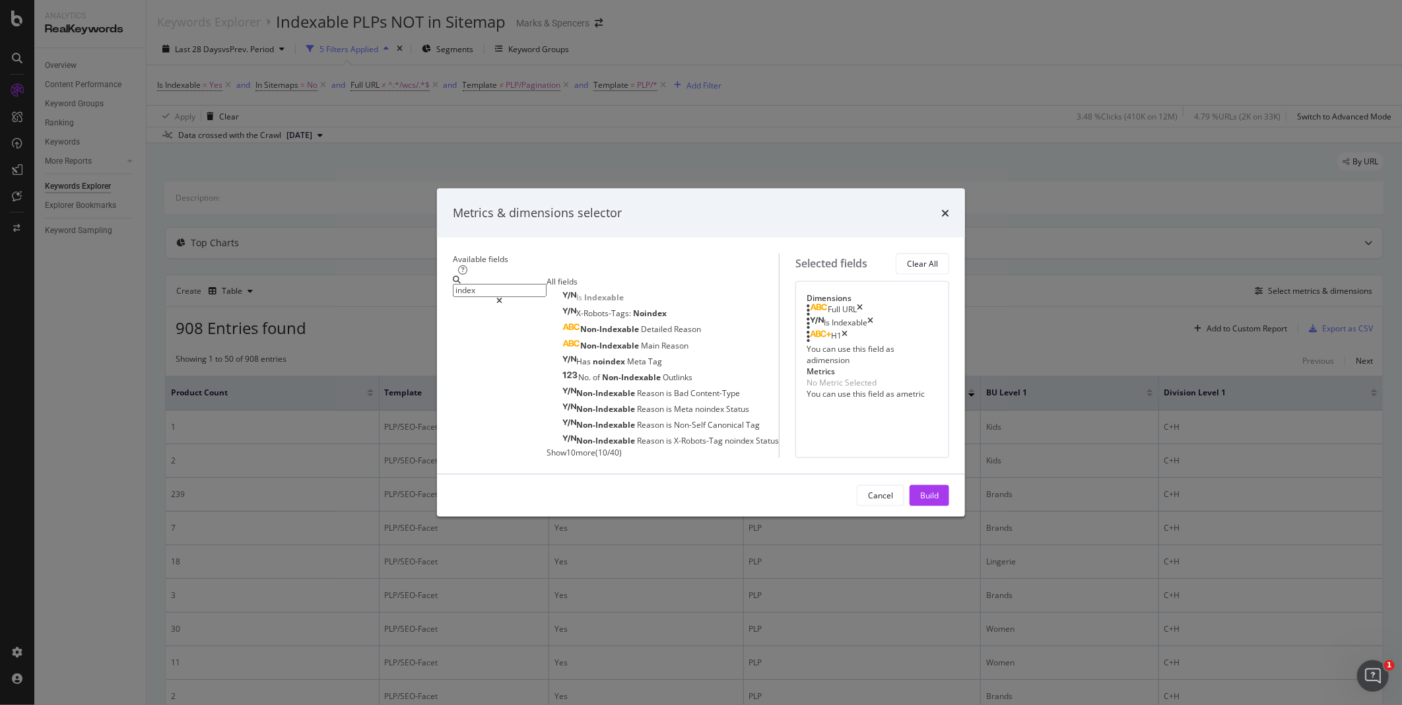
click at [546, 446] on span "Show 10 more" at bounding box center [570, 451] width 49 height 11
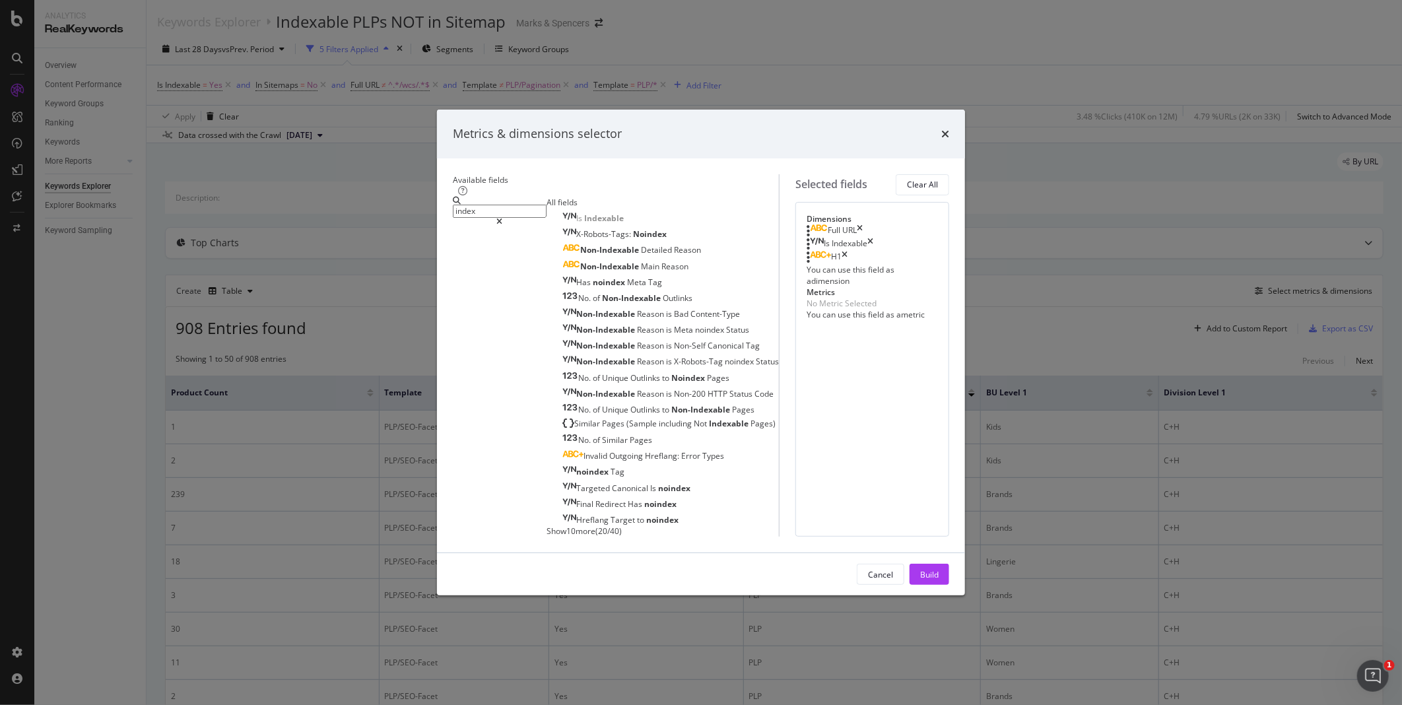
click at [494, 205] on input "index" at bounding box center [500, 211] width 94 height 13
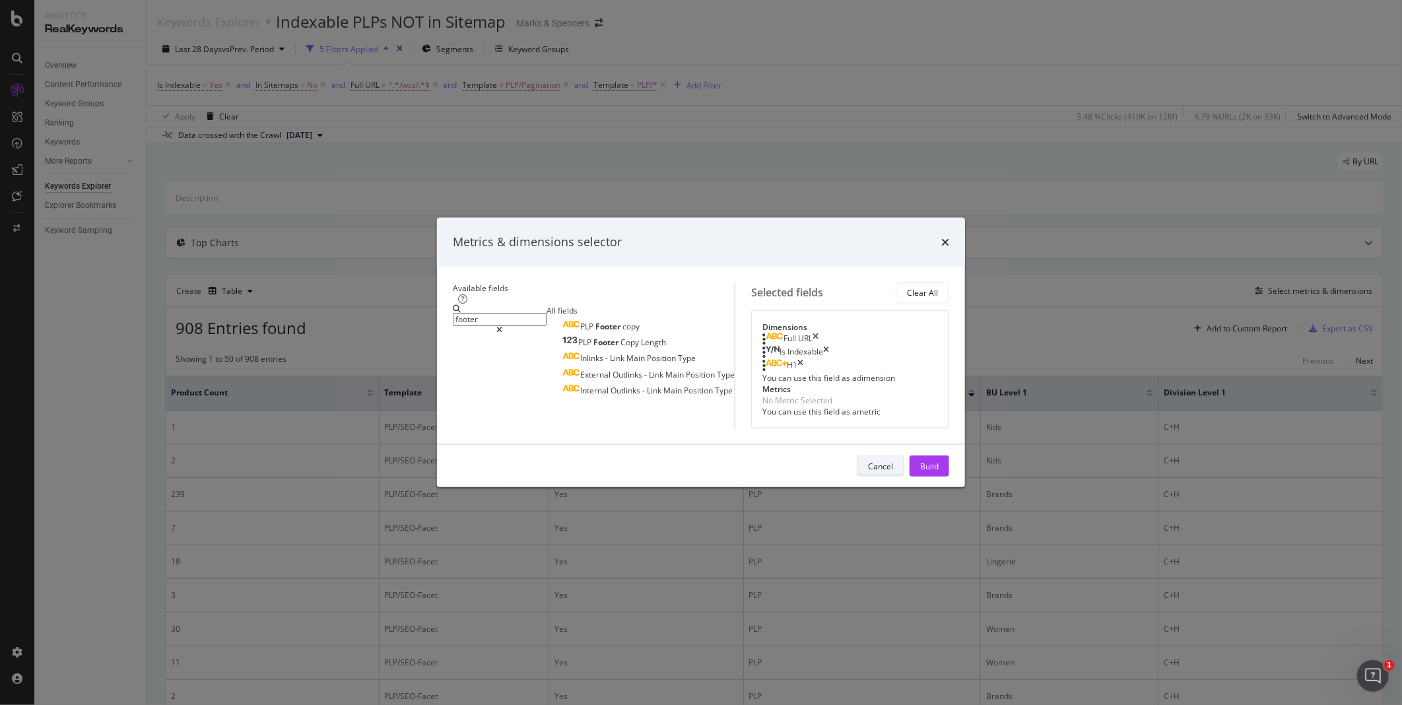
type input "footer"
click at [893, 475] on div "Cancel" at bounding box center [880, 466] width 25 height 18
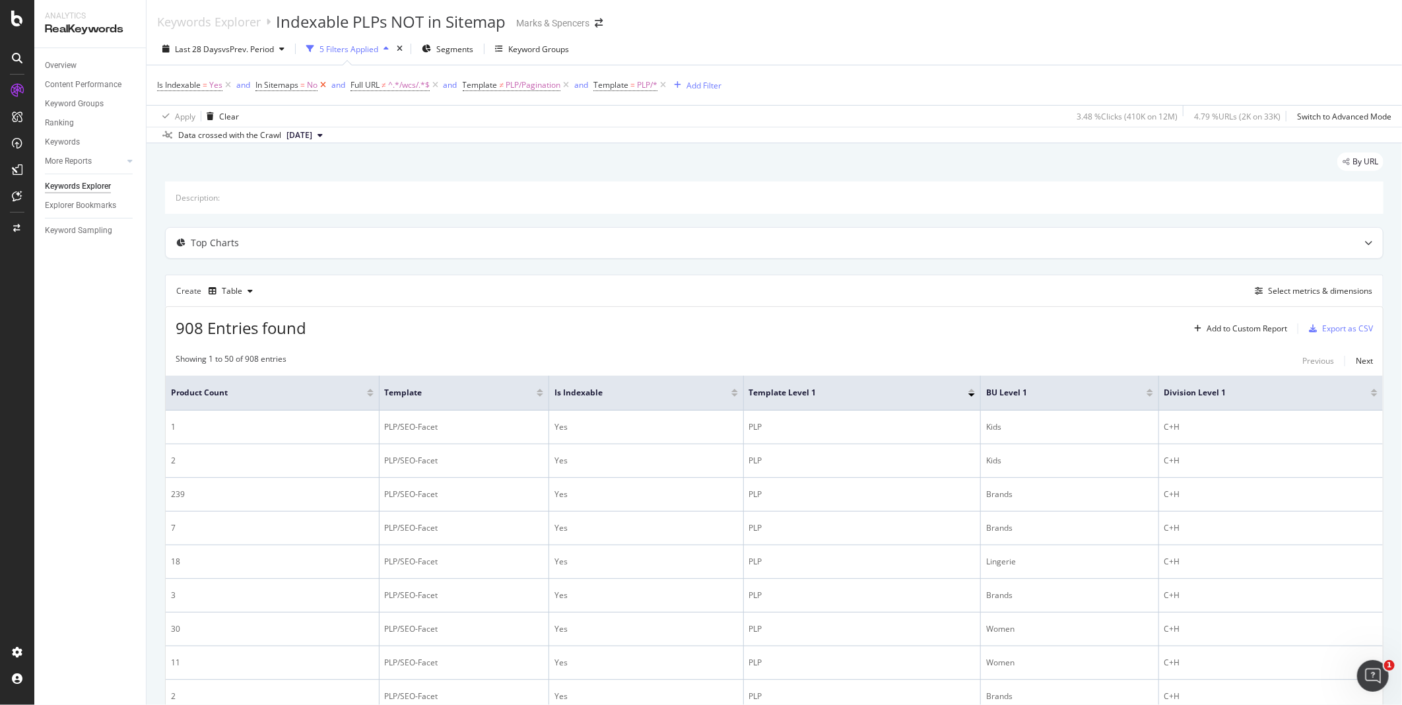
click at [320, 89] on icon at bounding box center [322, 85] width 11 height 13
click at [1338, 290] on div "Select metrics & dimensions" at bounding box center [1320, 290] width 104 height 11
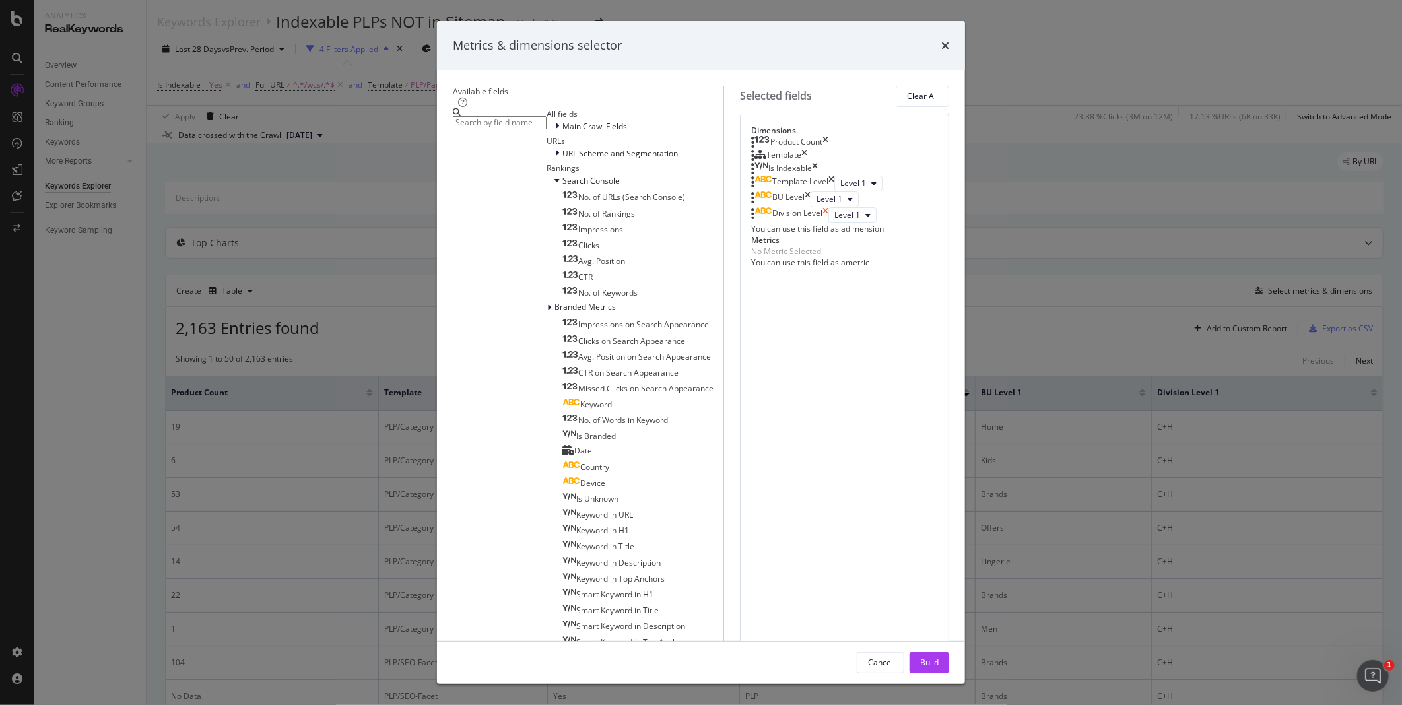
click at [828, 223] on icon "times" at bounding box center [825, 215] width 6 height 16
click at [810, 207] on icon "times" at bounding box center [807, 199] width 6 height 16
click at [834, 191] on icon "times" at bounding box center [831, 184] width 6 height 16
click at [938, 187] on div "Product Count Template Is Indexable You can use this field as a dimension" at bounding box center [844, 161] width 187 height 51
click at [807, 162] on icon "times" at bounding box center [804, 155] width 6 height 13
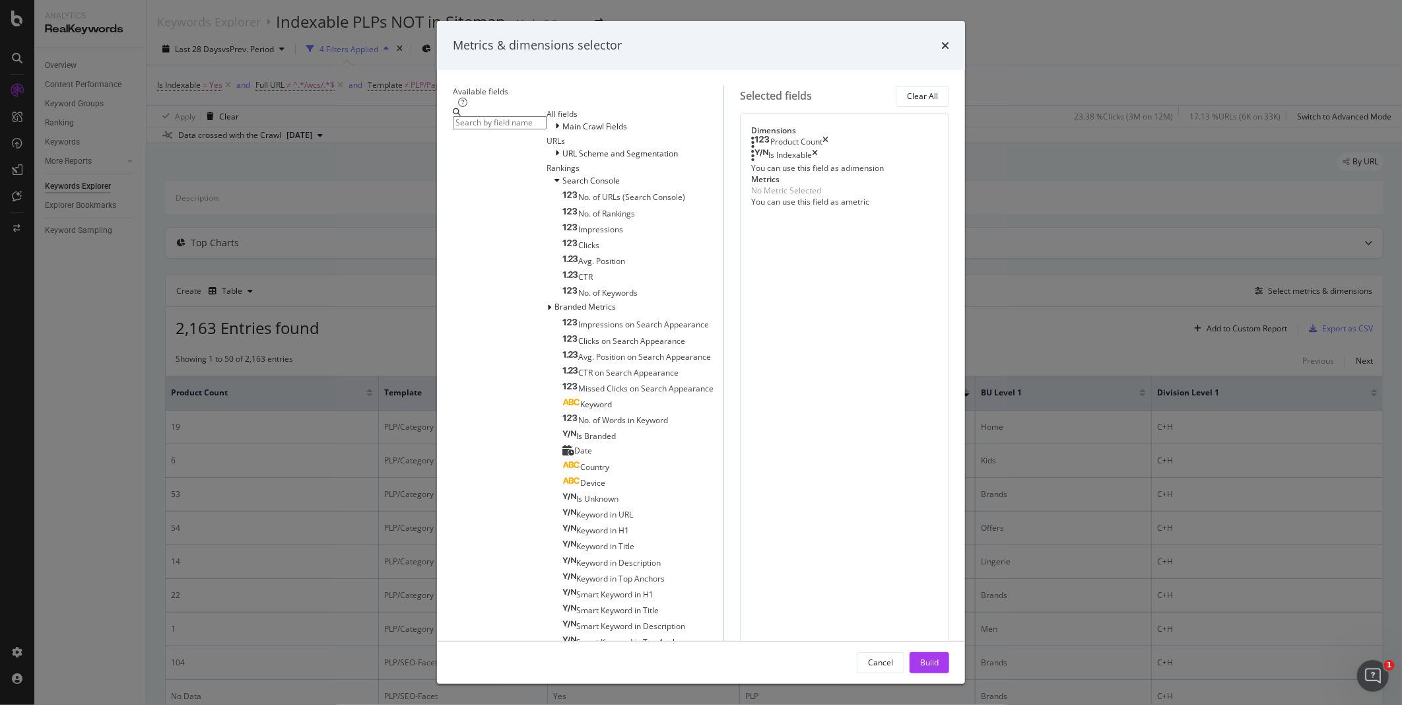
click at [828, 149] on div "Product Count" at bounding box center [789, 142] width 77 height 13
click at [469, 129] on input "modal" at bounding box center [500, 122] width 94 height 13
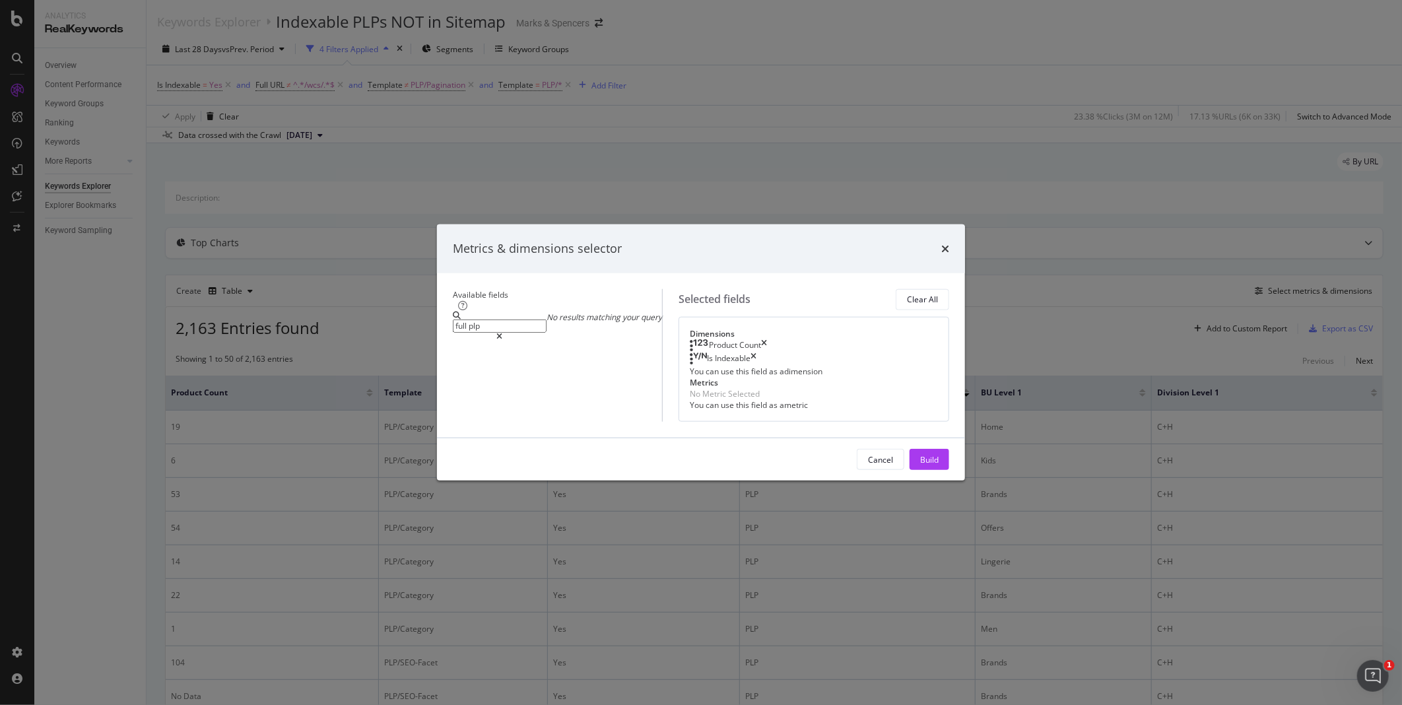
drag, startPoint x: 478, startPoint y: 187, endPoint x: 437, endPoint y: 188, distance: 41.6
click at [453, 312] on div "full plp" at bounding box center [500, 326] width 94 height 29
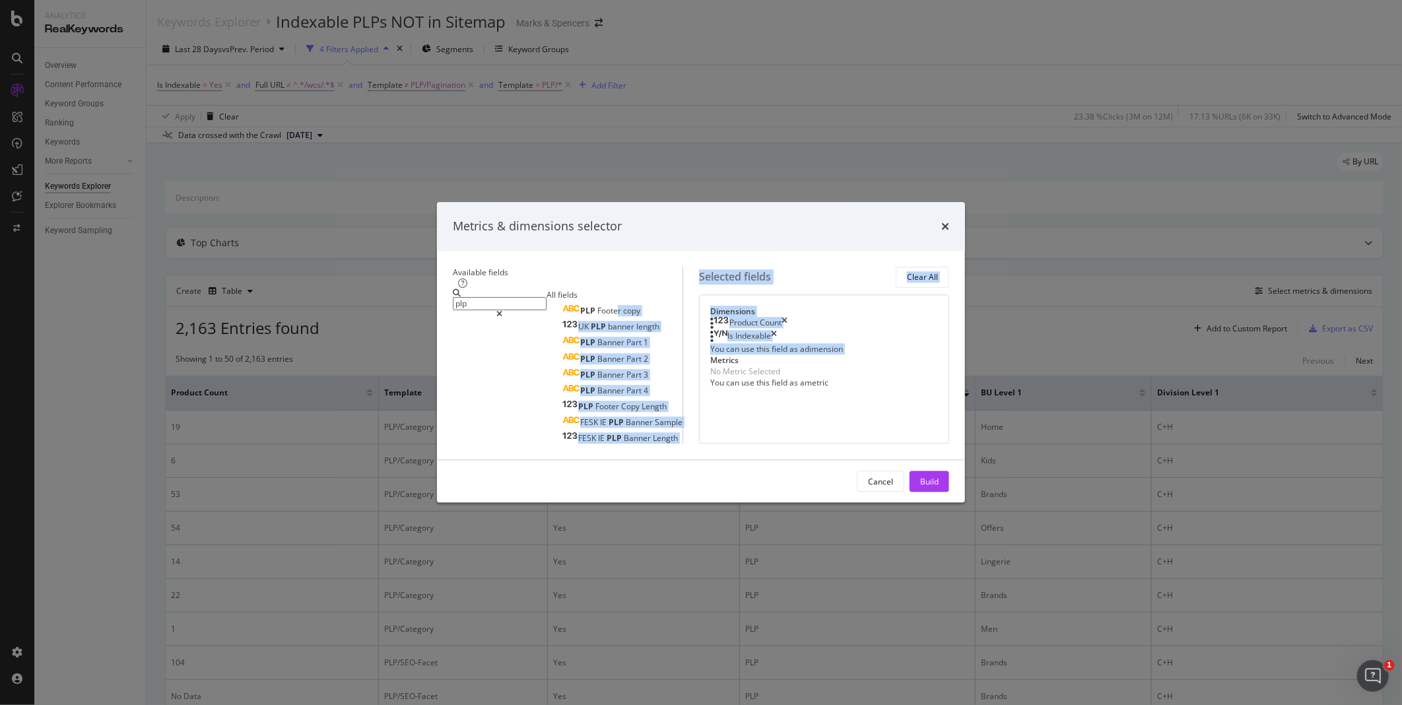
drag, startPoint x: 502, startPoint y: 238, endPoint x: 834, endPoint y: 208, distance: 333.9
click at [834, 267] on div "Available fields plp All fields PLP Footer copy UK PLP banner length PLP Banner…" at bounding box center [701, 356] width 496 height 178
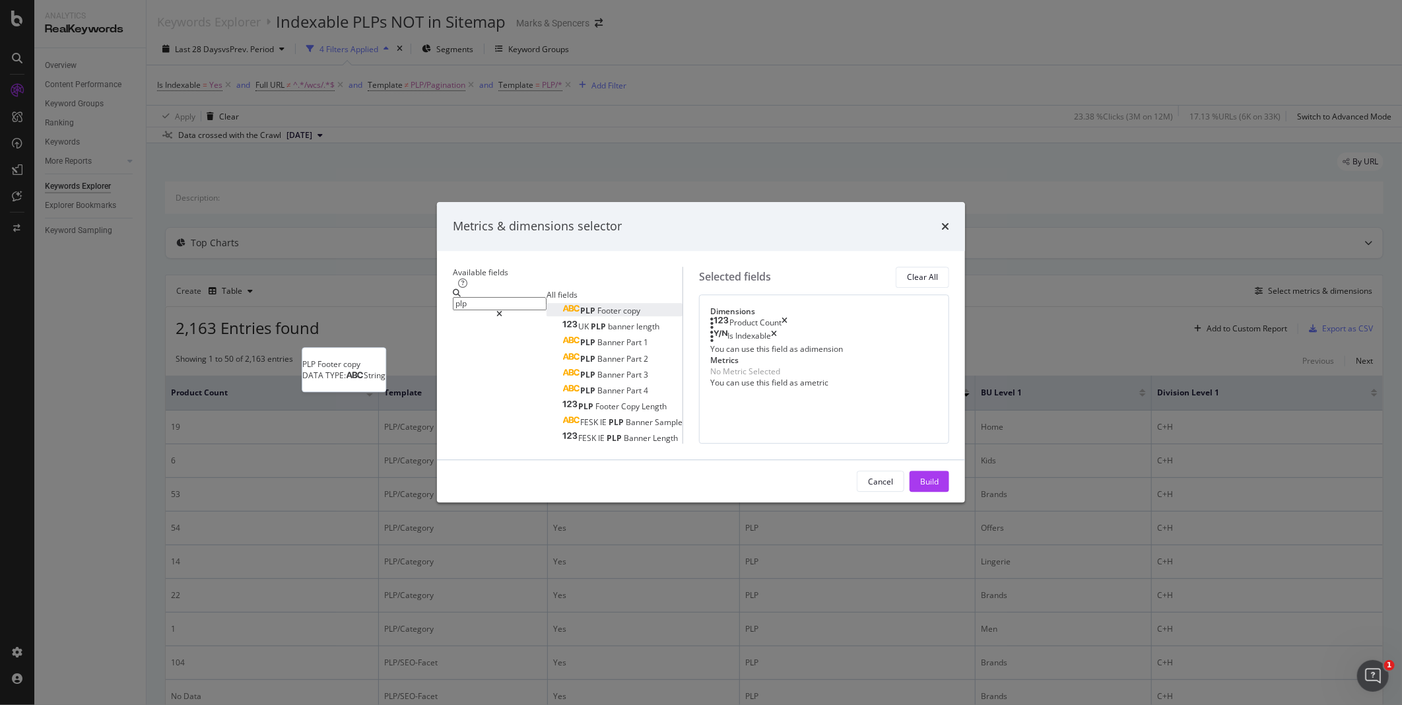
click at [597, 305] on span "Footer" at bounding box center [610, 310] width 26 height 11
click at [787, 317] on icon "times" at bounding box center [784, 323] width 6 height 13
click at [459, 297] on input "plp" at bounding box center [500, 303] width 94 height 13
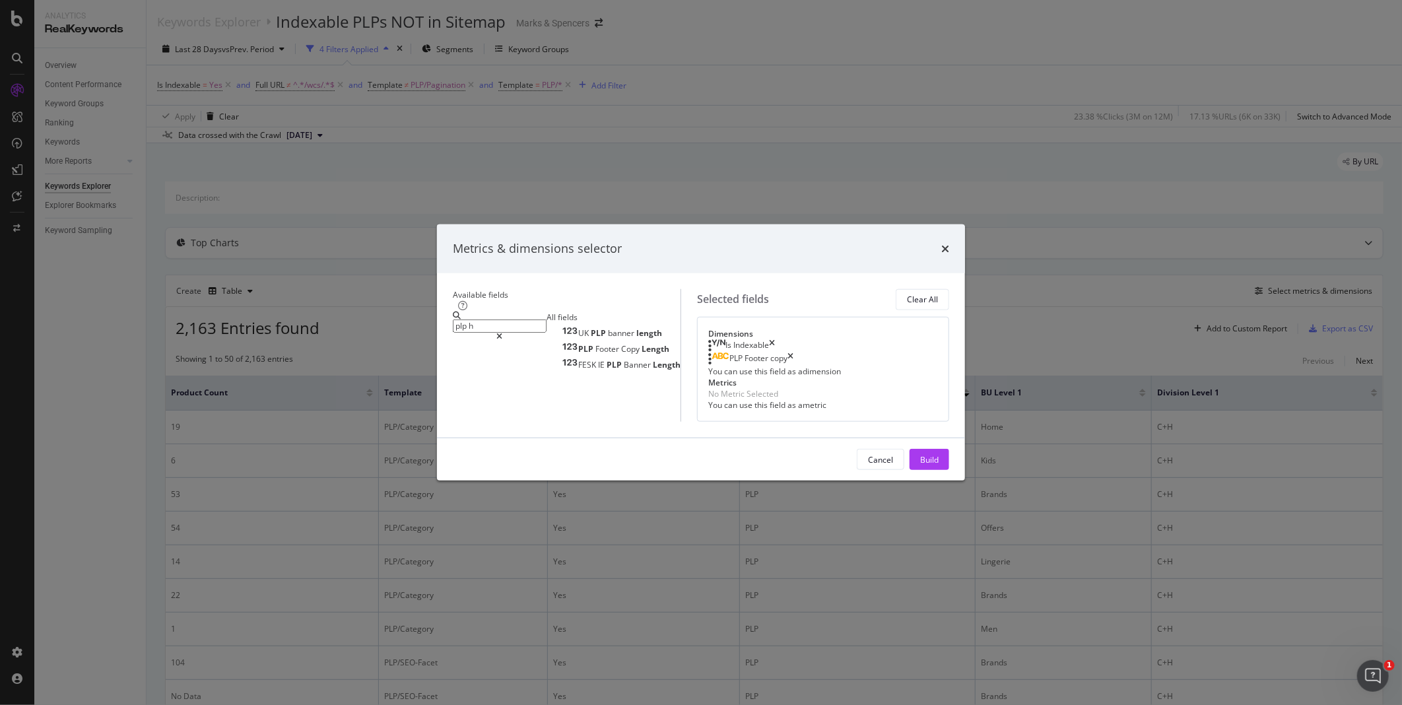
drag, startPoint x: 477, startPoint y: 185, endPoint x: 439, endPoint y: 185, distance: 38.3
click at [453, 312] on div "plp h" at bounding box center [500, 326] width 94 height 29
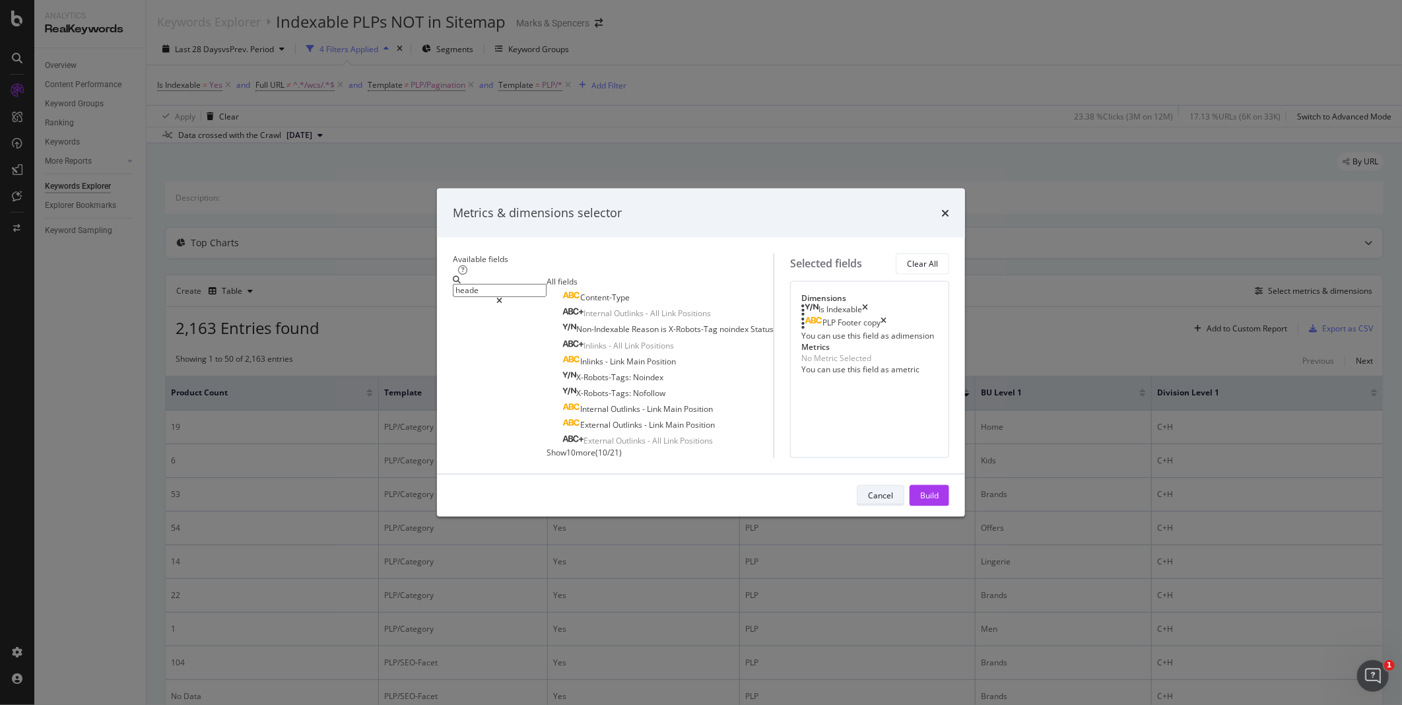
type input "heade"
click at [893, 501] on div "Cancel" at bounding box center [880, 495] width 25 height 11
